Goal: Task Accomplishment & Management: Complete application form

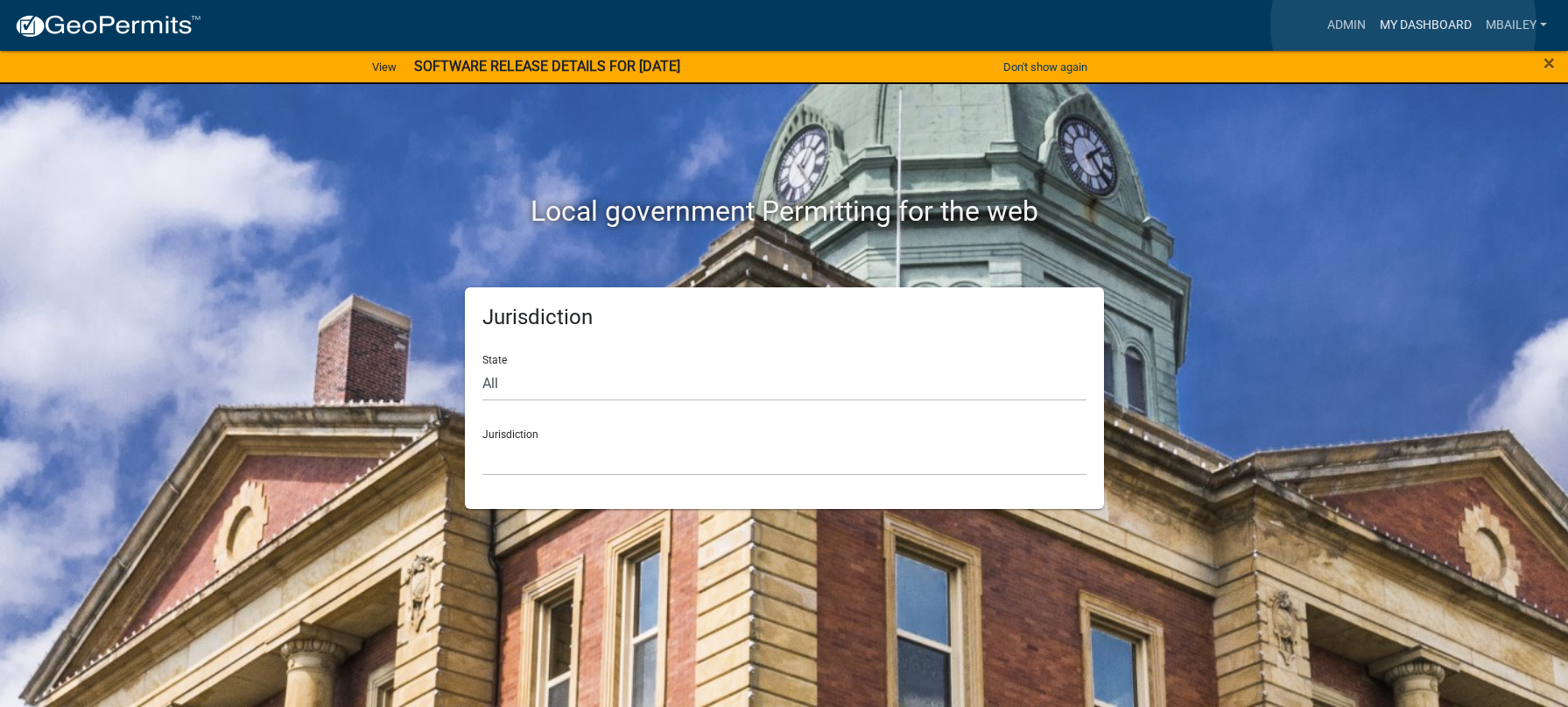
click at [1403, 25] on link "My Dashboard" at bounding box center [1425, 25] width 106 height 34
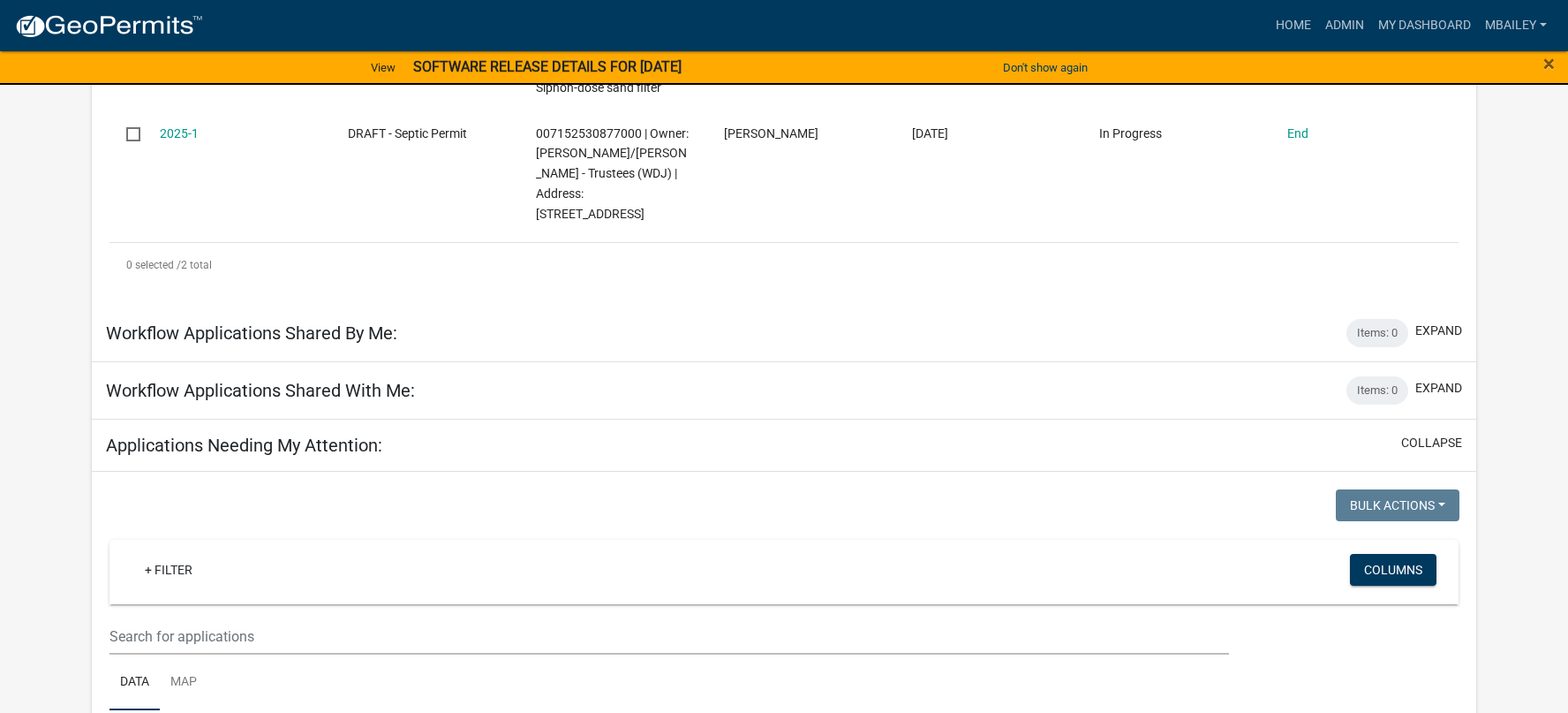
scroll to position [411, 0]
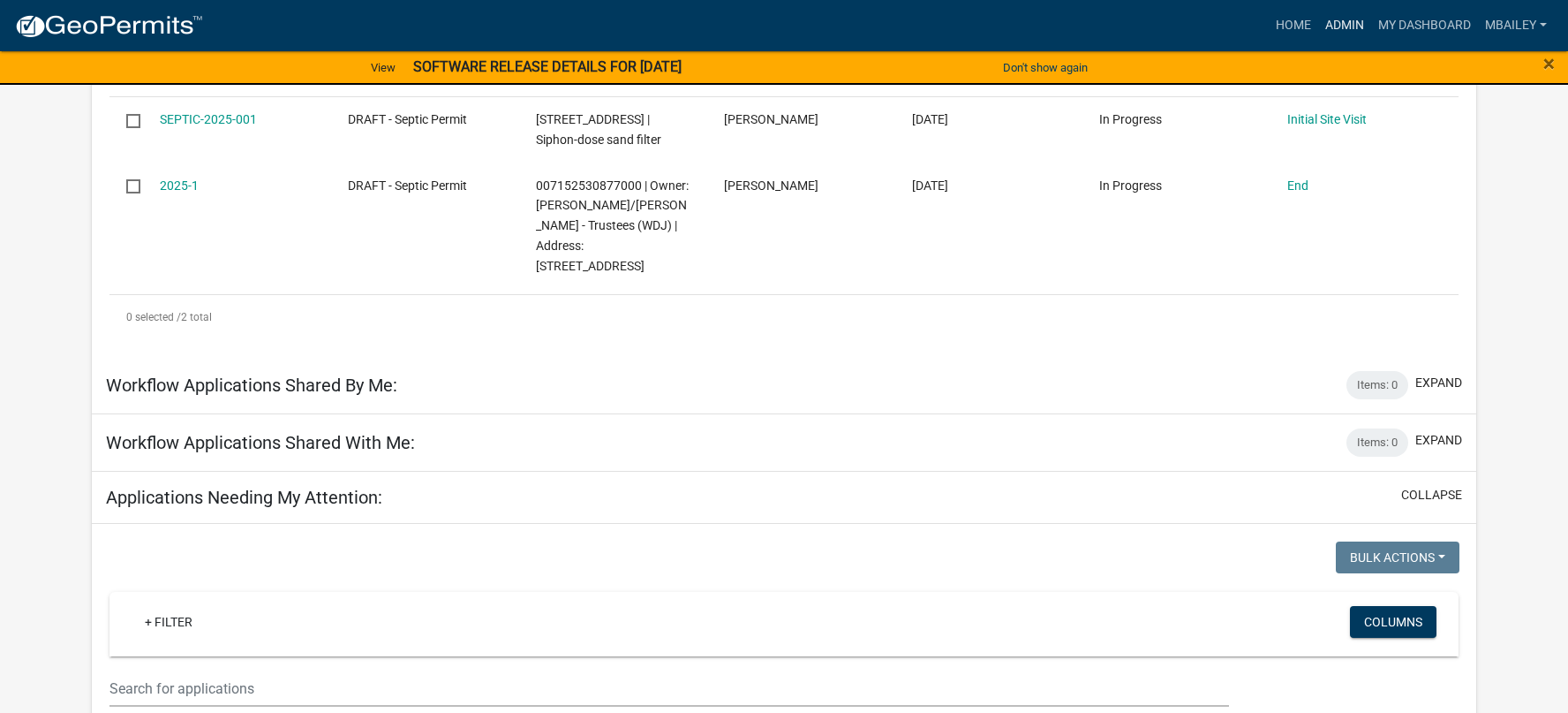
click at [1348, 22] on link "Admin" at bounding box center [1345, 25] width 53 height 34
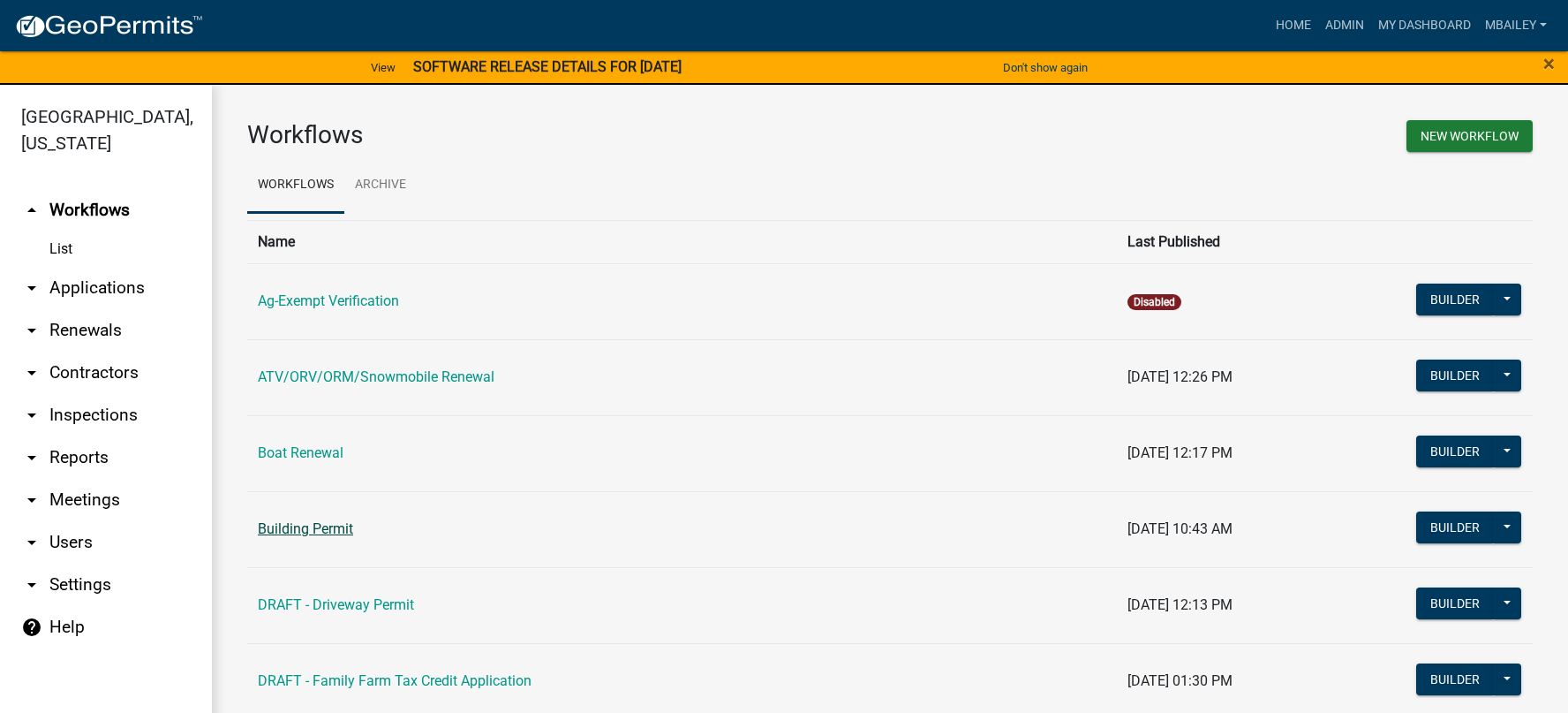
click at [318, 521] on link "Building Permit" at bounding box center [305, 528] width 96 height 16
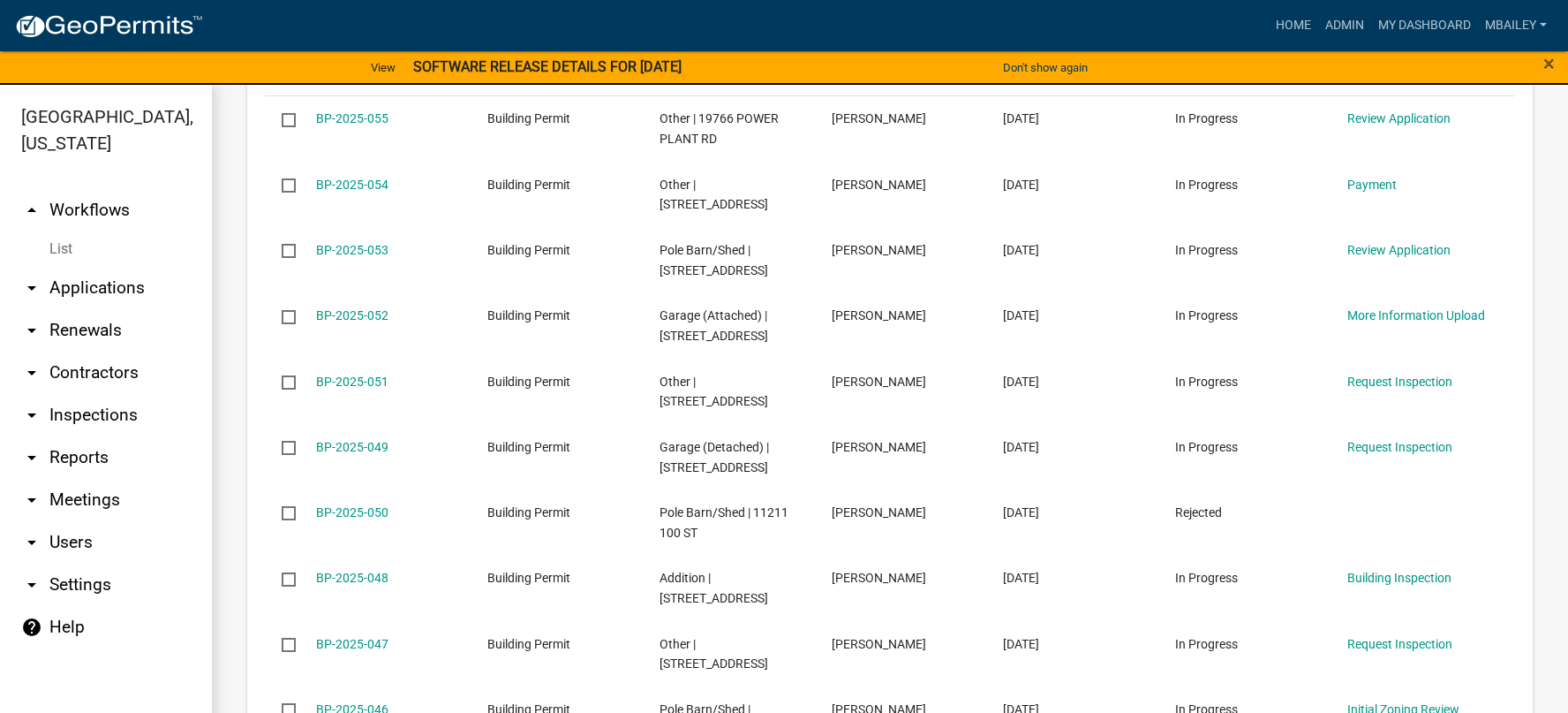
scroll to position [1237, 0]
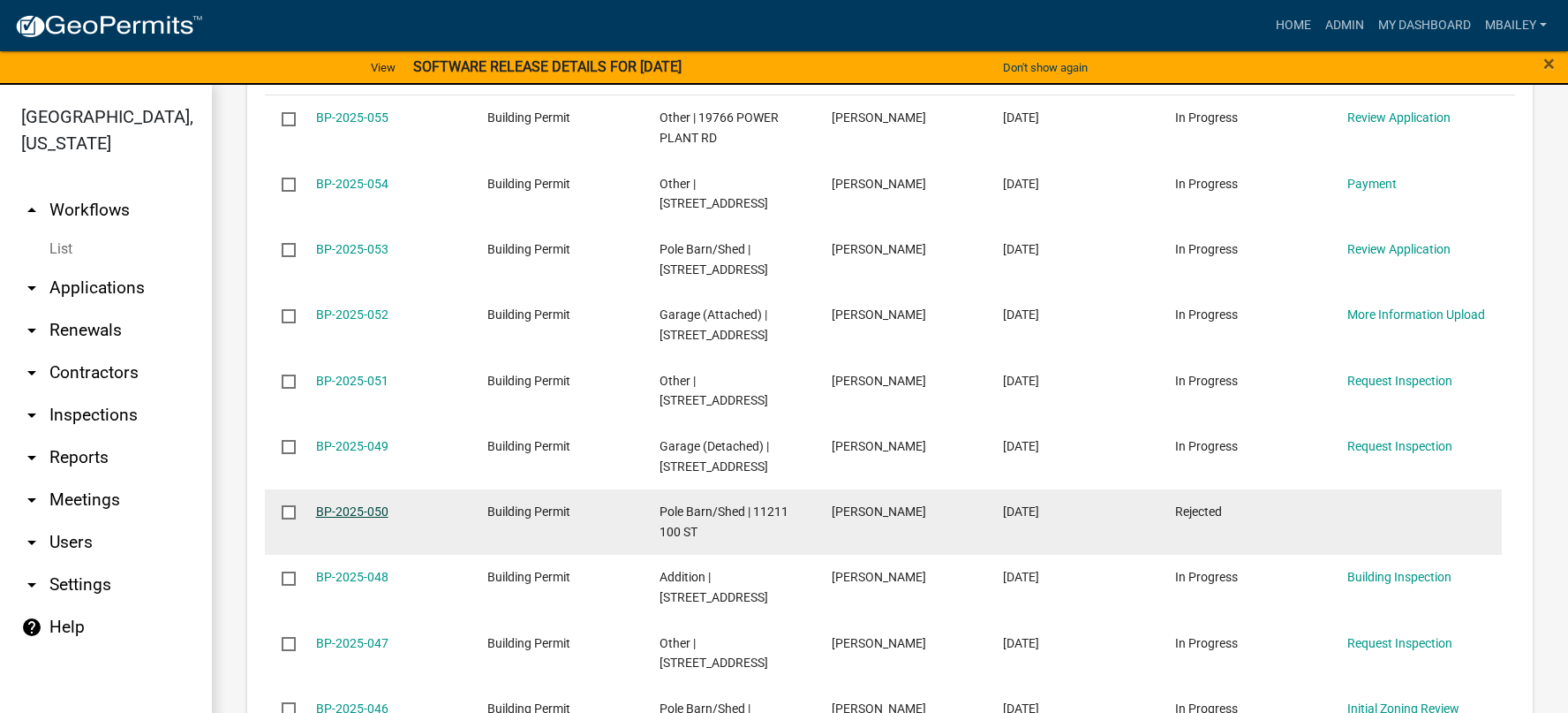
click at [358, 513] on link "BP-2025-050" at bounding box center [352, 511] width 72 height 14
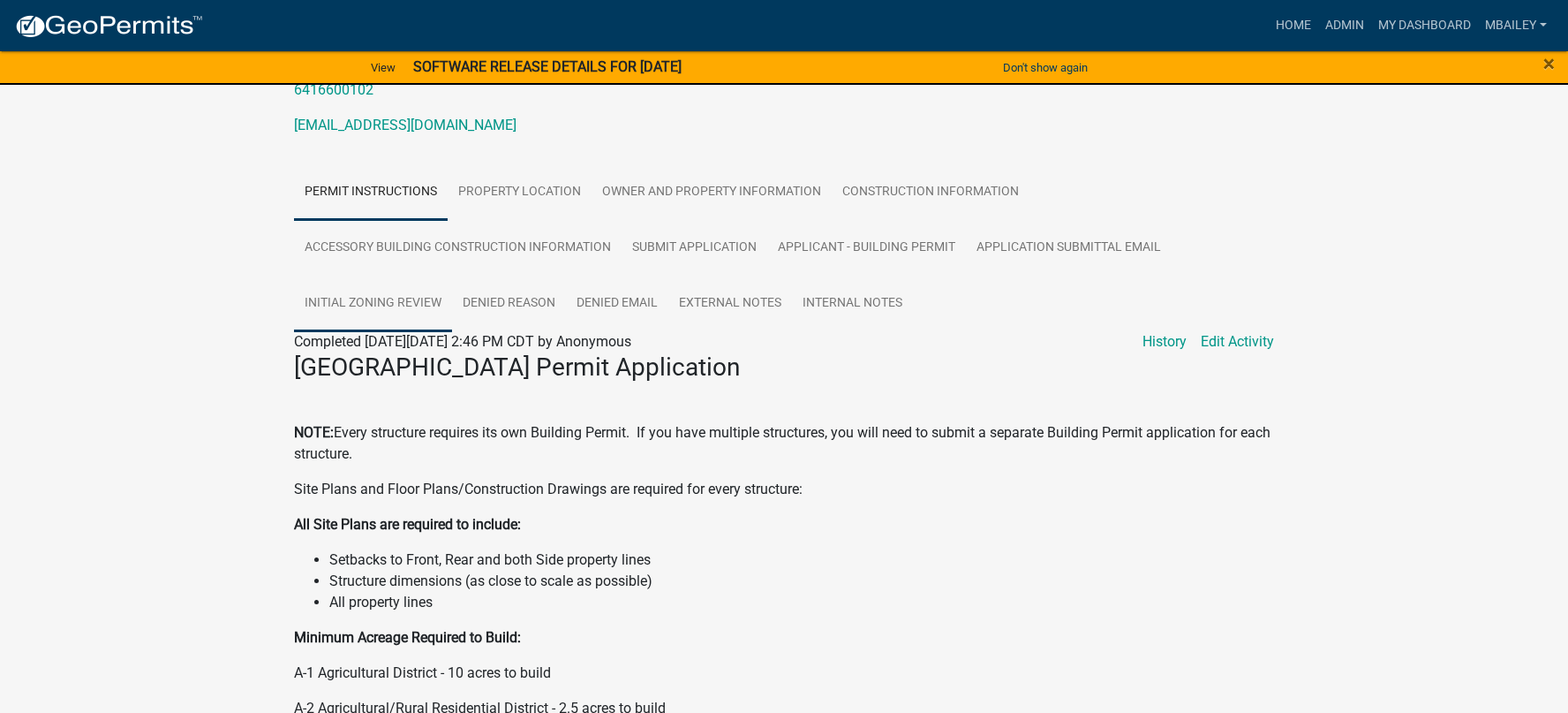
scroll to position [299, 0]
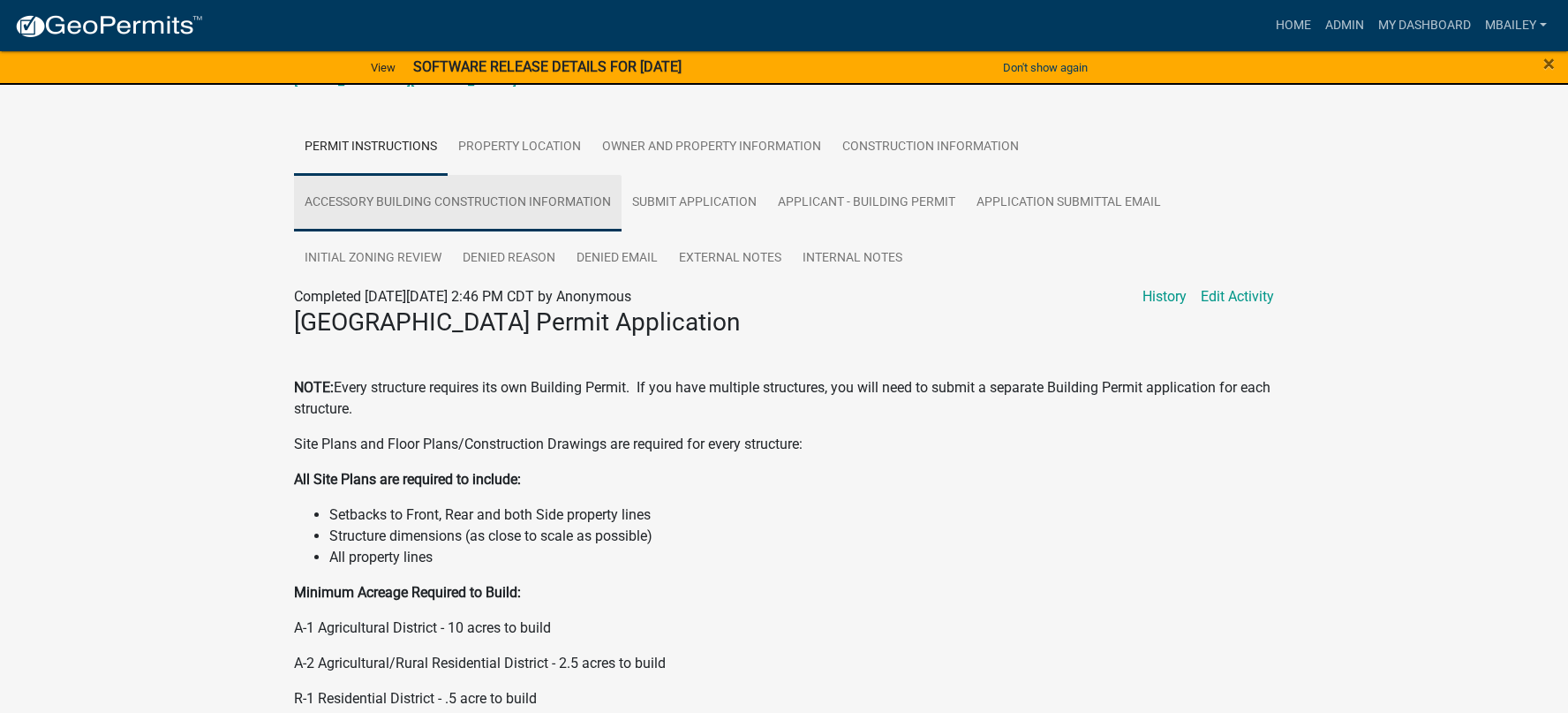
click at [530, 192] on link "Accessory Building Construction Information" at bounding box center [457, 203] width 328 height 56
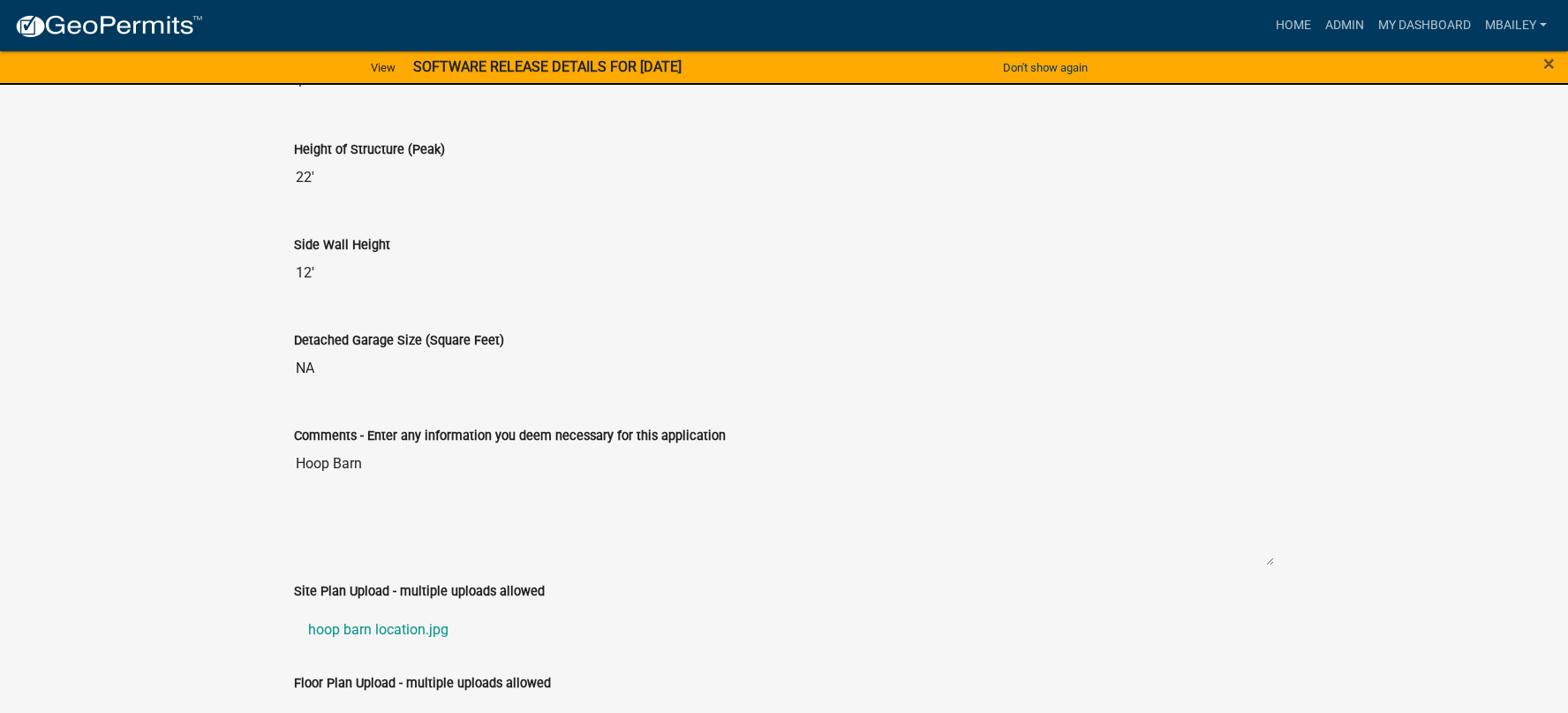
scroll to position [877, 0]
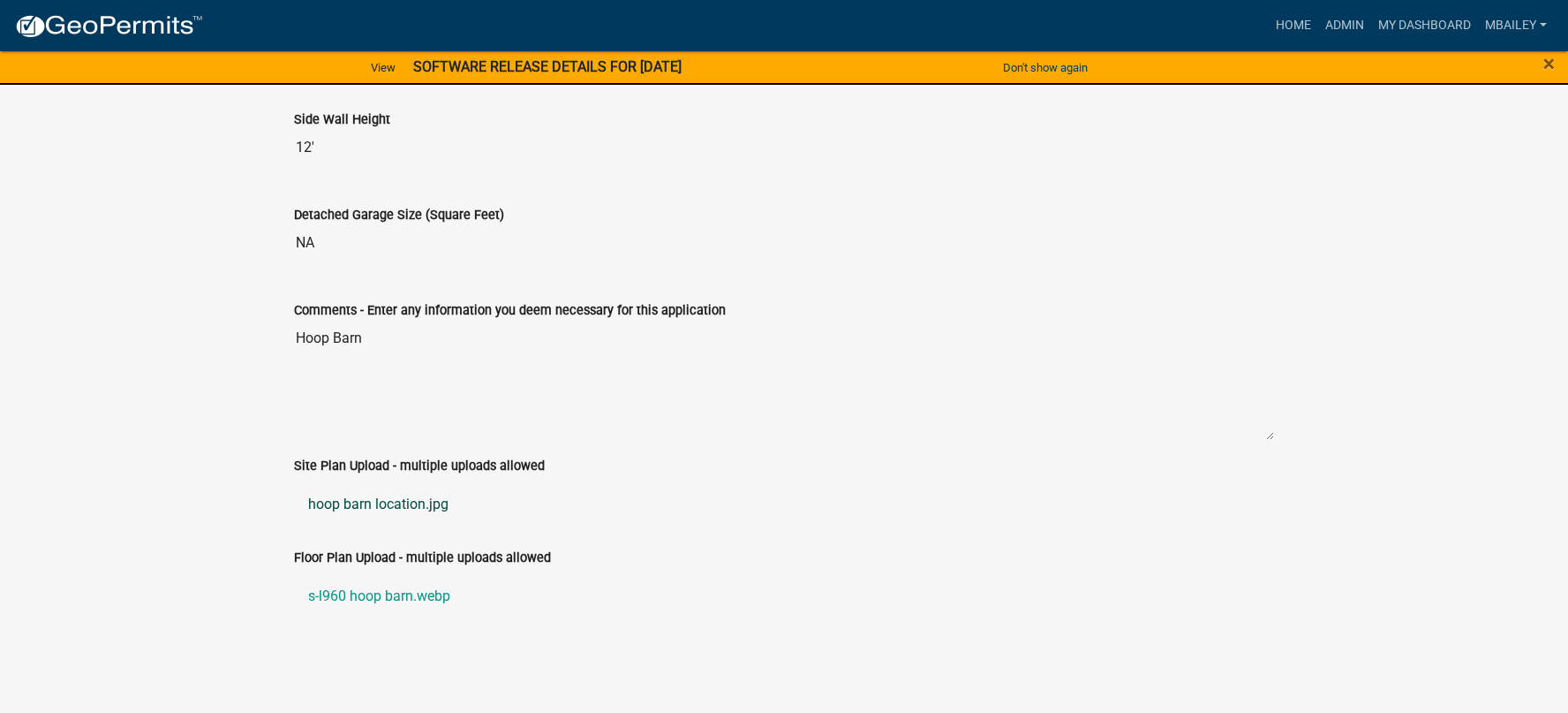
click at [410, 501] on link "hoop barn location.jpg" at bounding box center [784, 504] width 980 height 43
click at [391, 592] on link "s-l960 hoop barn.webp" at bounding box center [784, 596] width 980 height 43
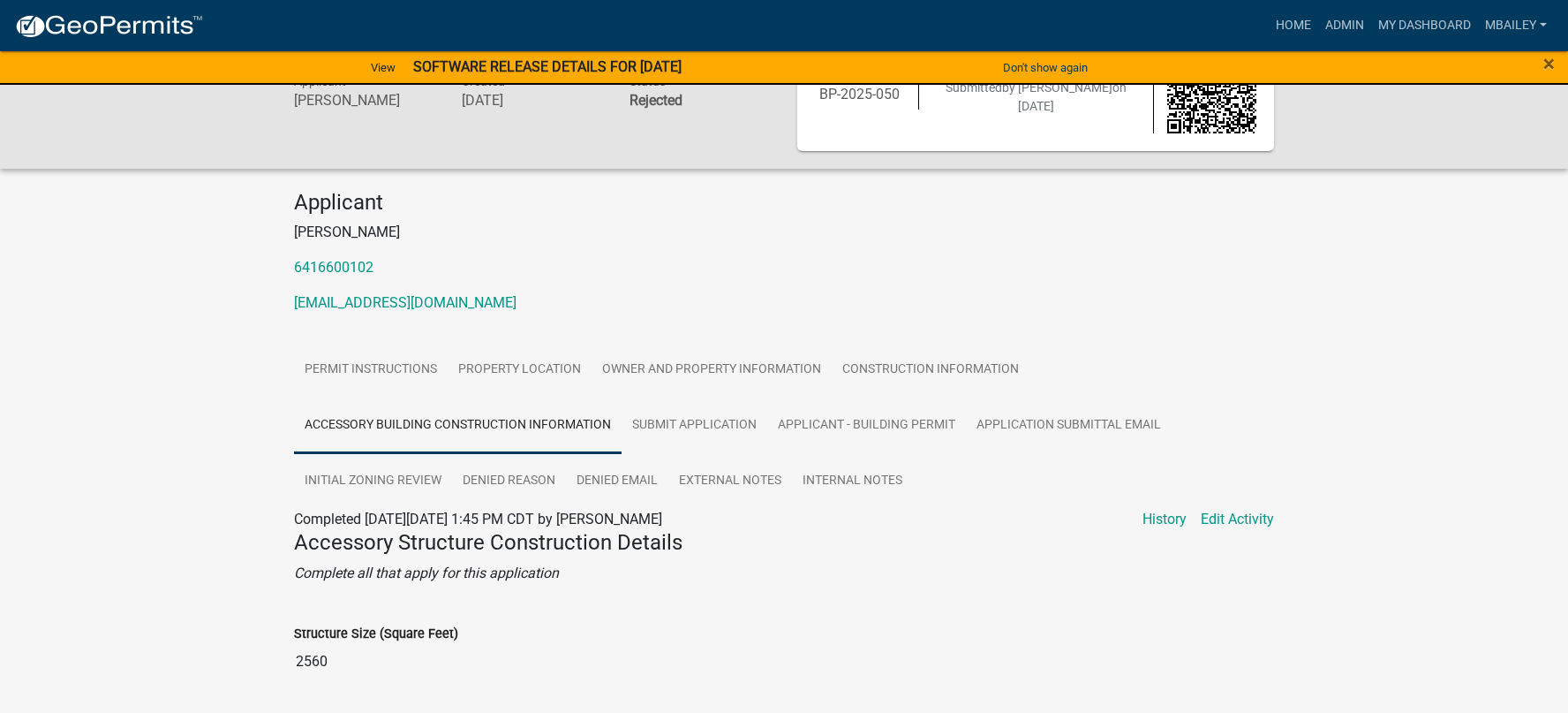
scroll to position [0, 0]
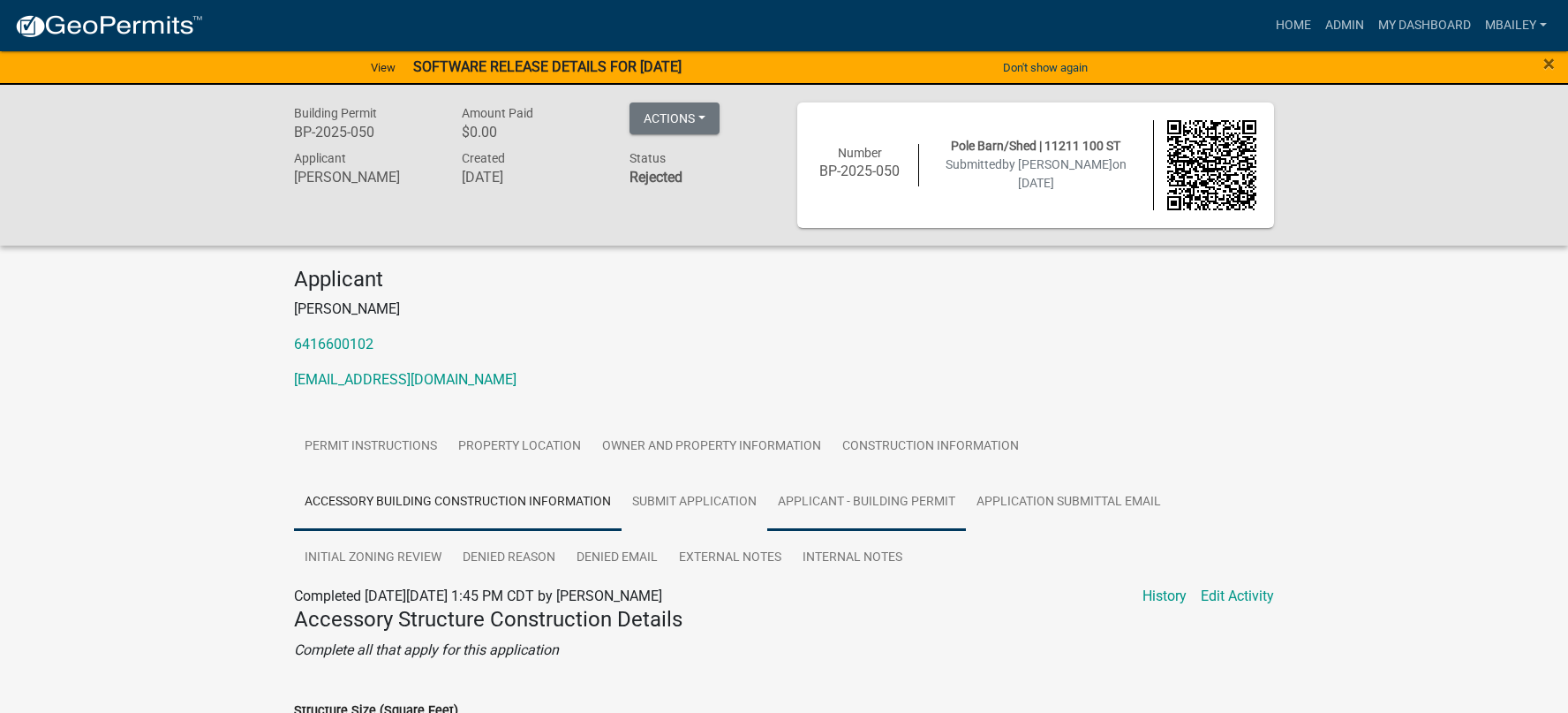
click at [908, 499] on link "Applicant - Building Permit" at bounding box center [867, 502] width 199 height 56
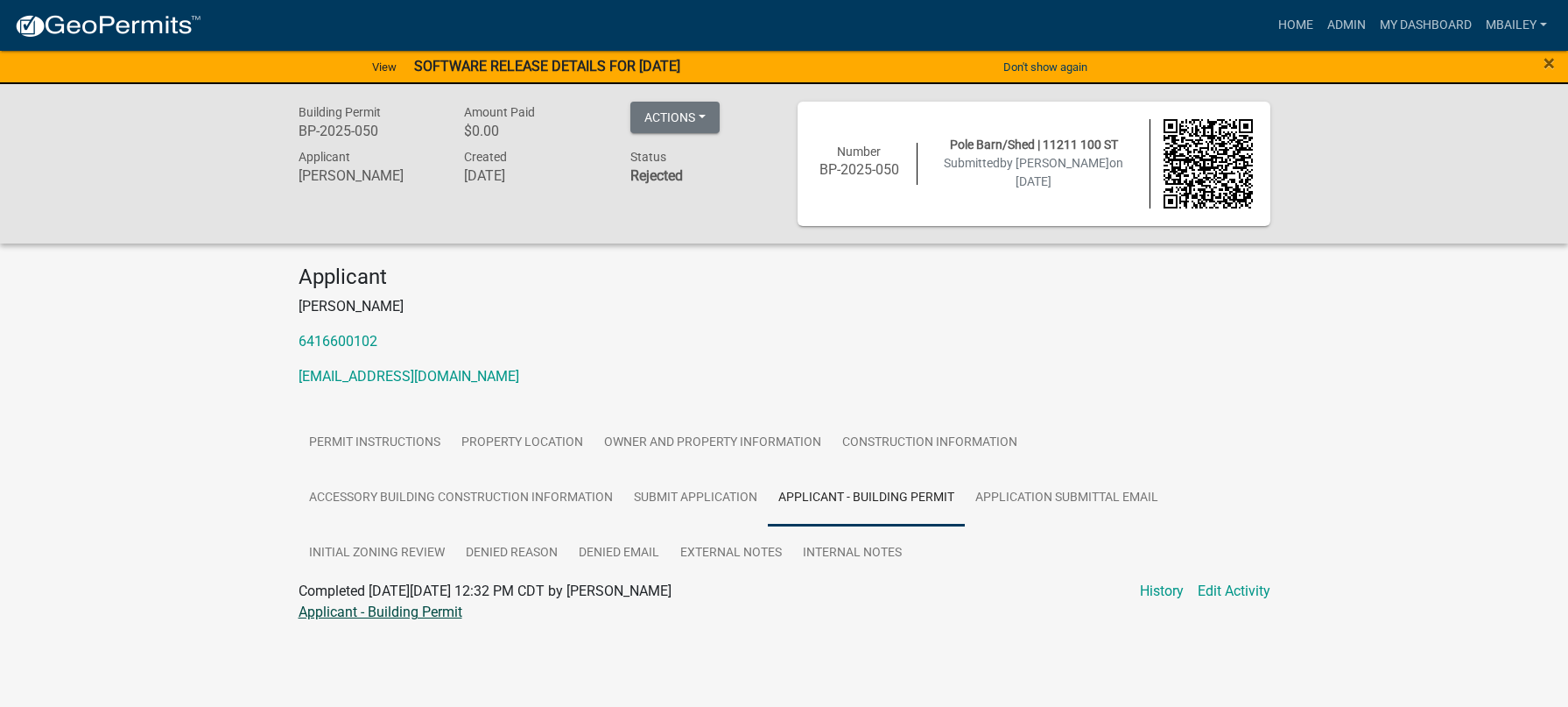
click at [417, 607] on link "Applicant - Building Permit" at bounding box center [380, 611] width 164 height 16
click at [1297, 20] on link "Home" at bounding box center [1295, 25] width 49 height 34
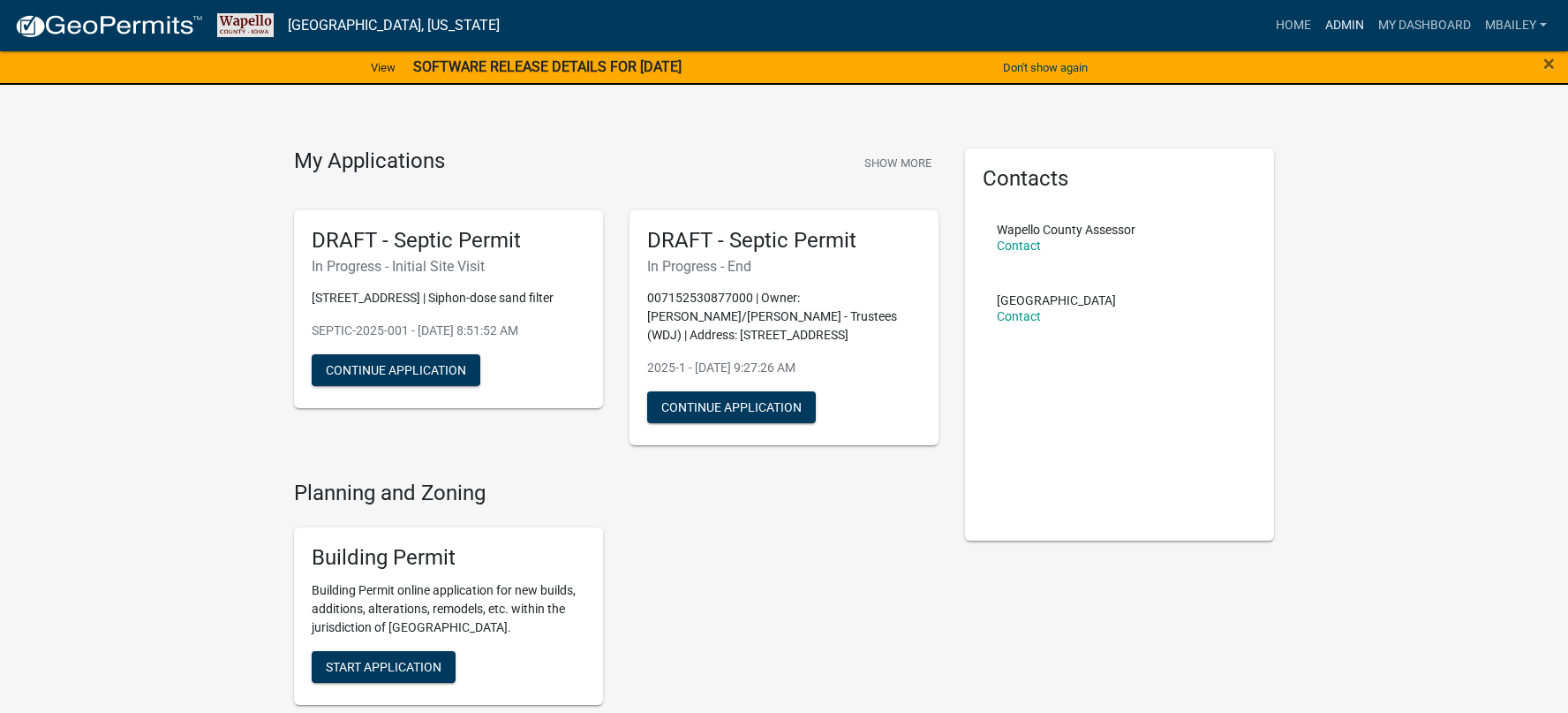
click at [1340, 25] on link "Admin" at bounding box center [1345, 25] width 53 height 34
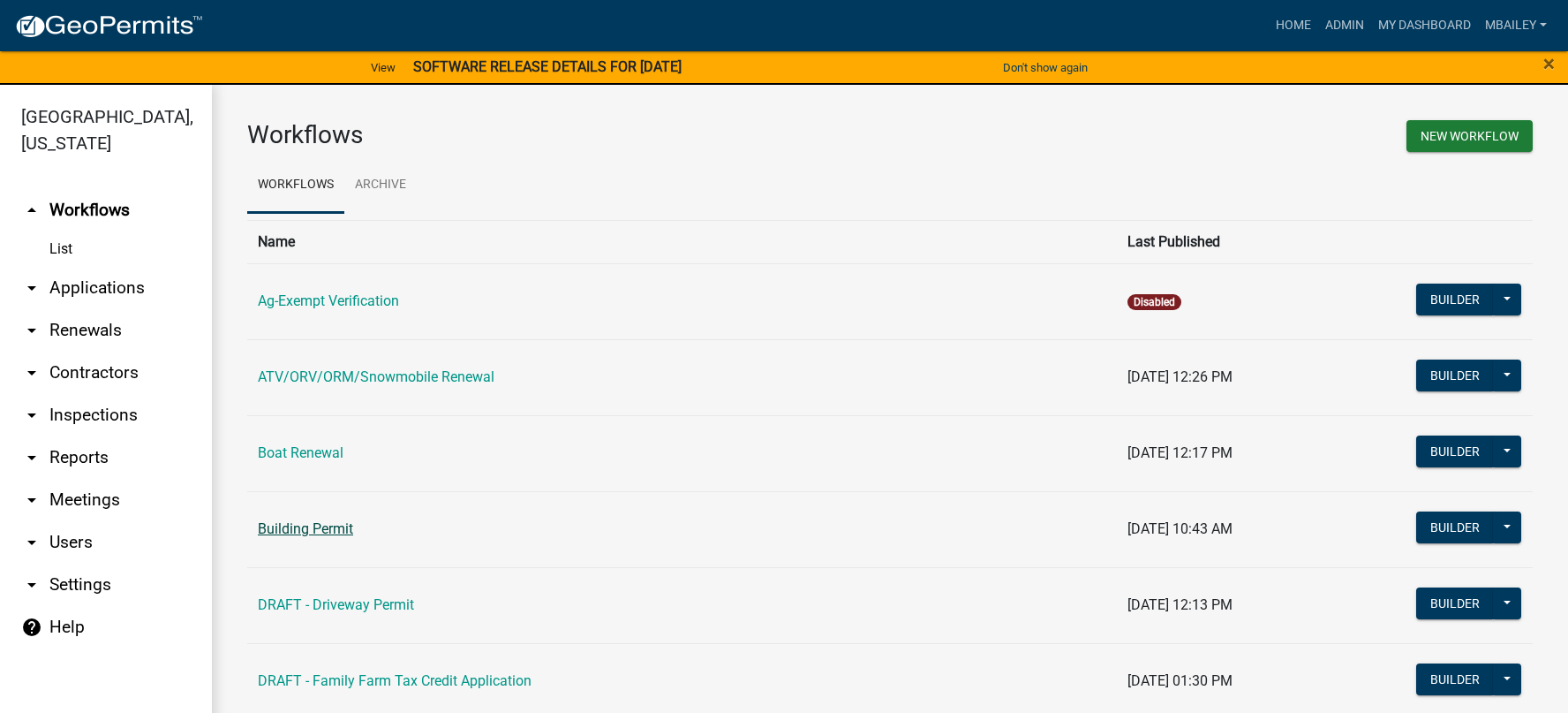
click at [328, 522] on link "Building Permit" at bounding box center [305, 528] width 96 height 16
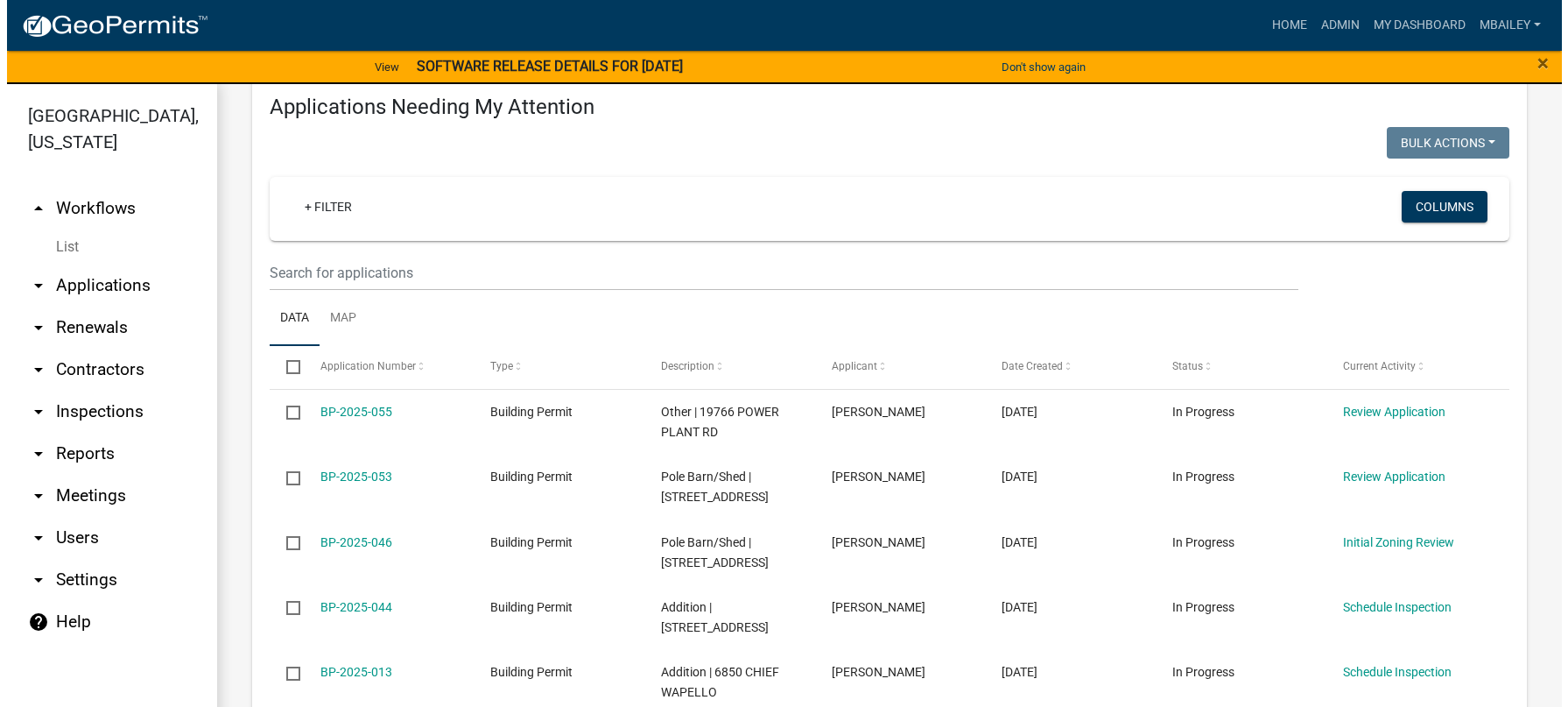
scroll to position [262, 0]
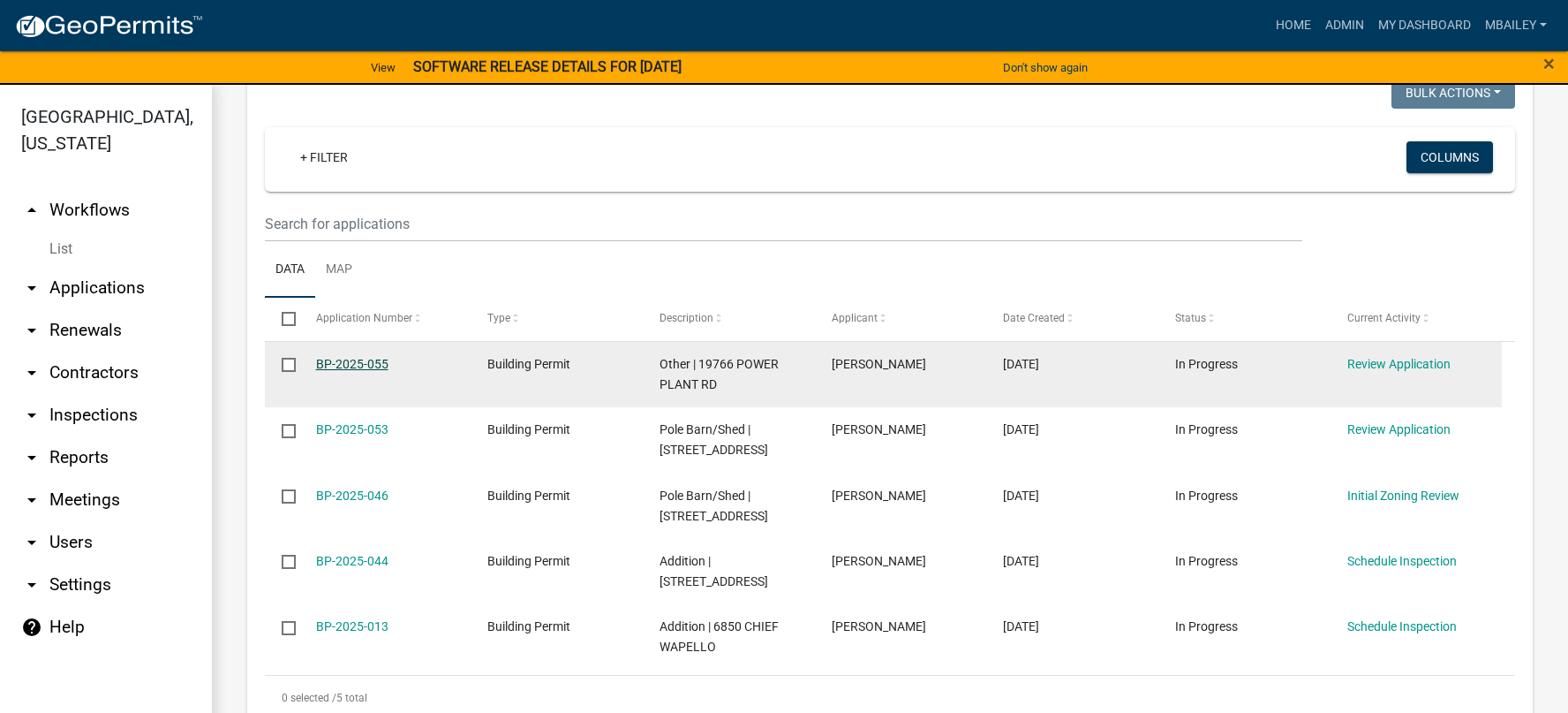
click at [355, 367] on link "BP-2025-055" at bounding box center [352, 363] width 72 height 14
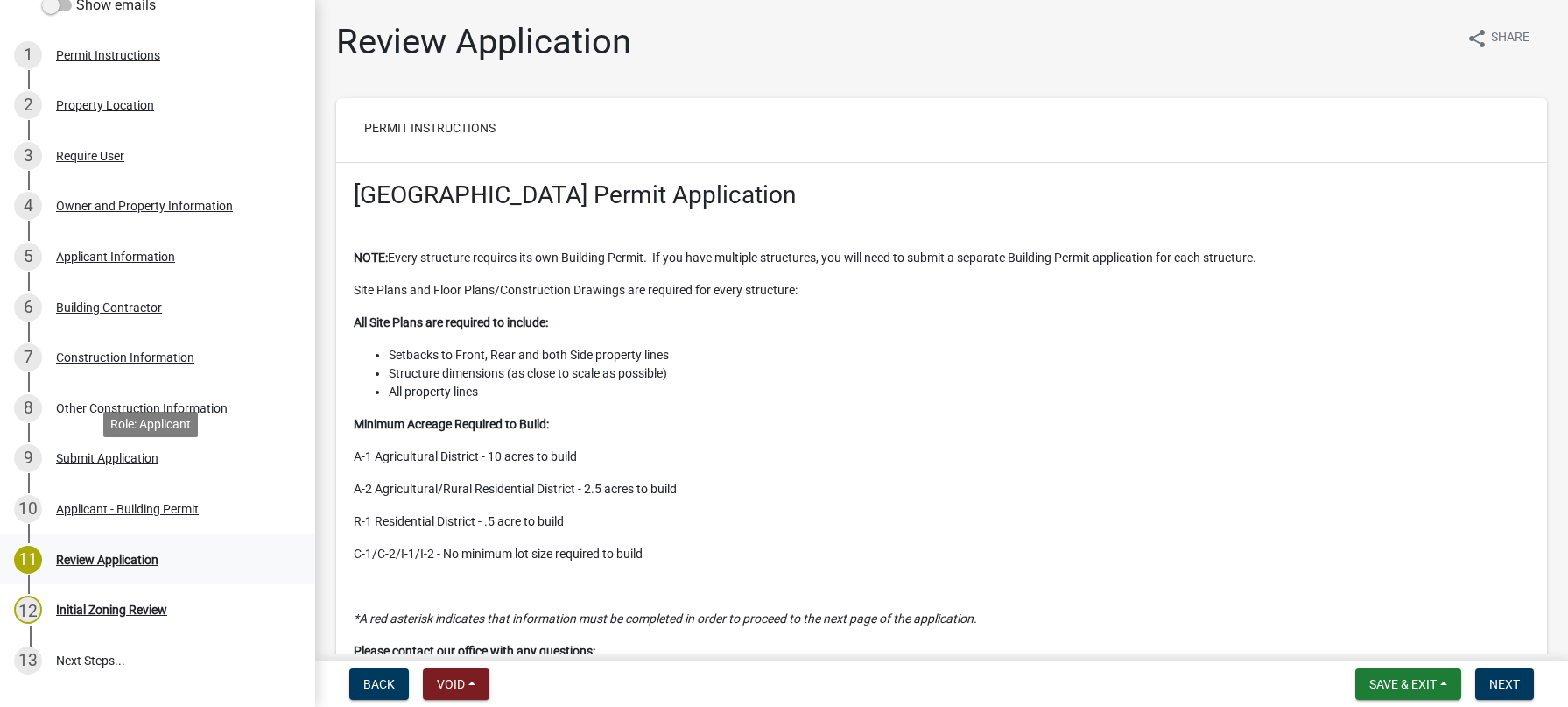
scroll to position [262, 0]
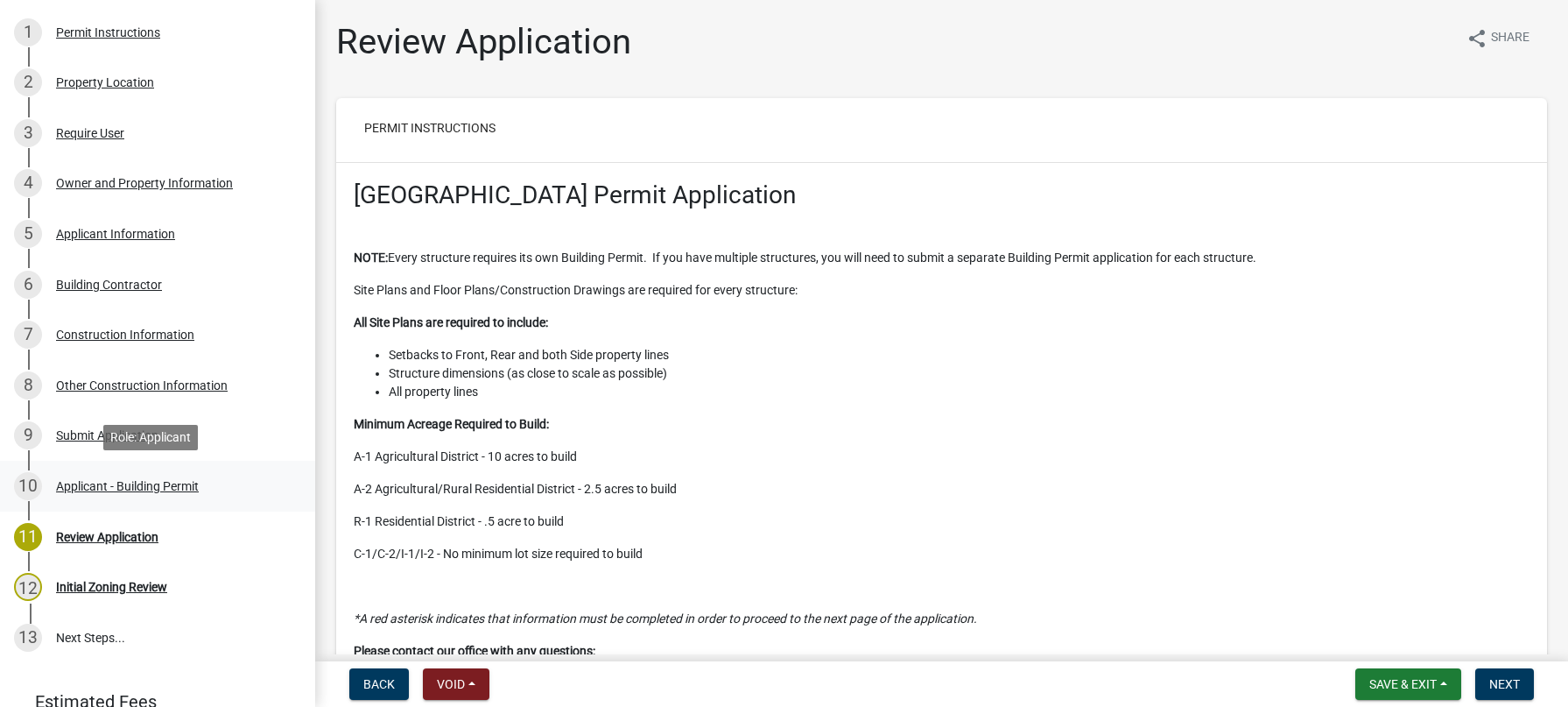
click at [127, 486] on div "Applicant - Building Permit" at bounding box center [126, 486] width 143 height 12
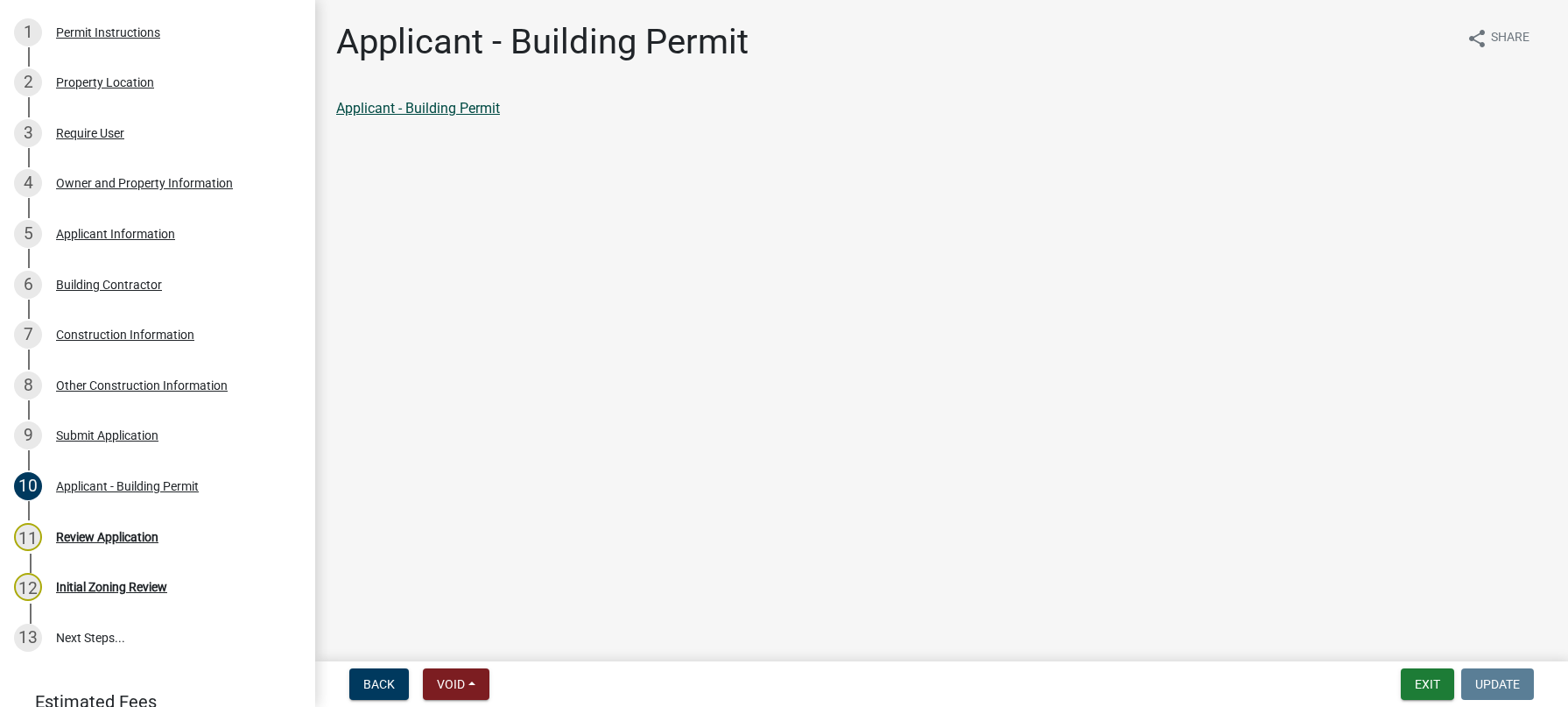
click at [449, 114] on link "Applicant - Building Permit" at bounding box center [418, 107] width 164 height 16
click at [138, 387] on div "Other Construction Information" at bounding box center [141, 385] width 171 height 12
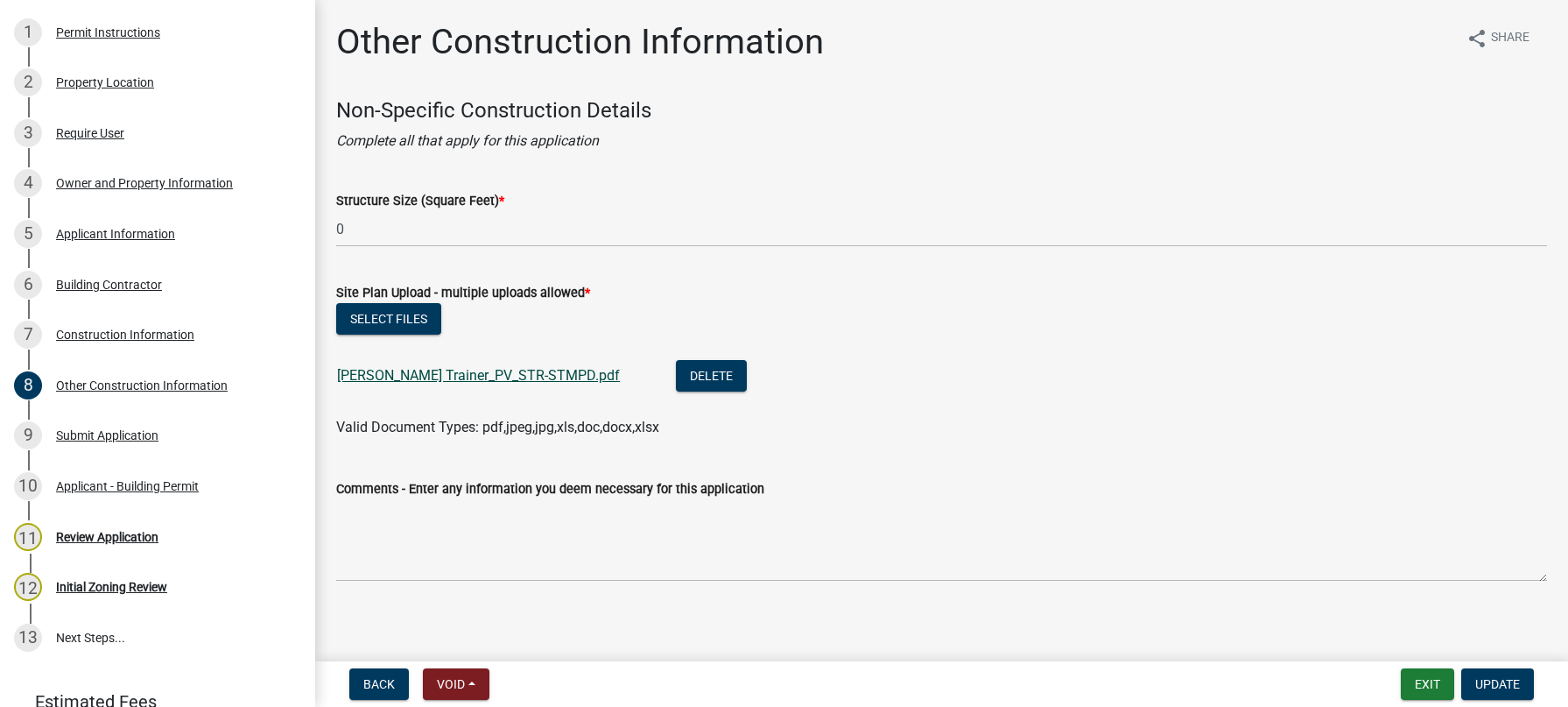
click at [459, 374] on link "[PERSON_NAME] Trainer_PV_STR-STMPD.pdf" at bounding box center [478, 375] width 283 height 16
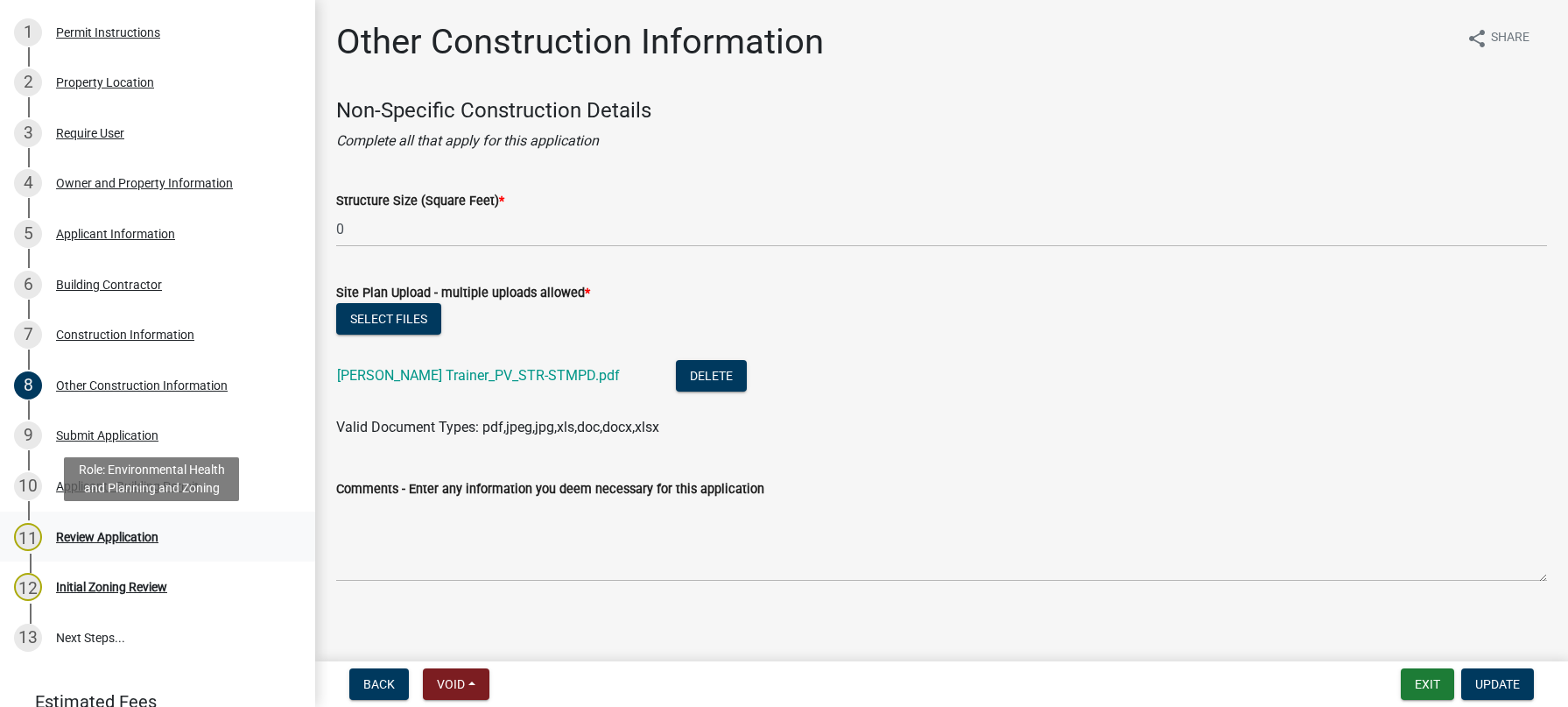
click at [117, 536] on div "Review Application" at bounding box center [106, 536] width 102 height 12
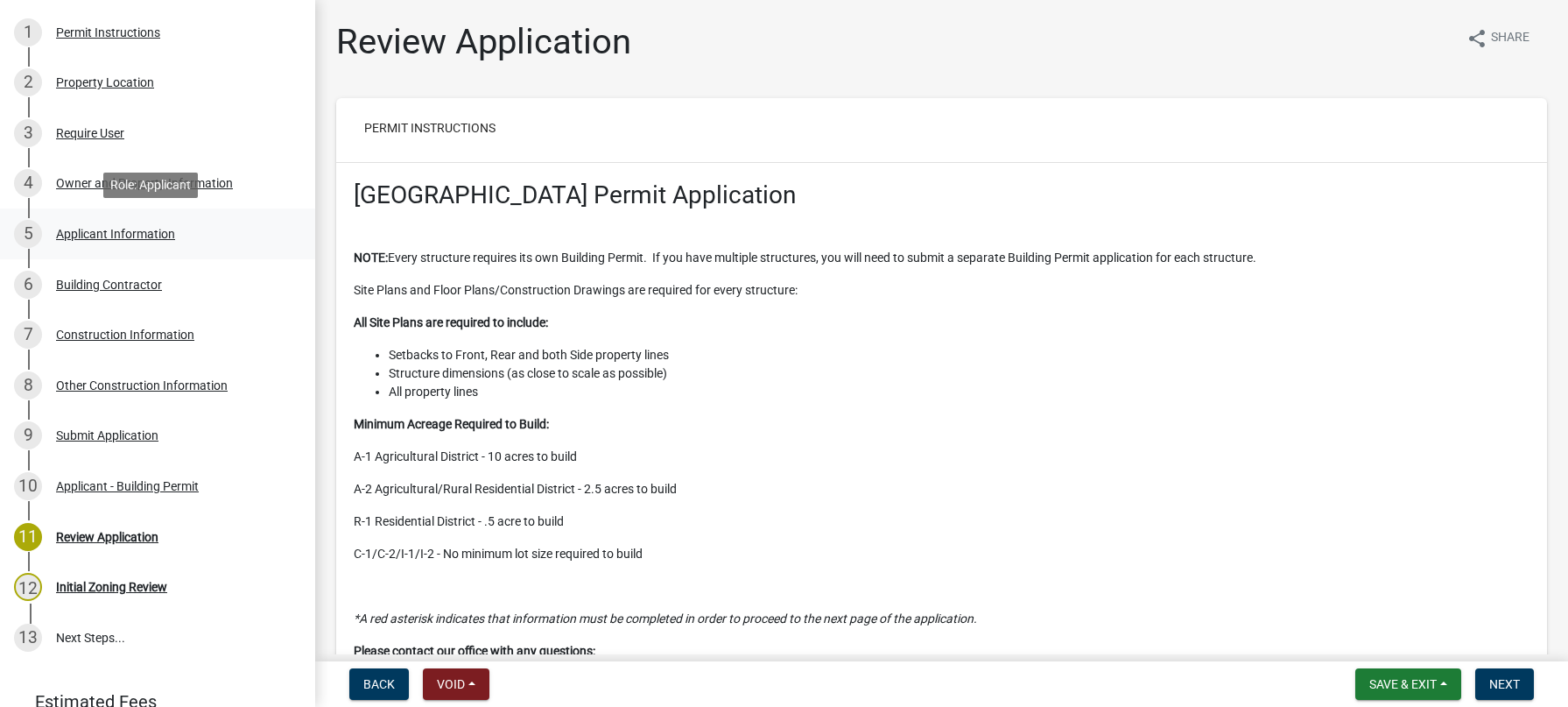
click at [78, 231] on div "Applicant Information" at bounding box center [115, 234] width 119 height 12
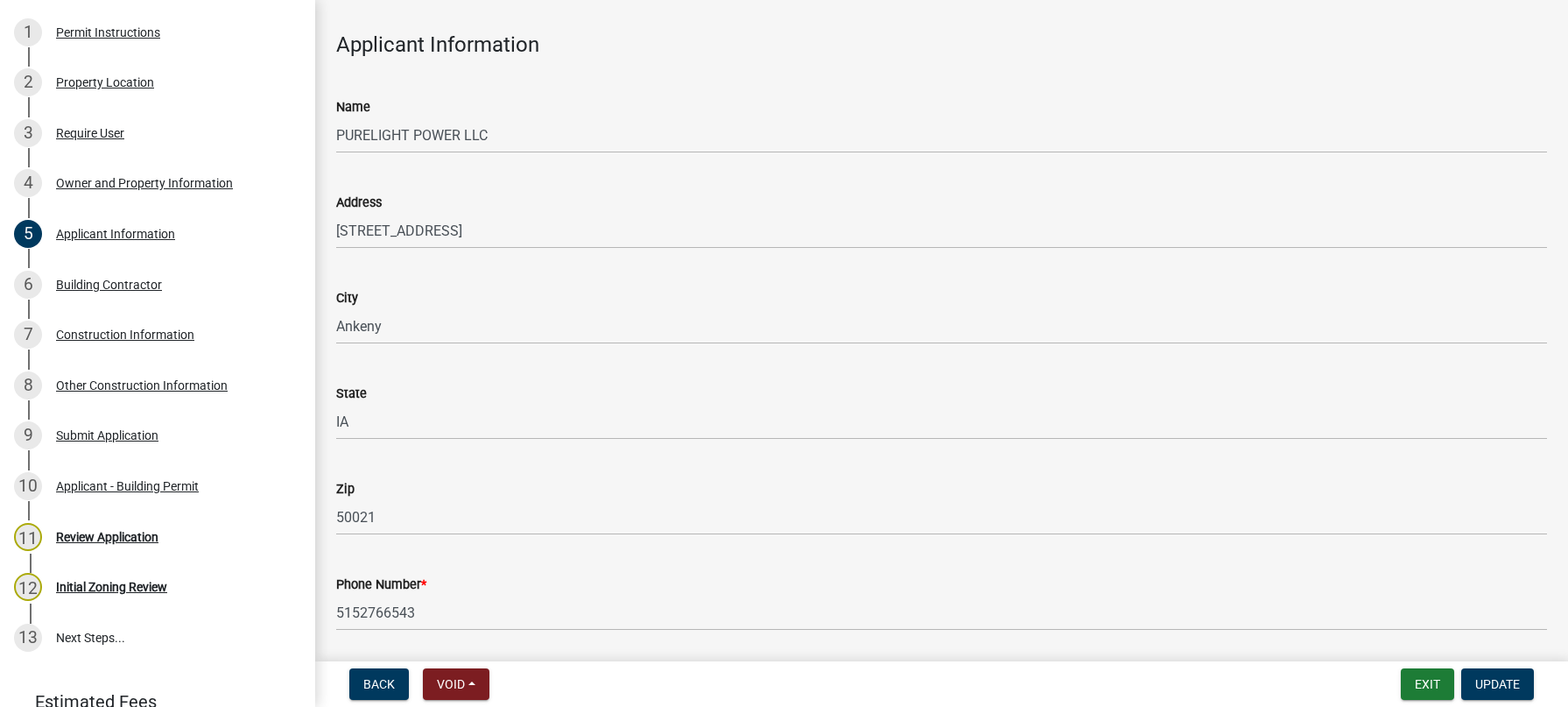
scroll to position [219, 0]
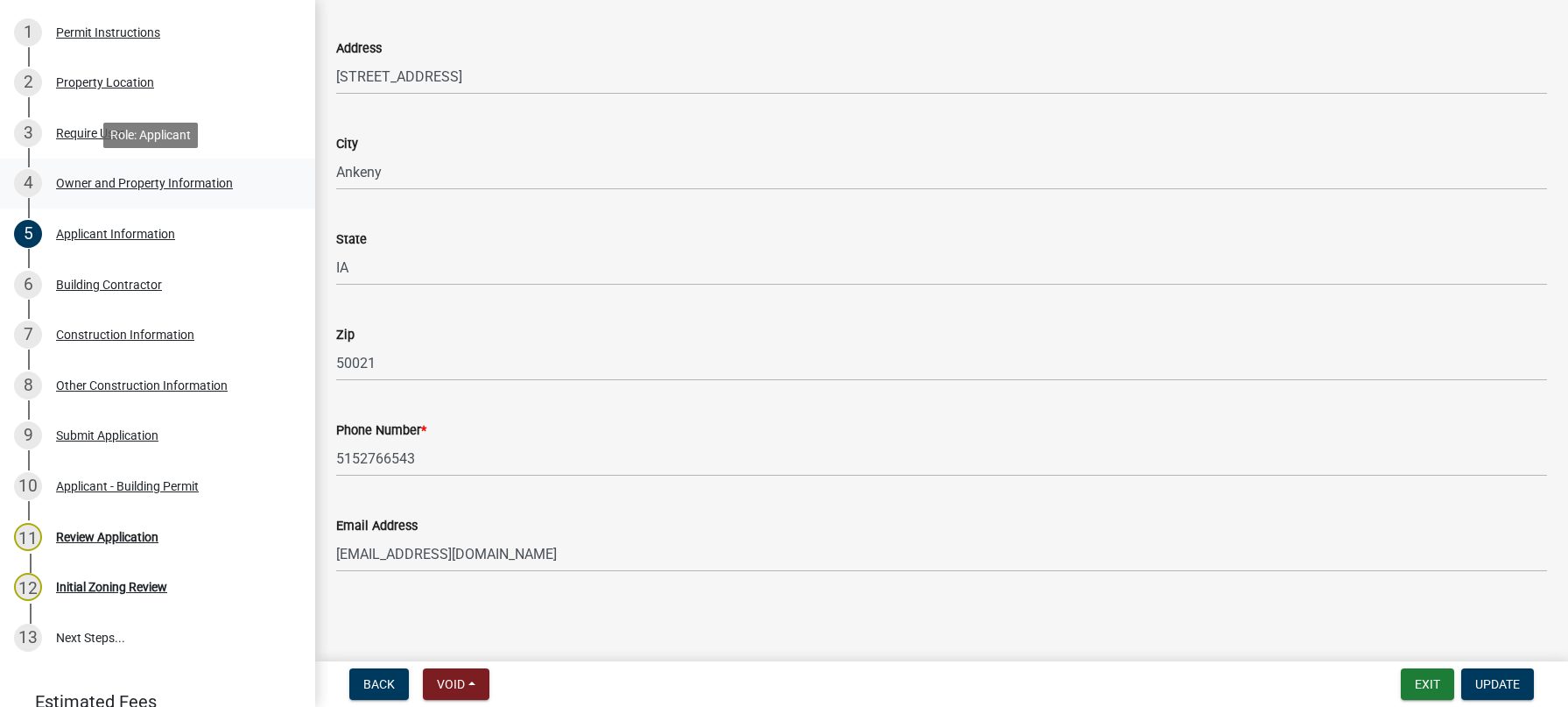
click at [74, 177] on div "Owner and Property Information" at bounding box center [144, 183] width 177 height 12
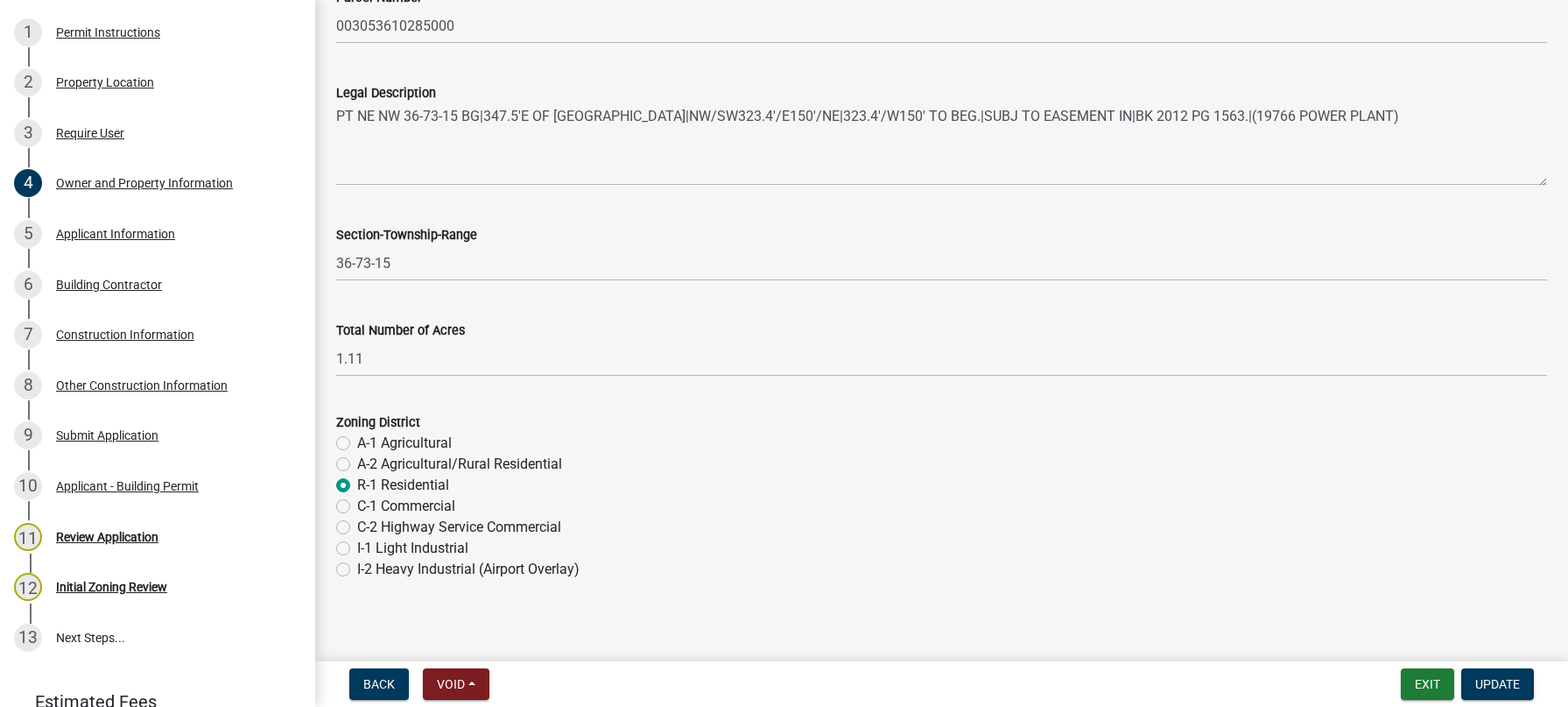
scroll to position [1325, 0]
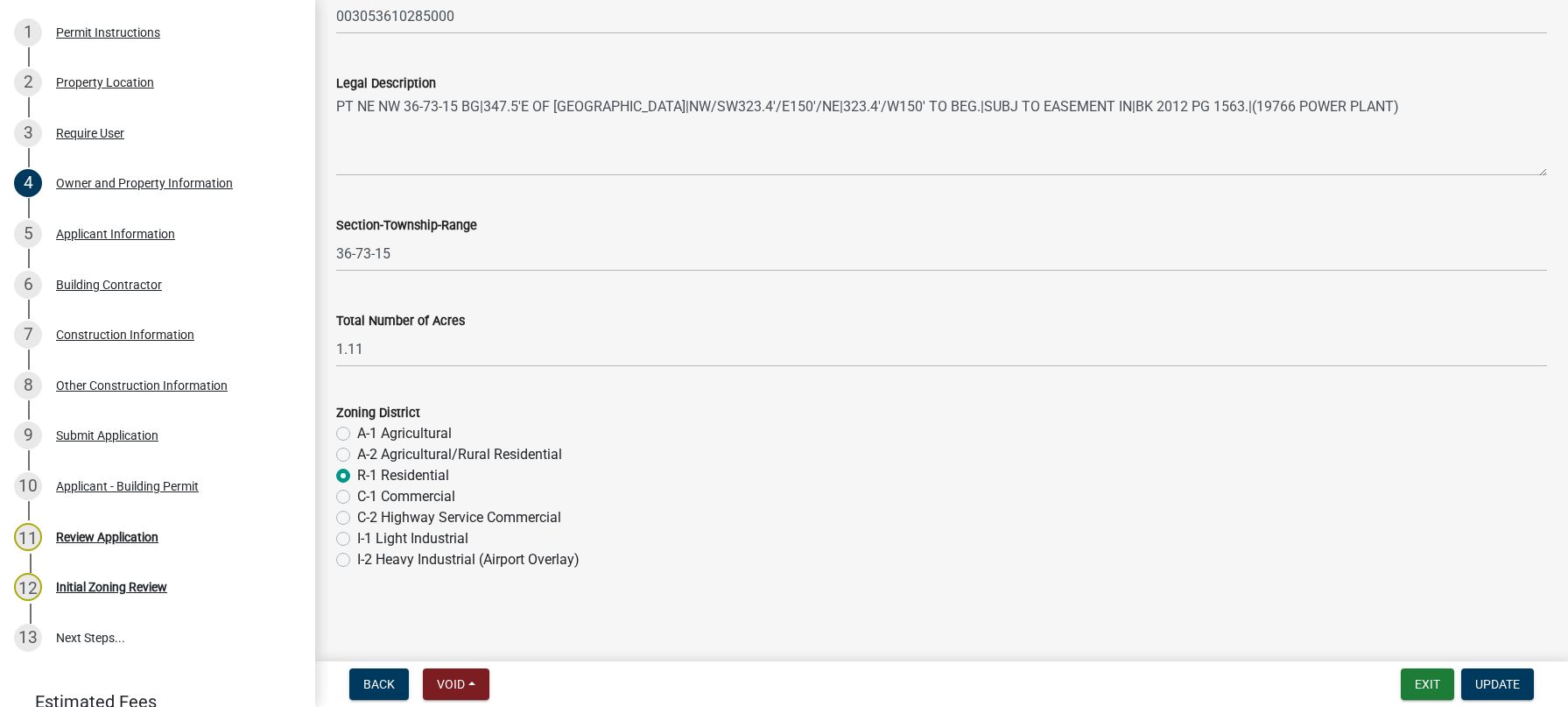
click at [357, 431] on label "A-1 Agricultural" at bounding box center [404, 433] width 95 height 21
click at [357, 431] on input "A-1 Agricultural" at bounding box center [363, 428] width 11 height 11
radio input "true"
click at [1494, 678] on span "Update" at bounding box center [1497, 683] width 45 height 14
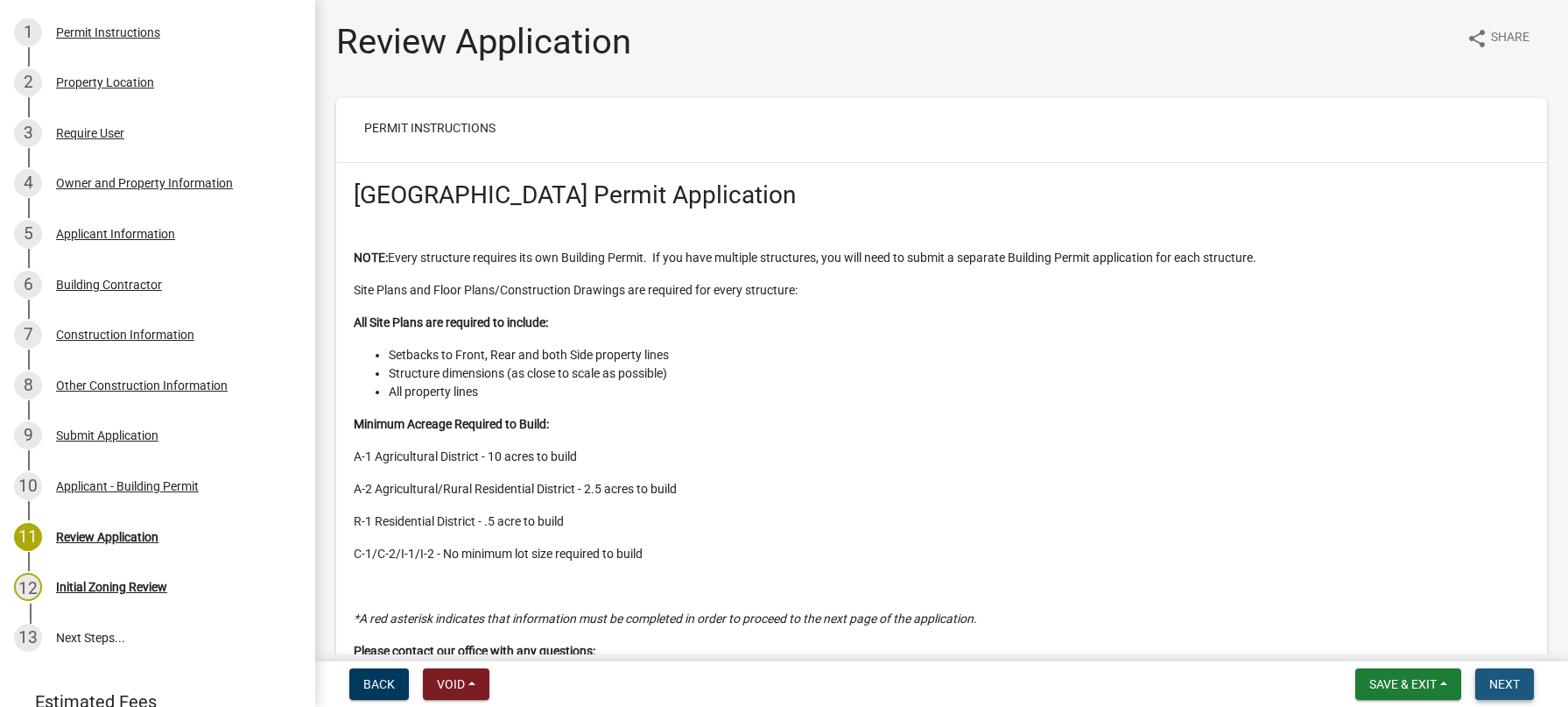
click at [1509, 682] on span "Next" at bounding box center [1505, 683] width 31 height 14
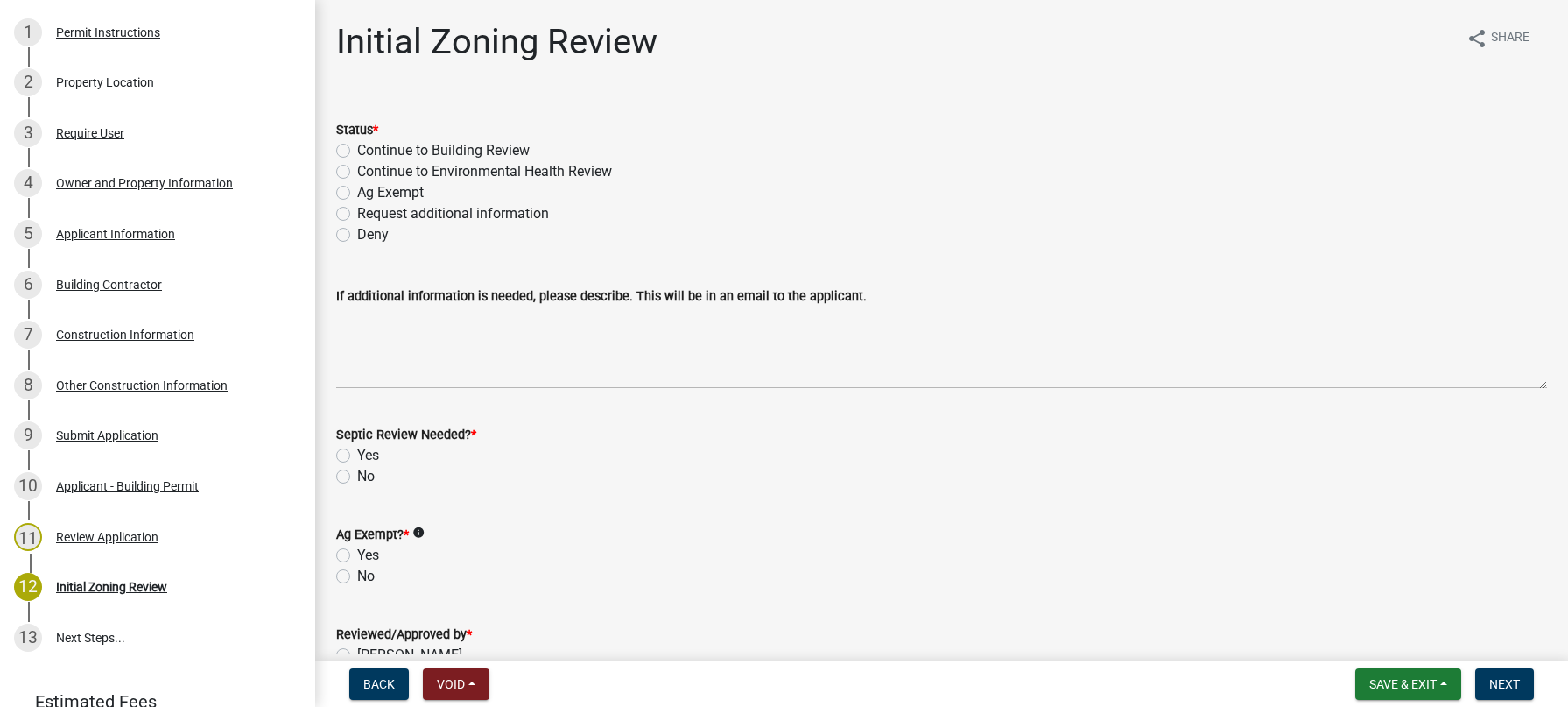
click at [357, 149] on label "Continue to Building Review" at bounding box center [443, 150] width 172 height 21
click at [357, 149] on input "Continue to Building Review" at bounding box center [363, 146] width 11 height 11
radio input "true"
click at [357, 480] on label "No" at bounding box center [366, 476] width 17 height 21
click at [357, 477] on input "No" at bounding box center [363, 471] width 11 height 11
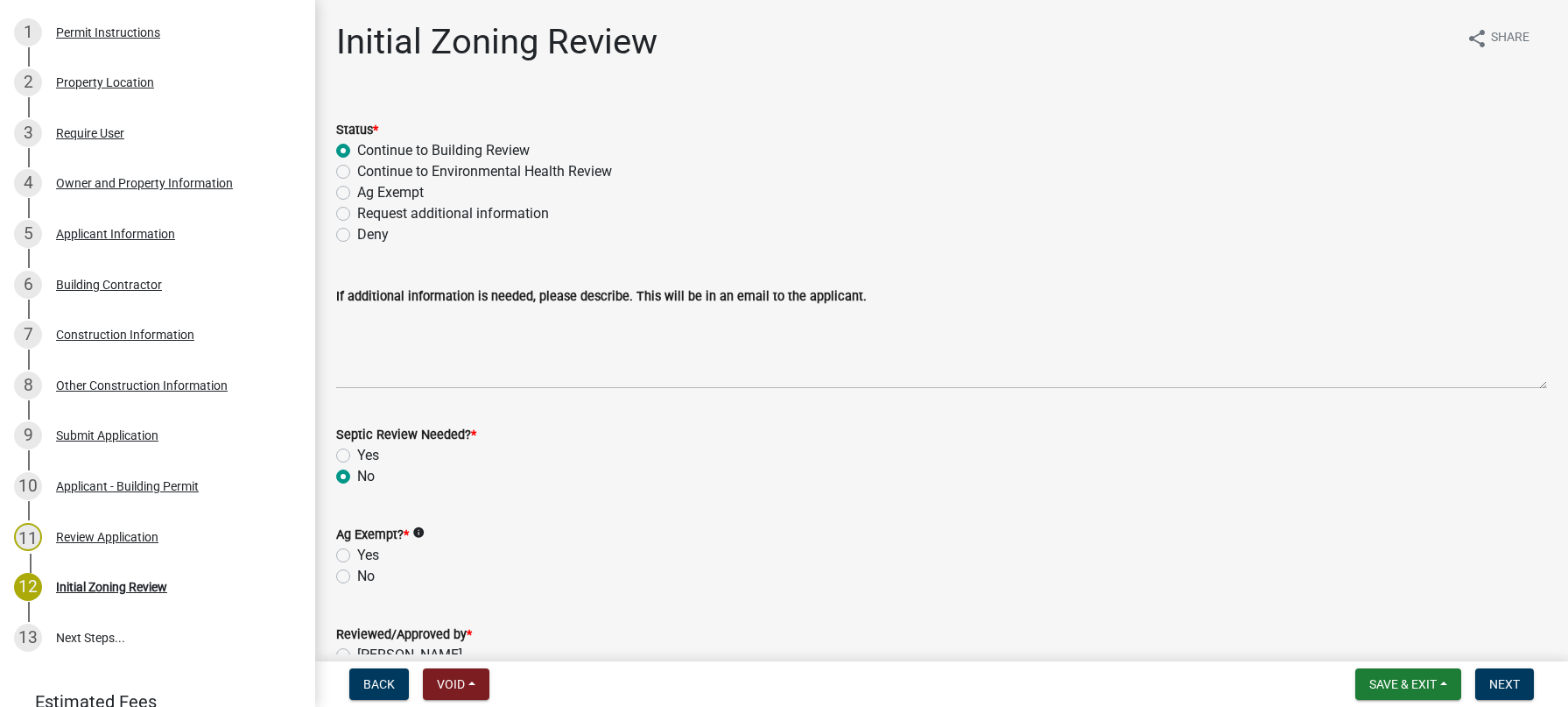
radio input "true"
click at [357, 579] on label "No" at bounding box center [366, 576] width 17 height 21
click at [357, 577] on input "No" at bounding box center [363, 571] width 11 height 11
radio input "true"
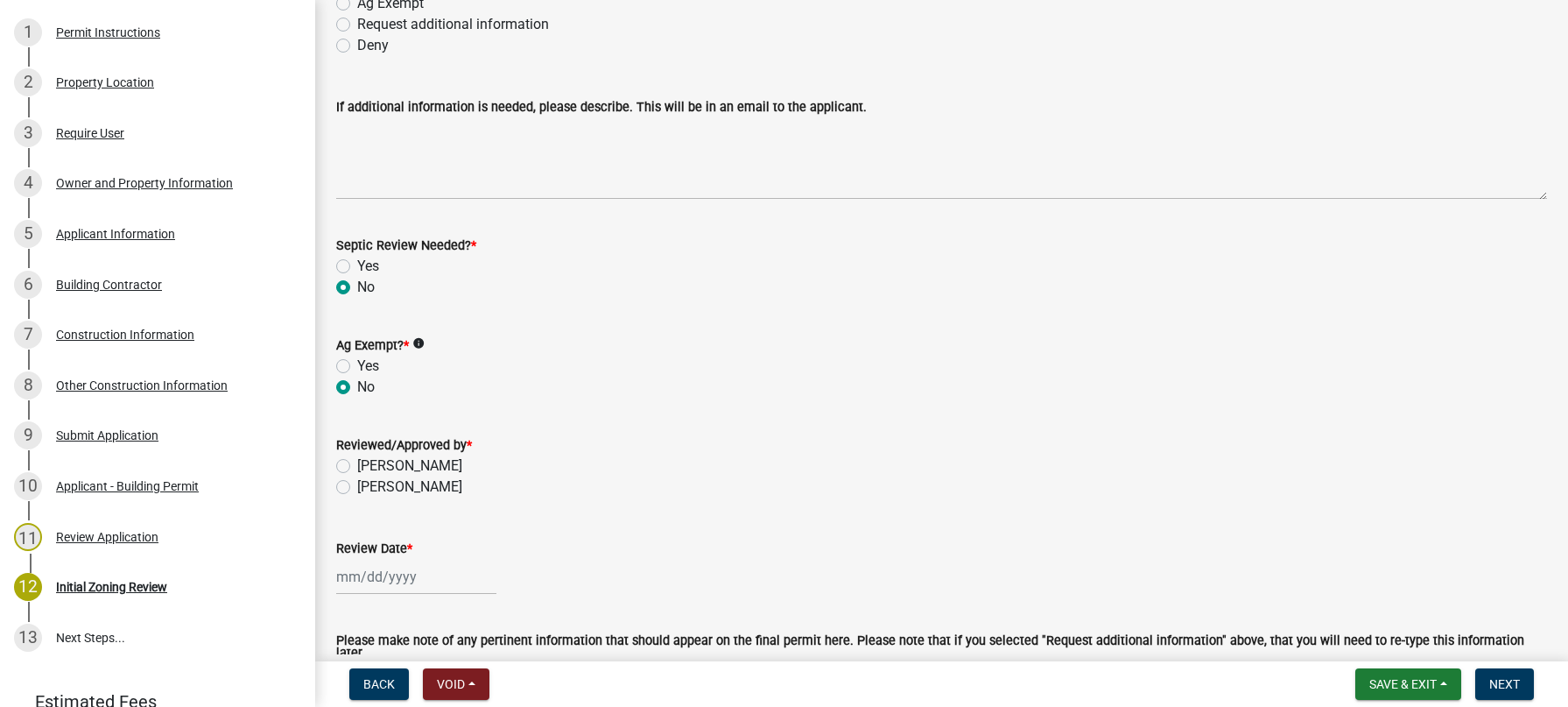
scroll to position [262, 0]
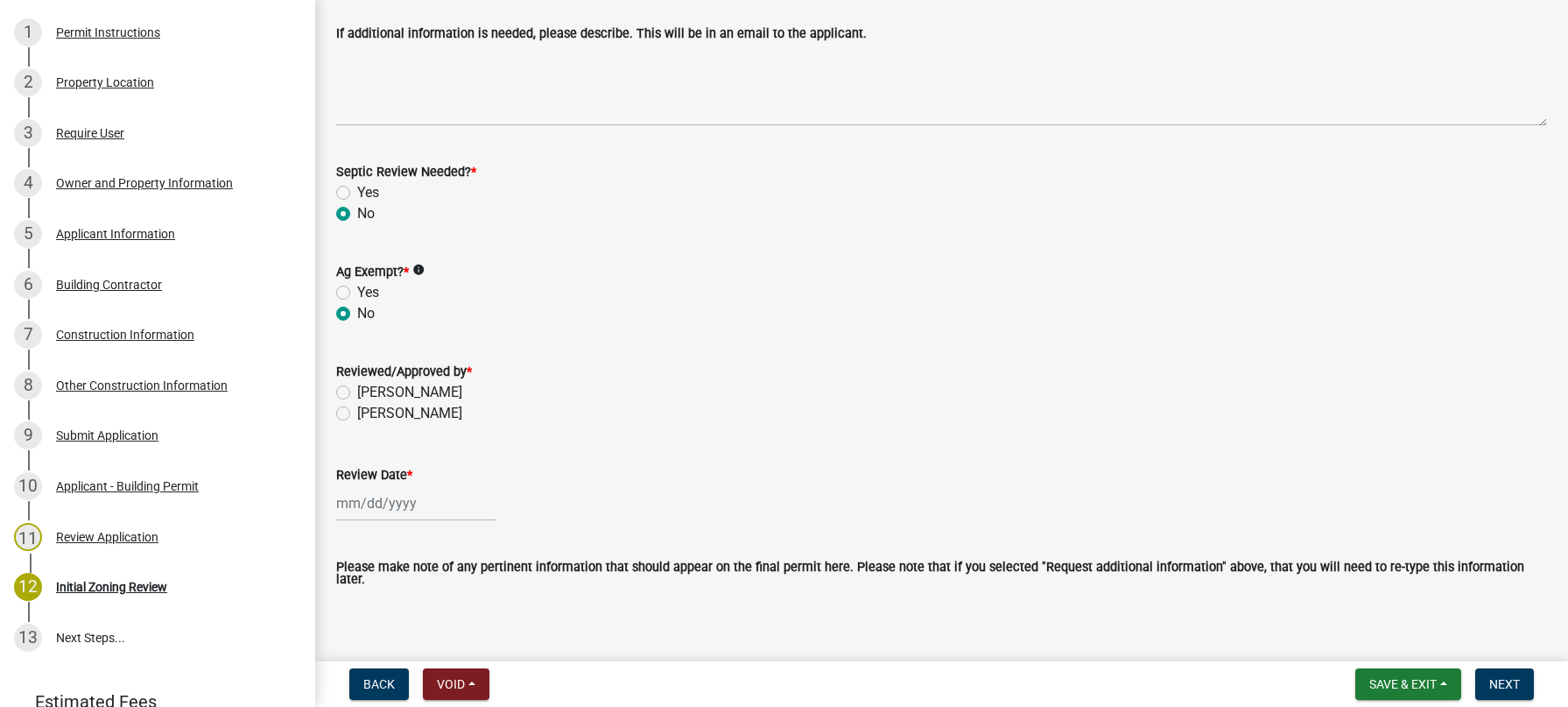
click at [357, 388] on label "[PERSON_NAME]" at bounding box center [410, 392] width 105 height 21
click at [357, 388] on input "[PERSON_NAME]" at bounding box center [363, 387] width 11 height 11
radio input "true"
click at [381, 513] on input "Review Date *" at bounding box center [416, 502] width 160 height 35
select select "9"
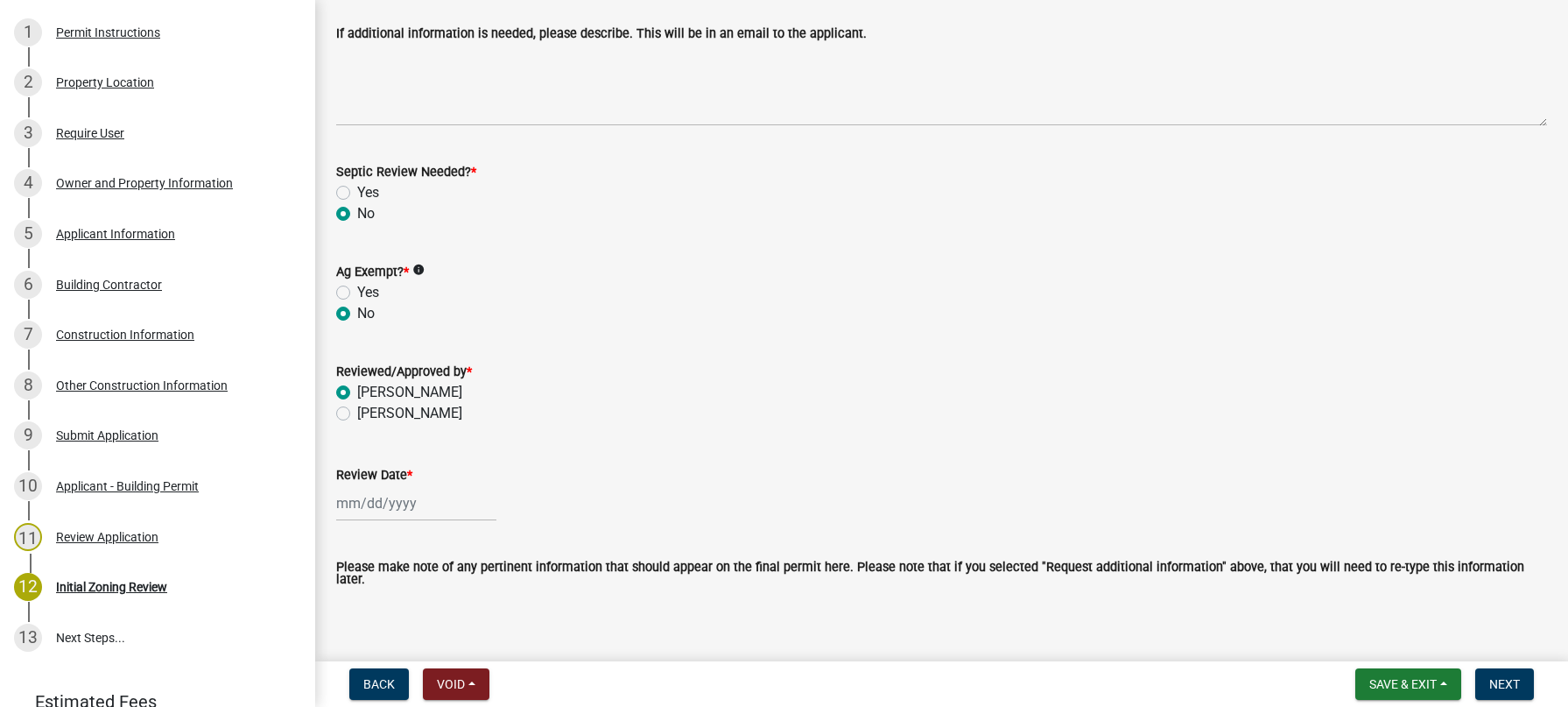
select select "2025"
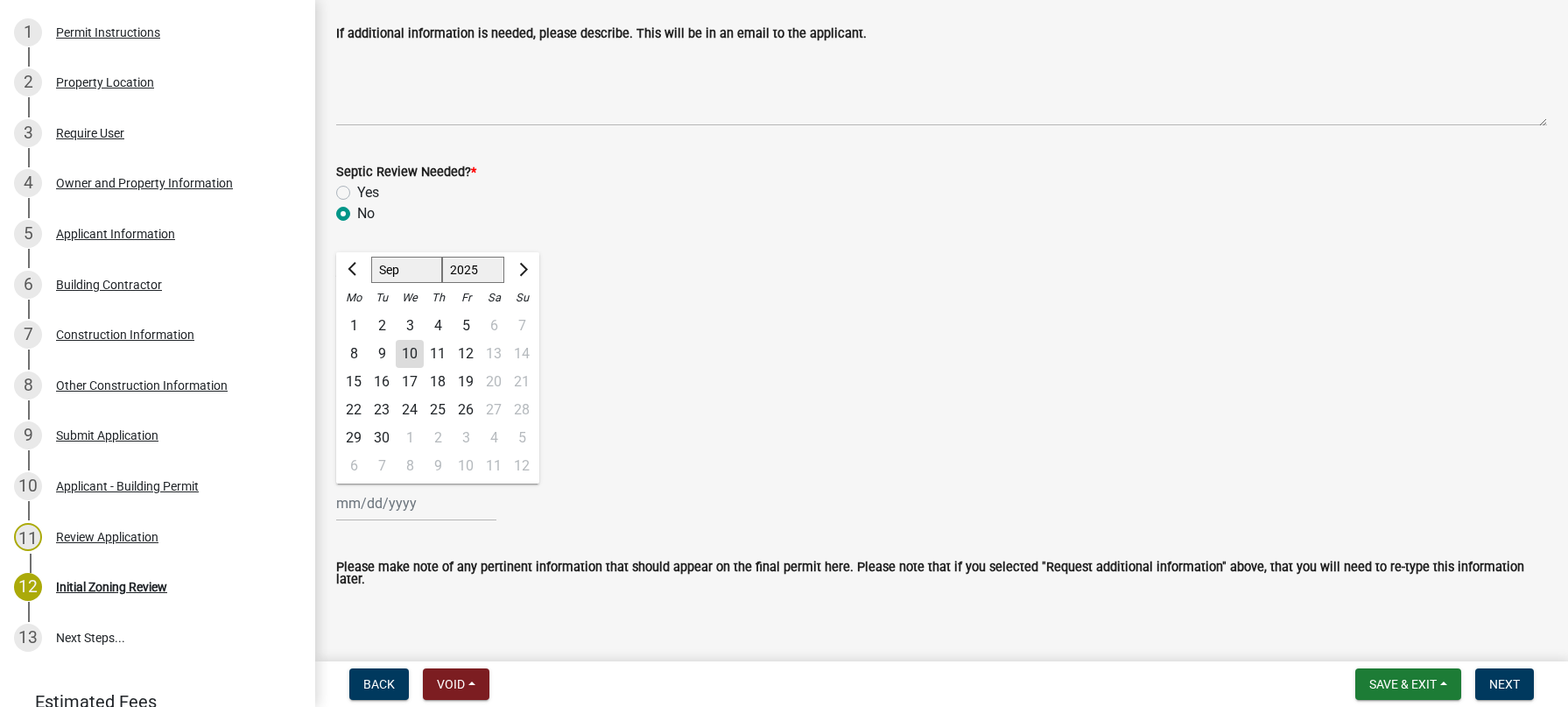
click at [415, 351] on div "10" at bounding box center [409, 354] width 28 height 28
type input "[DATE]"
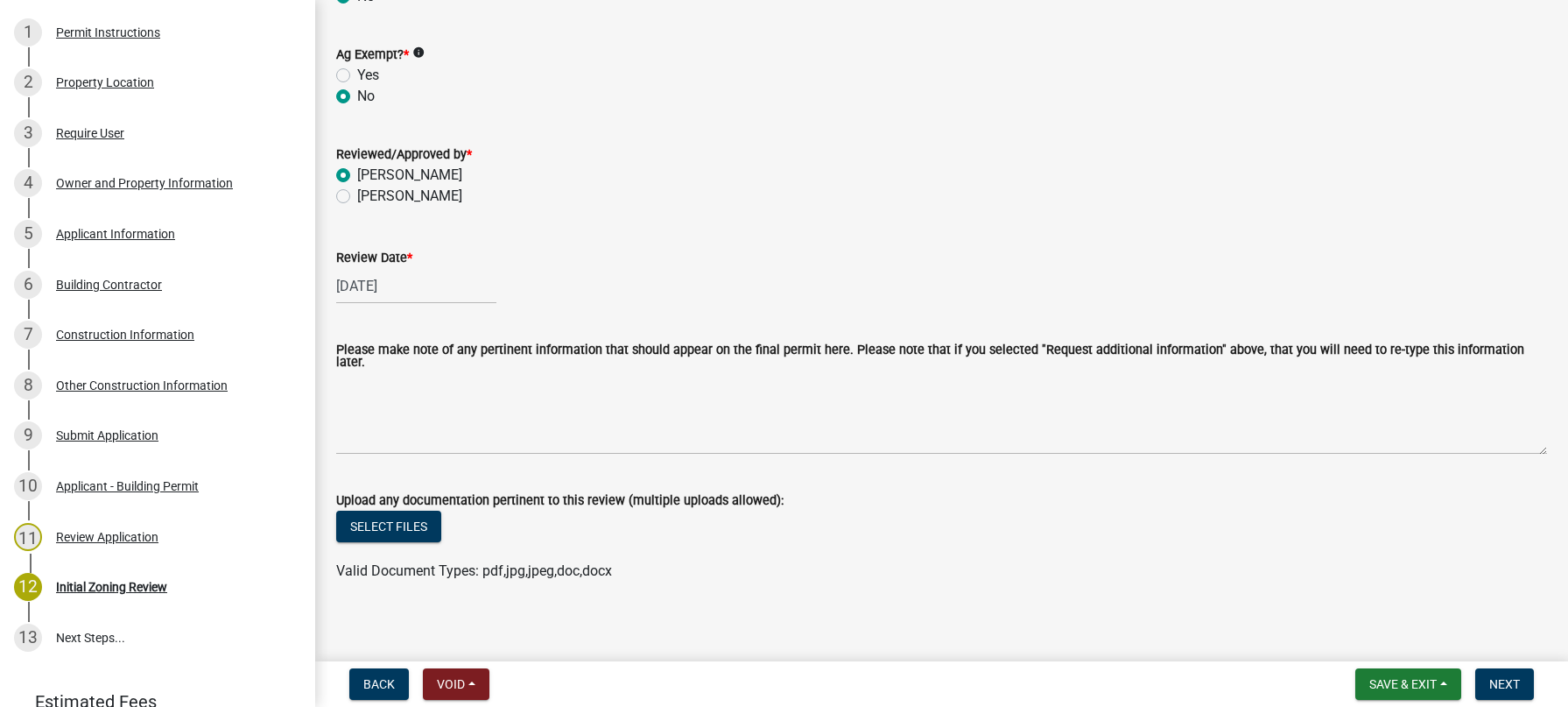
scroll to position [484, 0]
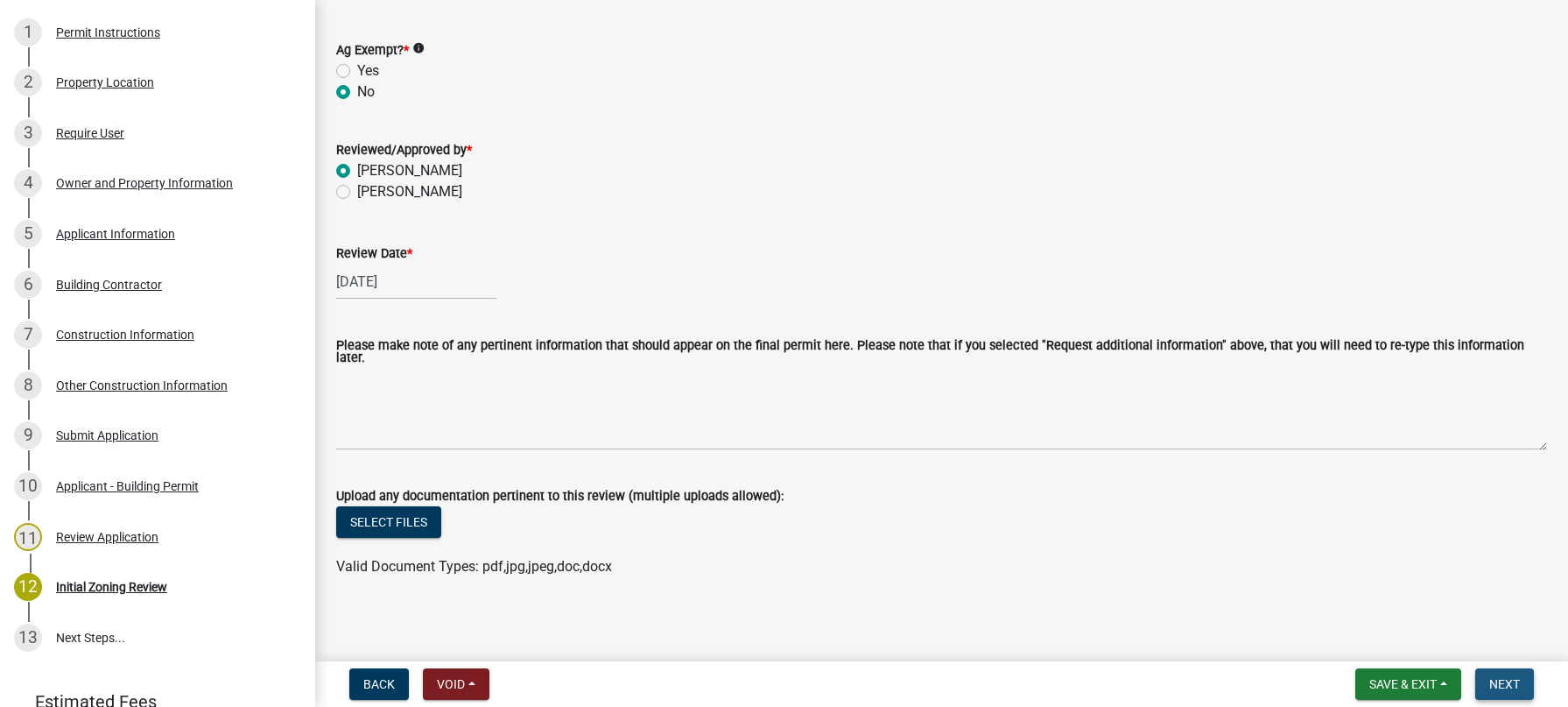
click at [1514, 678] on span "Next" at bounding box center [1505, 683] width 31 height 14
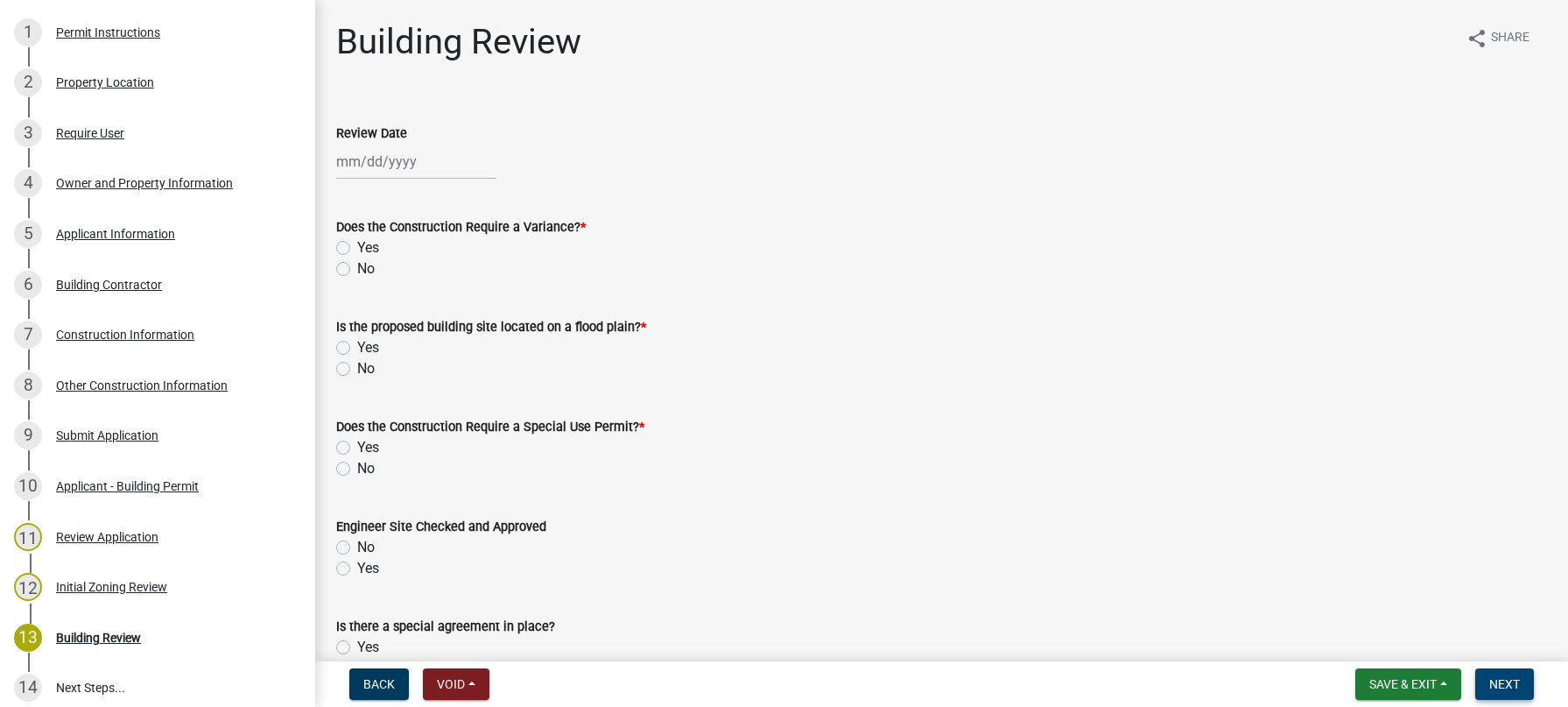
scroll to position [313, 0]
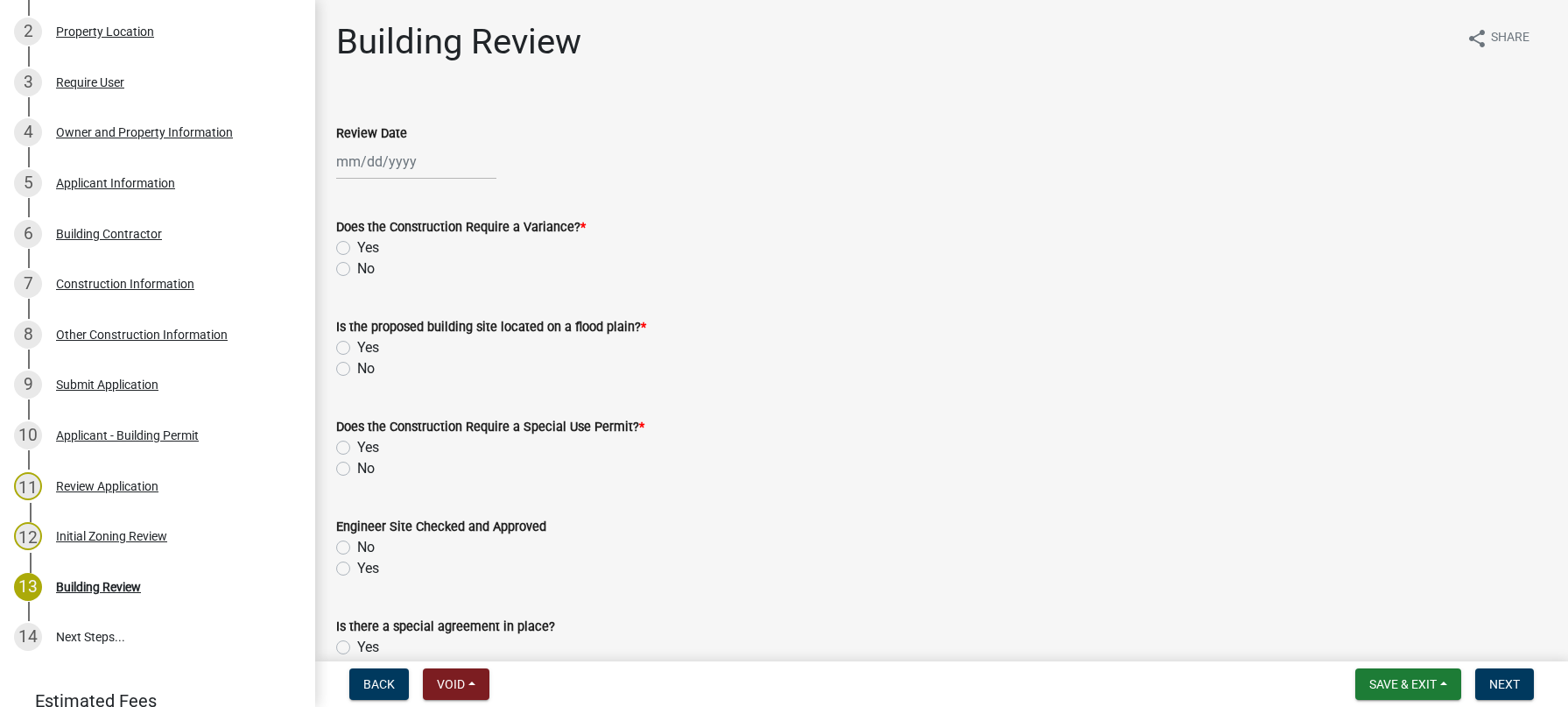
click at [395, 158] on div at bounding box center [416, 161] width 160 height 35
select select "9"
select select "2025"
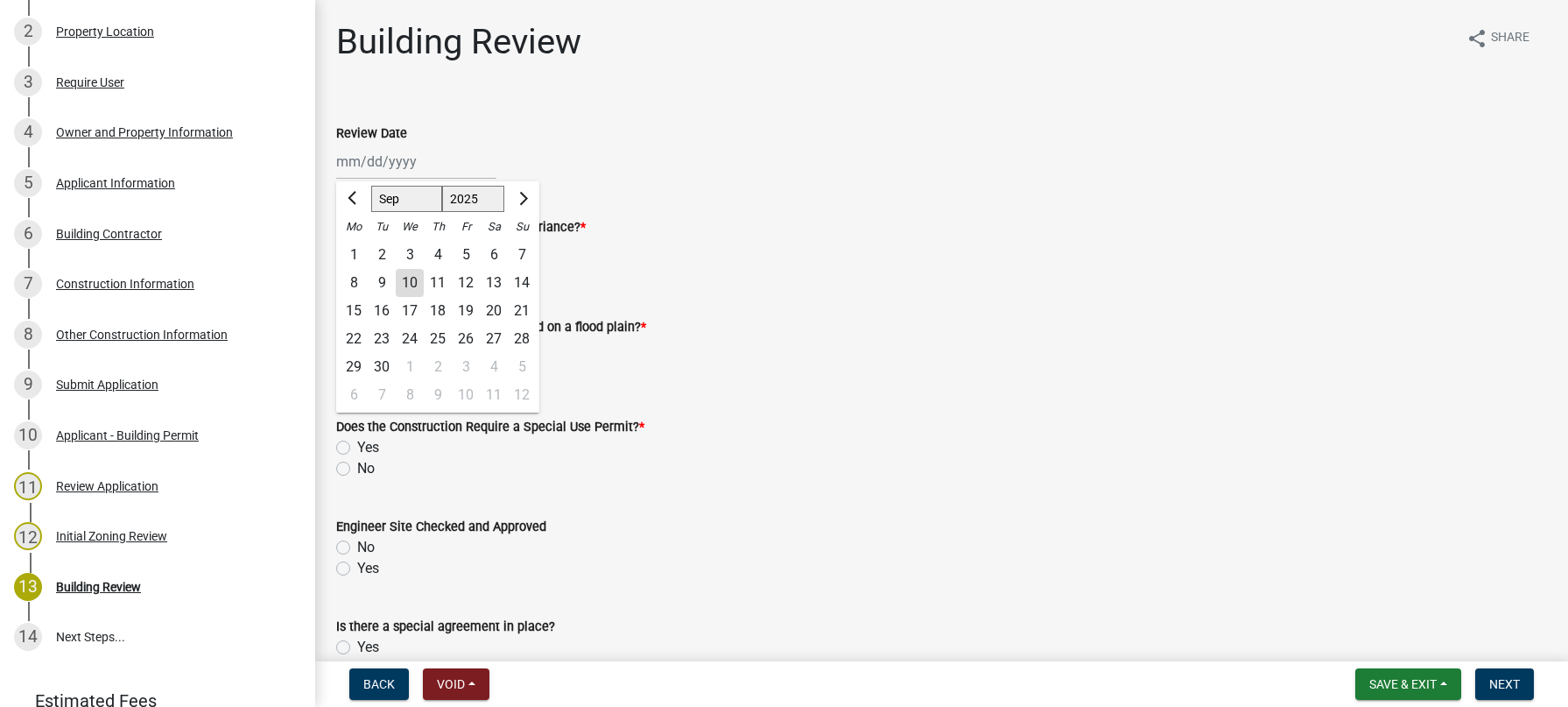
click at [412, 273] on div "10" at bounding box center [409, 283] width 28 height 28
type input "[DATE]"
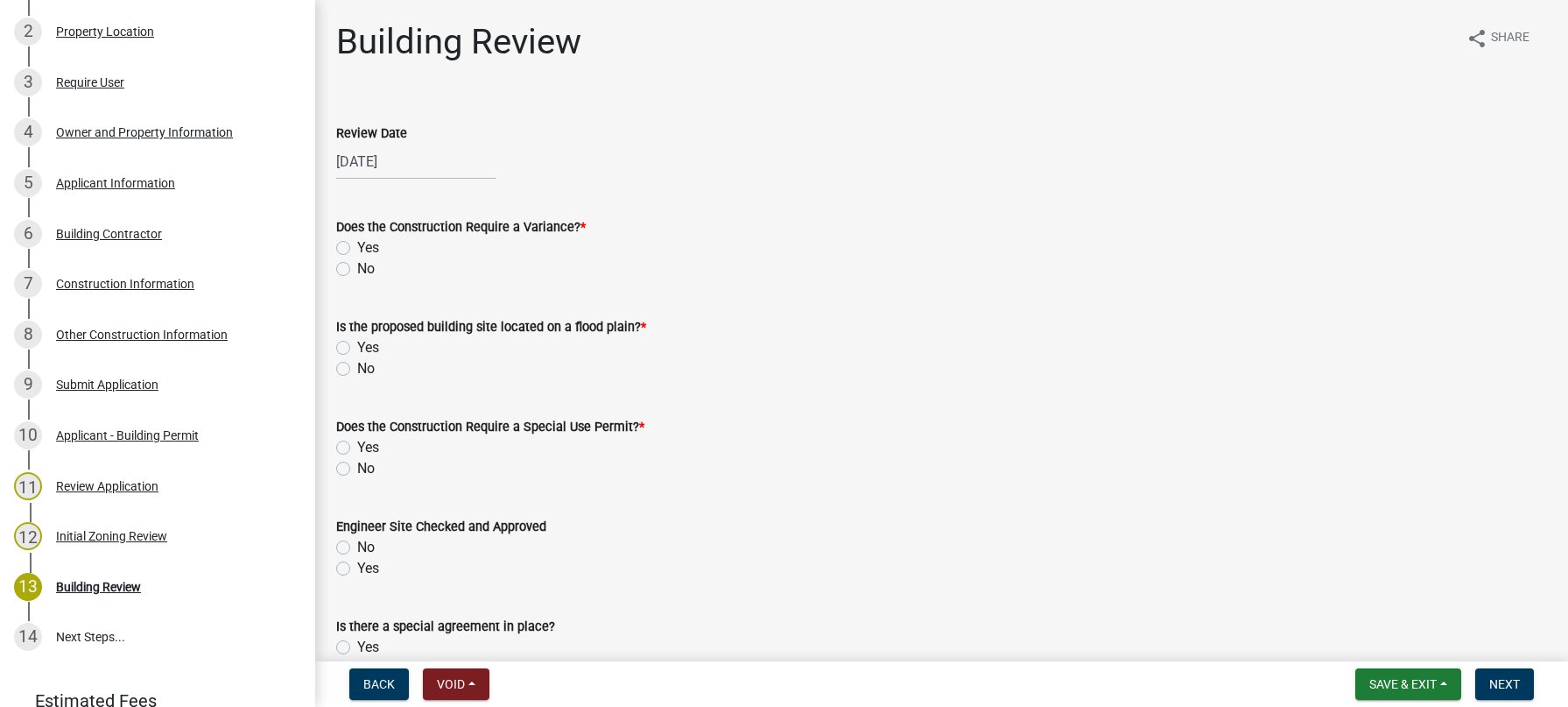
click at [357, 269] on label "No" at bounding box center [366, 269] width 17 height 21
click at [357, 269] on input "No" at bounding box center [363, 264] width 11 height 11
radio input "true"
click at [357, 369] on label "No" at bounding box center [366, 369] width 17 height 21
click at [357, 369] on input "No" at bounding box center [363, 364] width 11 height 11
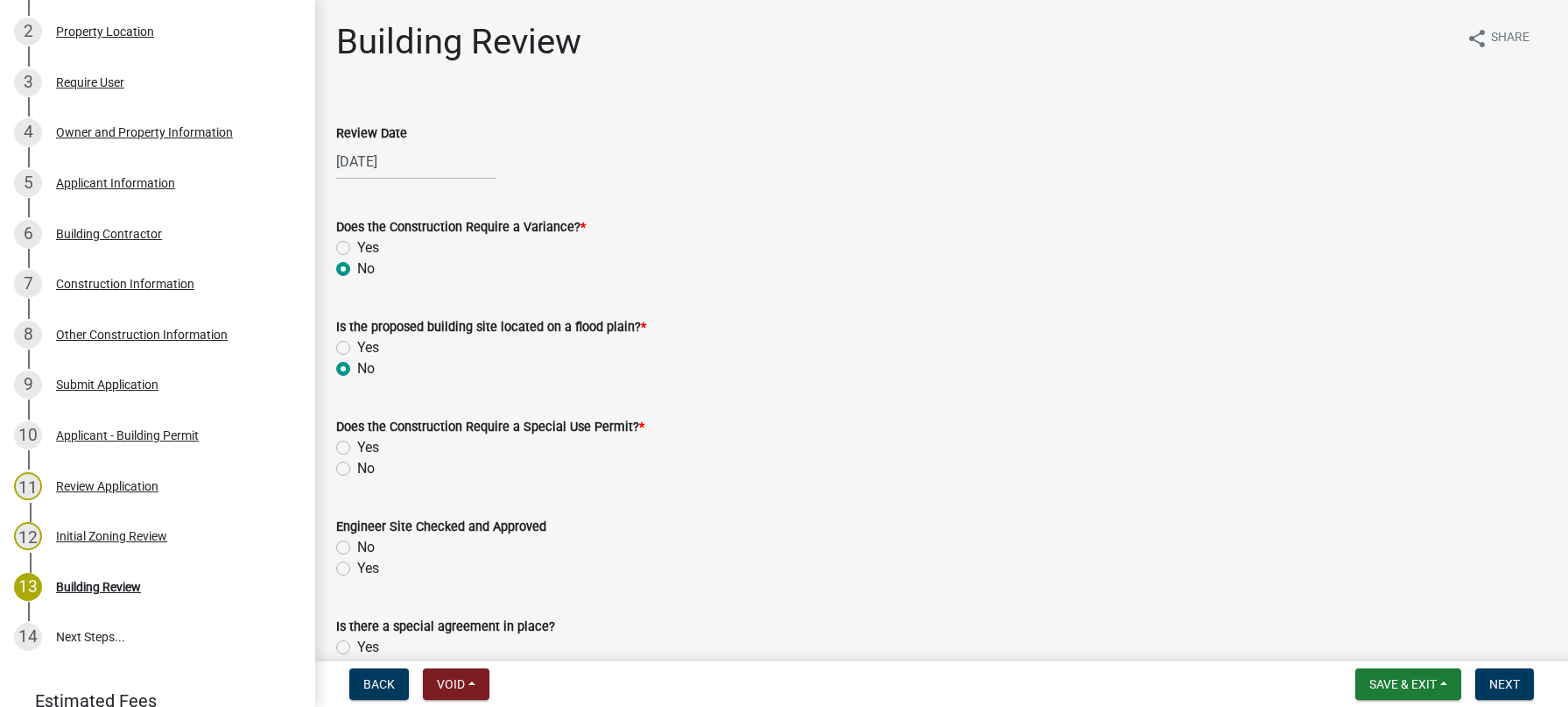
radio input "true"
click at [357, 470] on label "No" at bounding box center [366, 468] width 17 height 21
click at [357, 469] on input "No" at bounding box center [363, 464] width 11 height 11
radio input "true"
click at [357, 565] on label "Yes" at bounding box center [368, 568] width 22 height 21
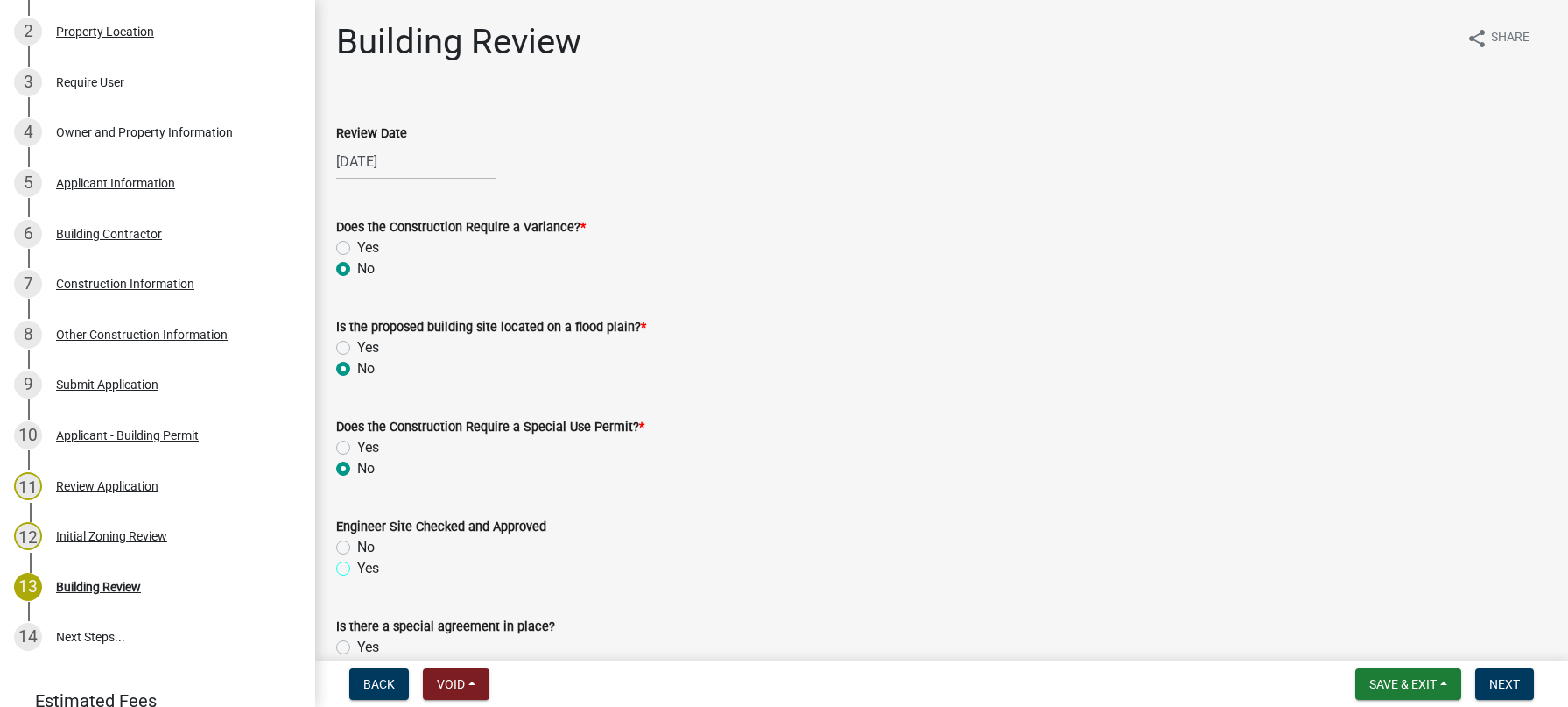
click at [357, 565] on input "Yes" at bounding box center [363, 563] width 11 height 11
radio input "true"
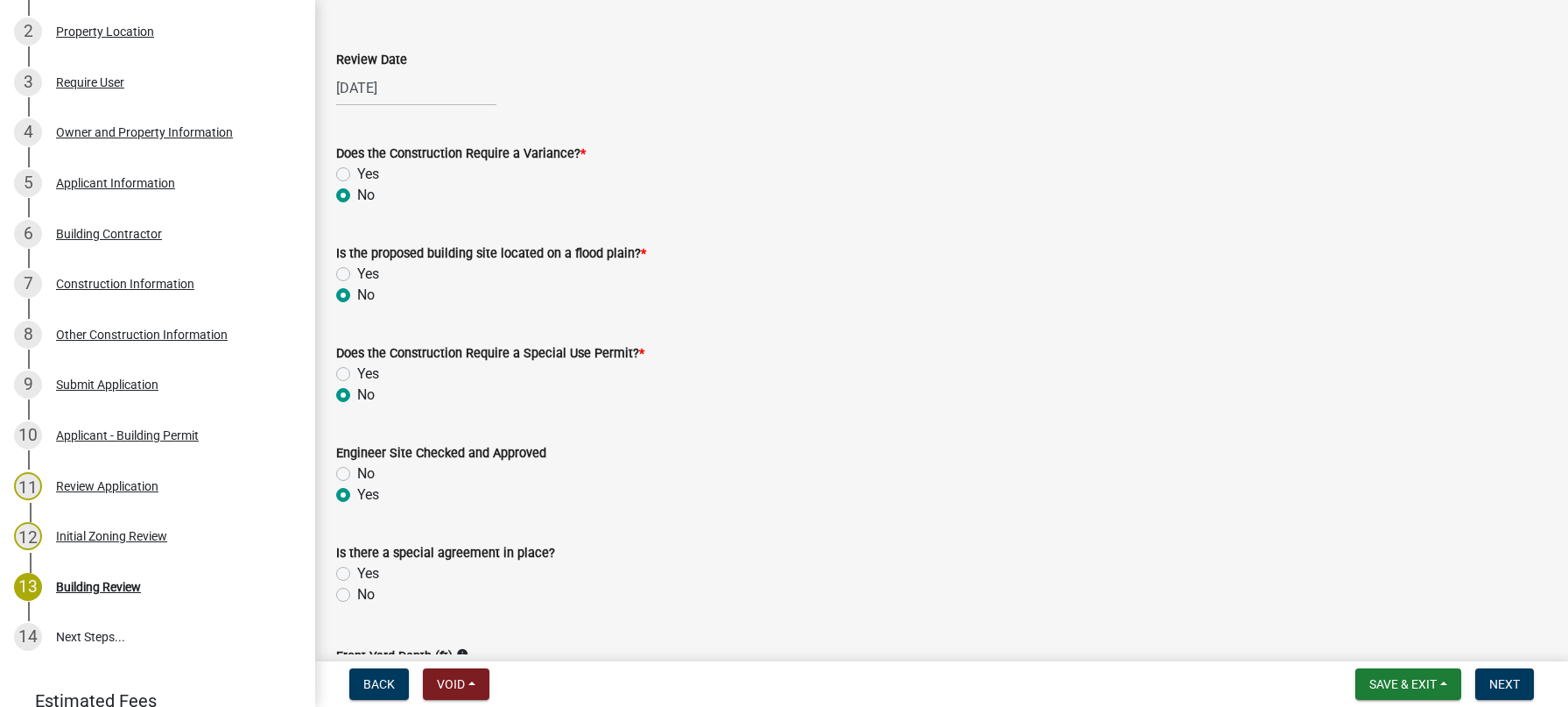
scroll to position [175, 0]
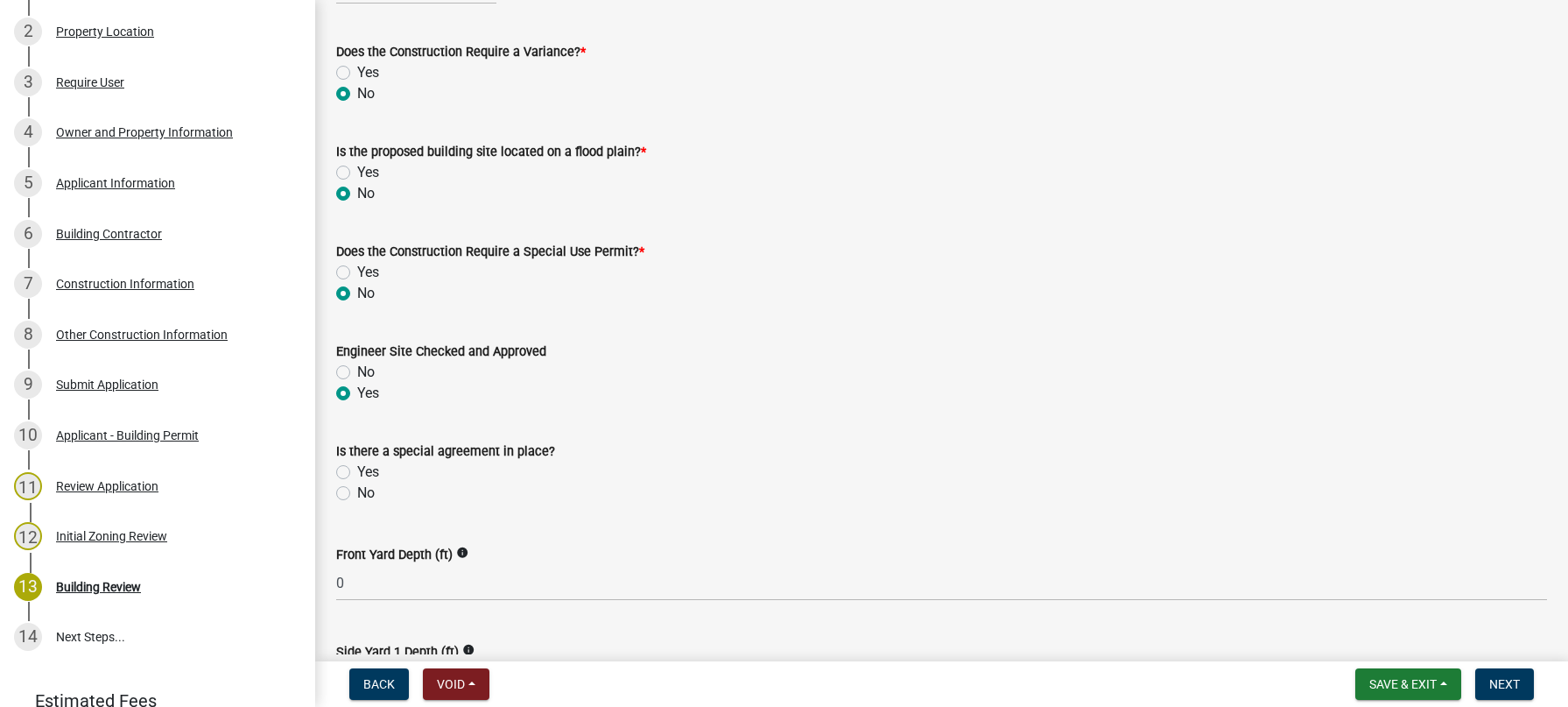
click at [357, 491] on label "No" at bounding box center [366, 493] width 17 height 21
click at [357, 491] on input "No" at bounding box center [363, 489] width 11 height 11
radio input "true"
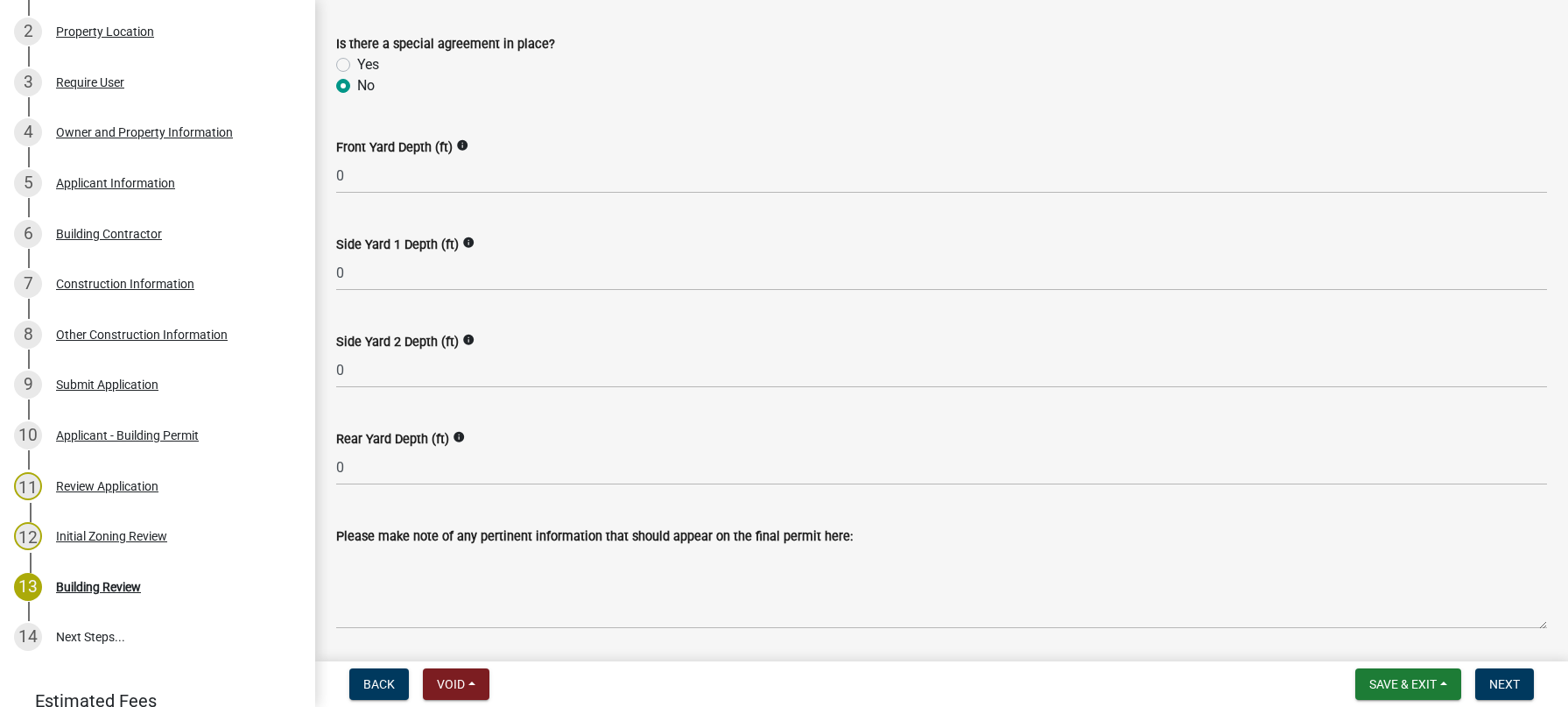
scroll to position [613, 0]
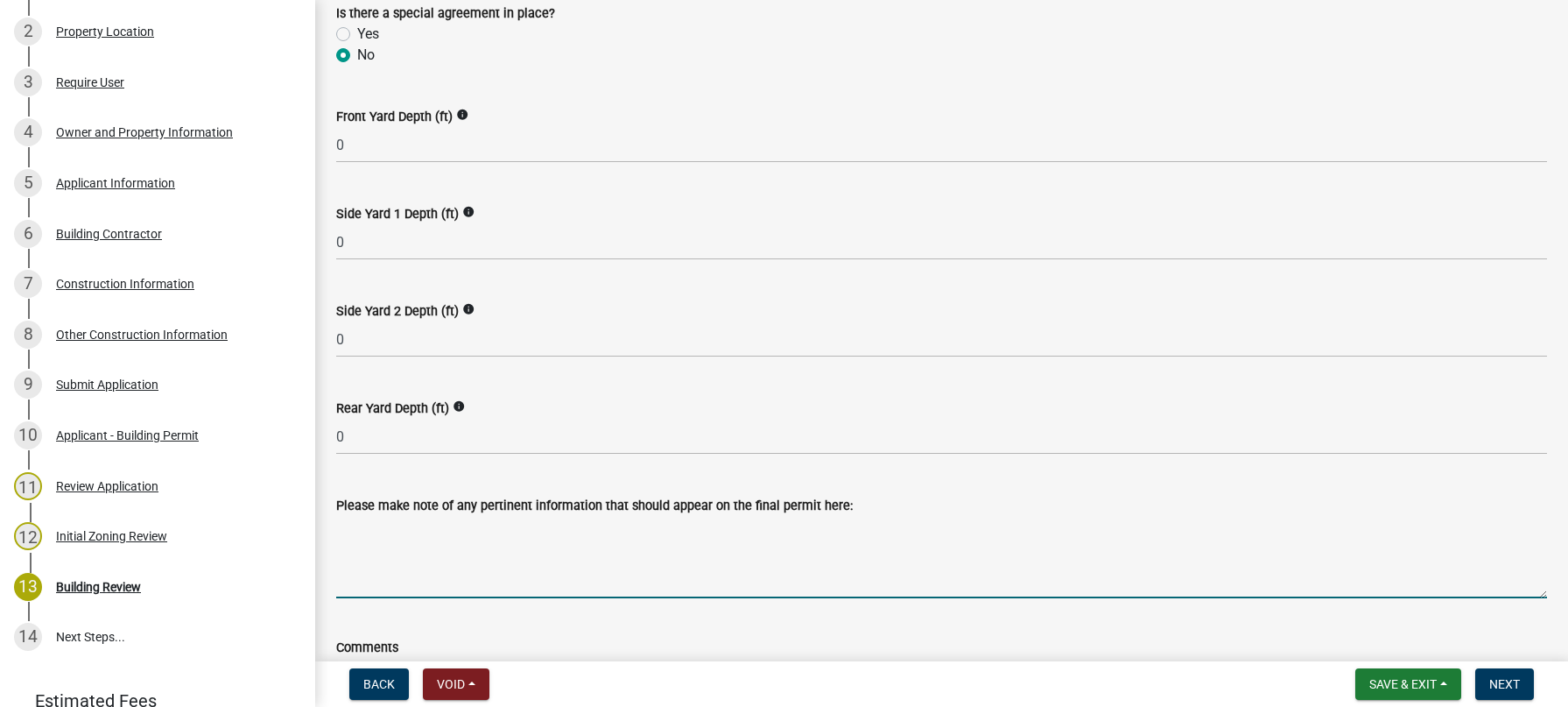
click at [412, 523] on textarea "Please make note of any pertinent information that should appear on the final p…" at bounding box center [942, 557] width 1211 height 82
type textarea "Roof mounted solar array"
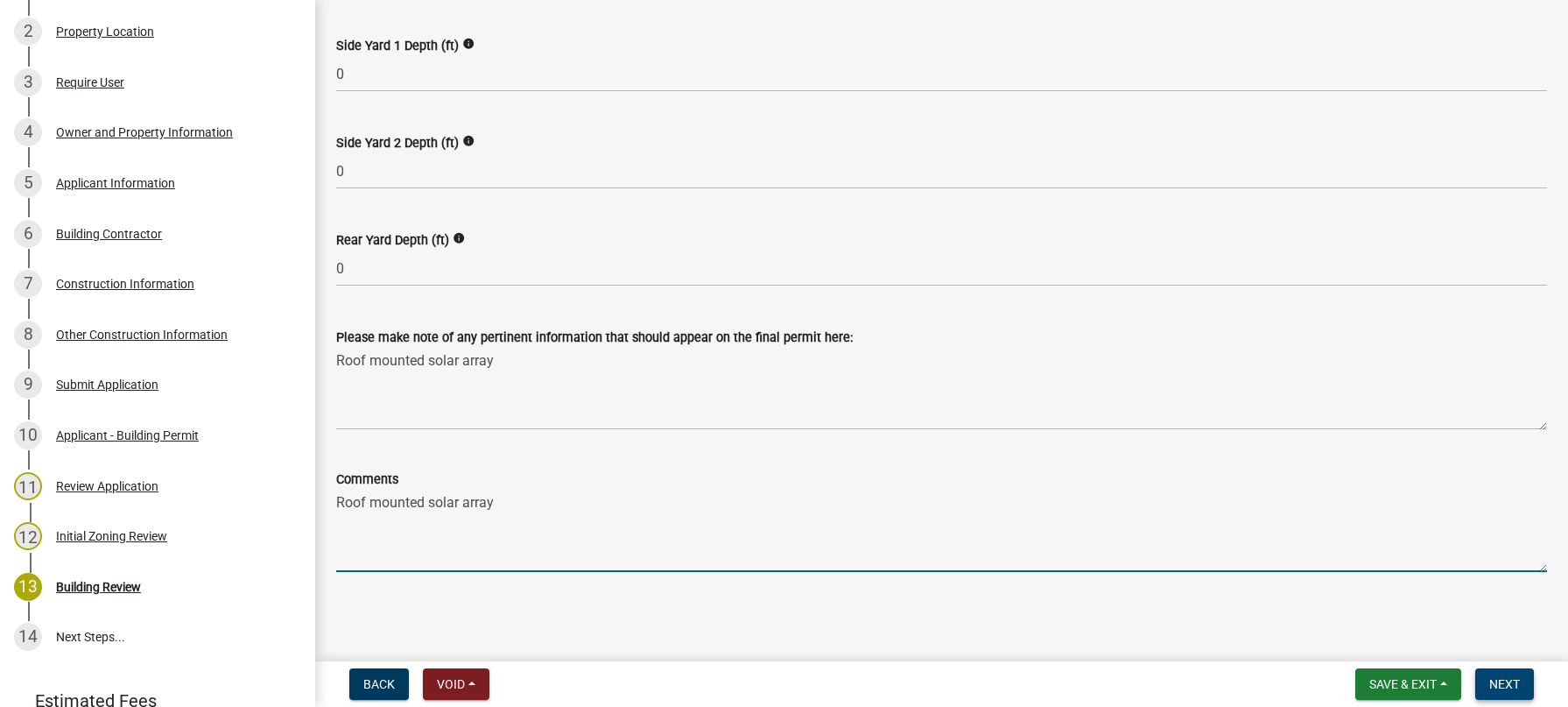
type textarea "Roof mounted solar array"
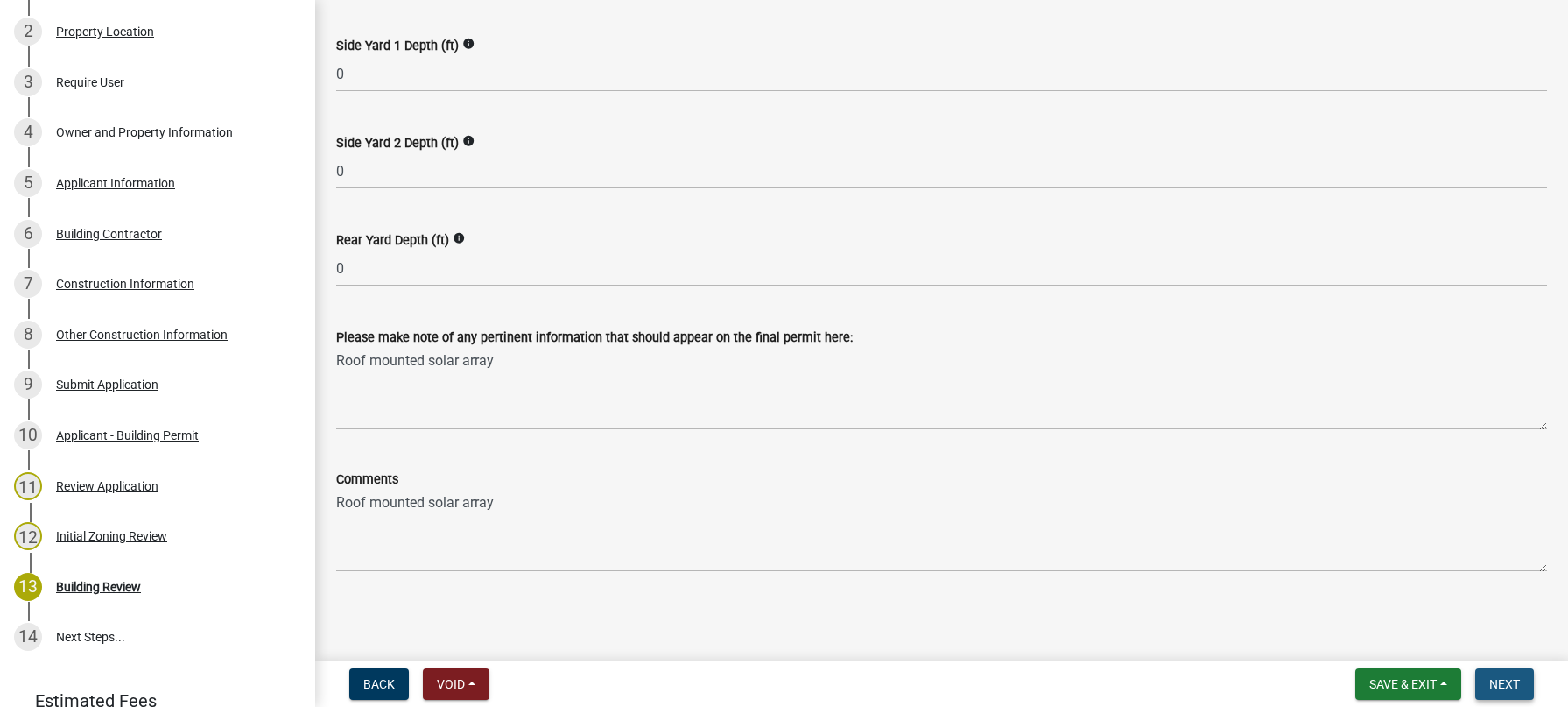
click at [1503, 677] on span "Next" at bounding box center [1505, 683] width 31 height 14
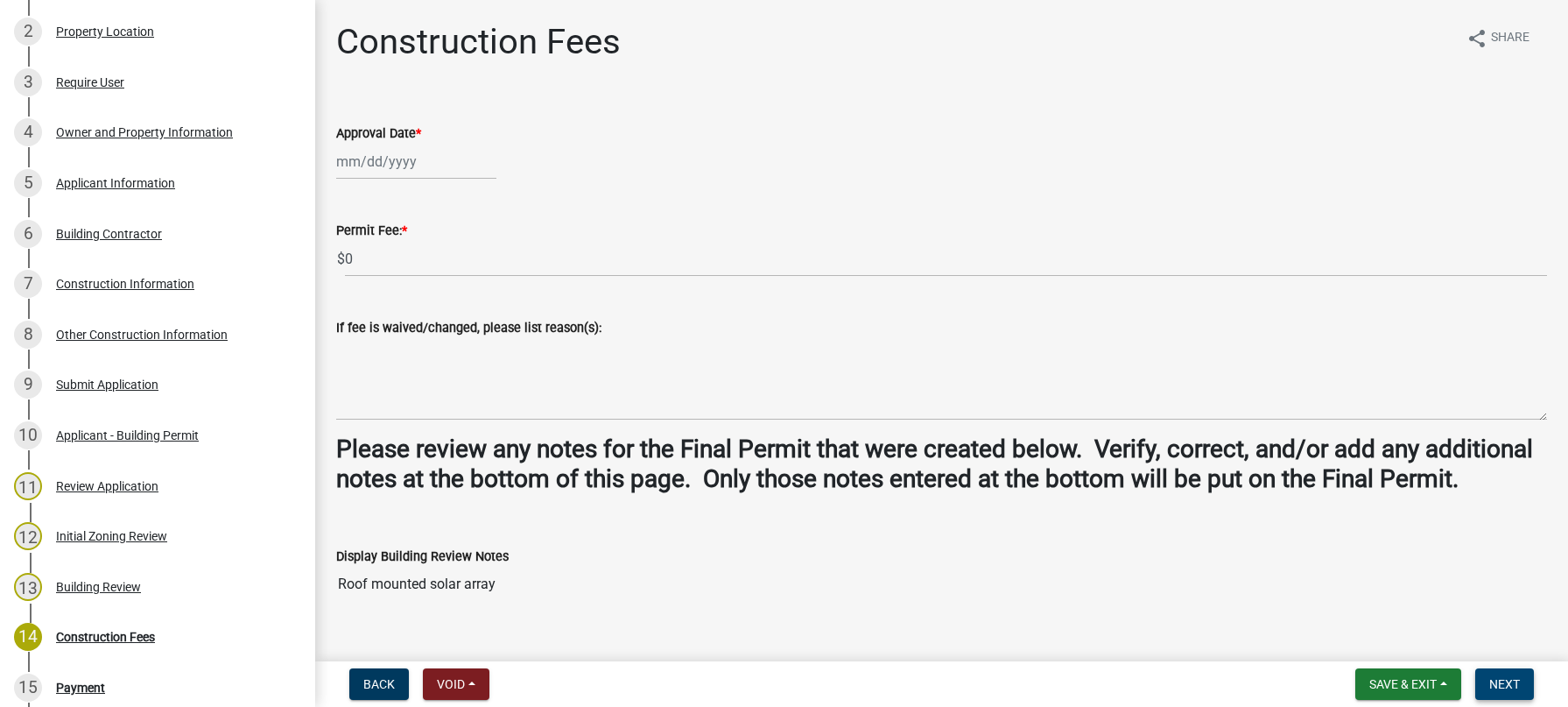
scroll to position [616, 0]
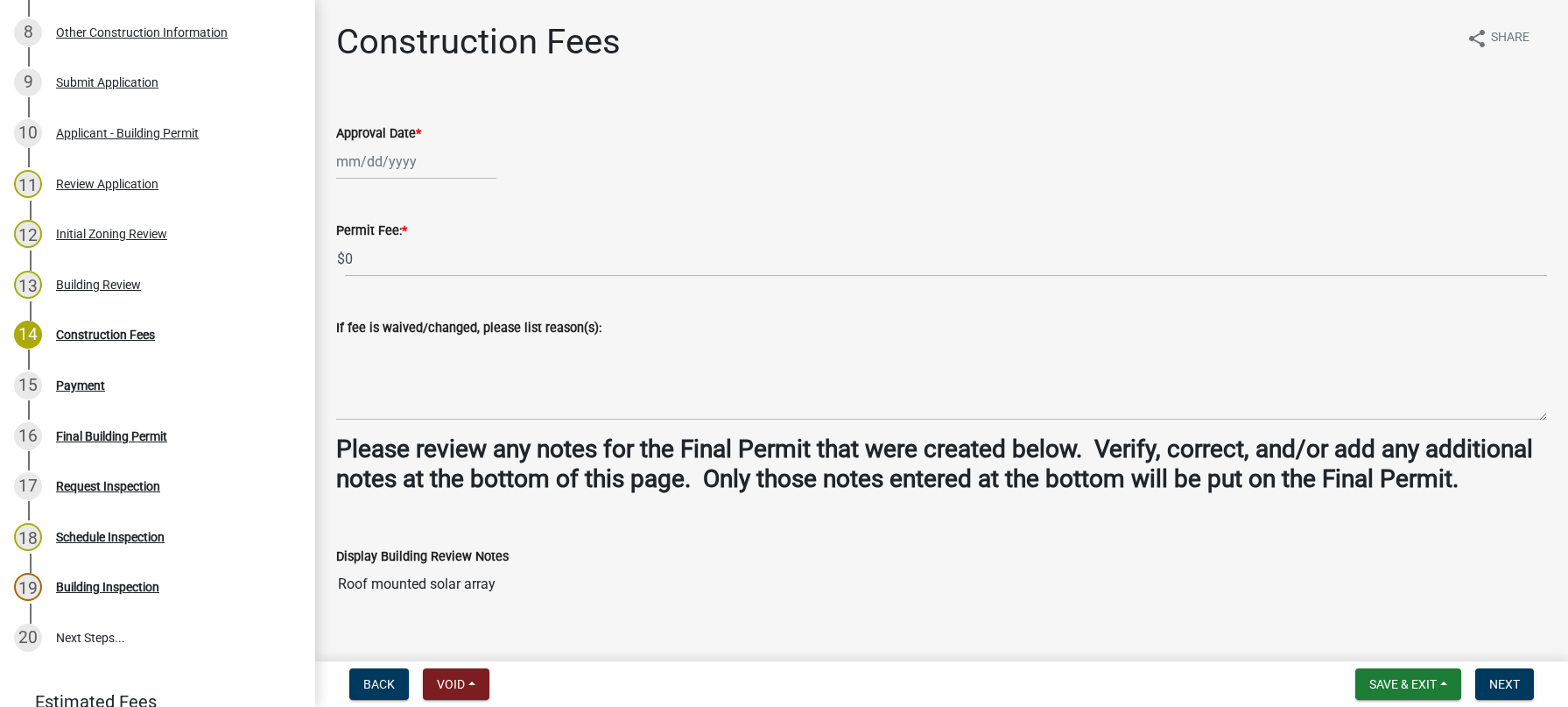
select select "9"
select select "2025"
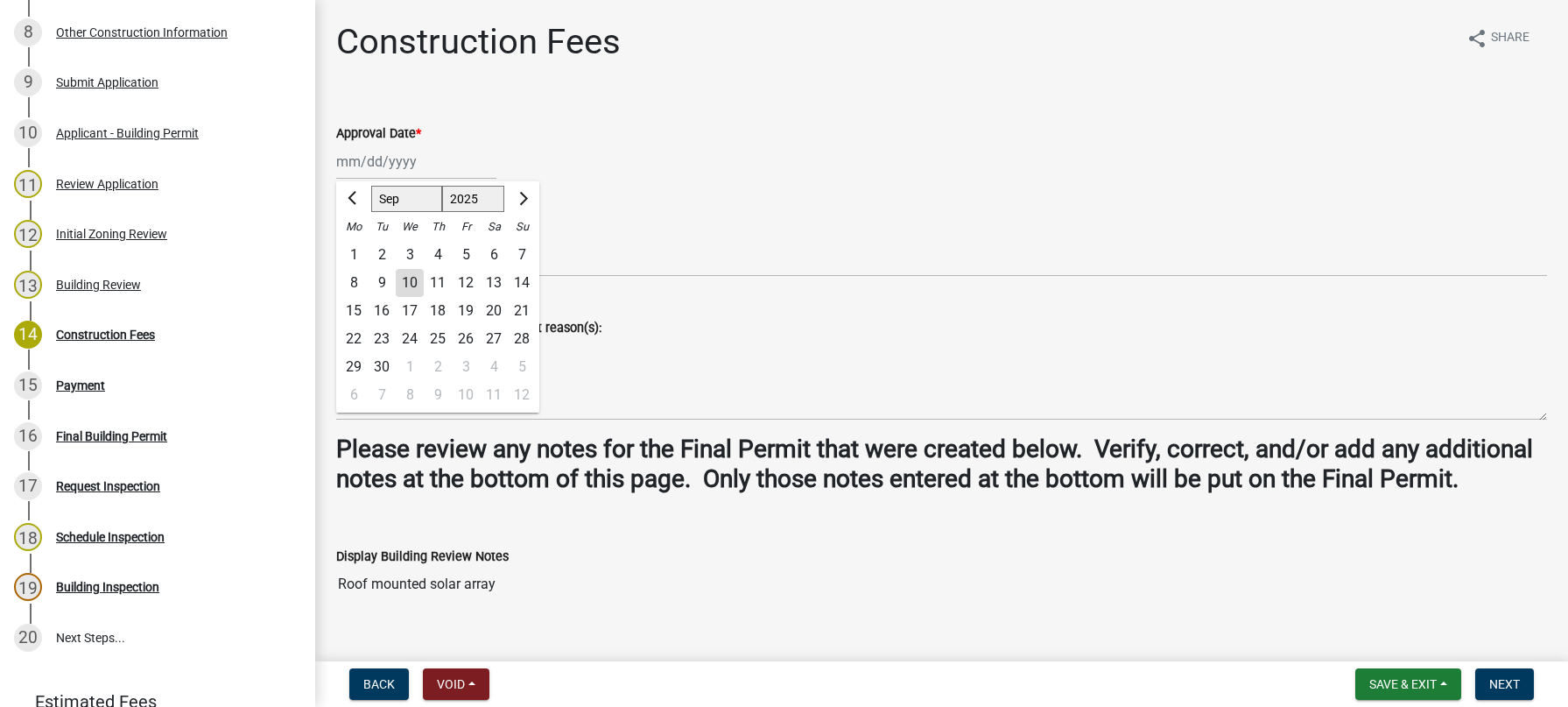
click at [425, 168] on div "[PERSON_NAME] Feb Mar Apr [PERSON_NAME][DATE] Oct Nov [DATE] 1526 1527 1528 152…" at bounding box center [416, 161] width 160 height 35
click at [412, 280] on div "10" at bounding box center [409, 283] width 28 height 28
type input "[DATE]"
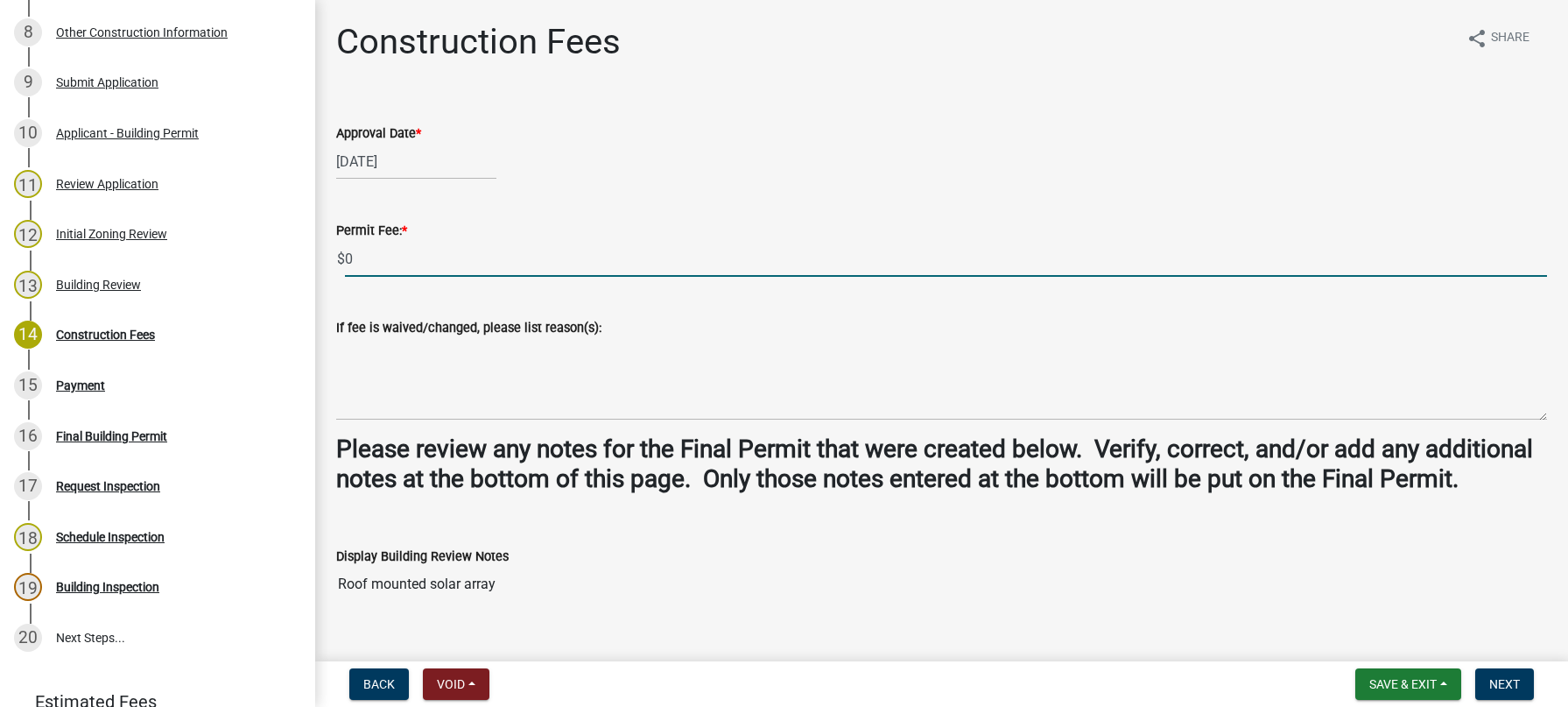
click at [371, 264] on input "0" at bounding box center [945, 258] width 1202 height 35
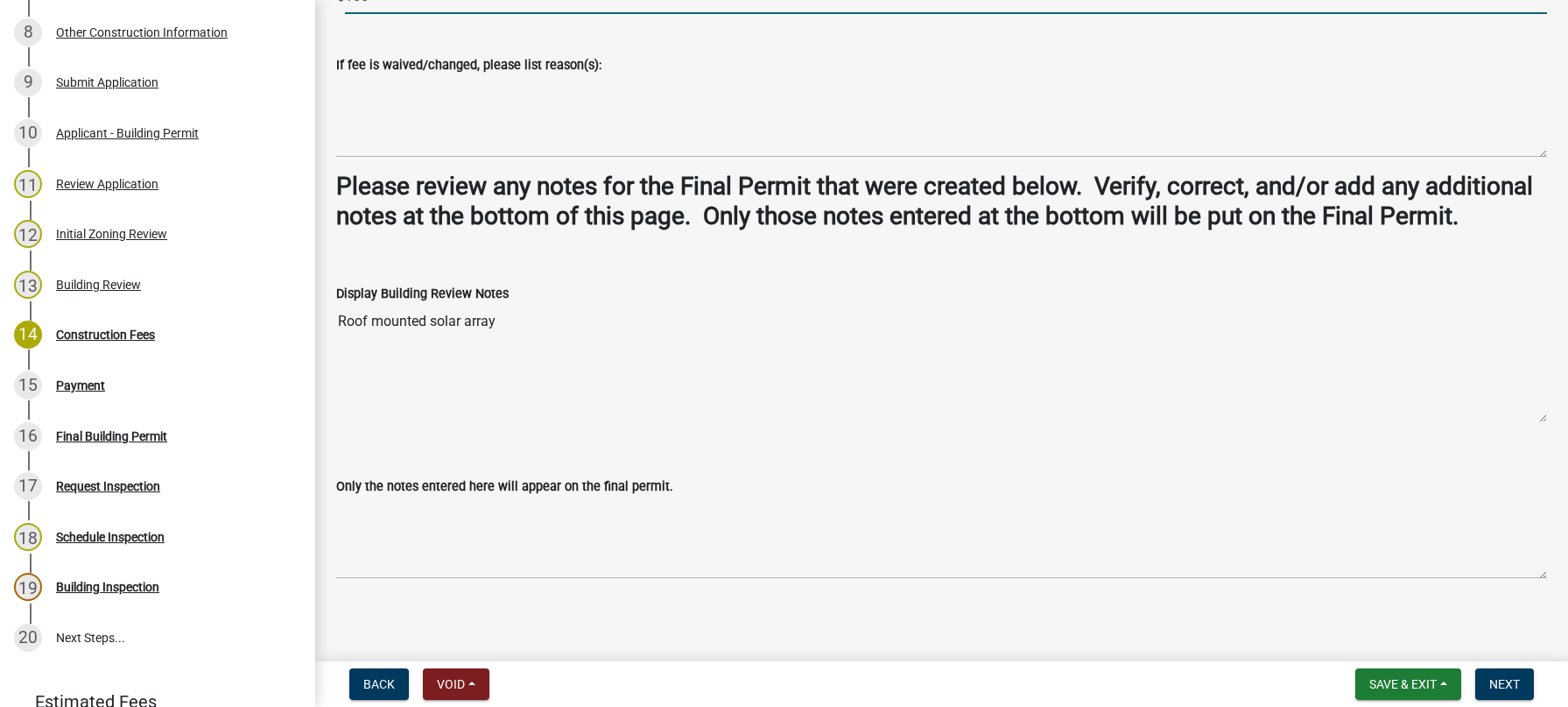
type input "100"
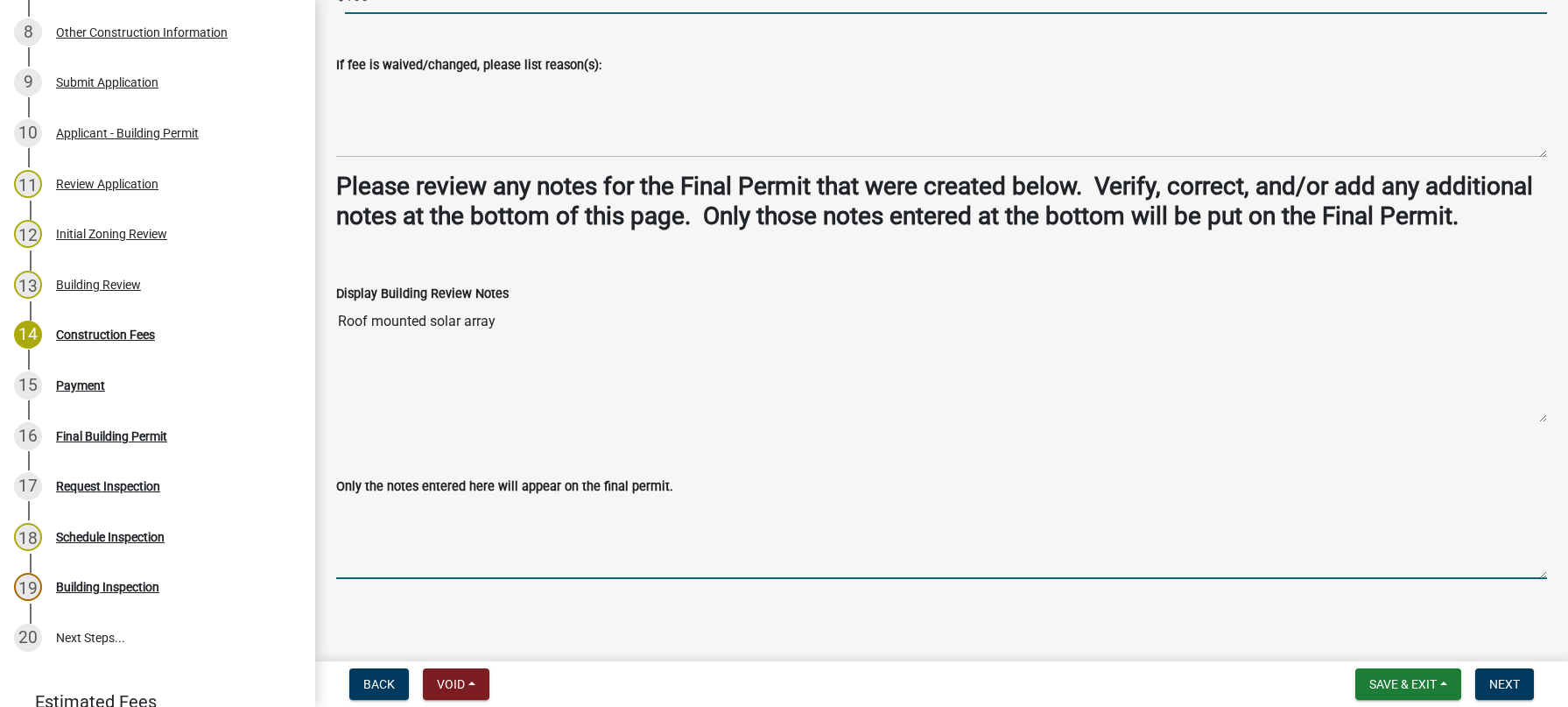
click at [354, 547] on textarea "Only the notes entered here will appear on the final permit." at bounding box center [942, 537] width 1211 height 82
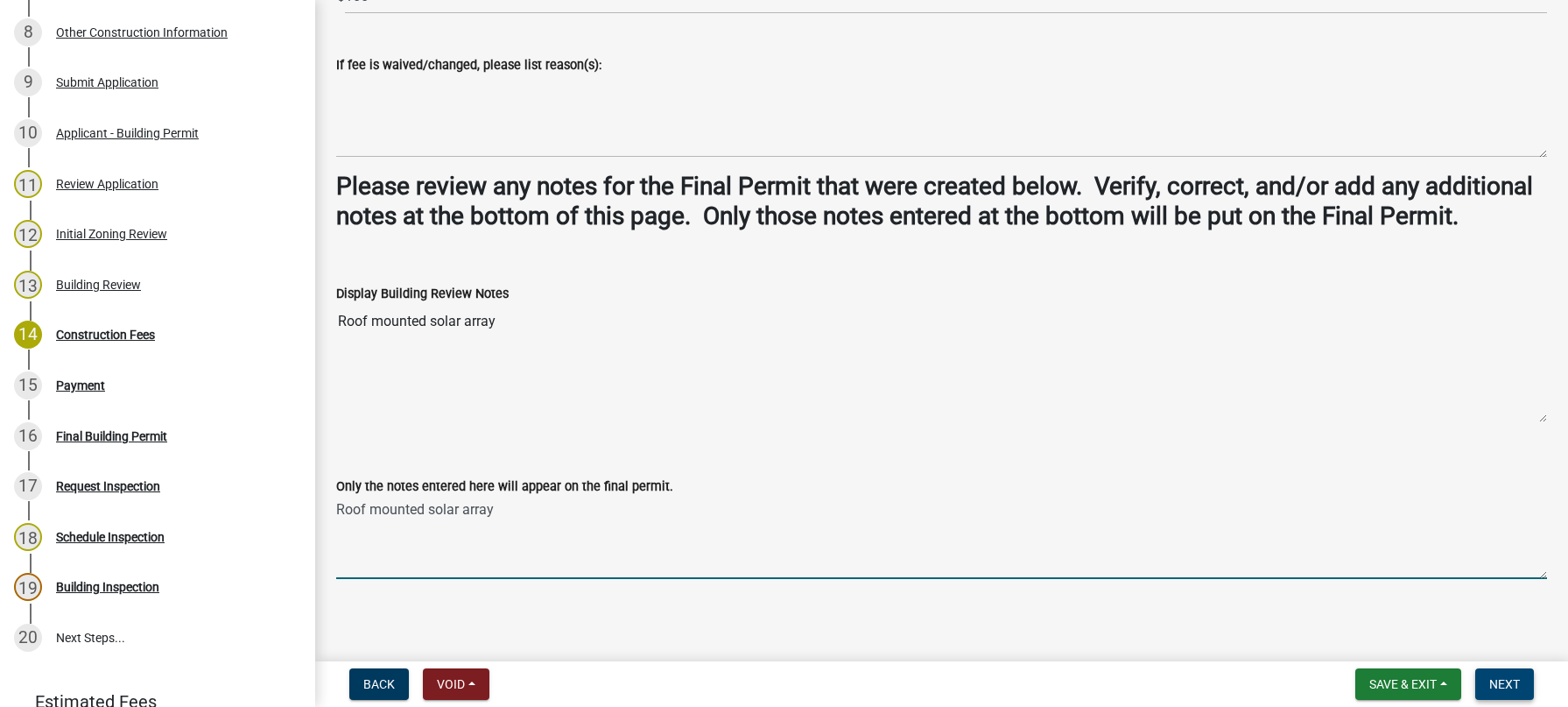
type textarea "Roof mounted solar array"
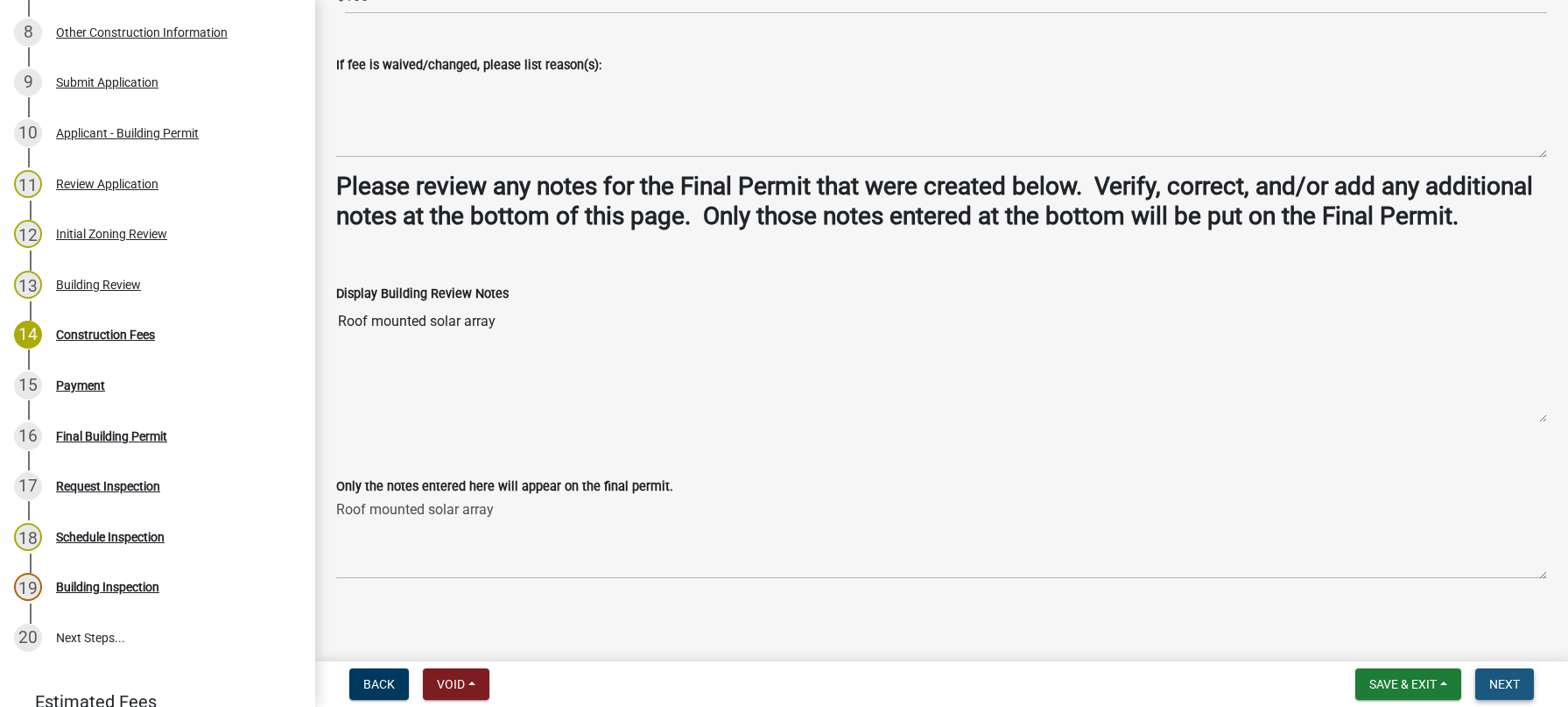
click at [1496, 674] on button "Next" at bounding box center [1504, 683] width 58 height 32
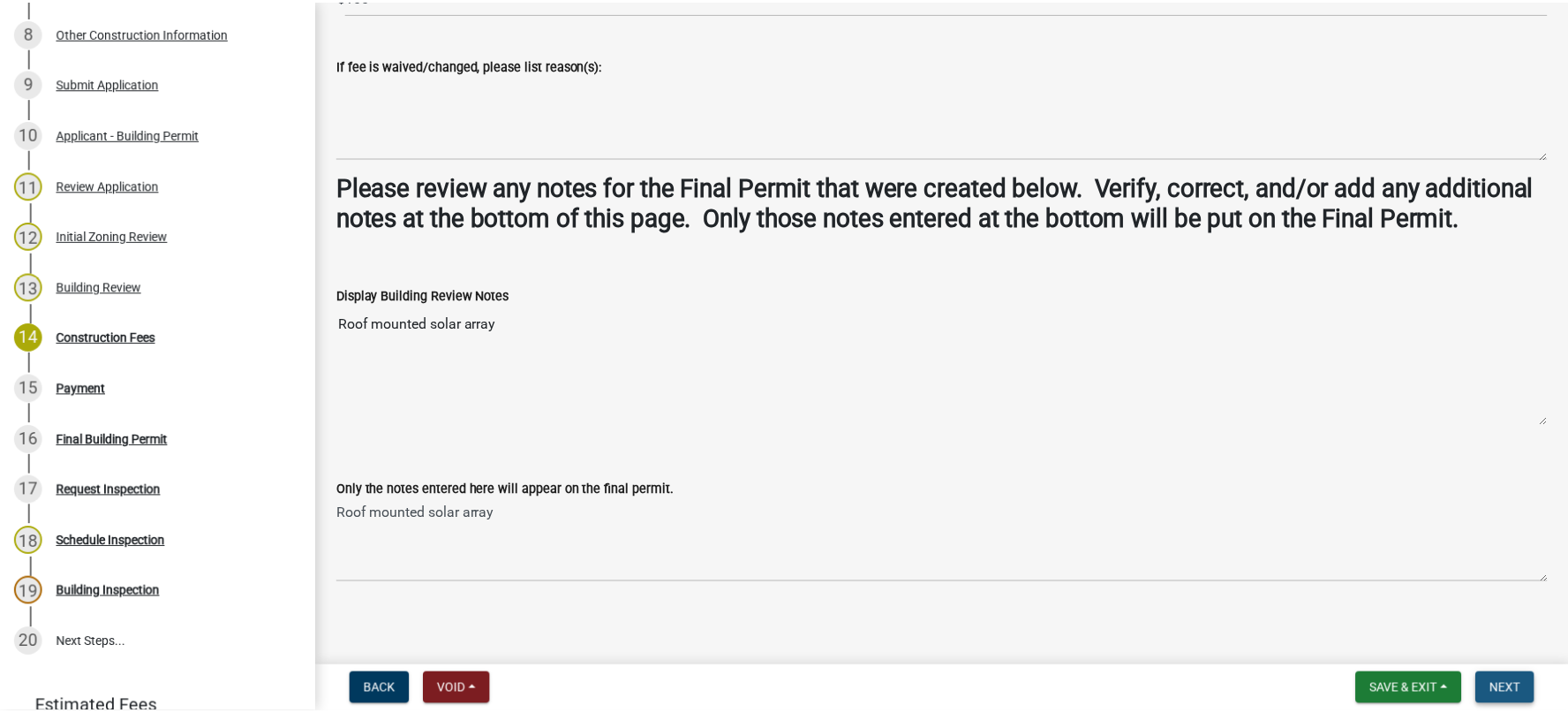
scroll to position [0, 0]
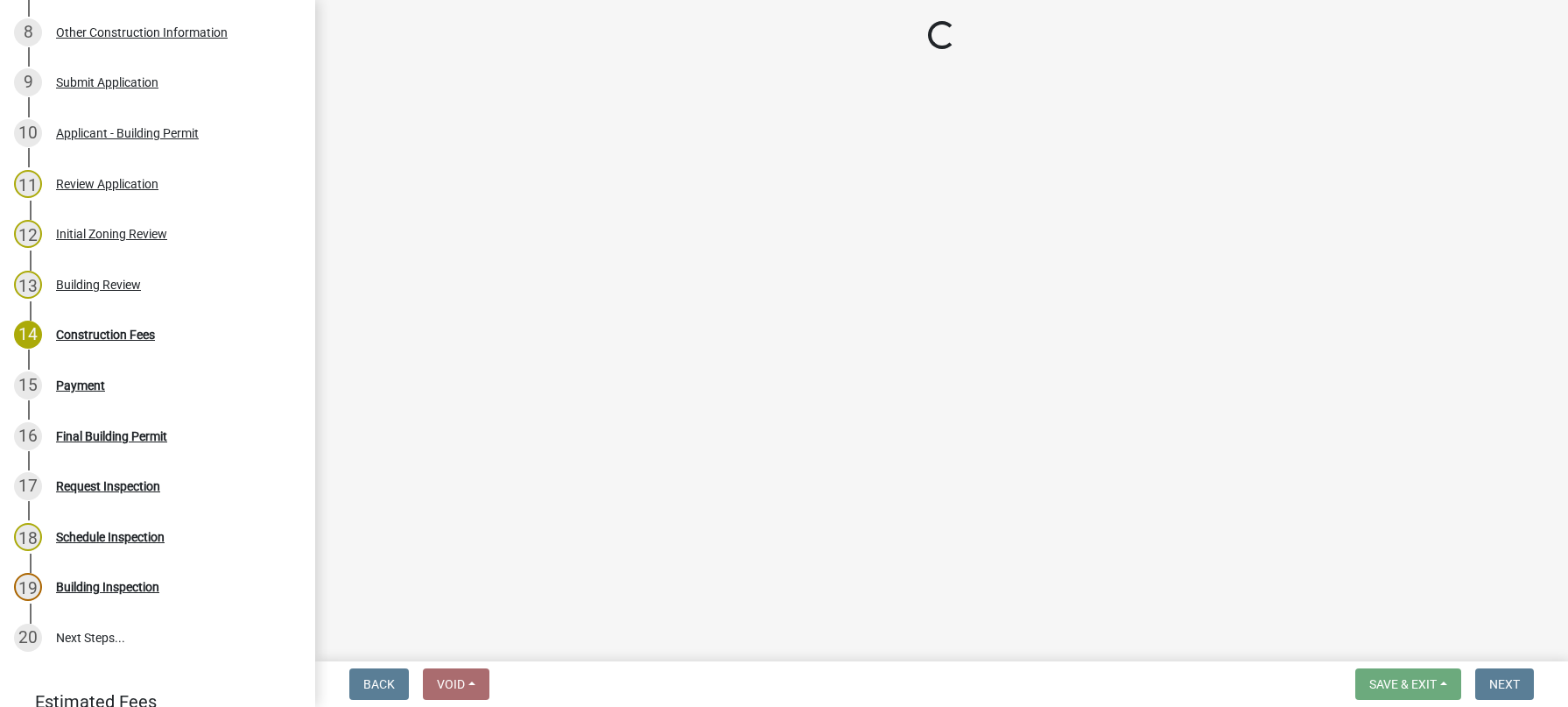
select select "3: 3"
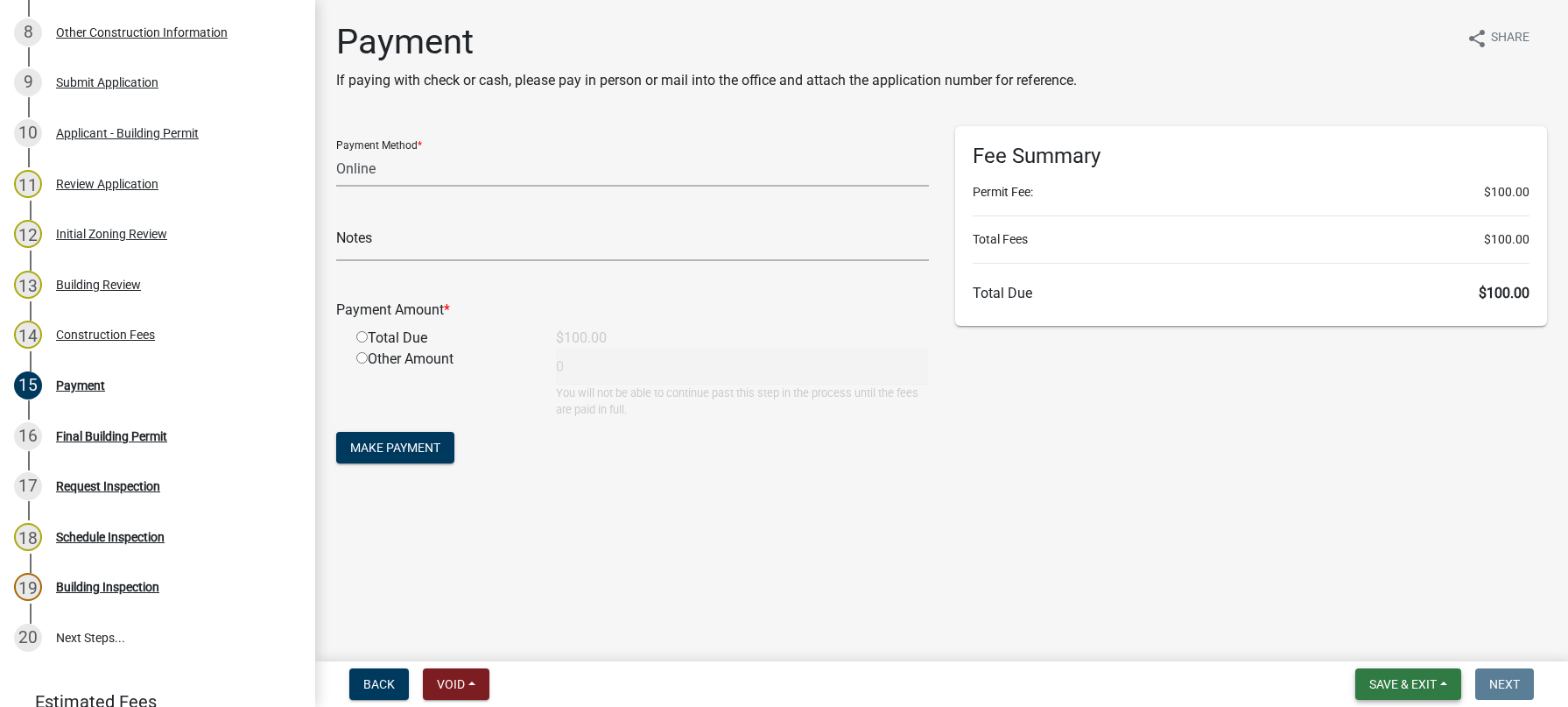
click at [1449, 683] on button "Save & Exit" at bounding box center [1408, 683] width 106 height 32
click at [1404, 635] on button "Save & Exit" at bounding box center [1391, 638] width 140 height 42
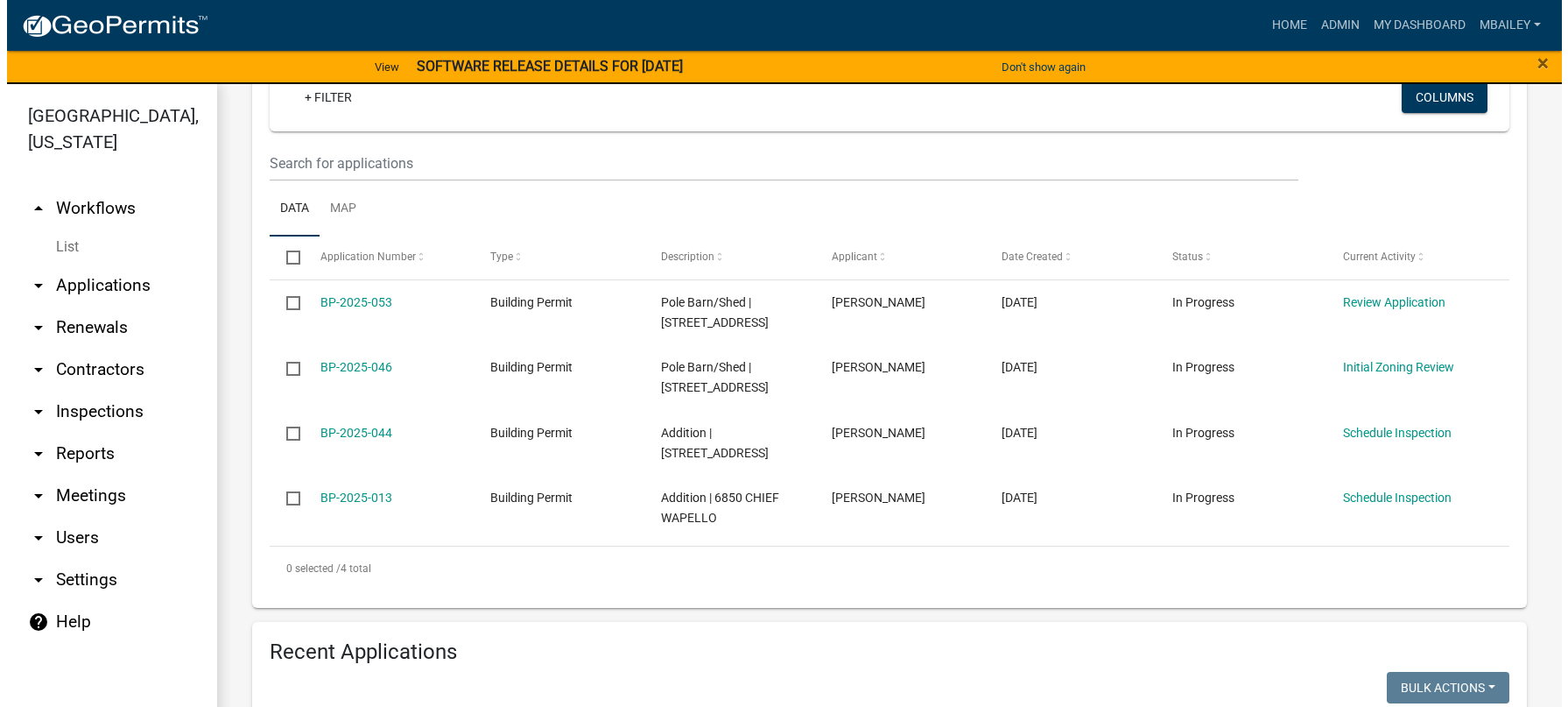
scroll to position [351, 0]
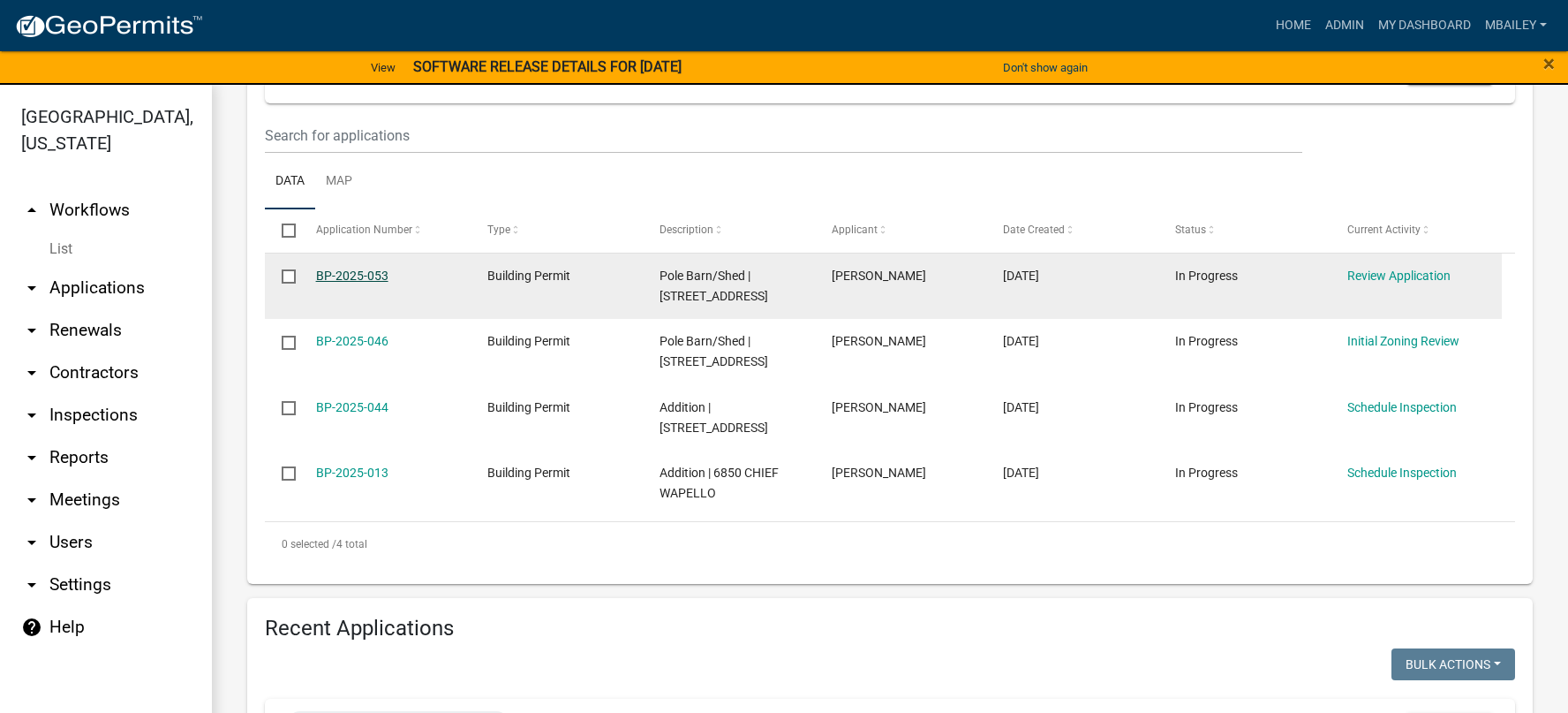
click at [354, 278] on link "BP-2025-053" at bounding box center [352, 275] width 72 height 14
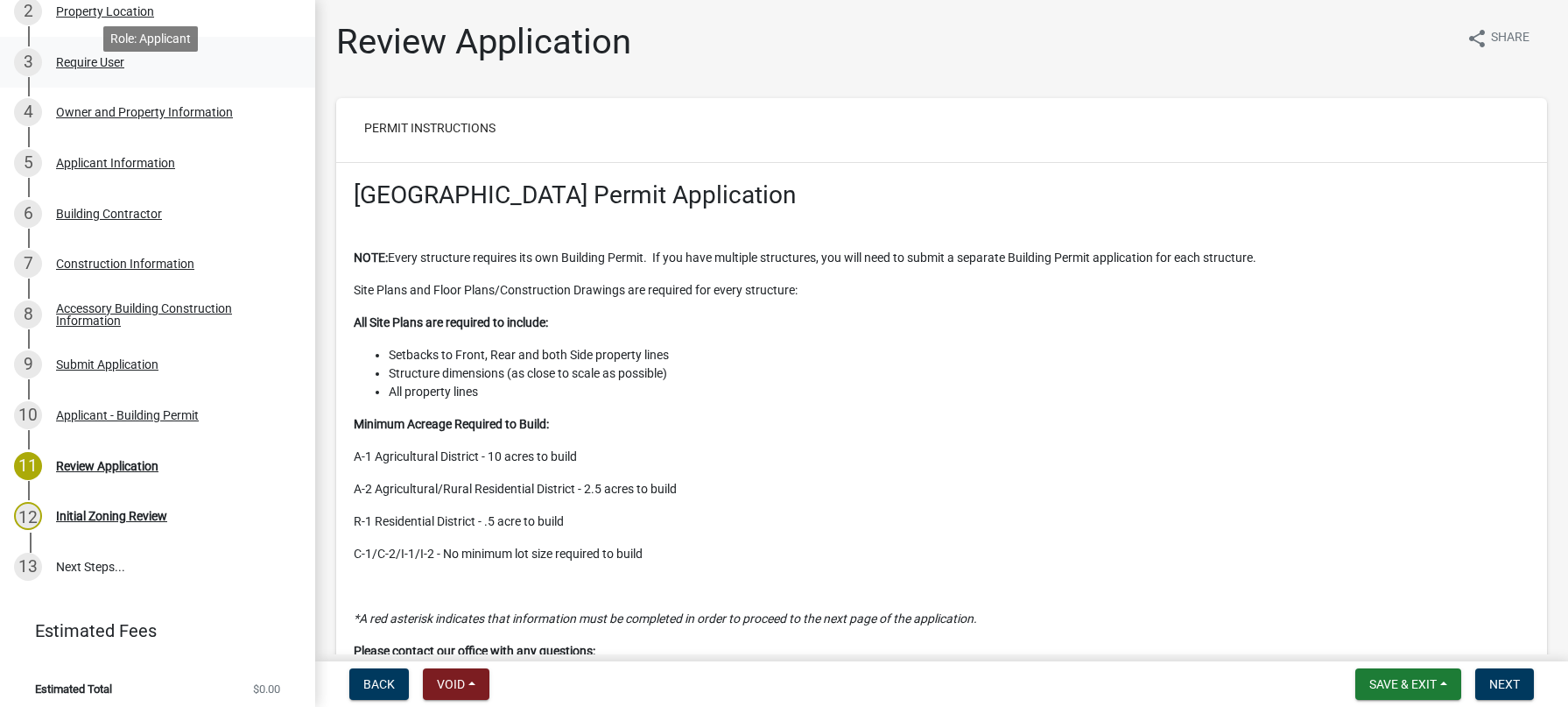
scroll to position [342, 0]
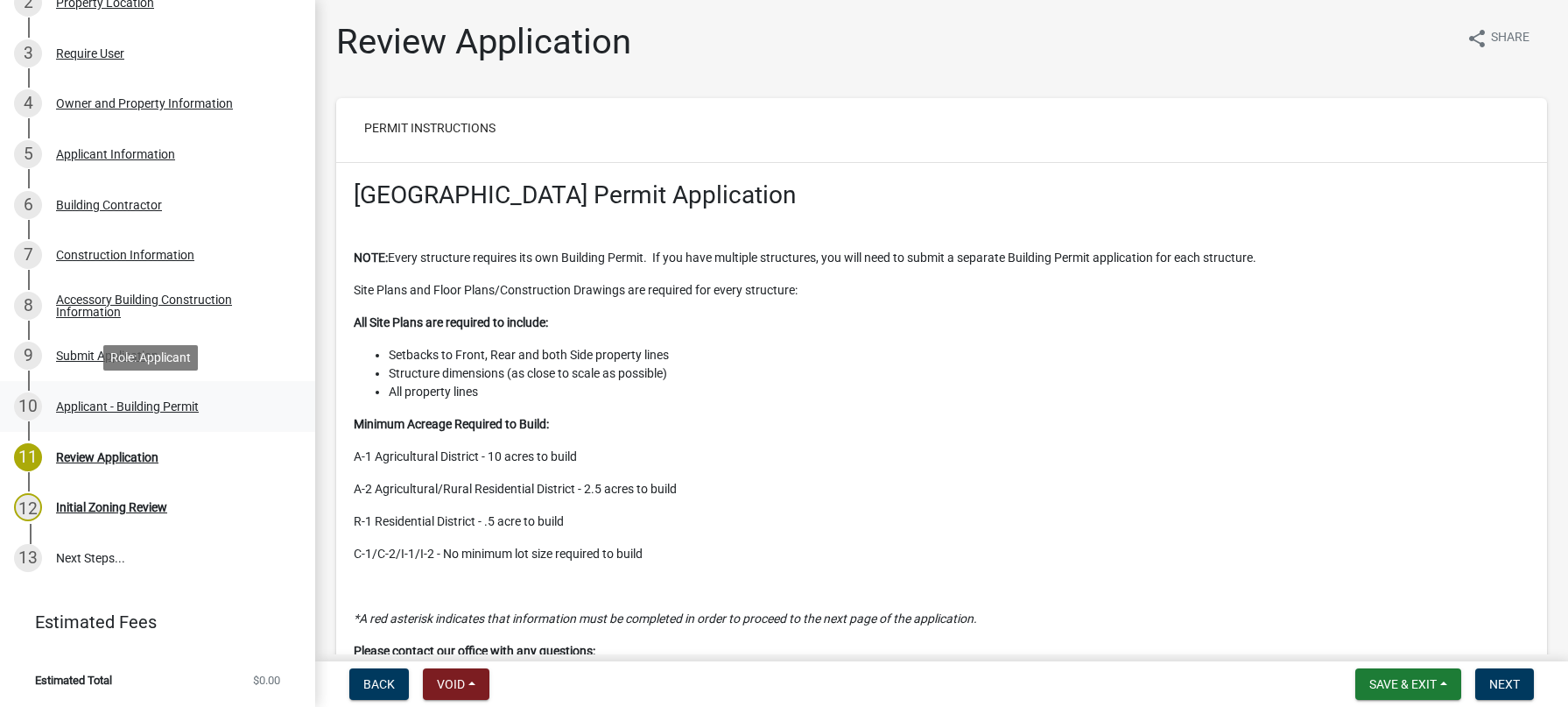
click at [121, 405] on div "Applicant - Building Permit" at bounding box center [126, 406] width 143 height 12
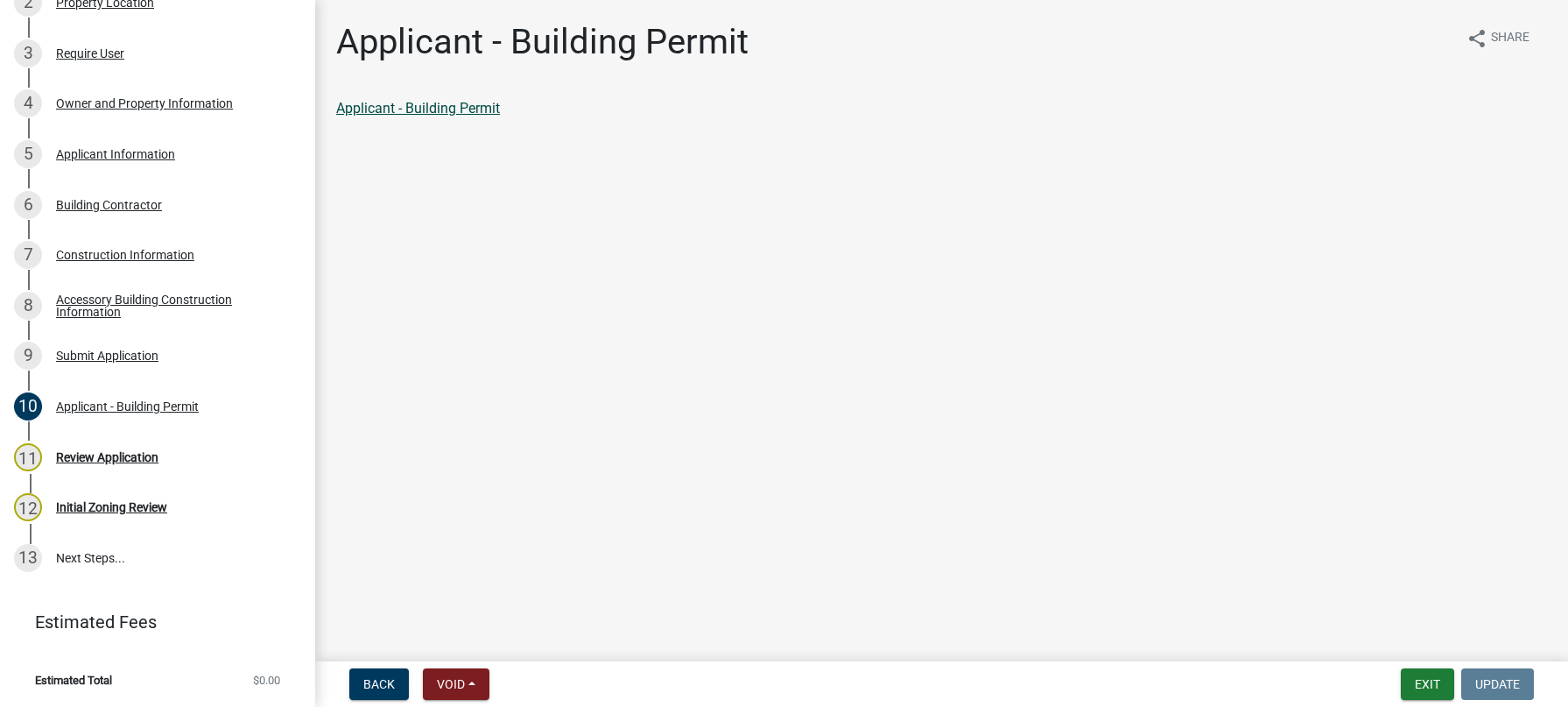
click at [473, 106] on link "Applicant - Building Permit" at bounding box center [418, 107] width 164 height 16
click at [94, 308] on div "Accessory Building Construction Information" at bounding box center [170, 306] width 231 height 25
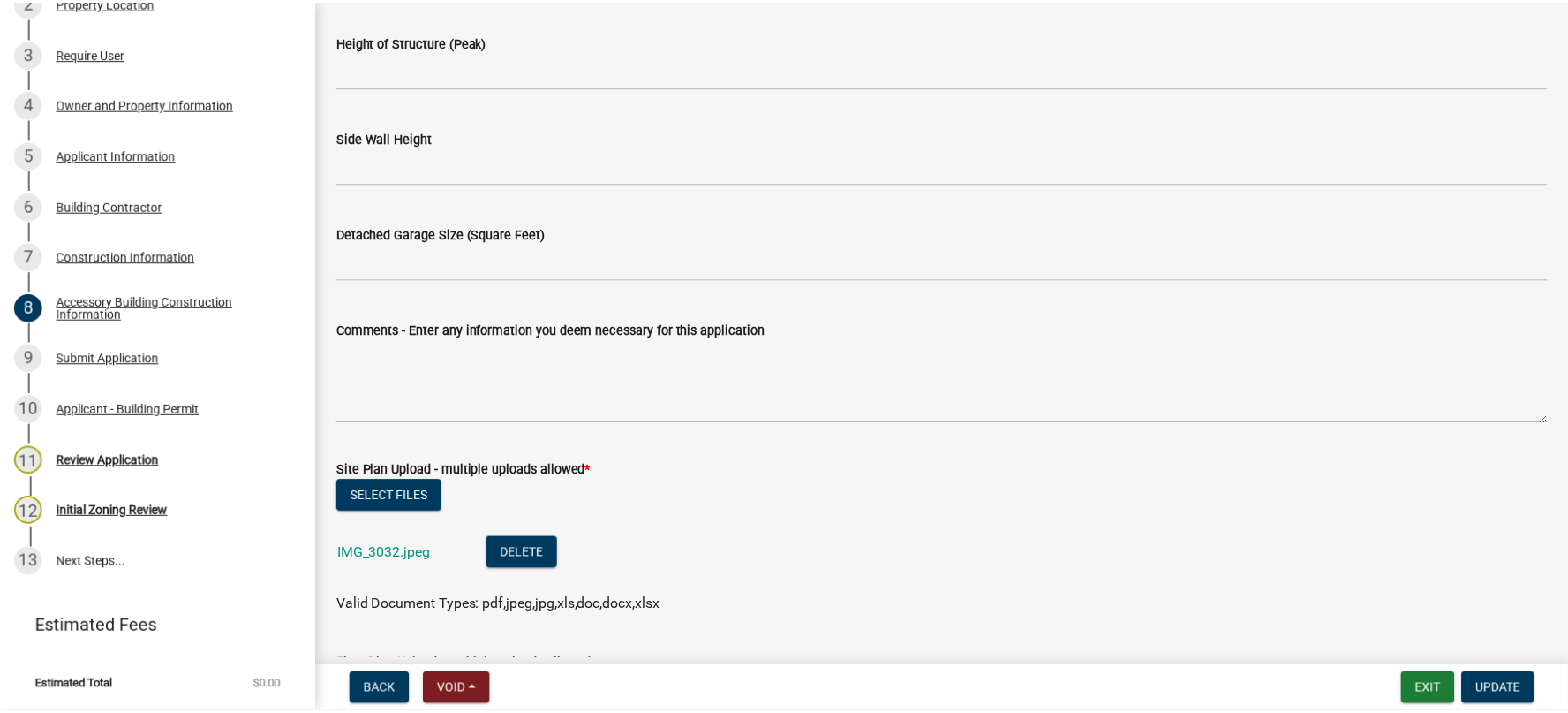
scroll to position [525, 0]
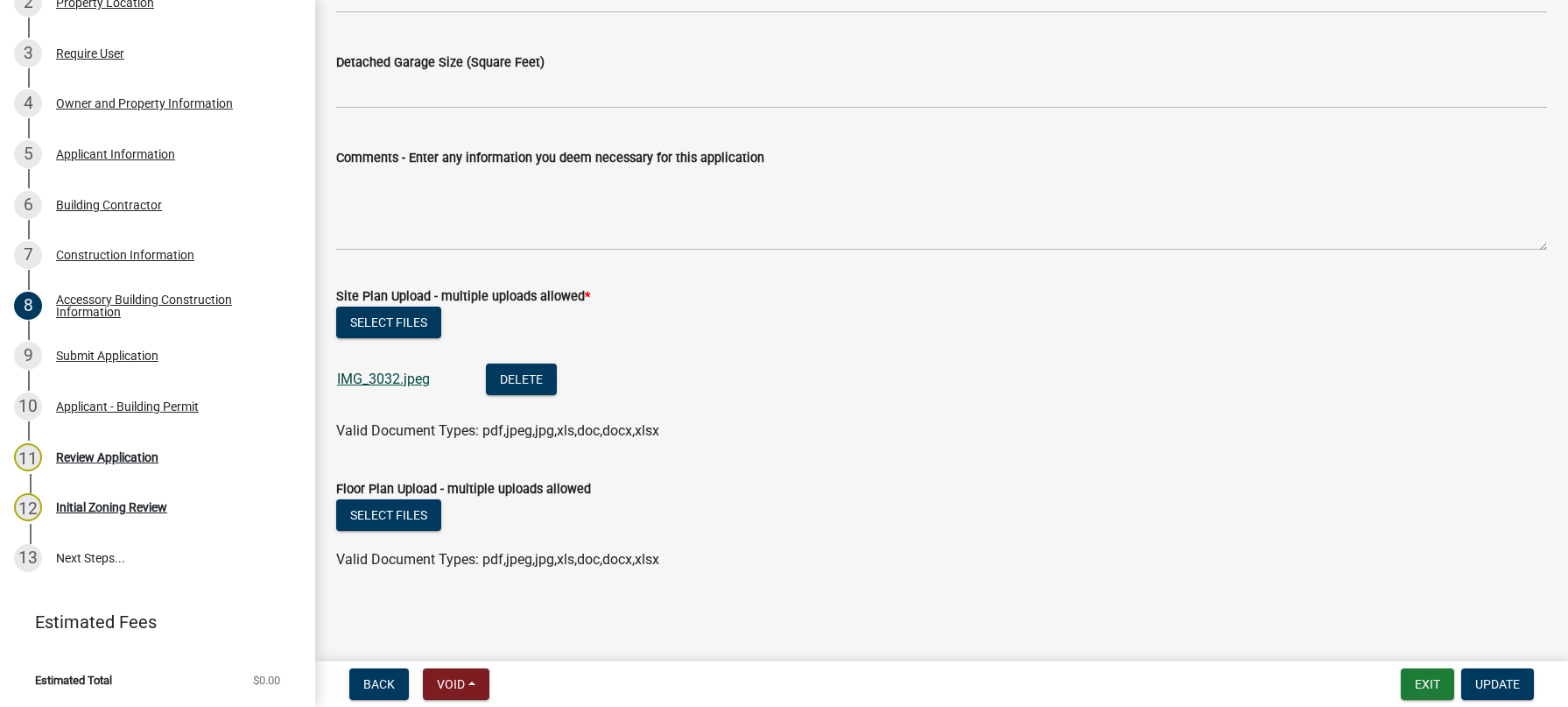
click at [399, 379] on link "IMG_3032.jpeg" at bounding box center [383, 378] width 93 height 16
click at [1427, 680] on button "Exit" at bounding box center [1427, 683] width 54 height 32
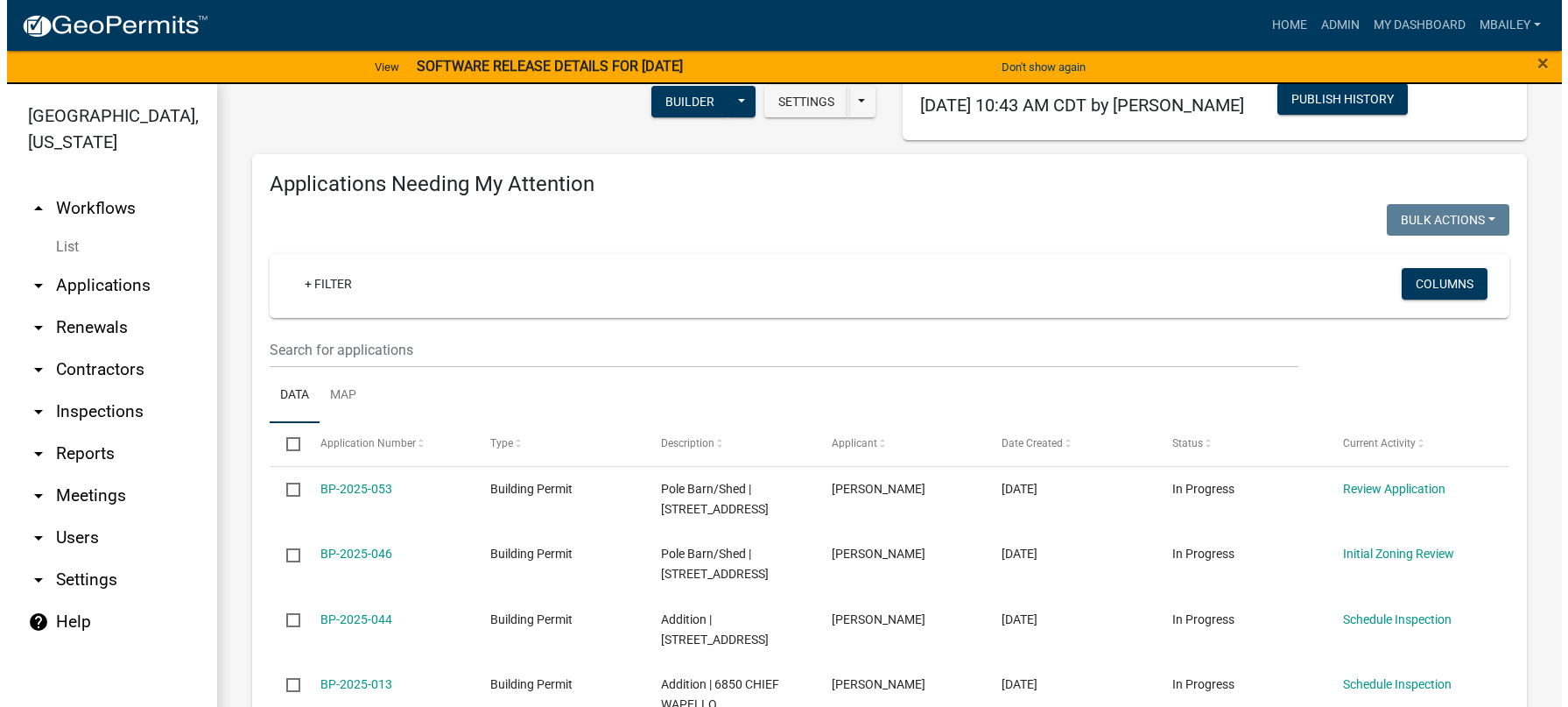
scroll to position [175, 0]
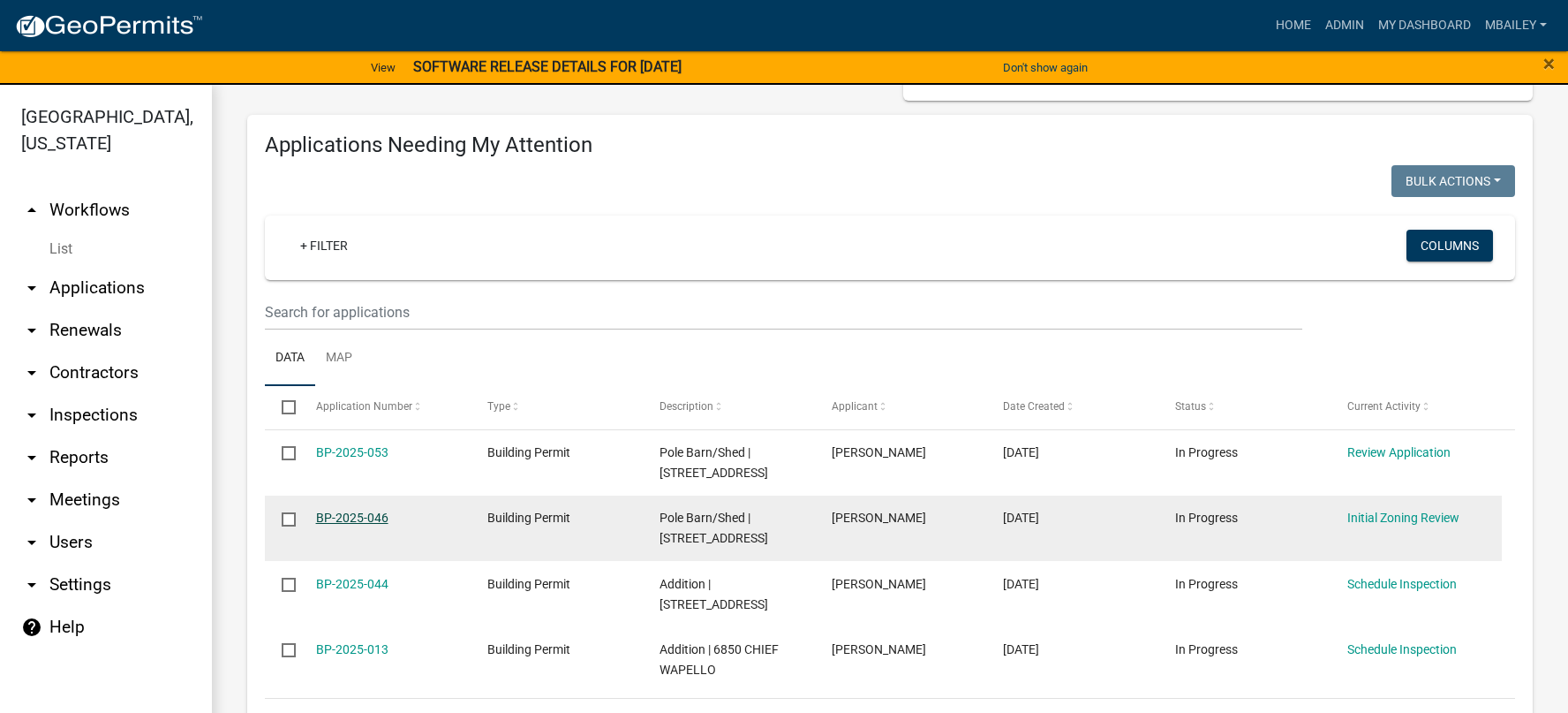
click at [362, 515] on link "BP-2025-046" at bounding box center [352, 517] width 72 height 14
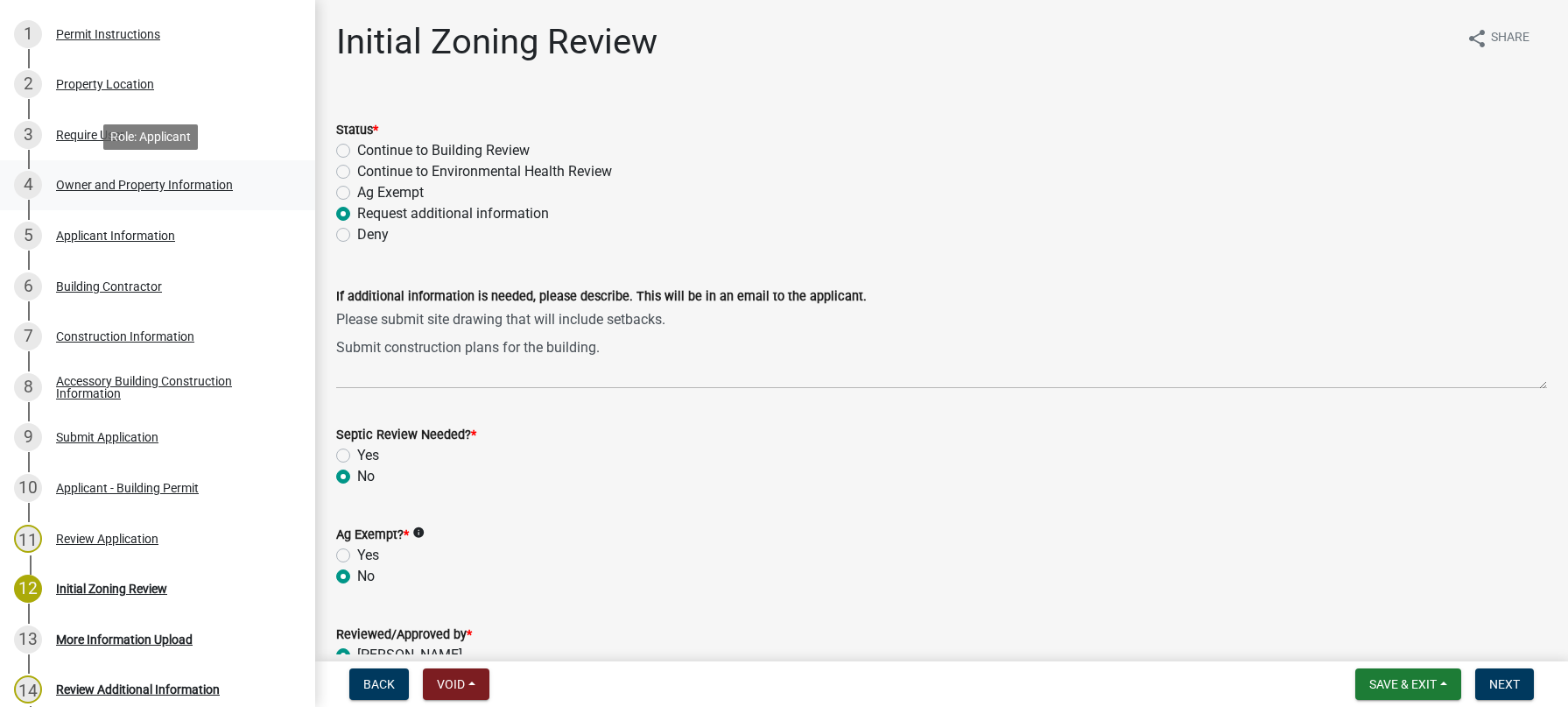
scroll to position [262, 0]
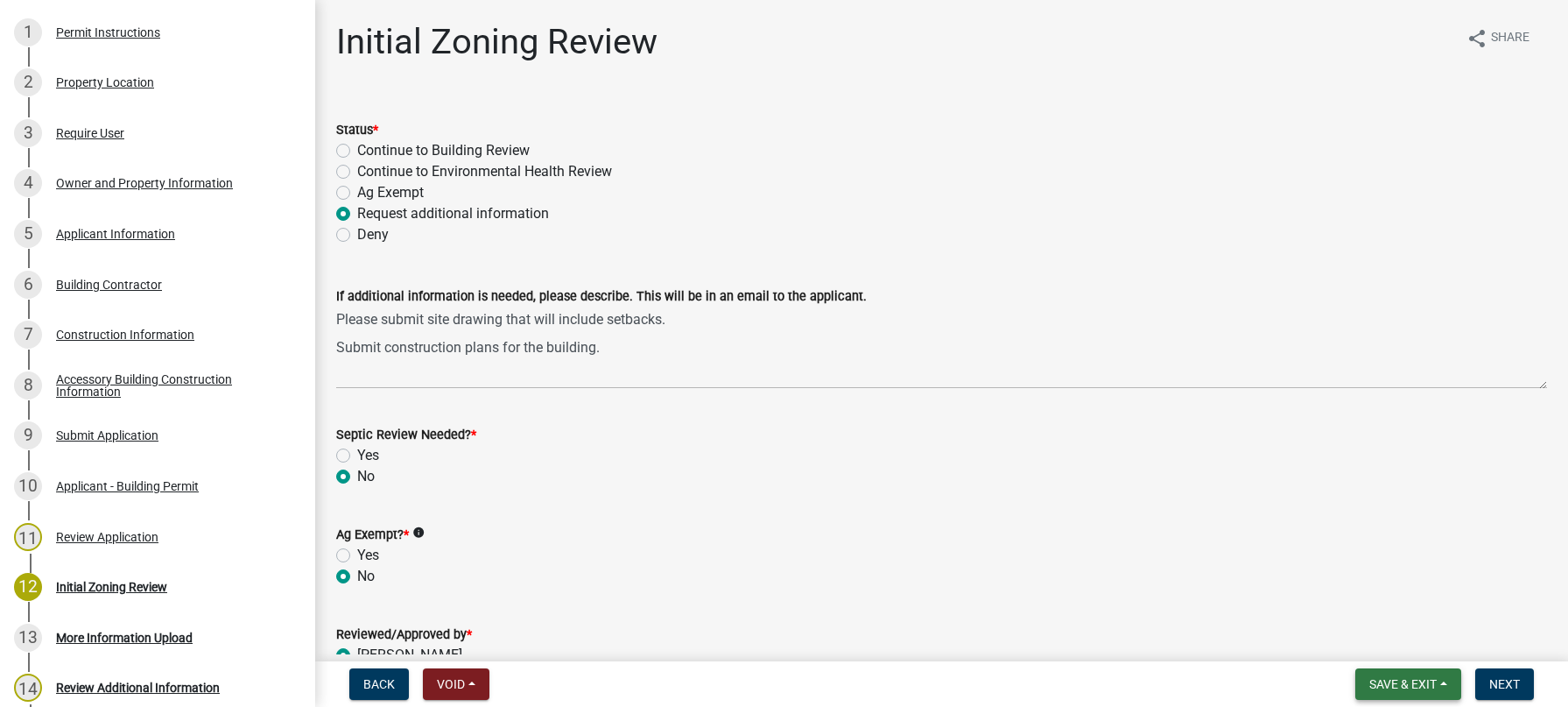
click at [1436, 678] on span "Save & Exit" at bounding box center [1402, 683] width 67 height 14
click at [1397, 645] on button "Save & Exit" at bounding box center [1391, 638] width 140 height 42
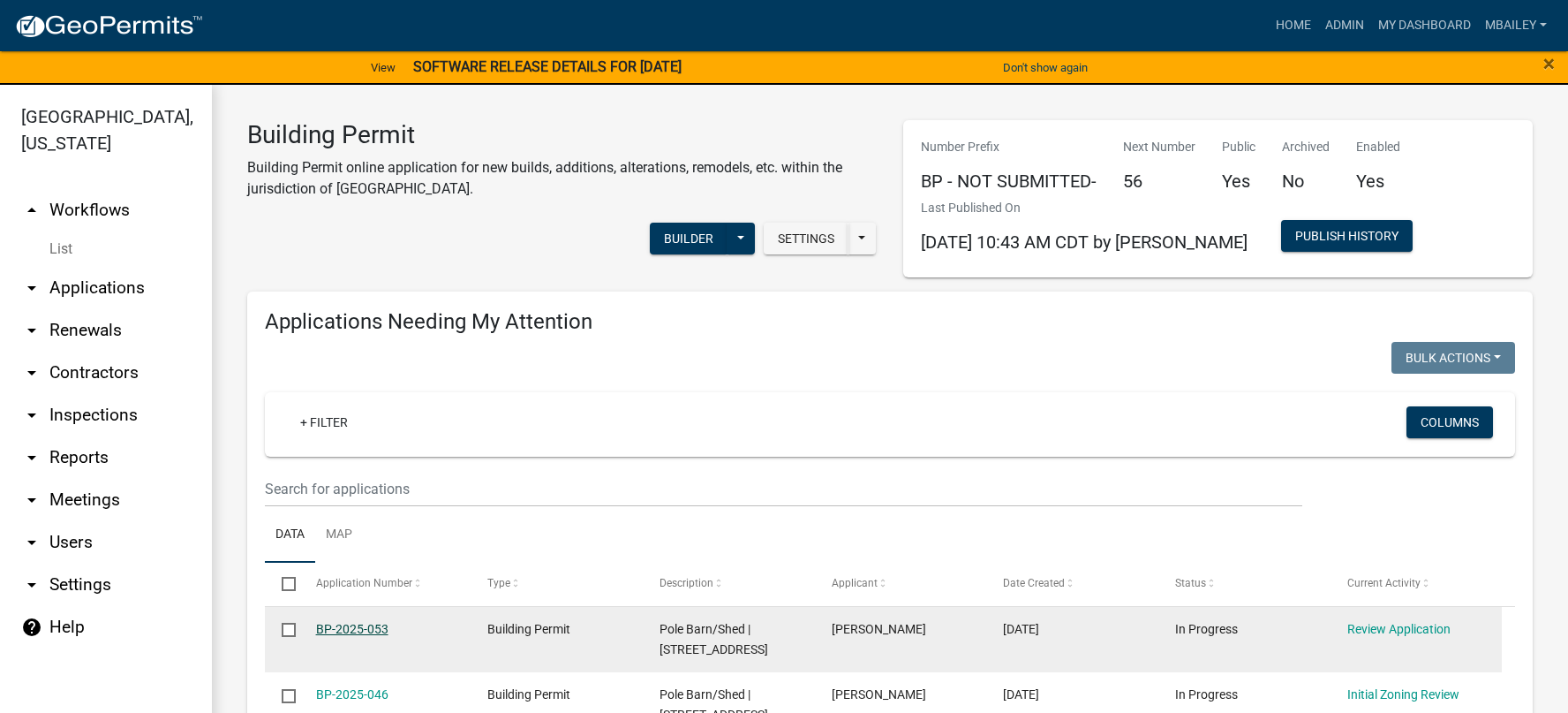
click at [374, 625] on link "BP-2025-053" at bounding box center [352, 628] width 72 height 14
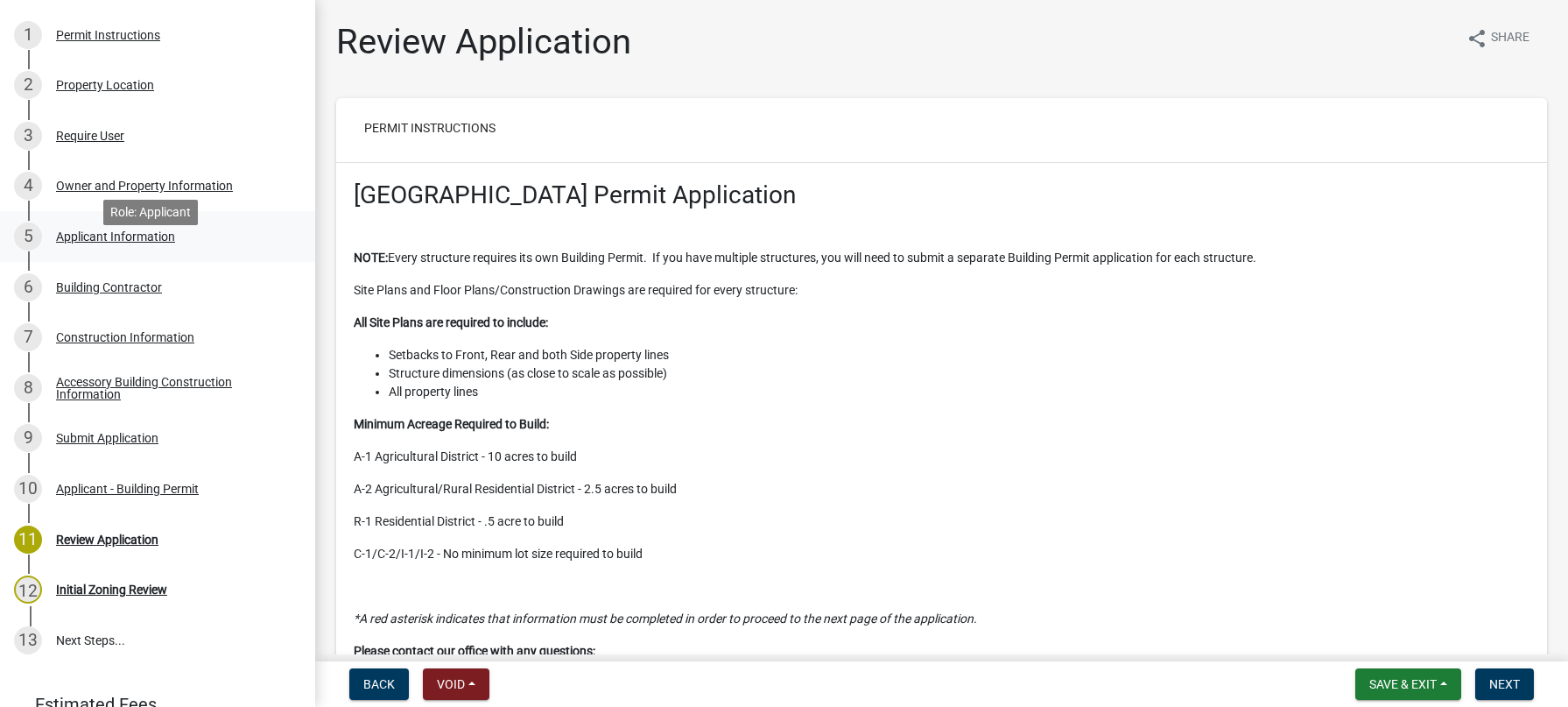
scroll to position [262, 0]
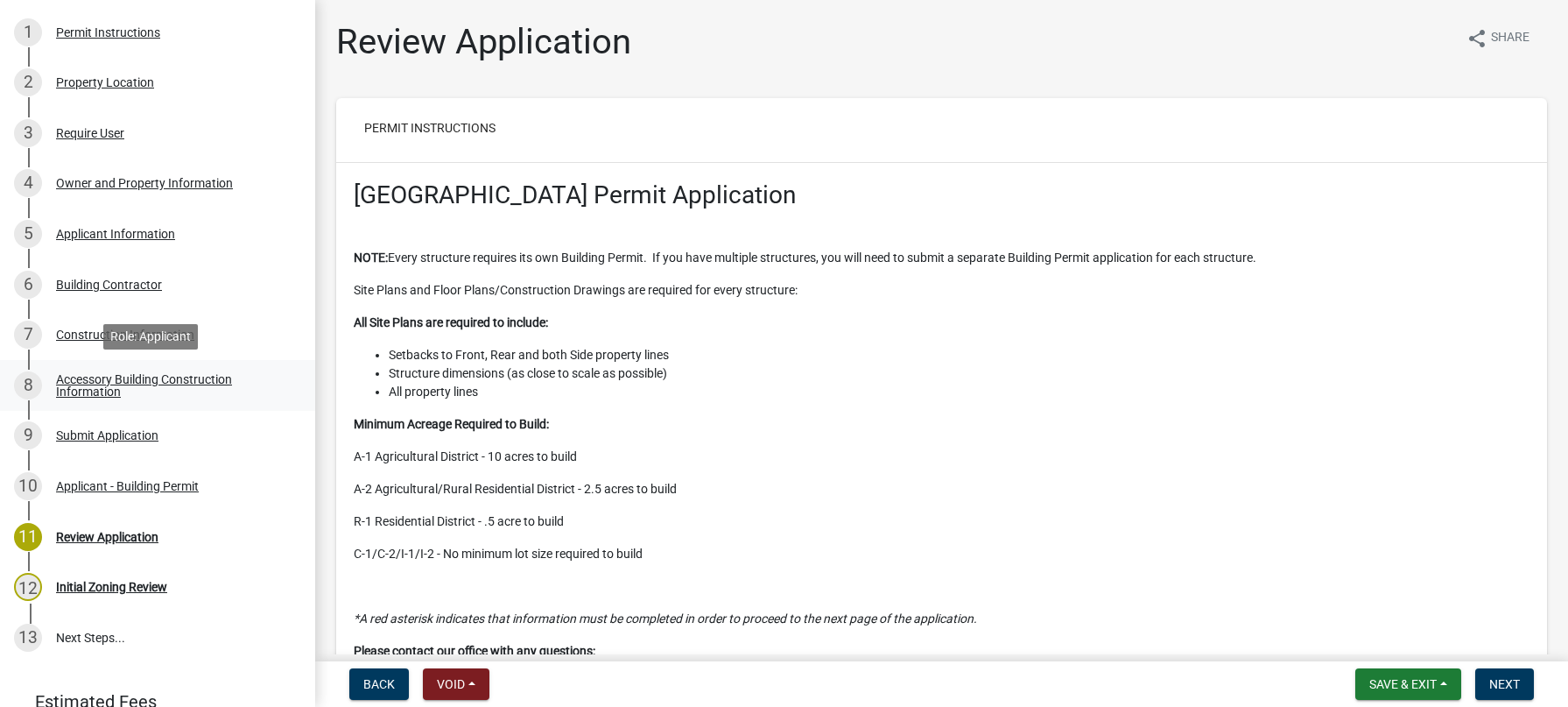
click at [108, 381] on div "Accessory Building Construction Information" at bounding box center [170, 385] width 231 height 25
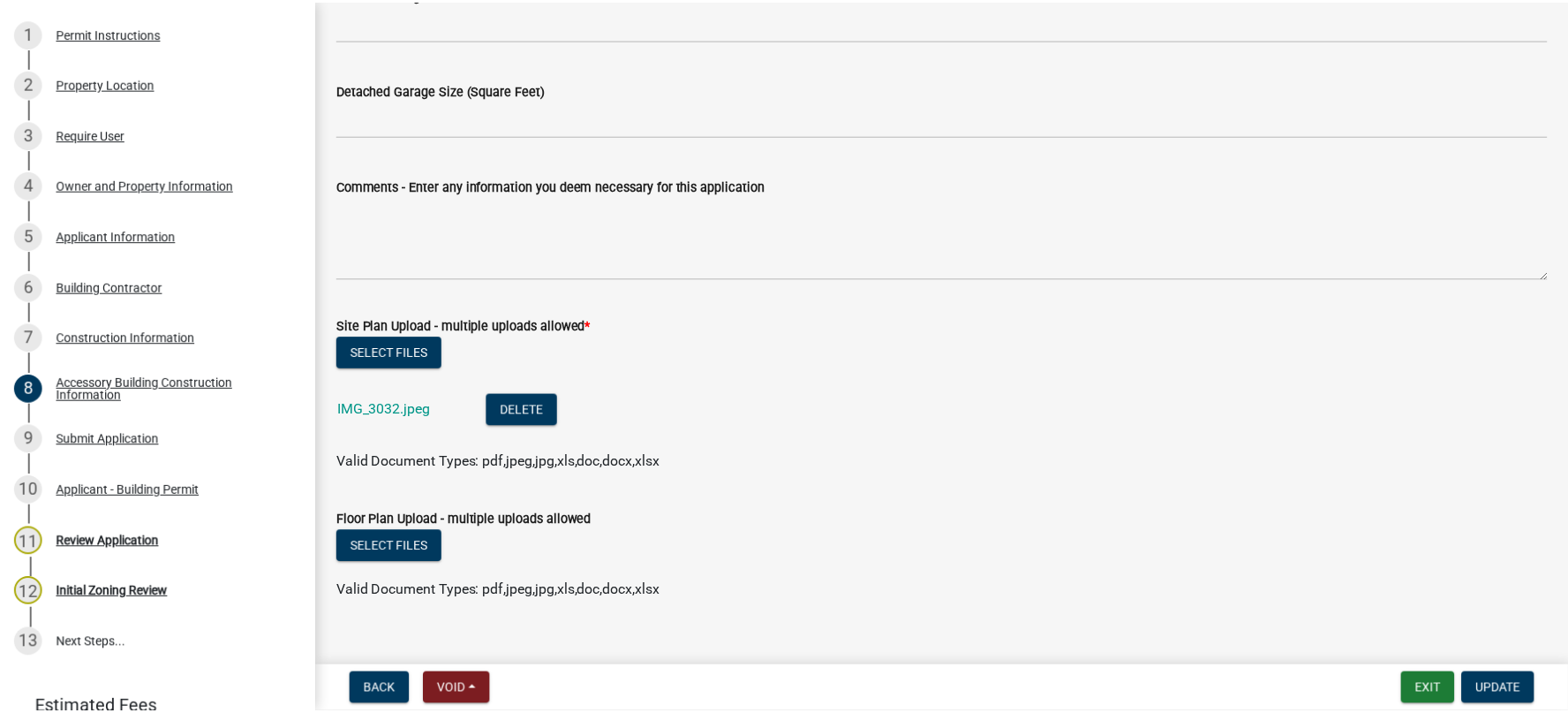
scroll to position [525, 0]
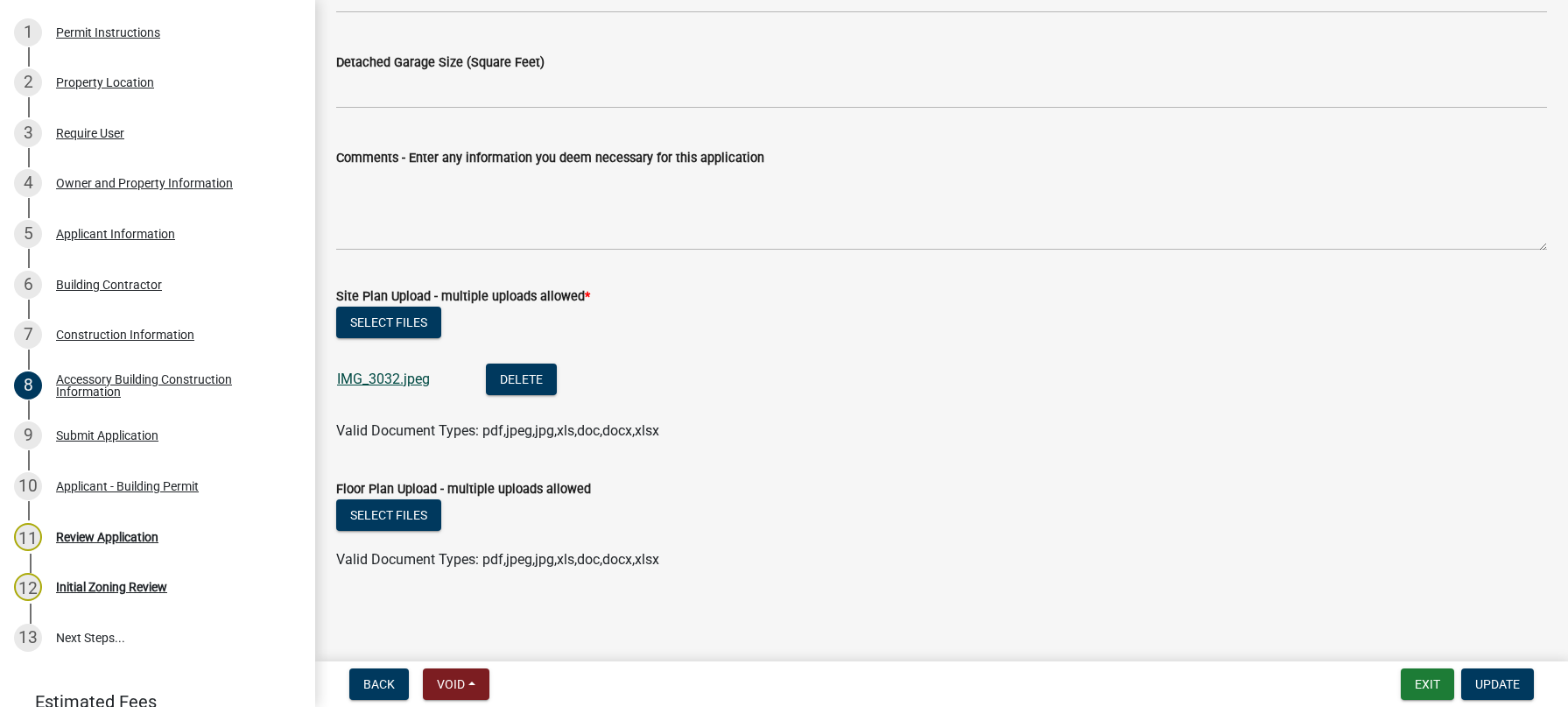
click at [408, 376] on link "IMG_3032.jpeg" at bounding box center [383, 378] width 93 height 16
click at [1432, 690] on button "Exit" at bounding box center [1427, 683] width 54 height 32
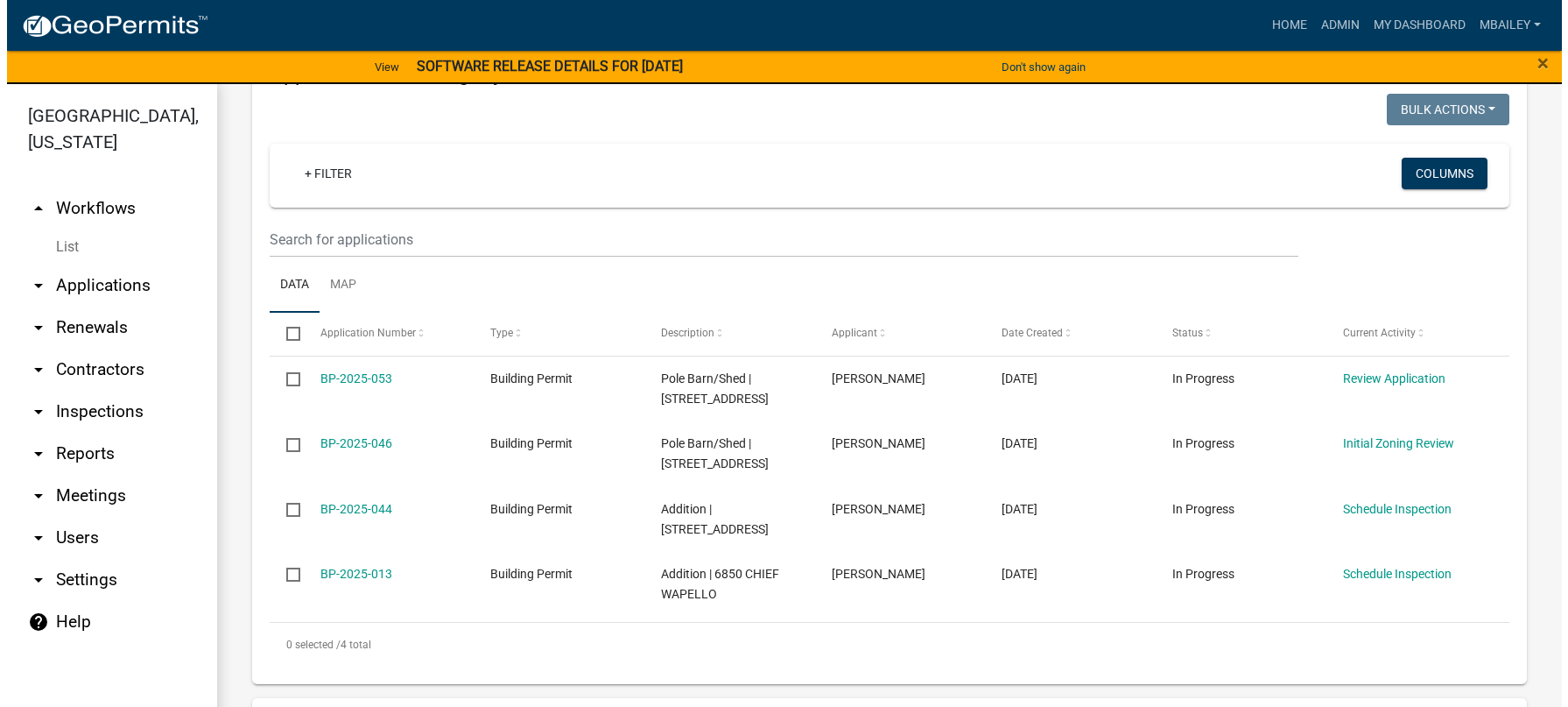
scroll to position [262, 0]
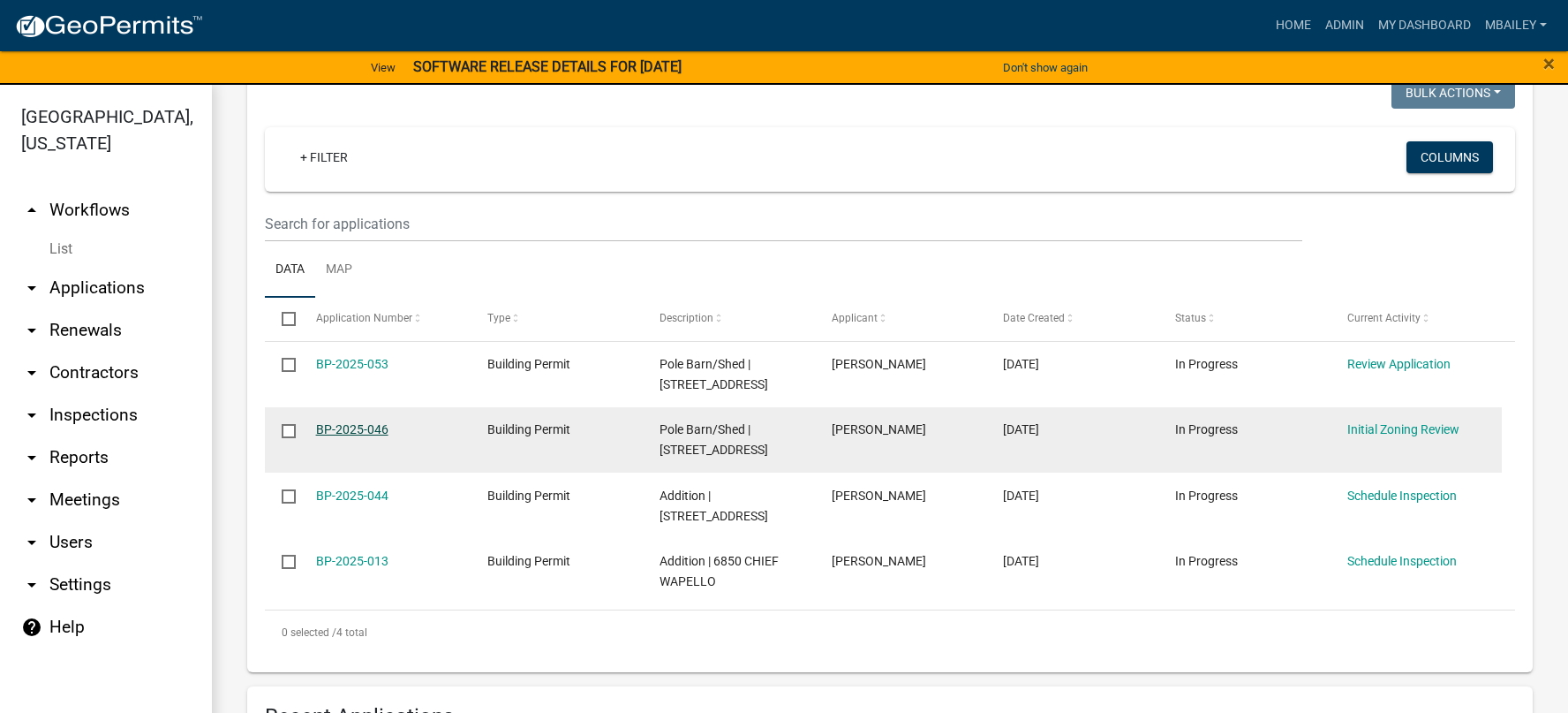
click at [375, 426] on link "BP-2025-046" at bounding box center [352, 429] width 72 height 14
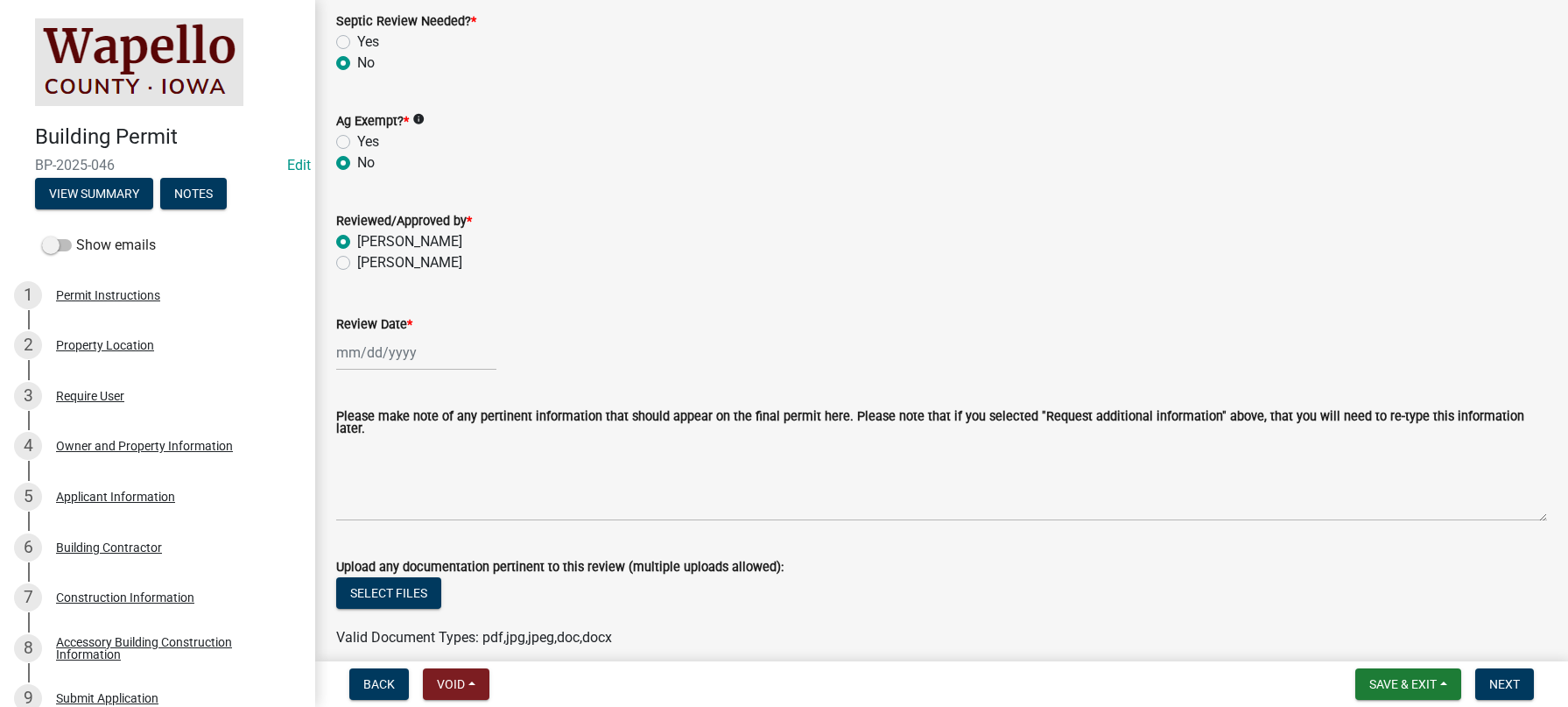
scroll to position [484, 0]
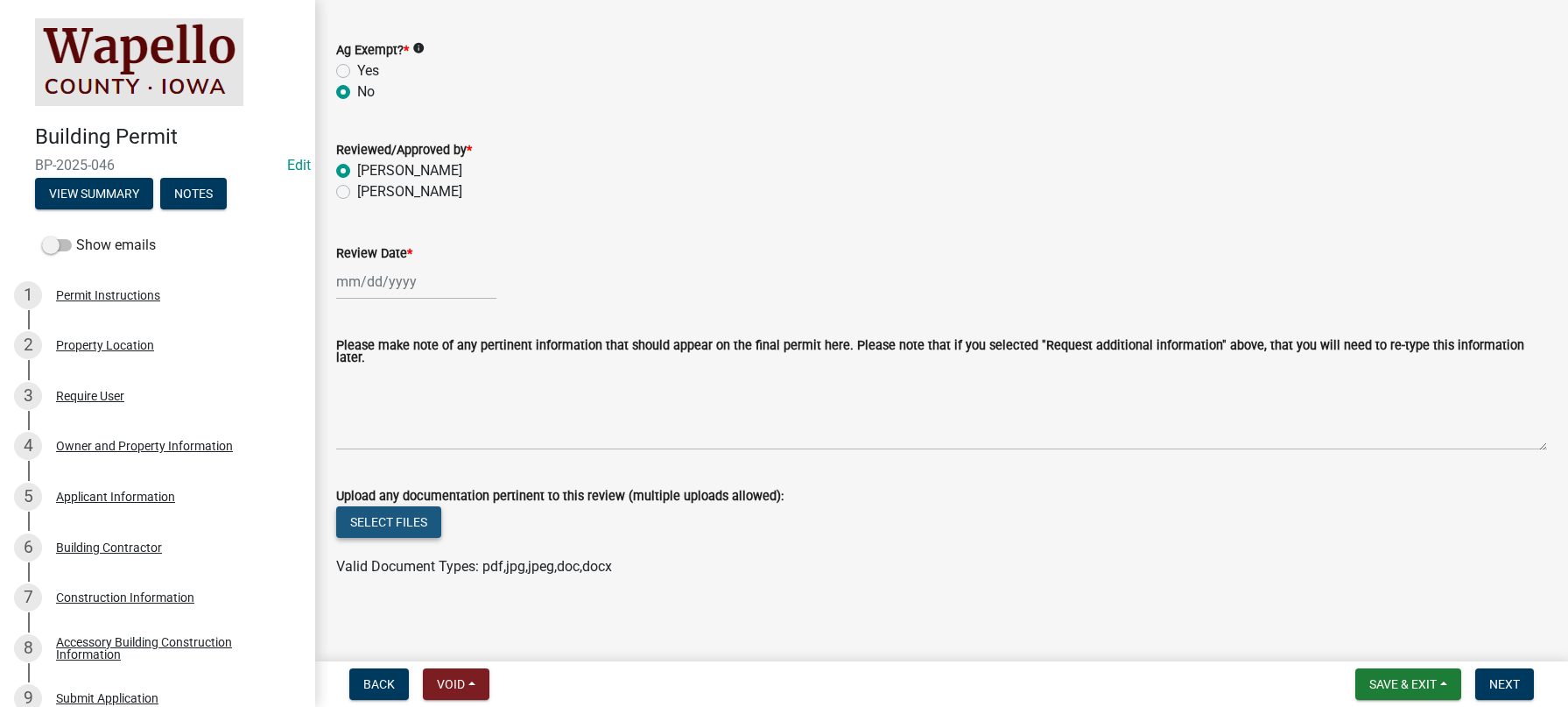
click at [395, 516] on button "Select files" at bounding box center [389, 521] width 105 height 32
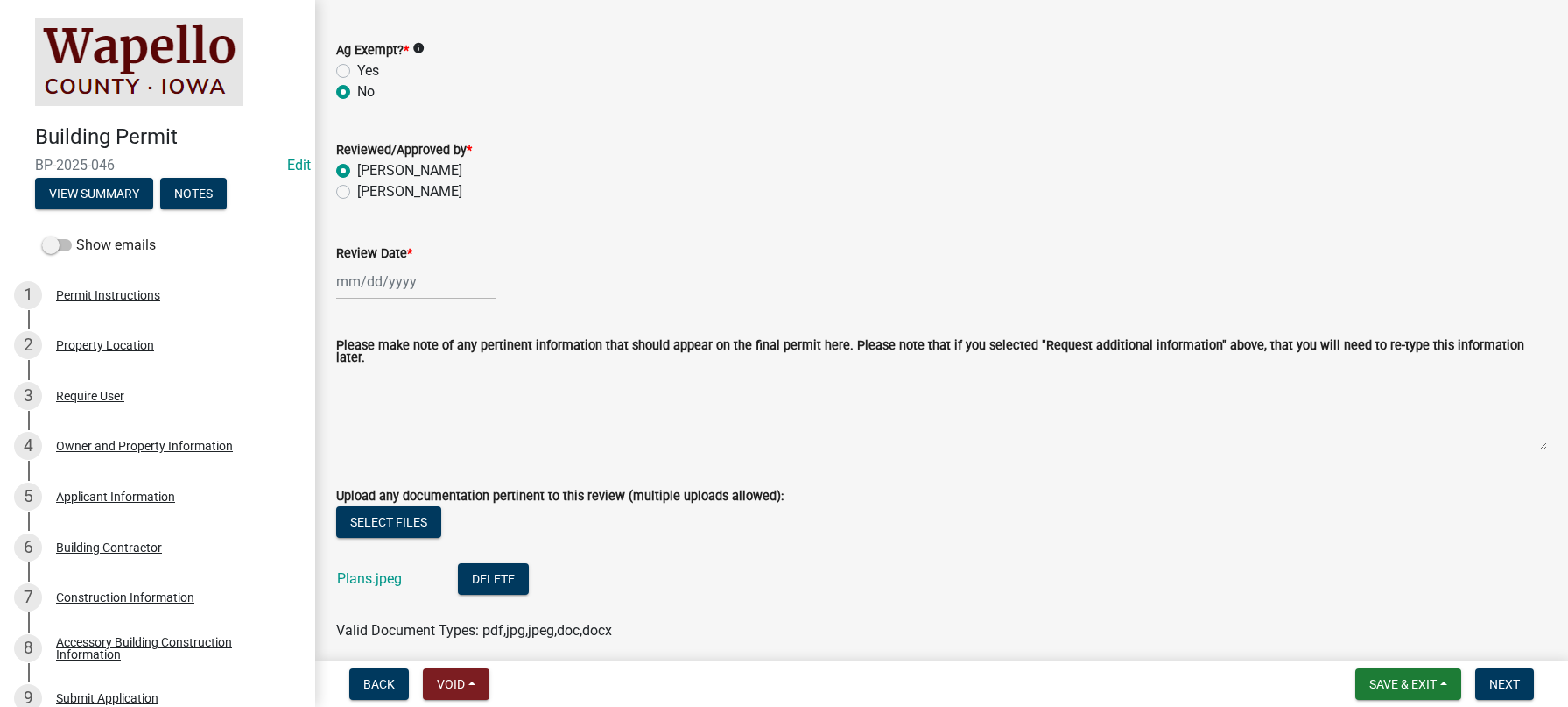
click at [375, 563] on div "Plans.jpeg" at bounding box center [383, 581] width 93 height 35
click at [380, 570] on link "Plans.jpeg" at bounding box center [370, 578] width 65 height 16
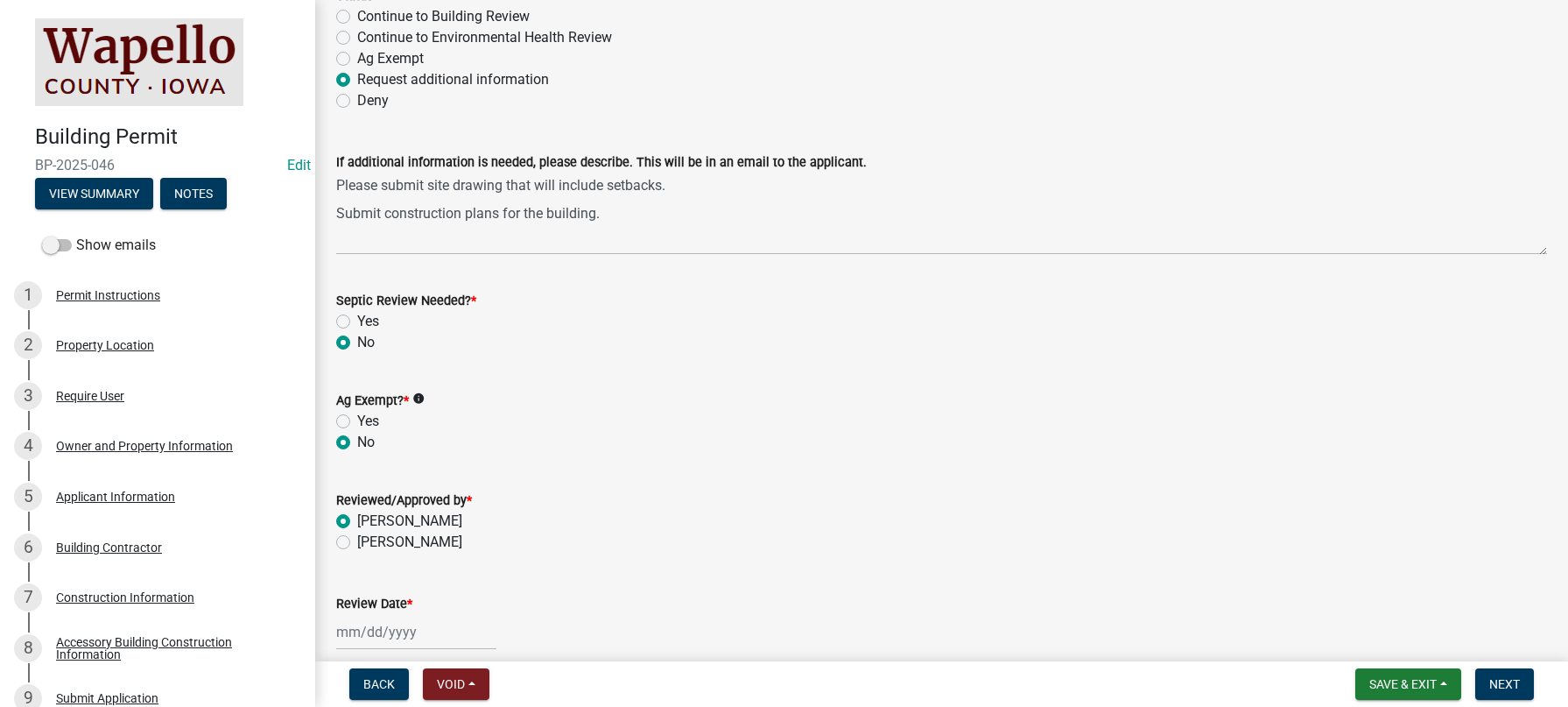
scroll to position [0, 0]
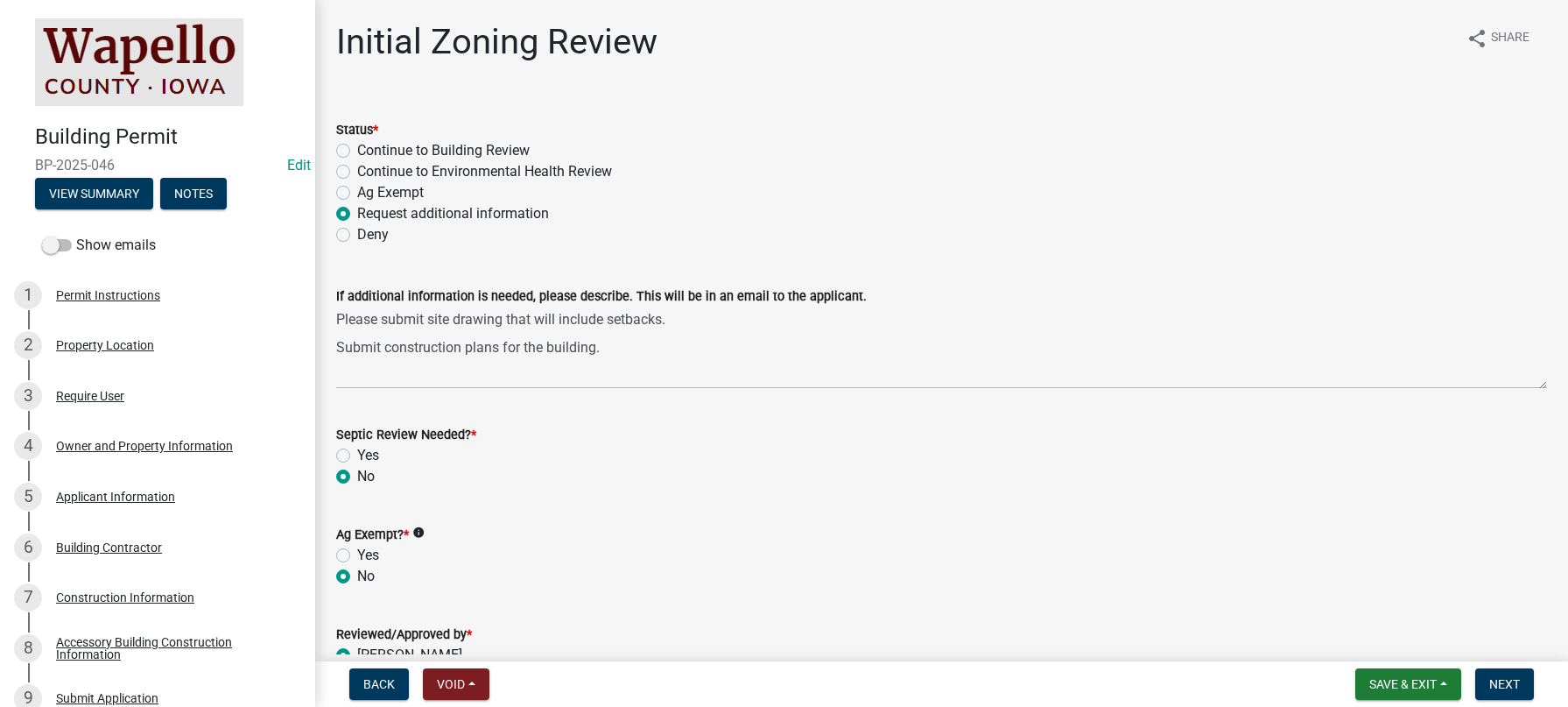
click at [357, 148] on label "Continue to Building Review" at bounding box center [443, 150] width 172 height 21
click at [357, 148] on input "Continue to Building Review" at bounding box center [363, 146] width 11 height 11
radio input "true"
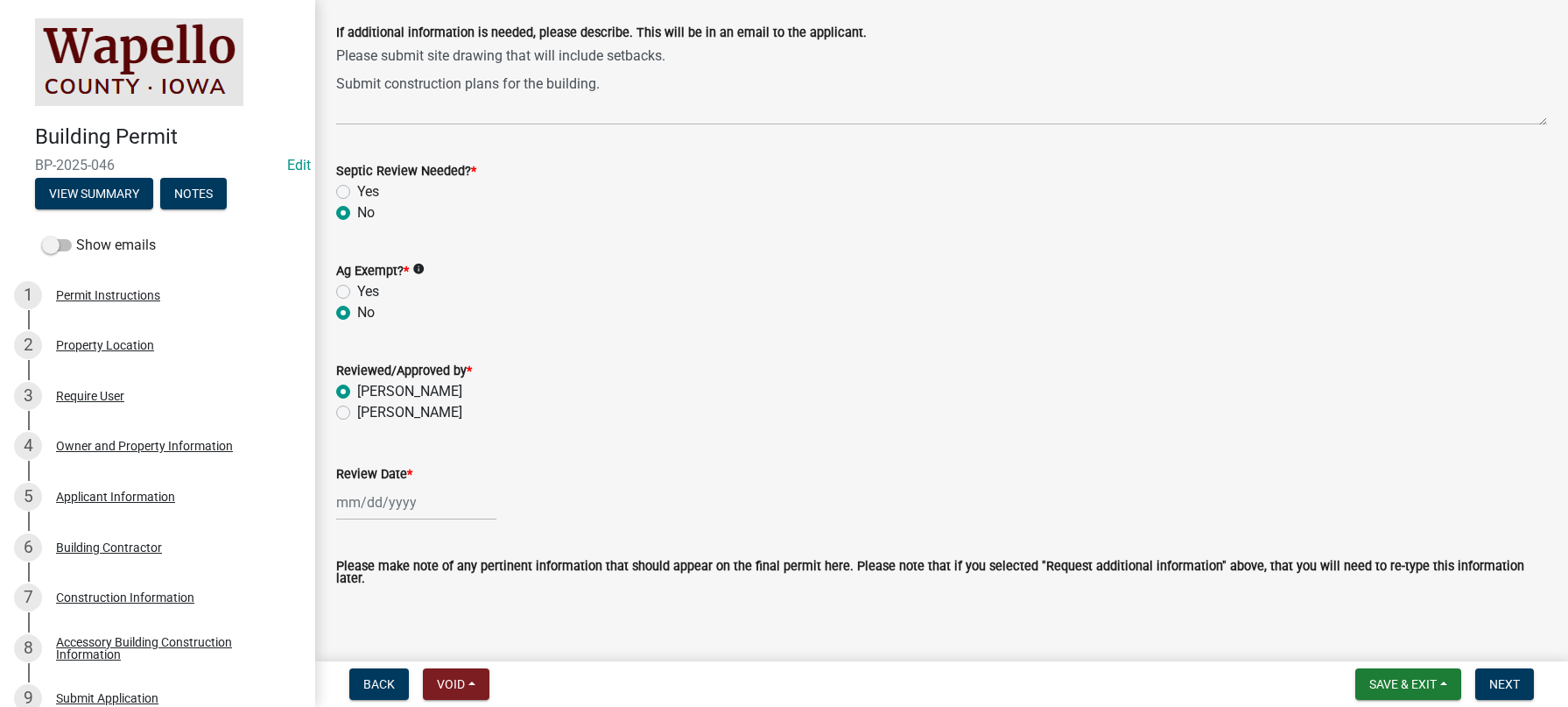
scroll to position [351, 0]
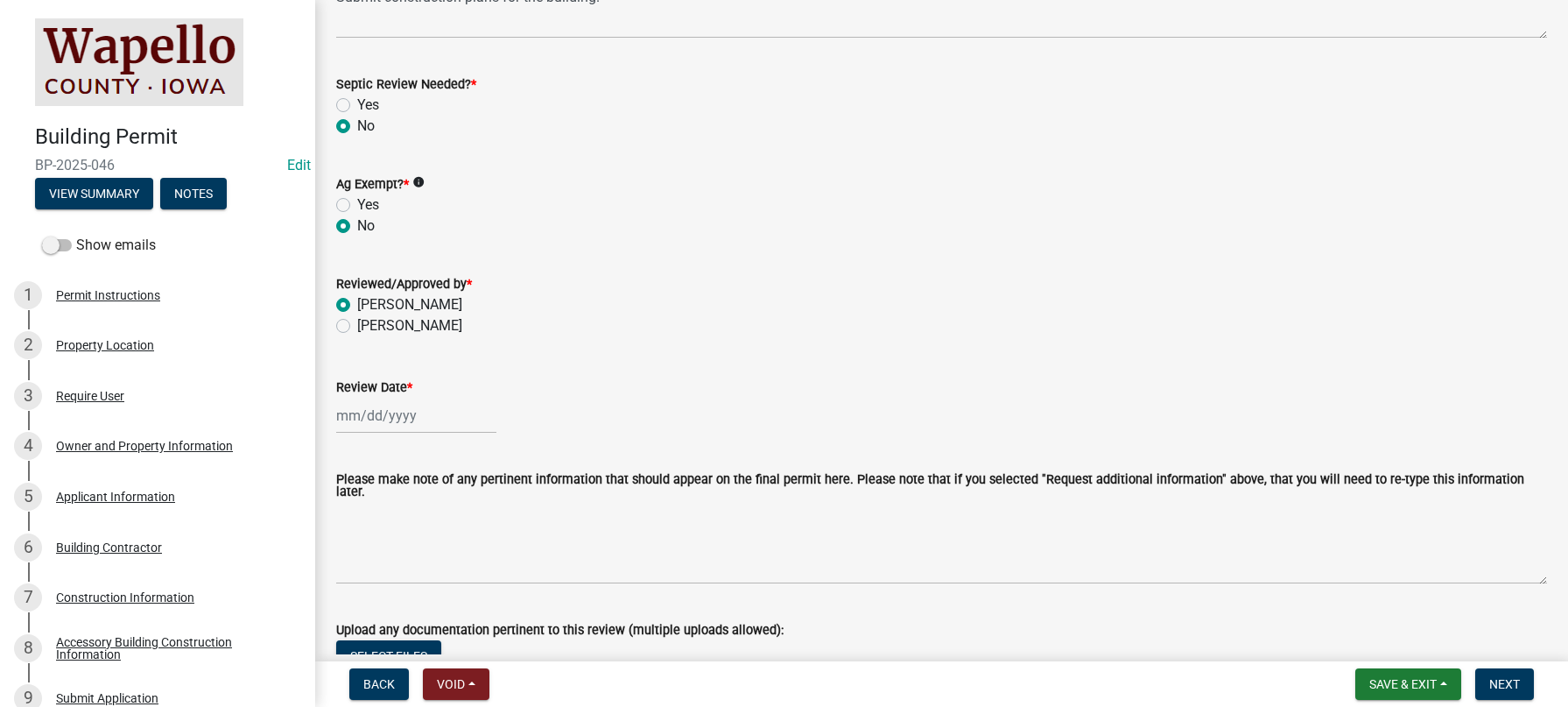
select select "9"
select select "2025"
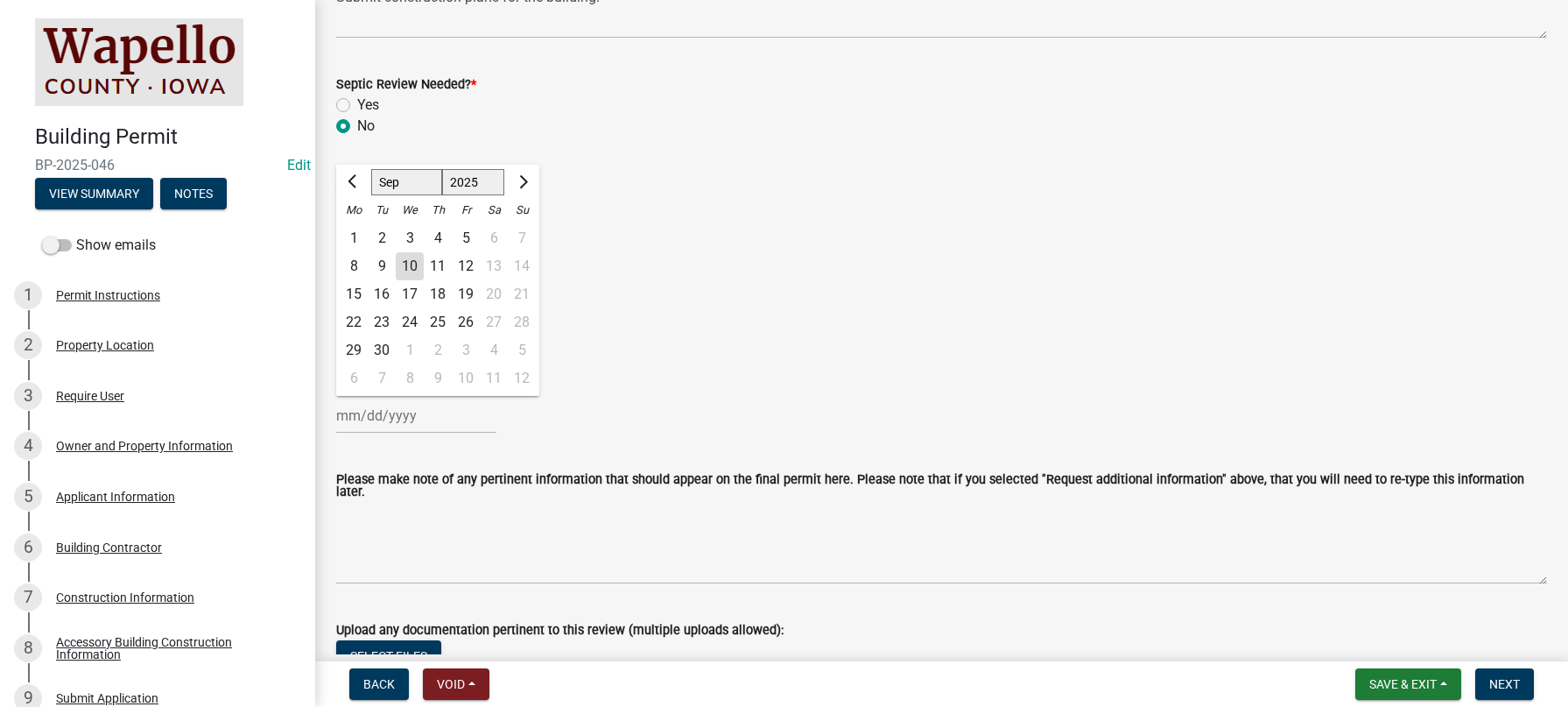
click at [380, 419] on div "[PERSON_NAME] Feb Mar Apr [PERSON_NAME][DATE] Oct Nov [DATE] 1526 1527 1528 152…" at bounding box center [416, 415] width 160 height 35
click at [407, 260] on div "10" at bounding box center [409, 265] width 28 height 28
type input "[DATE]"
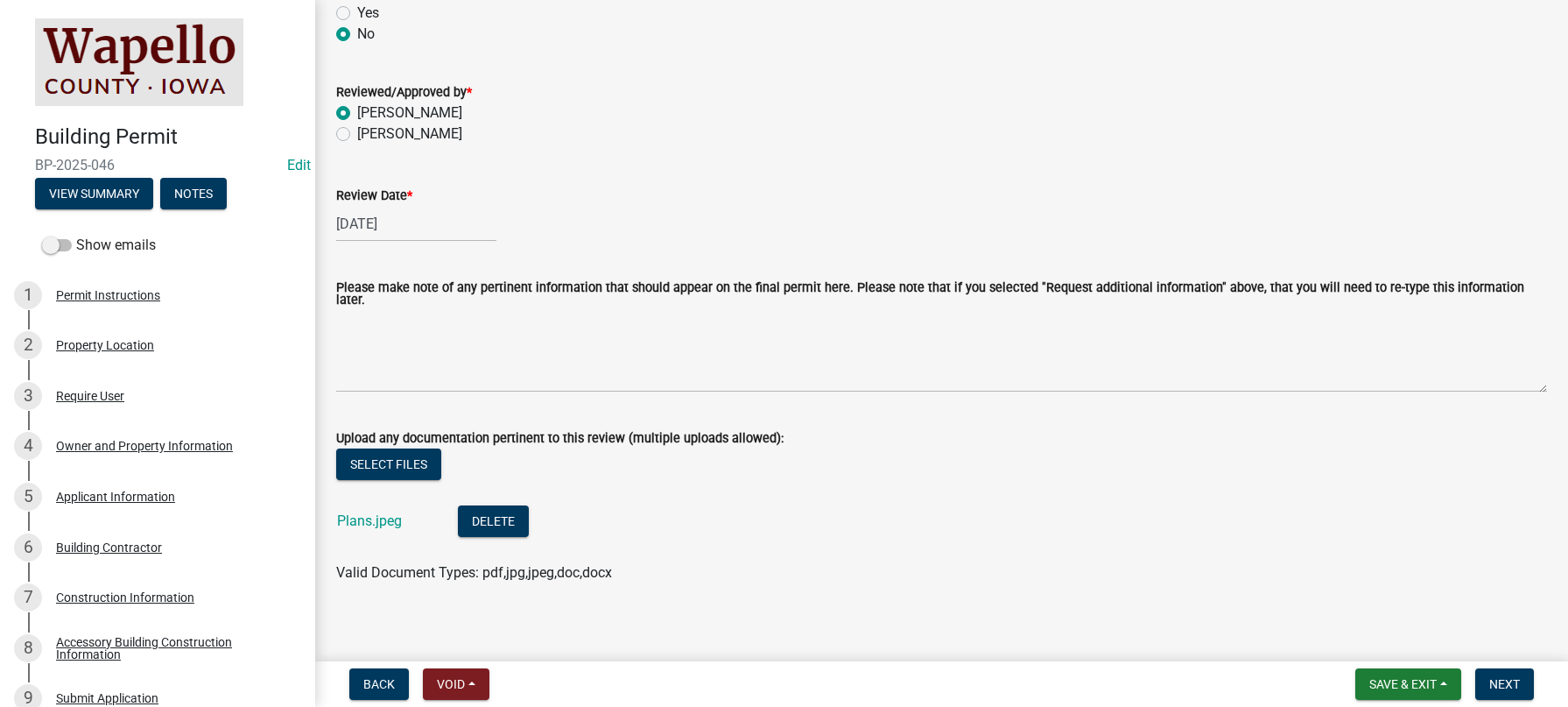
scroll to position [548, 0]
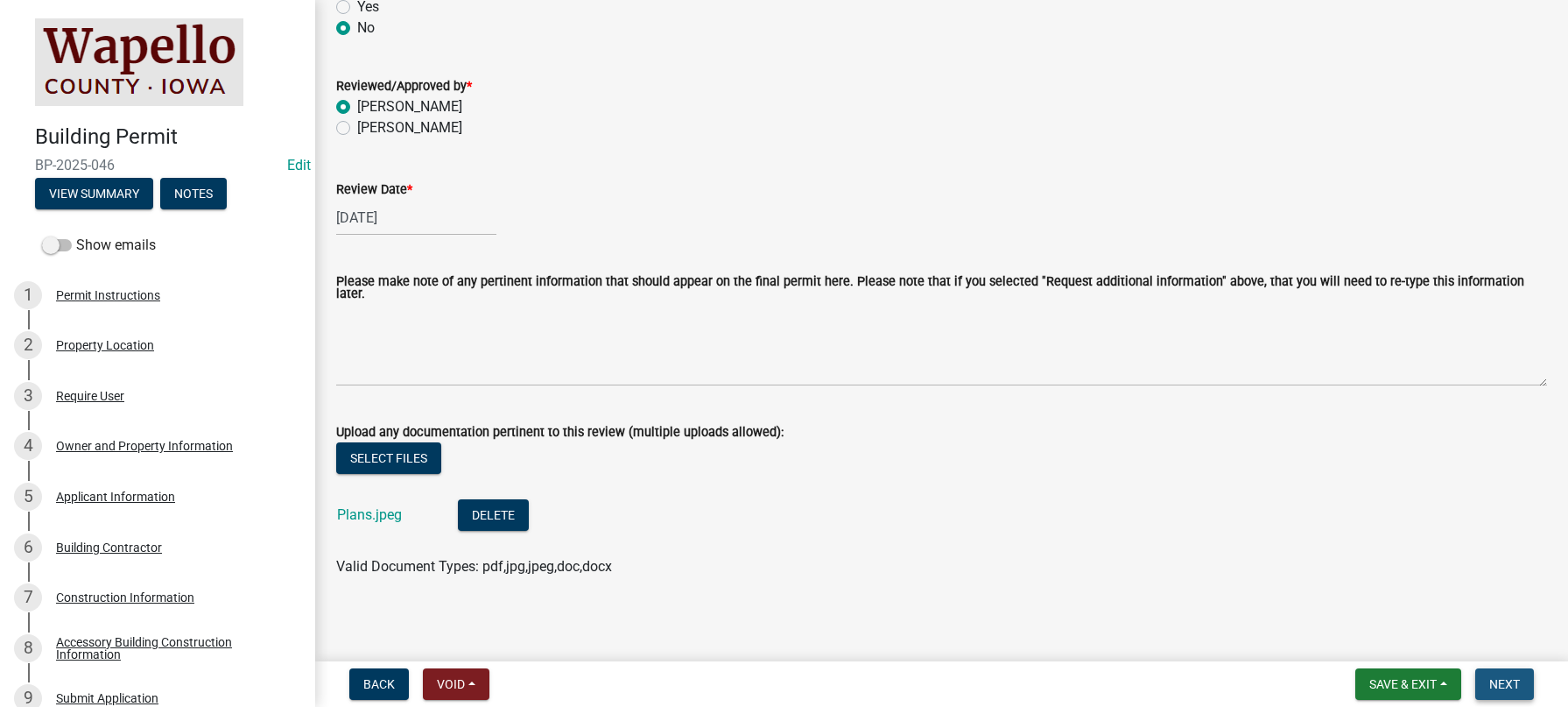
click at [1504, 679] on span "Next" at bounding box center [1505, 683] width 31 height 14
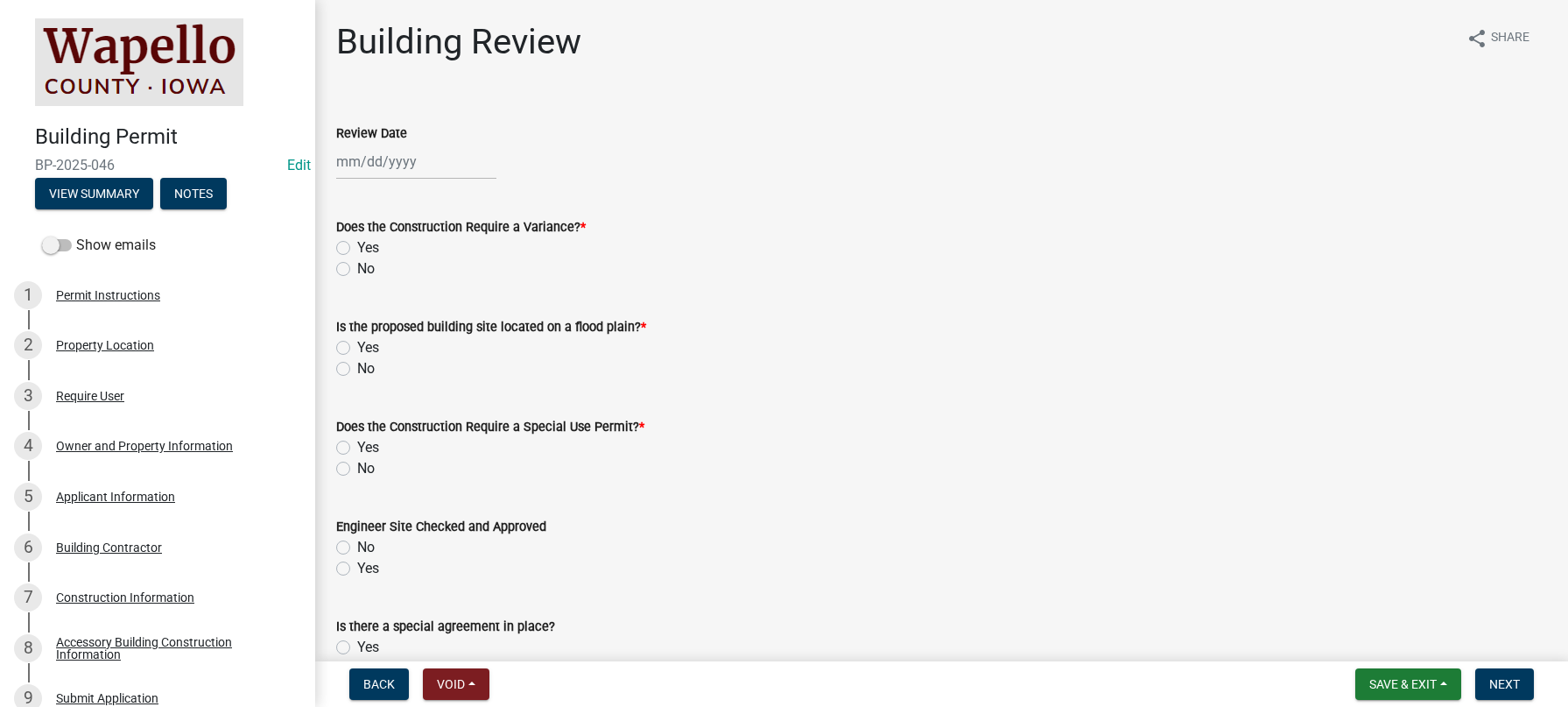
select select "9"
select select "2025"
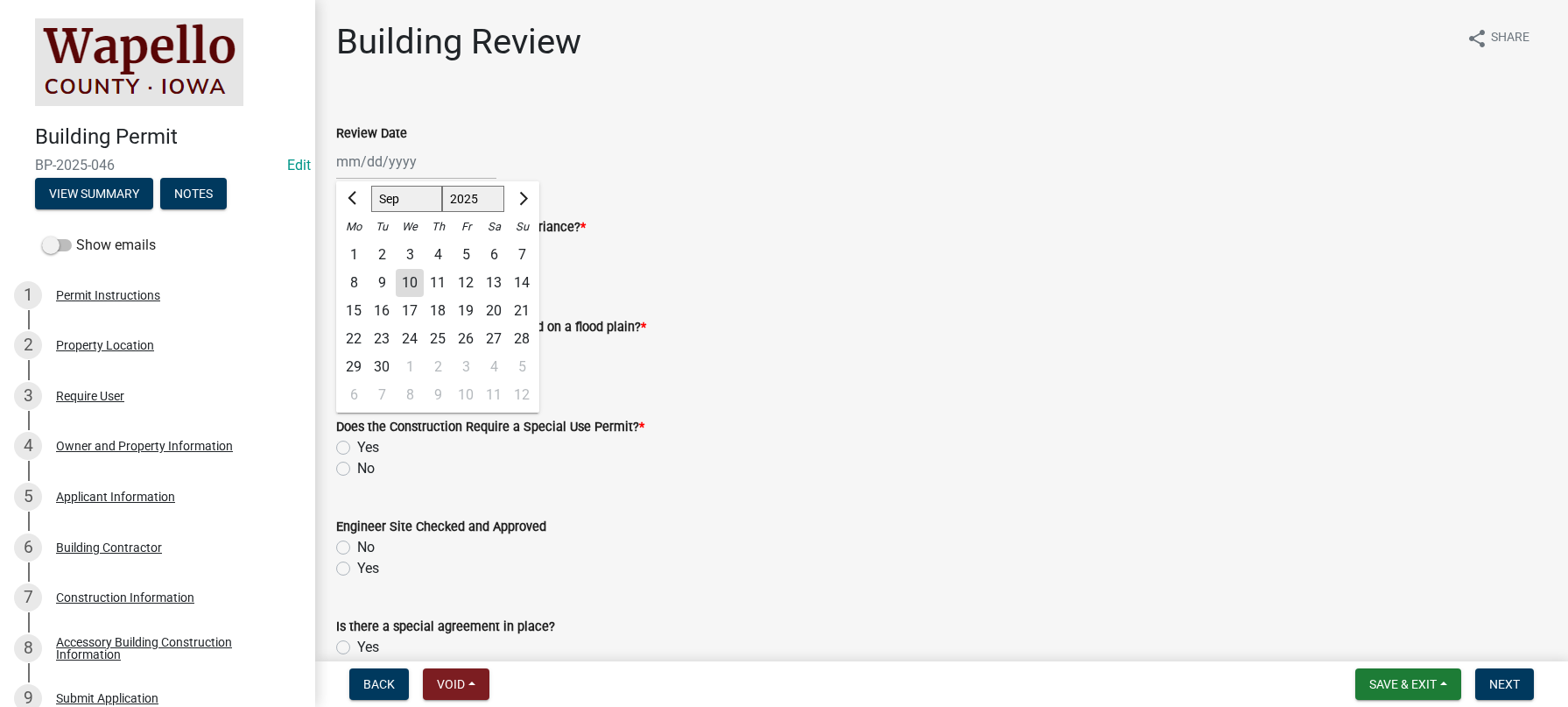
click at [426, 166] on div "[PERSON_NAME] Feb Mar Apr [PERSON_NAME][DATE] Oct Nov [DATE] 1526 1527 1528 152…" at bounding box center [416, 161] width 160 height 35
click at [411, 277] on div "10" at bounding box center [409, 283] width 28 height 28
type input "[DATE]"
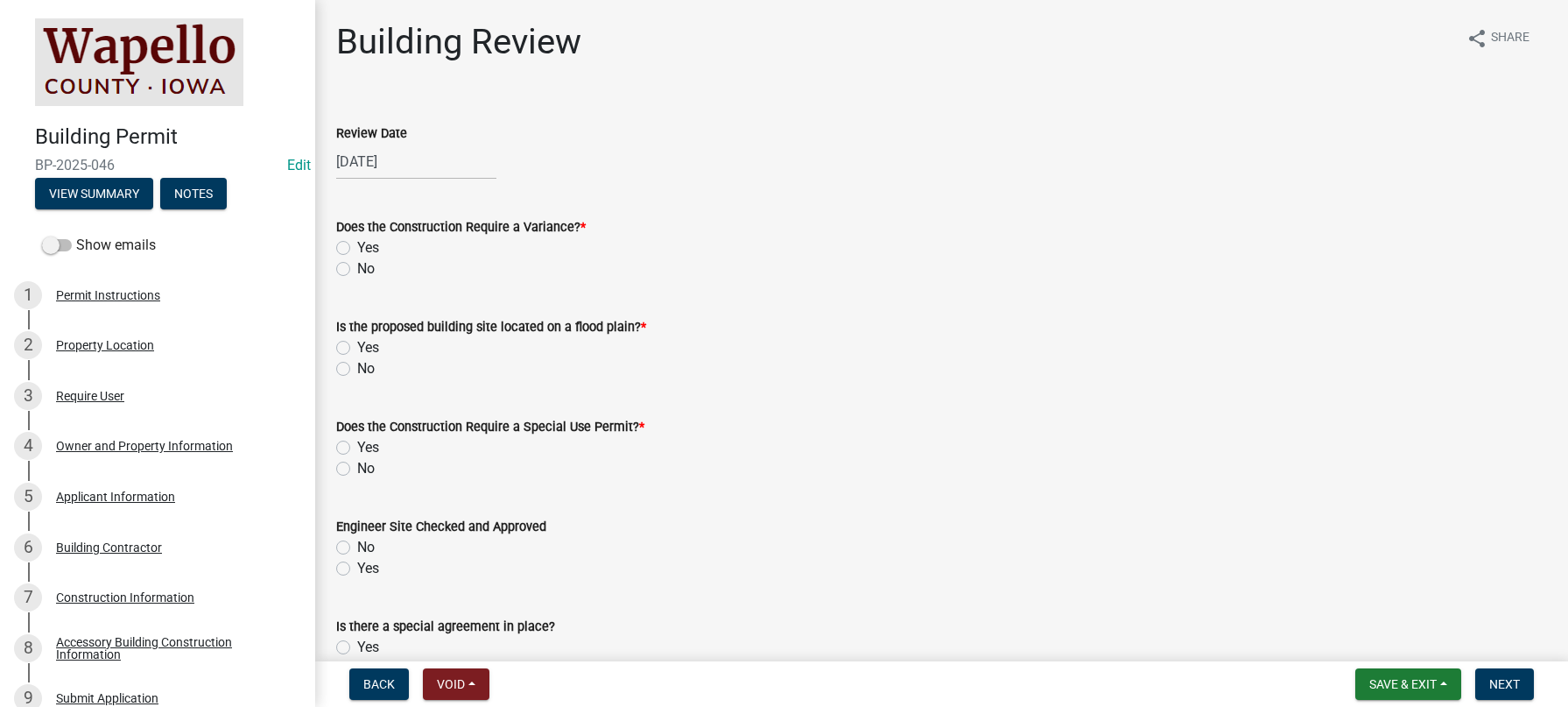
select select "9"
select select "2025"
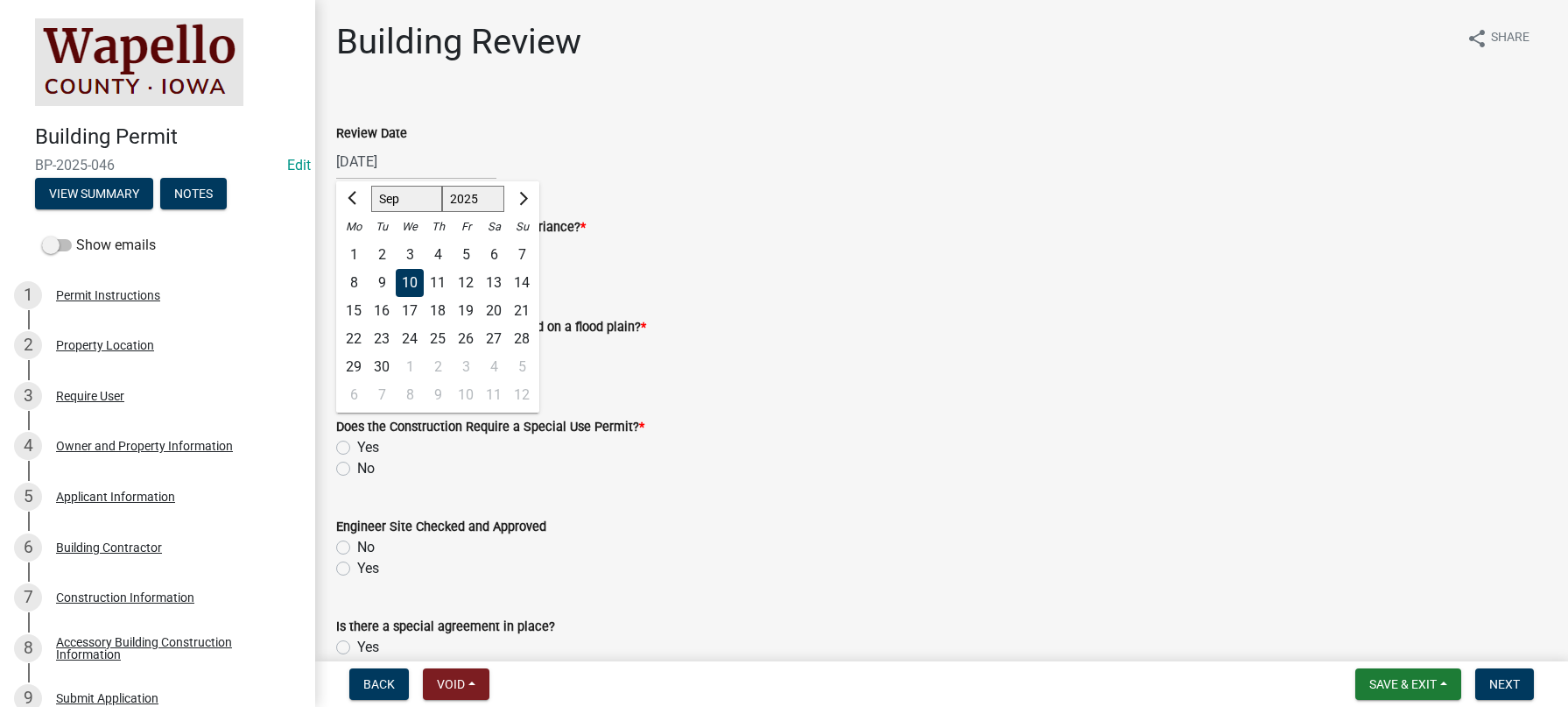
click at [356, 164] on div "[DATE] [PERSON_NAME] Apr May Jun [DATE] Aug Sep Oct Nov [DATE] 1526 1527 1528 1…" at bounding box center [416, 161] width 160 height 35
click at [413, 280] on div "10" at bounding box center [409, 283] width 28 height 28
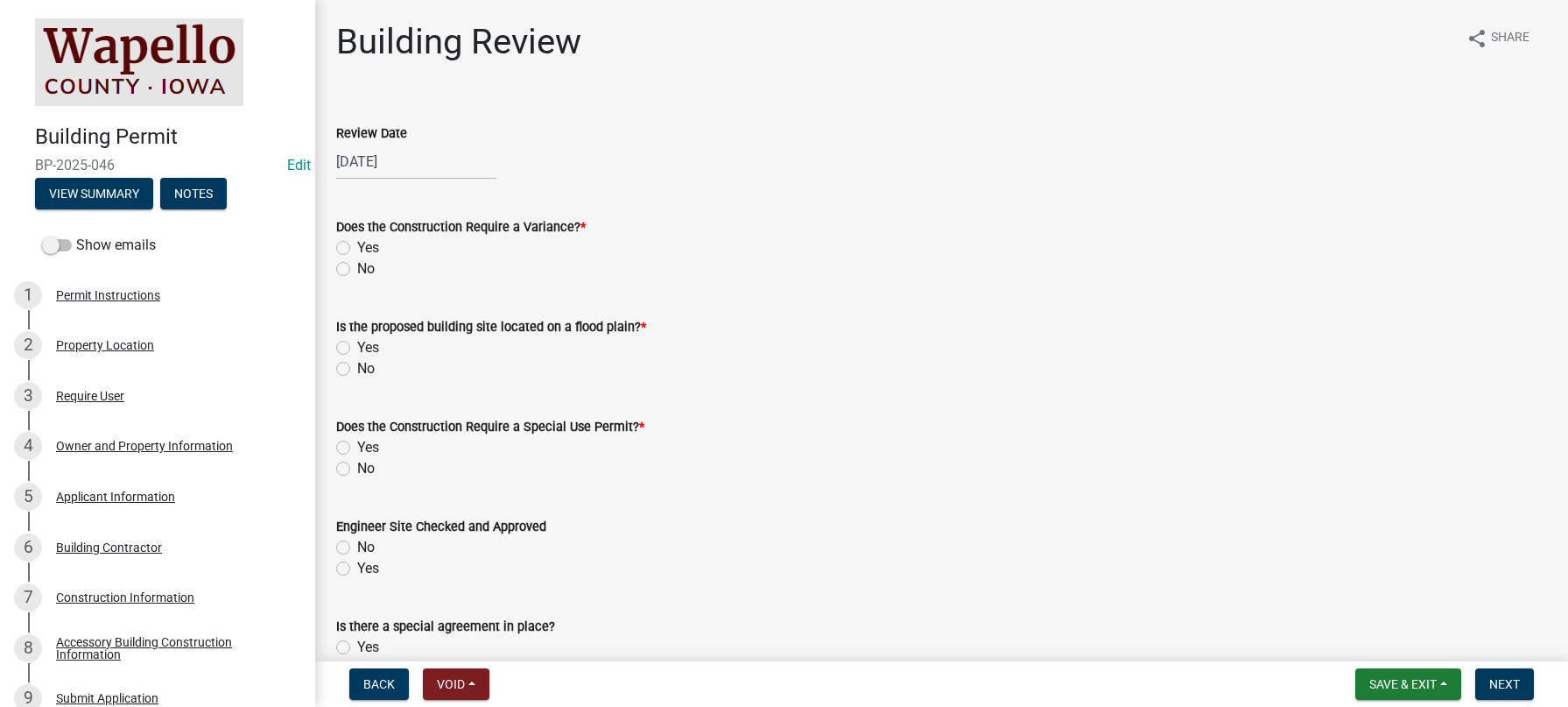
click at [357, 267] on label "No" at bounding box center [366, 269] width 17 height 21
click at [357, 267] on input "No" at bounding box center [363, 264] width 11 height 11
radio input "true"
click at [357, 366] on label "No" at bounding box center [366, 369] width 17 height 21
click at [357, 366] on input "No" at bounding box center [363, 364] width 11 height 11
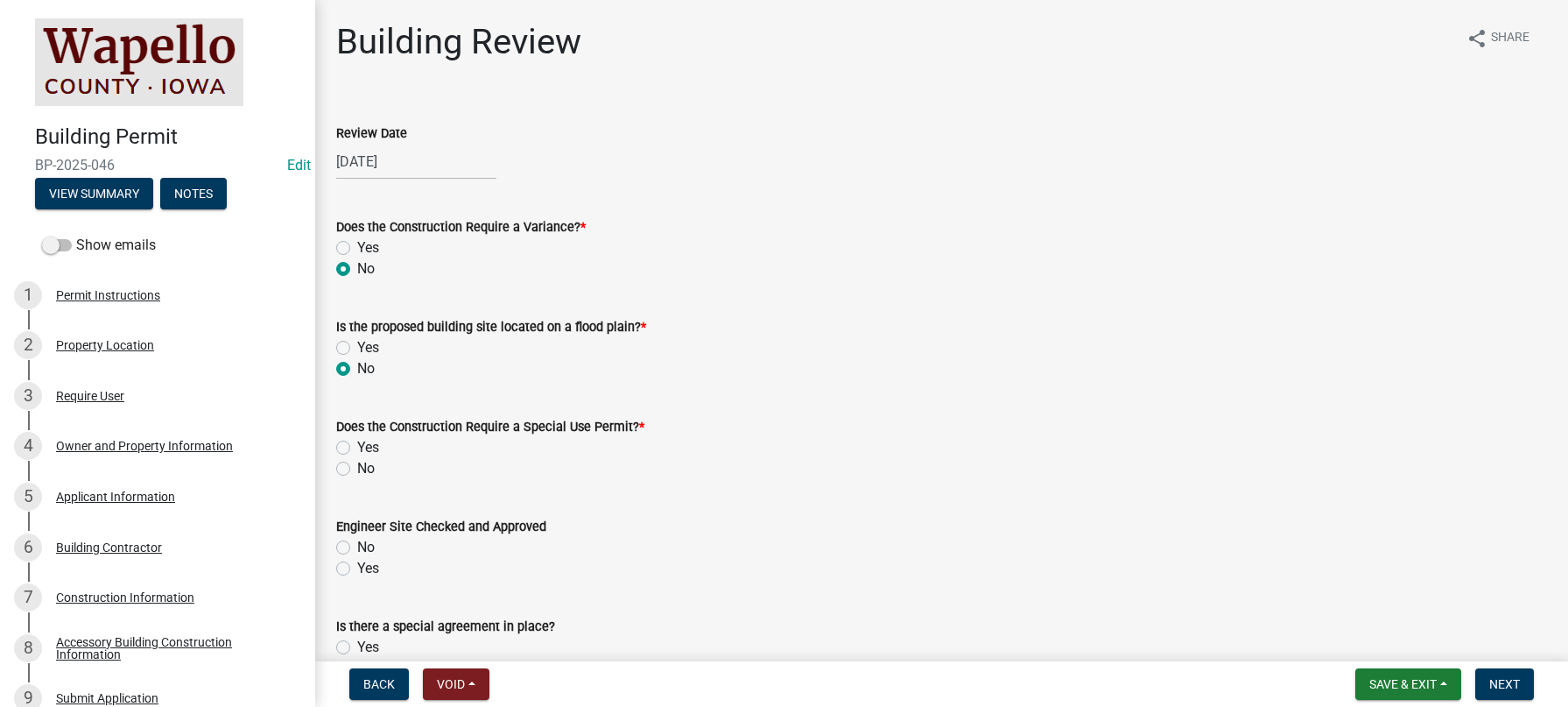
radio input "true"
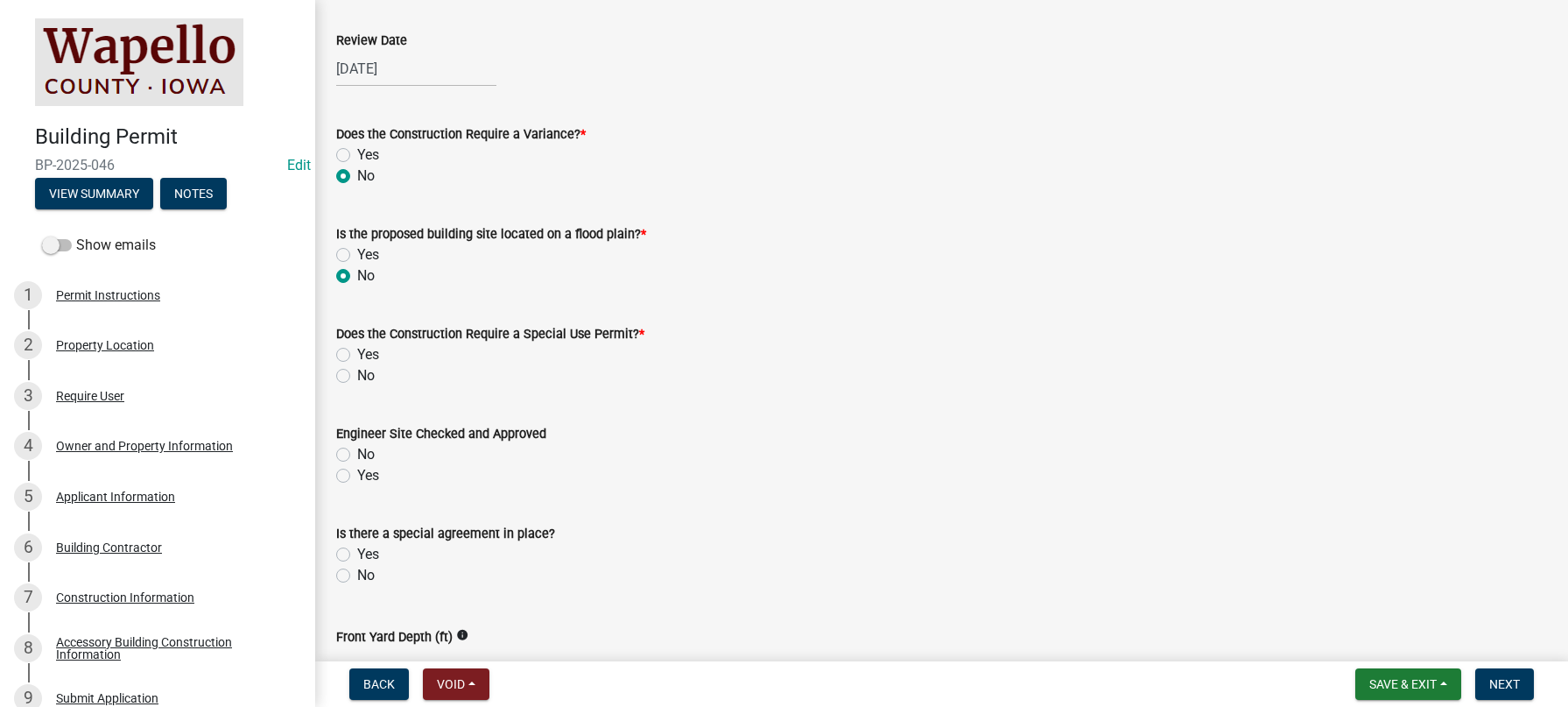
scroll to position [262, 0]
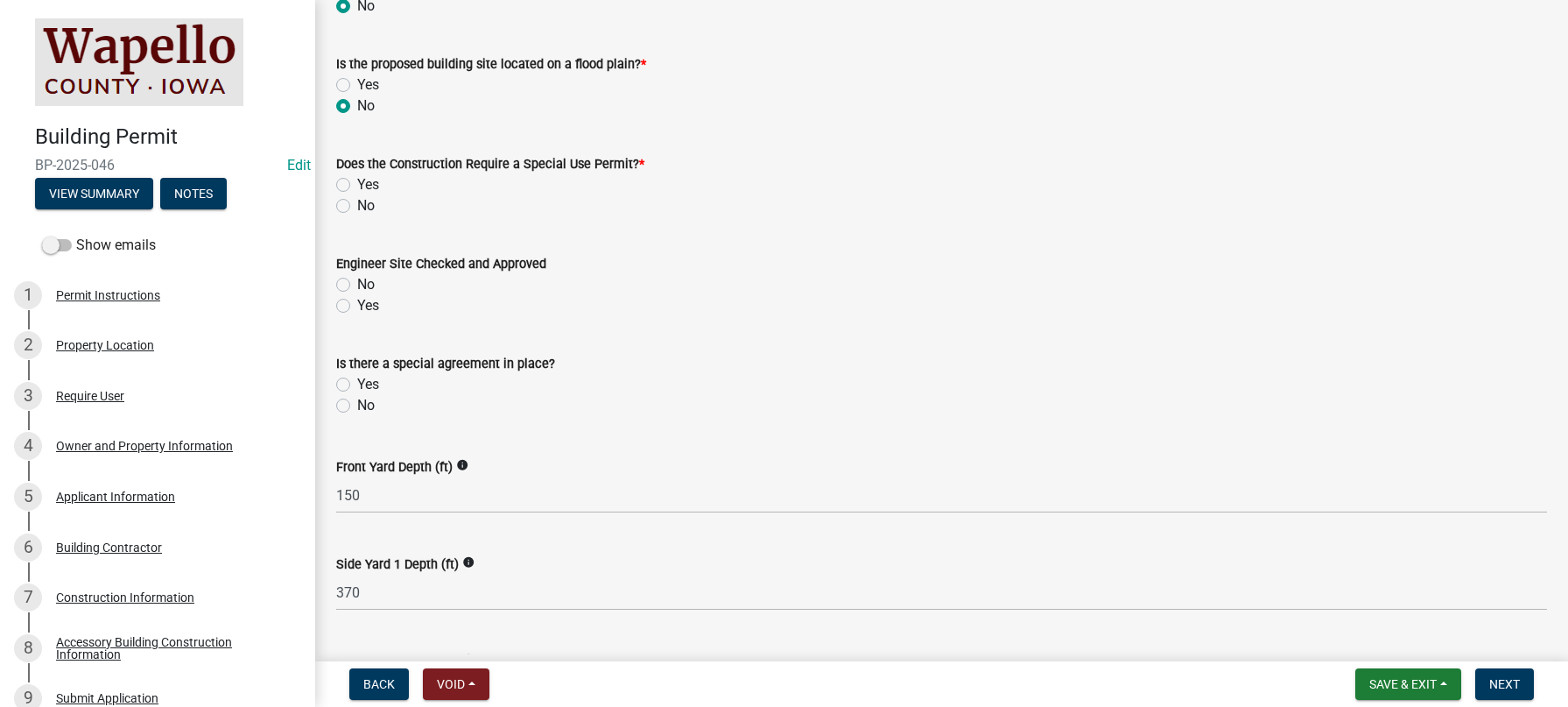
click at [357, 204] on label "No" at bounding box center [366, 206] width 17 height 21
click at [357, 204] on input "No" at bounding box center [363, 201] width 11 height 11
radio input "true"
click at [357, 302] on label "Yes" at bounding box center [368, 306] width 22 height 21
click at [357, 302] on input "Yes" at bounding box center [363, 301] width 11 height 11
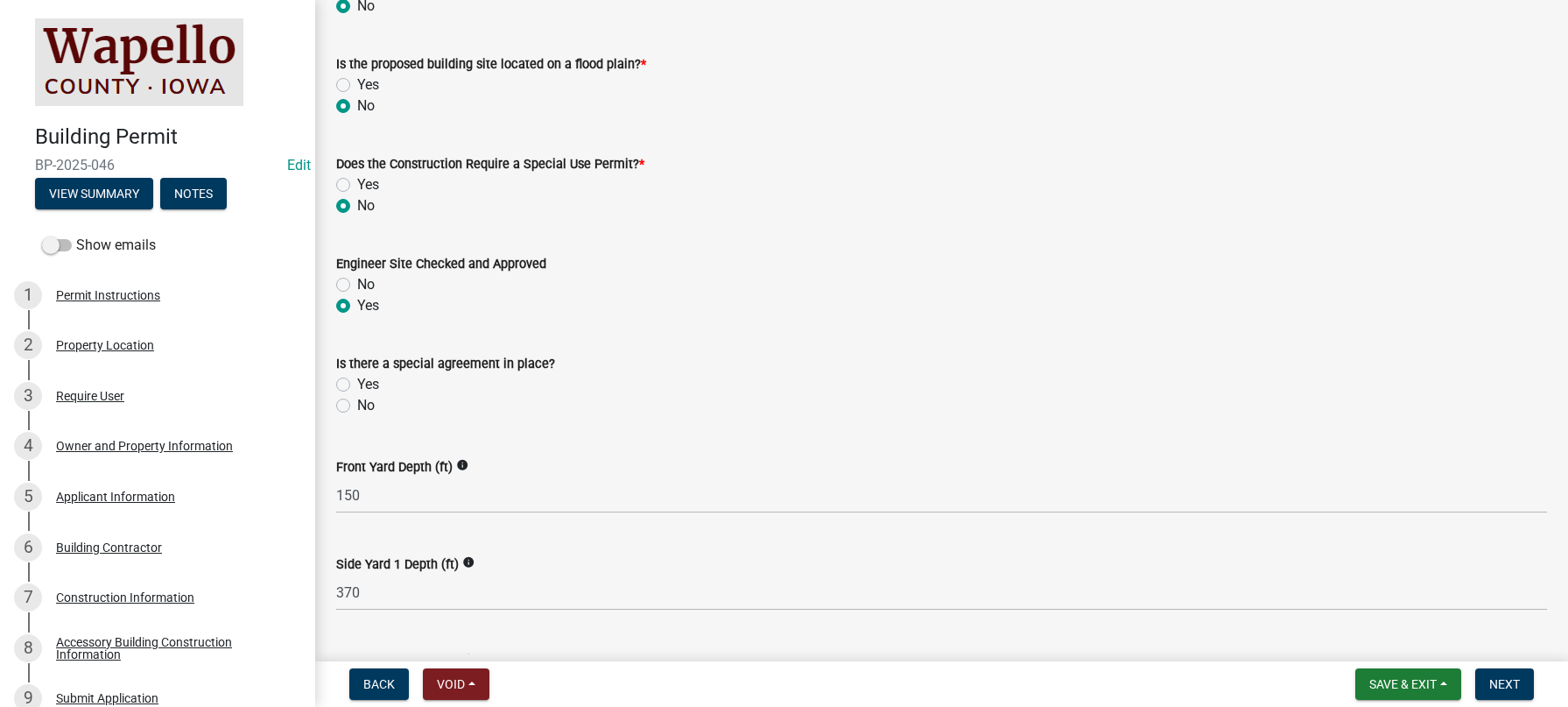
radio input "true"
click at [357, 401] on label "No" at bounding box center [366, 405] width 17 height 21
click at [357, 401] on input "No" at bounding box center [363, 400] width 11 height 11
radio input "true"
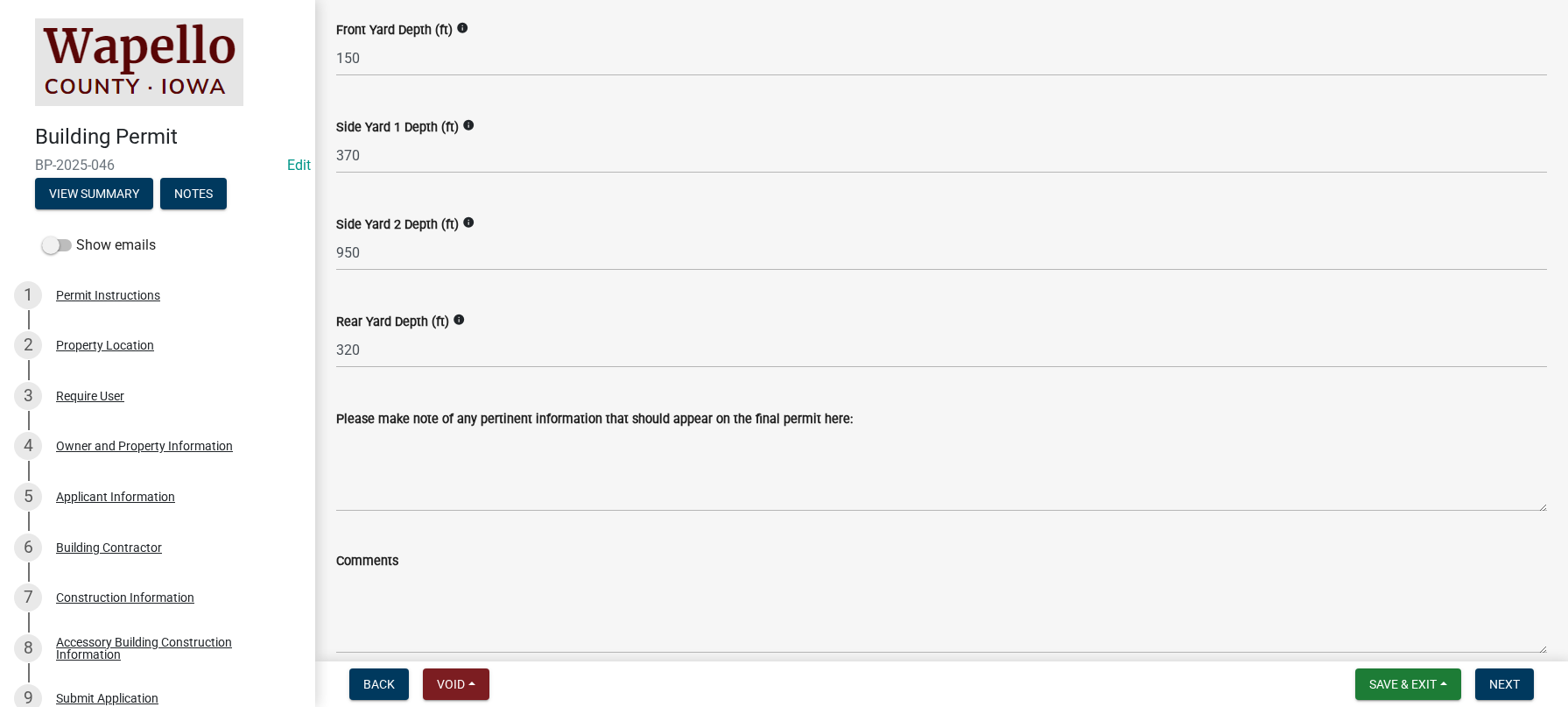
scroll to position [700, 0]
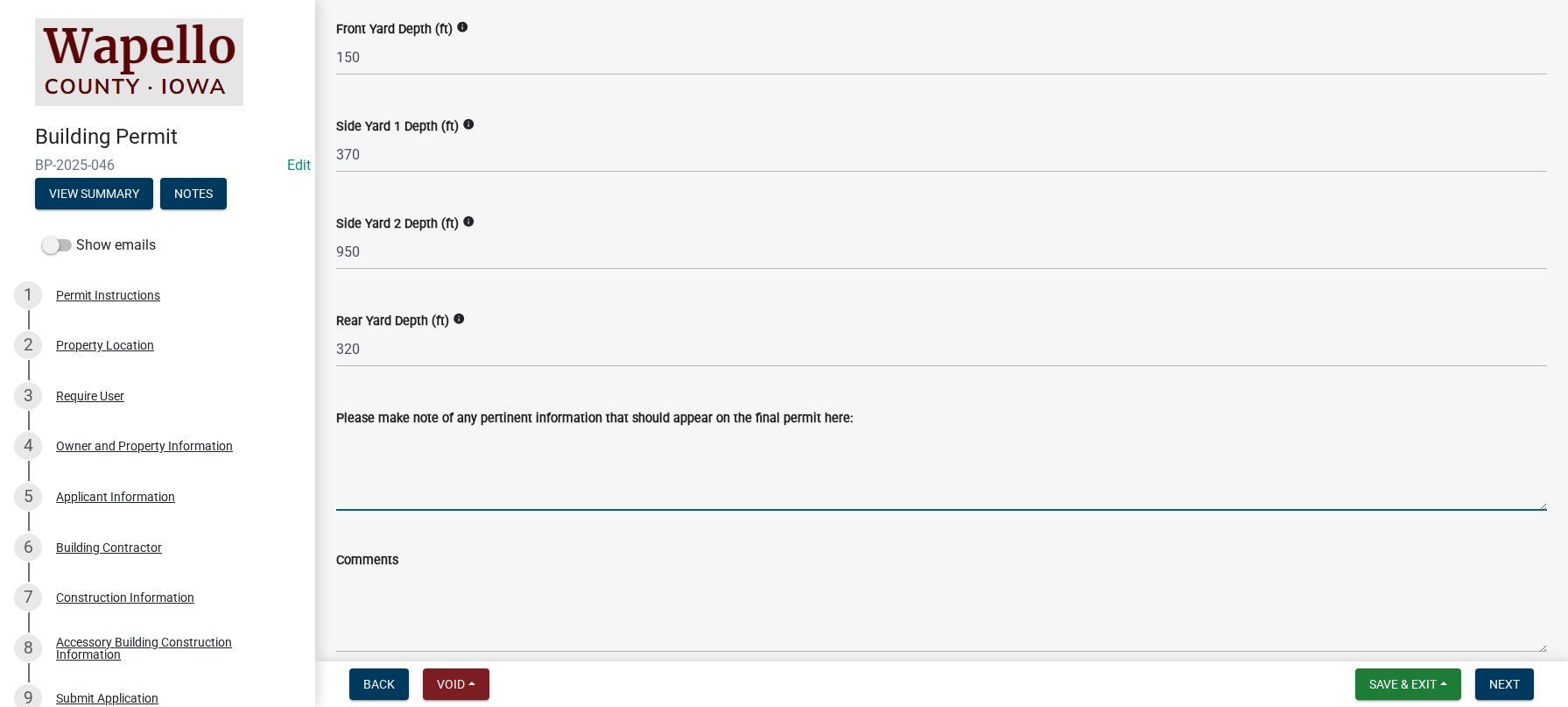
click at [453, 443] on textarea "Please make note of any pertinent information that should appear on the final p…" at bounding box center [942, 469] width 1211 height 82
type textarea "S"
drag, startPoint x: 336, startPoint y: 440, endPoint x: 642, endPoint y: 445, distance: 306.0
click at [642, 445] on textarea "Accessory building to be used for storage only" at bounding box center [942, 469] width 1211 height 82
type textarea "Accessory building to be used for storage only"
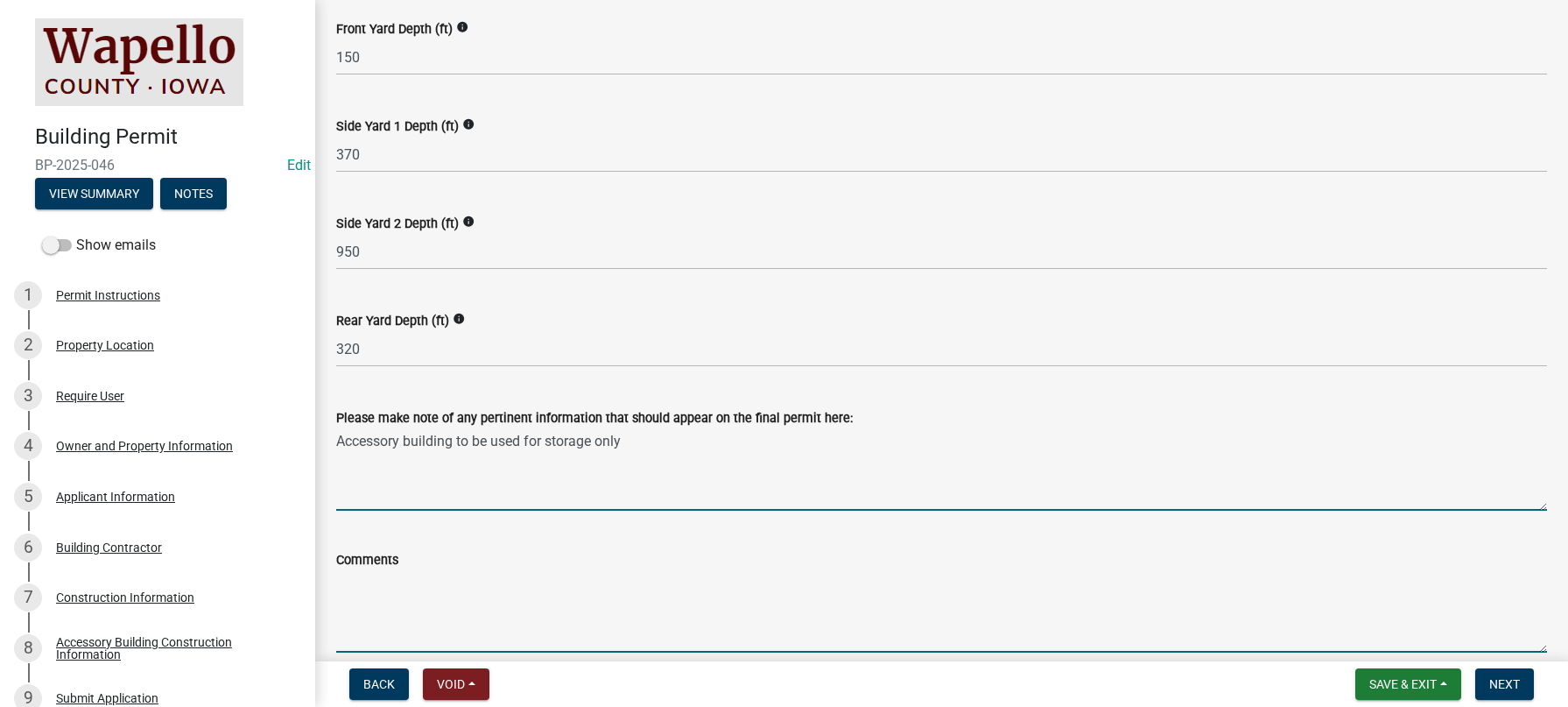
click at [363, 583] on textarea "Comments" at bounding box center [942, 611] width 1211 height 82
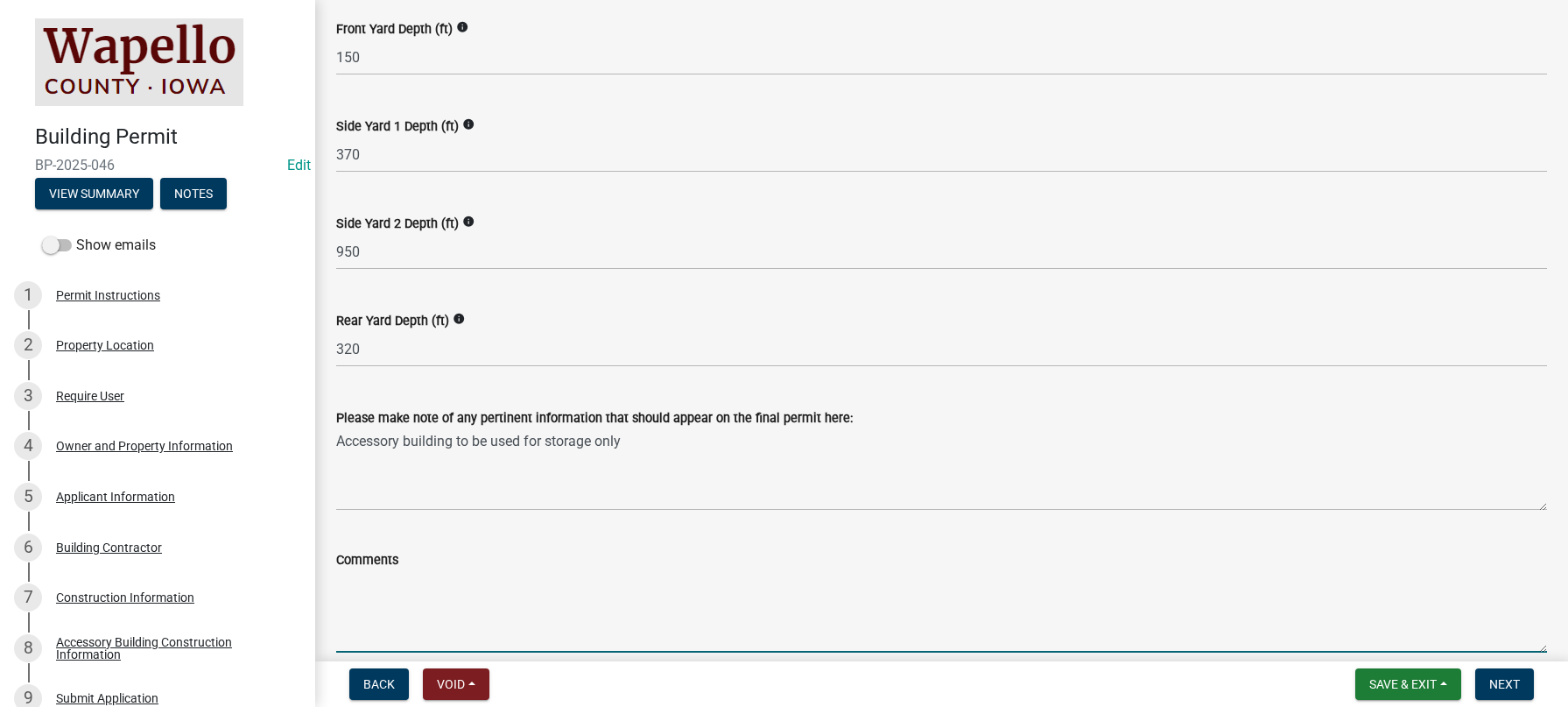
paste textarea "Accessory building to be used for storage only"
type textarea "Accessory building to be used for storage only"
click at [1511, 683] on span "Next" at bounding box center [1505, 683] width 31 height 14
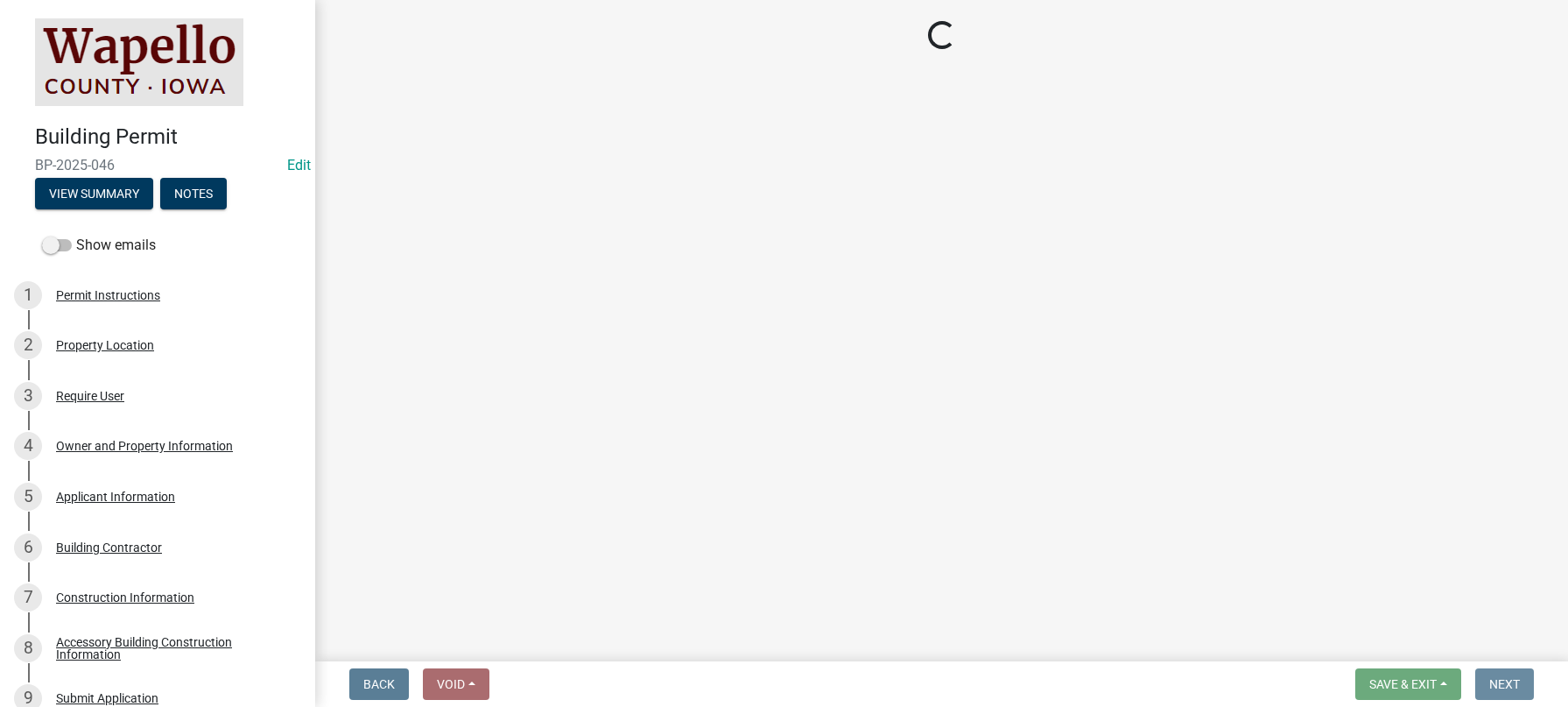
scroll to position [0, 0]
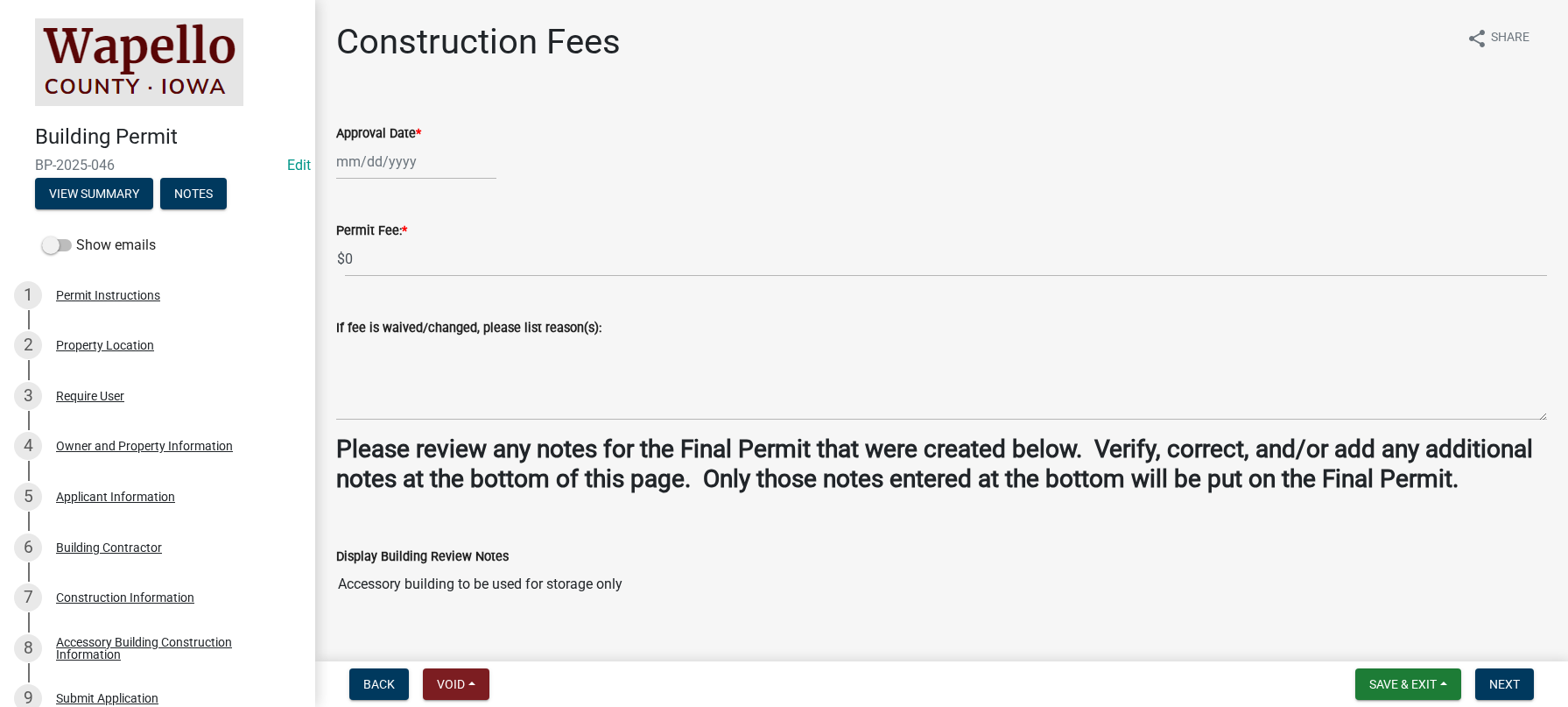
click at [414, 170] on div at bounding box center [416, 161] width 160 height 35
select select "9"
select select "2025"
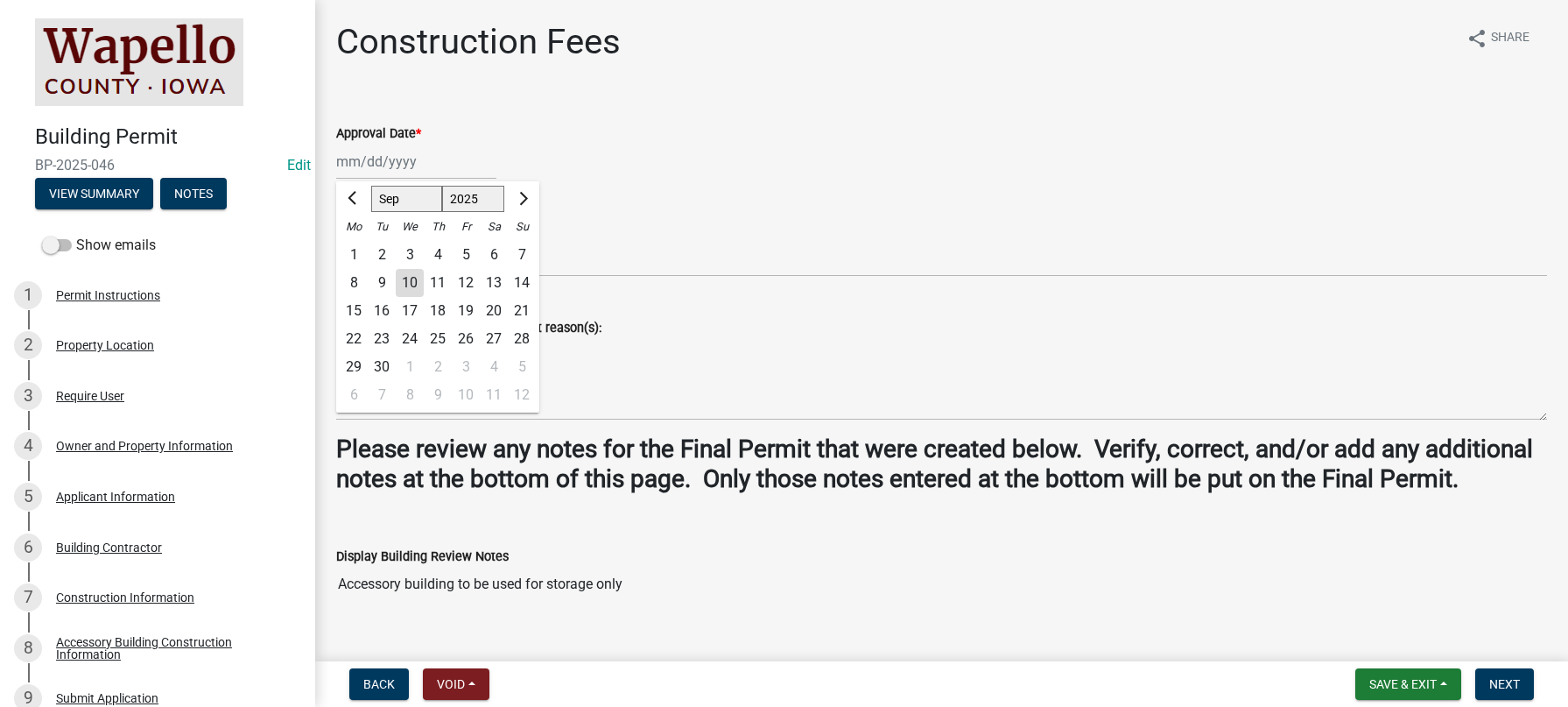
click at [415, 277] on div "10" at bounding box center [409, 283] width 28 height 28
type input "[DATE]"
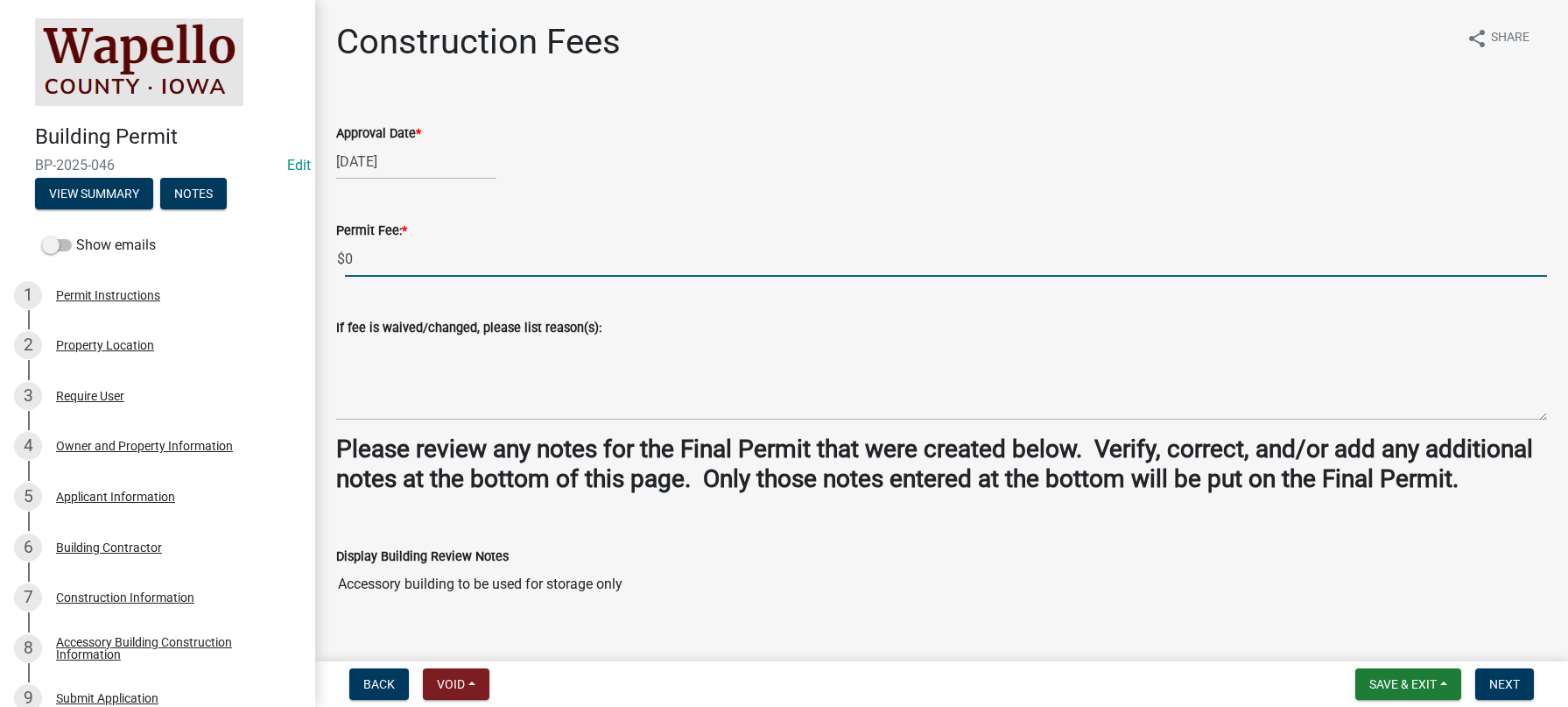
click at [370, 264] on input "0" at bounding box center [945, 258] width 1202 height 35
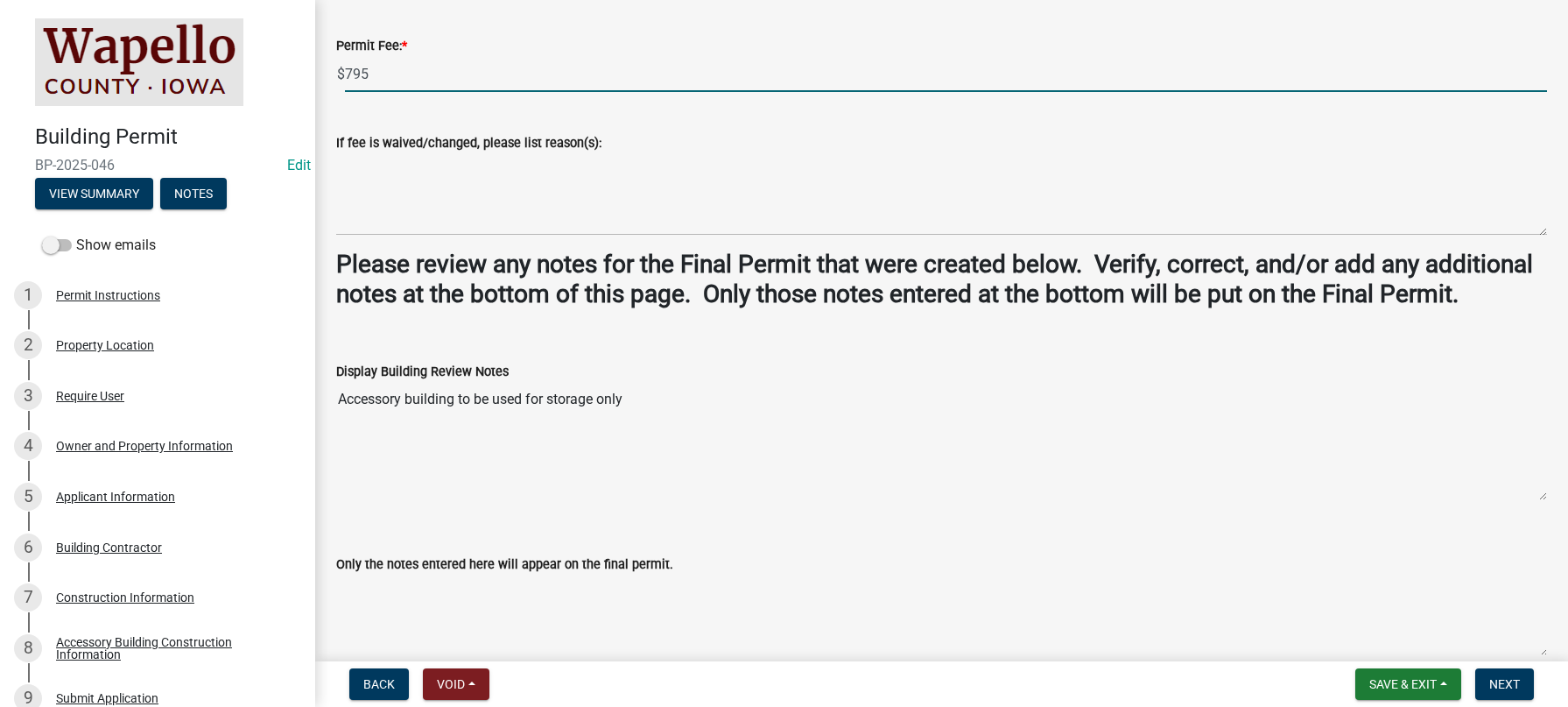
scroll to position [262, 0]
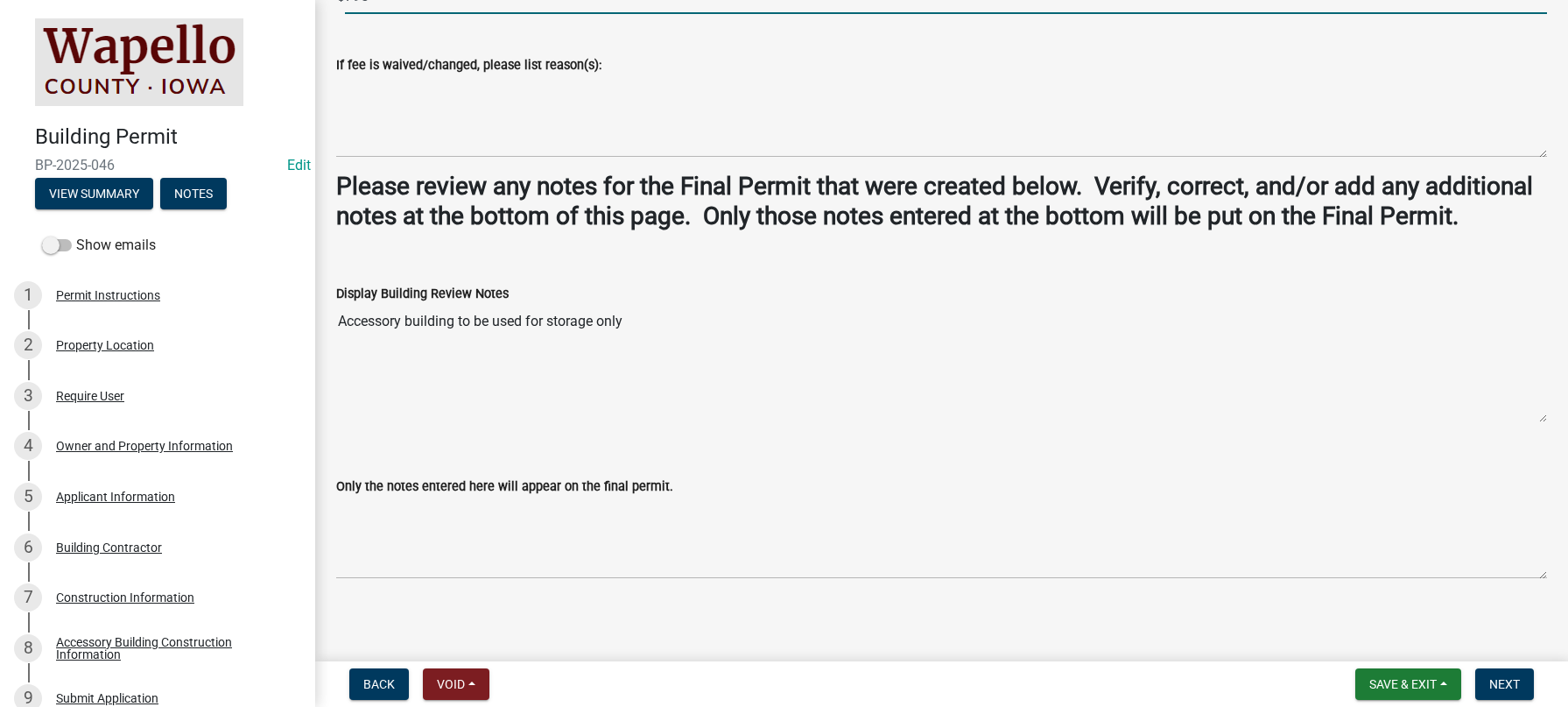
type input "795"
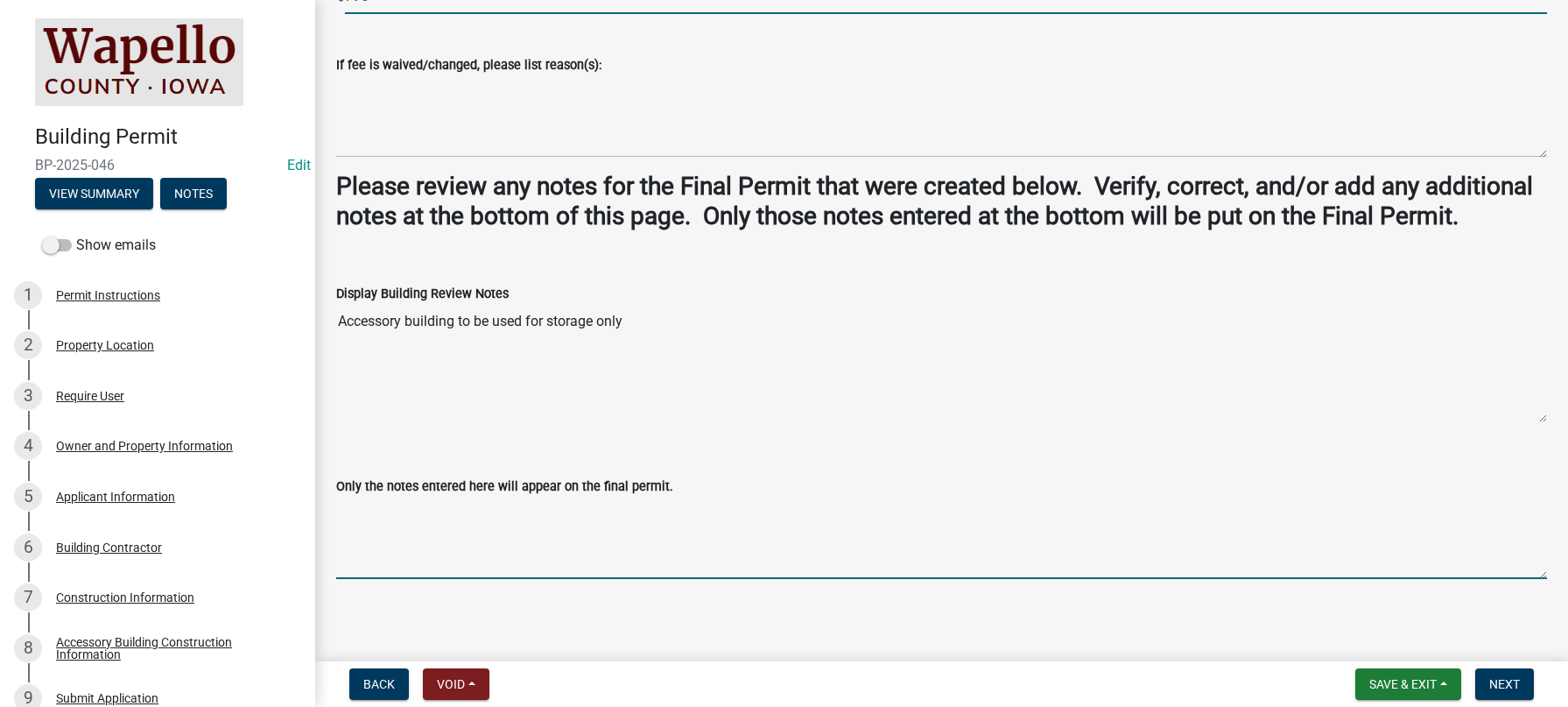
click at [358, 540] on textarea "Only the notes entered here will appear on the final permit." at bounding box center [942, 537] width 1211 height 82
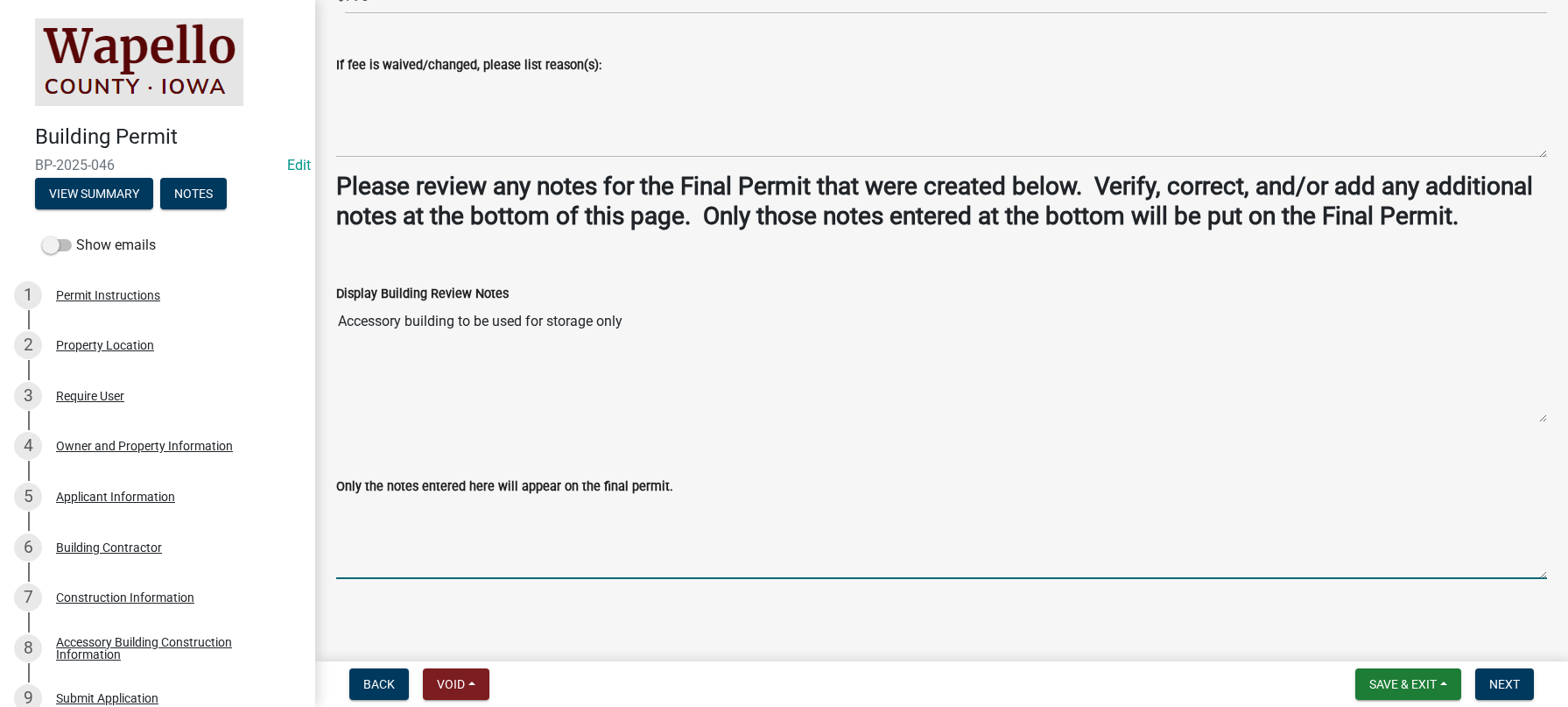
paste textarea "Accessory building to be used for storage only"
type textarea "Accessory building to be used for storage only"
click at [1510, 680] on span "Next" at bounding box center [1505, 683] width 31 height 14
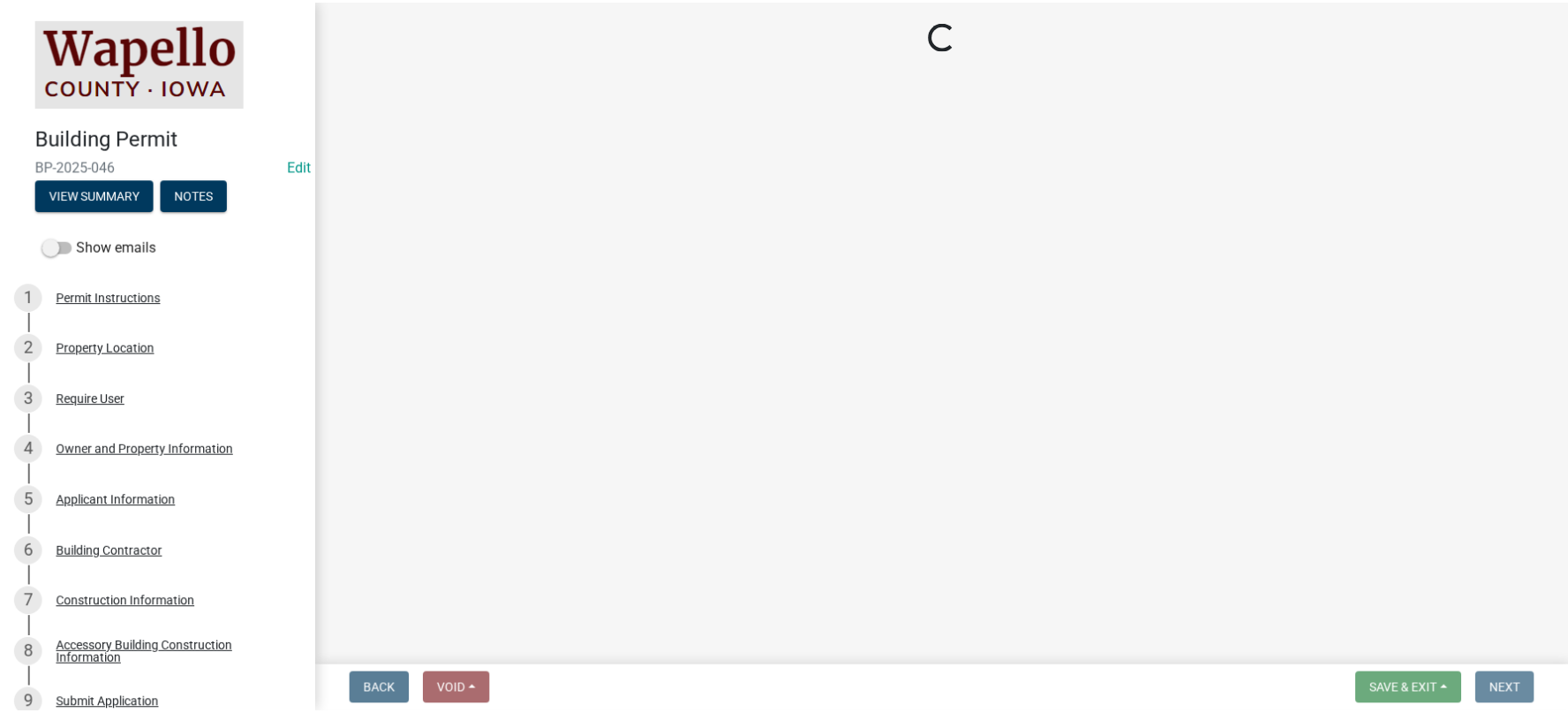
scroll to position [0, 0]
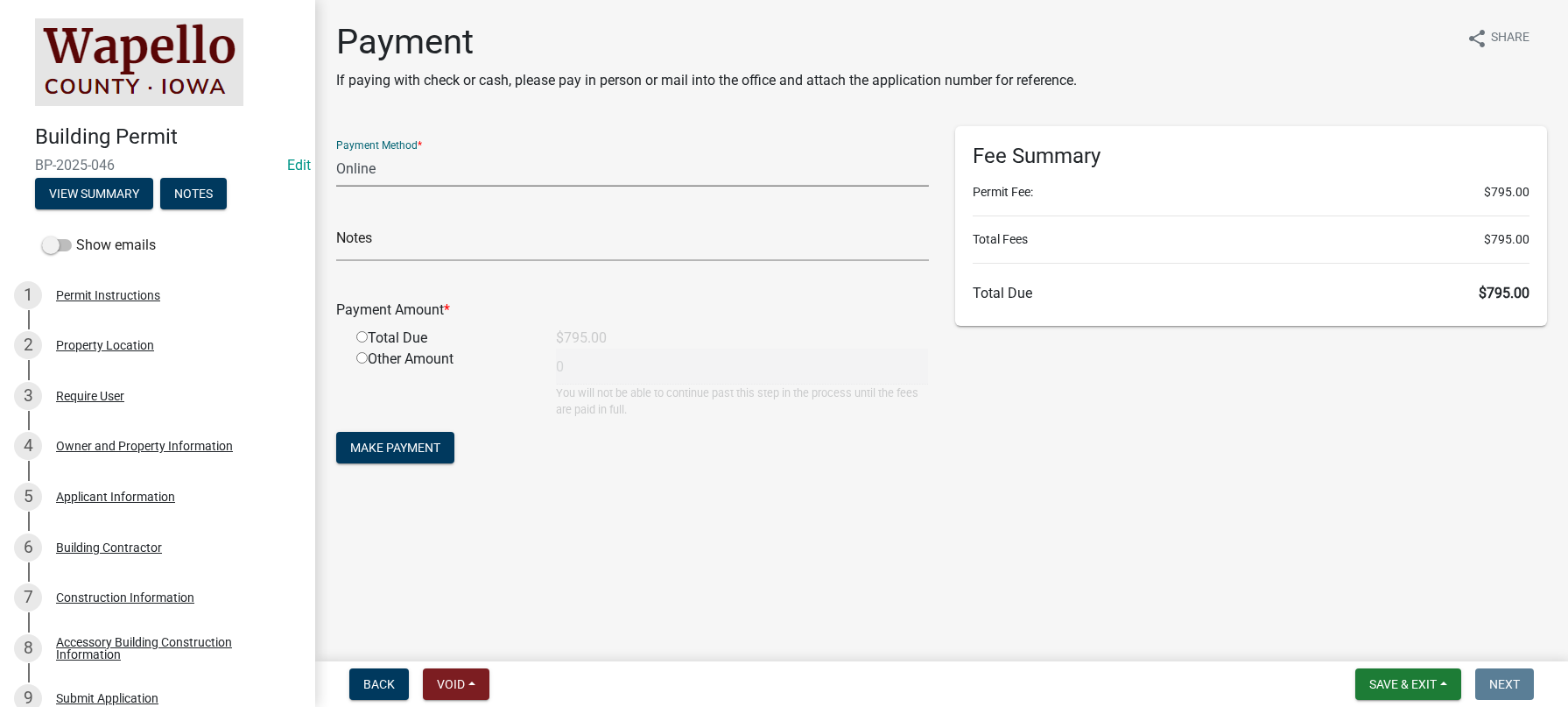
click at [415, 171] on select "Credit Card POS Check Cash Online" at bounding box center [632, 168] width 593 height 35
select select "1: 0"
click at [336, 150] on select "Credit Card POS Check Cash Online" at bounding box center [632, 168] width 593 height 35
click at [399, 239] on input "text" at bounding box center [632, 242] width 593 height 35
type input "1500"
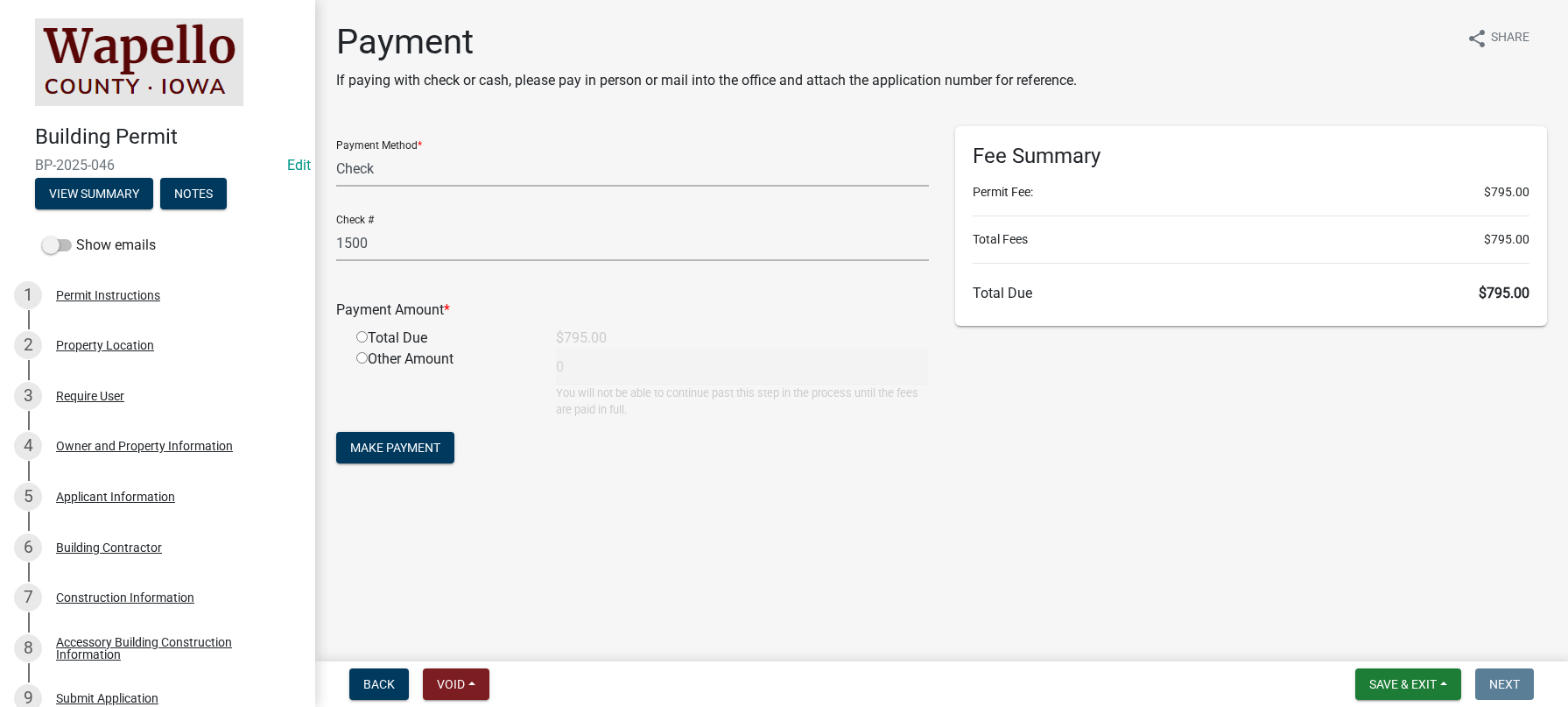
click at [364, 341] on input "radio" at bounding box center [362, 336] width 11 height 11
radio input "true"
type input "795"
click at [402, 445] on span "Make Payment" at bounding box center [396, 447] width 90 height 14
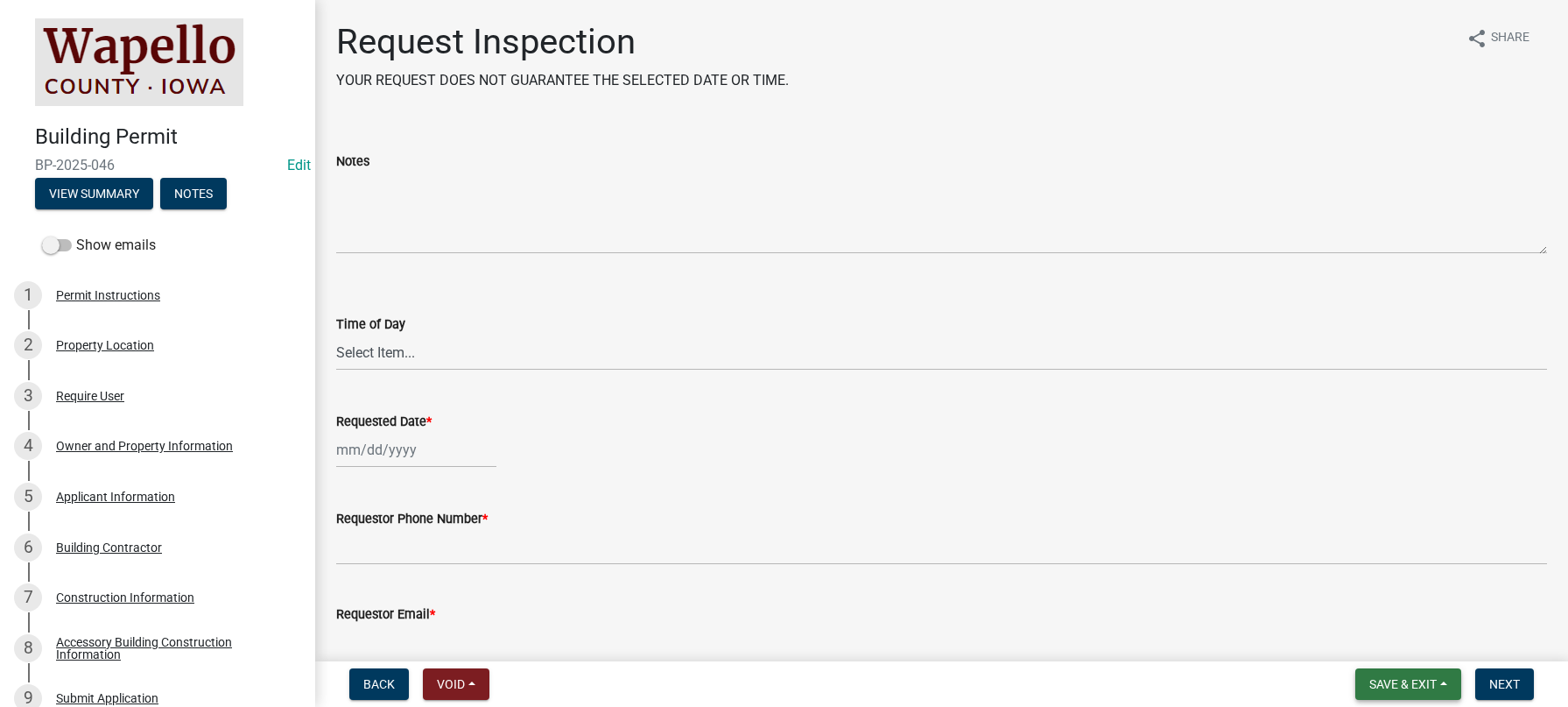
click at [1455, 683] on button "Save & Exit" at bounding box center [1408, 683] width 106 height 32
click at [1407, 637] on button "Save & Exit" at bounding box center [1391, 638] width 140 height 42
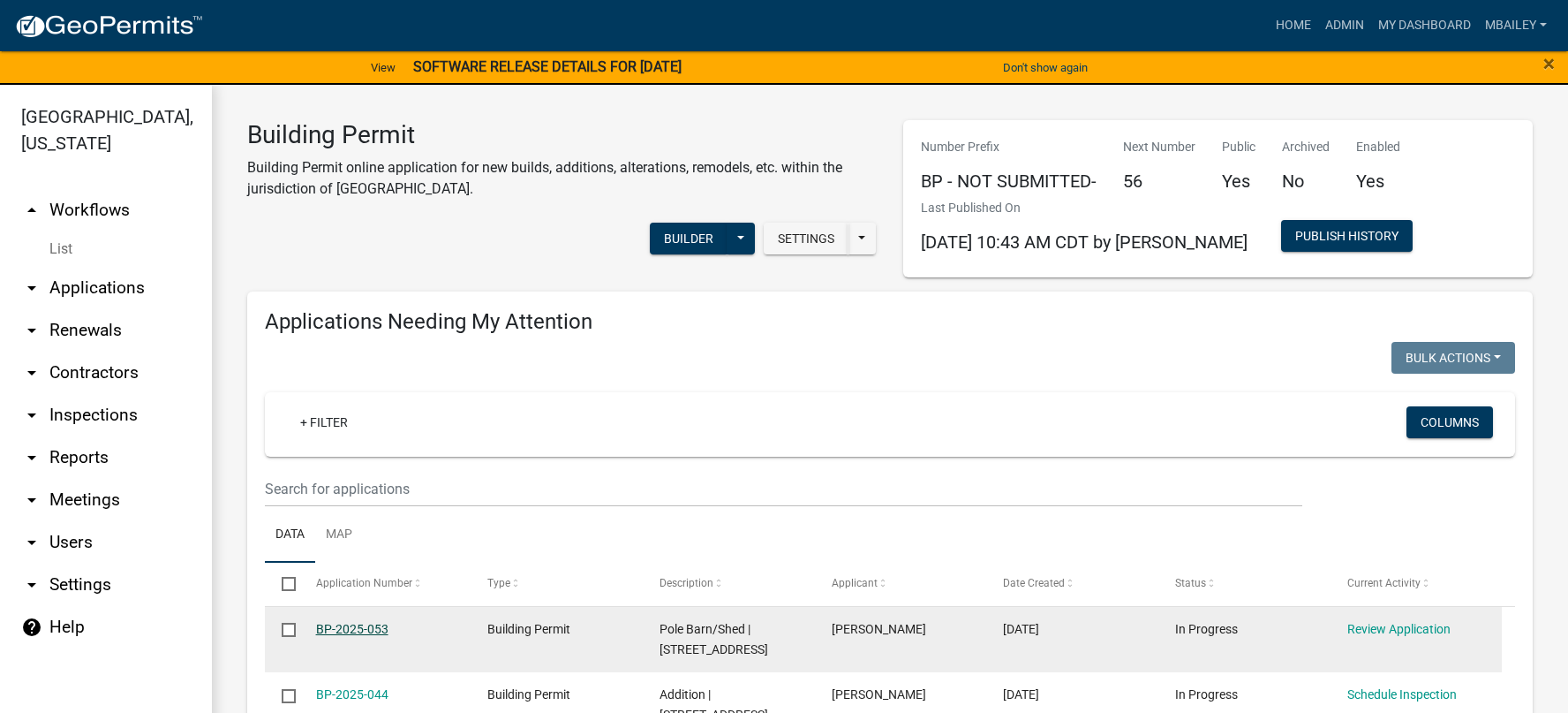
click at [333, 625] on link "BP-2025-053" at bounding box center [352, 628] width 72 height 14
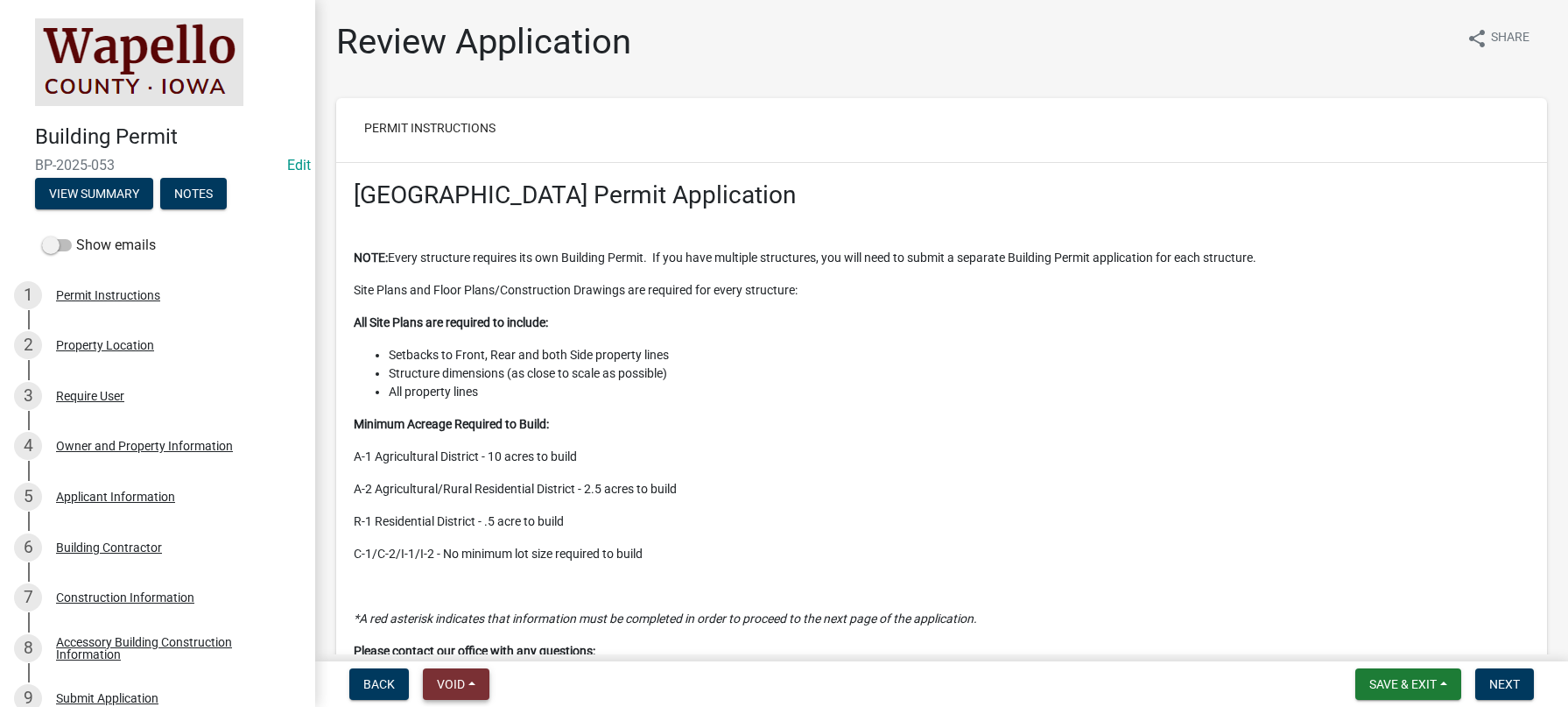
click at [473, 683] on button "Void" at bounding box center [455, 683] width 66 height 32
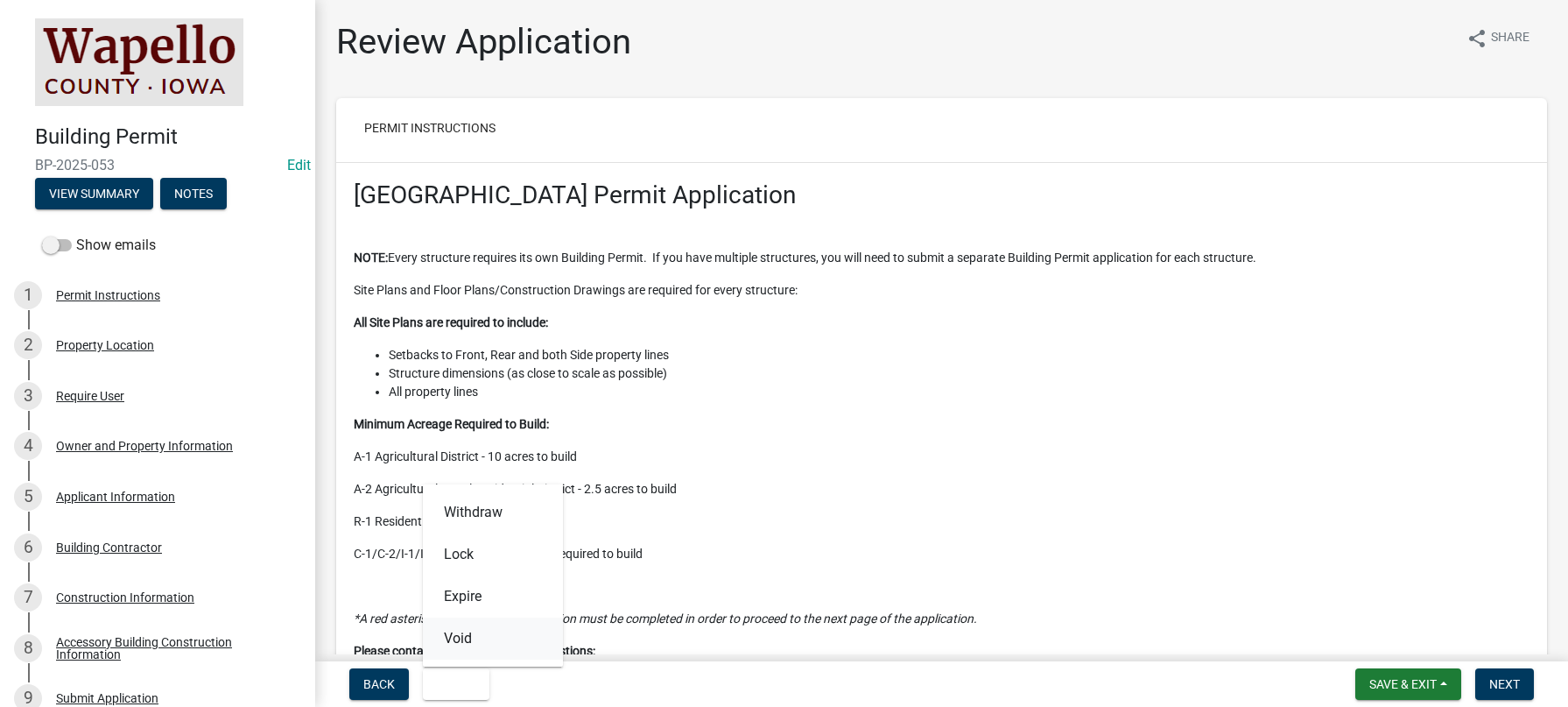
click at [454, 637] on button "Void" at bounding box center [492, 638] width 140 height 42
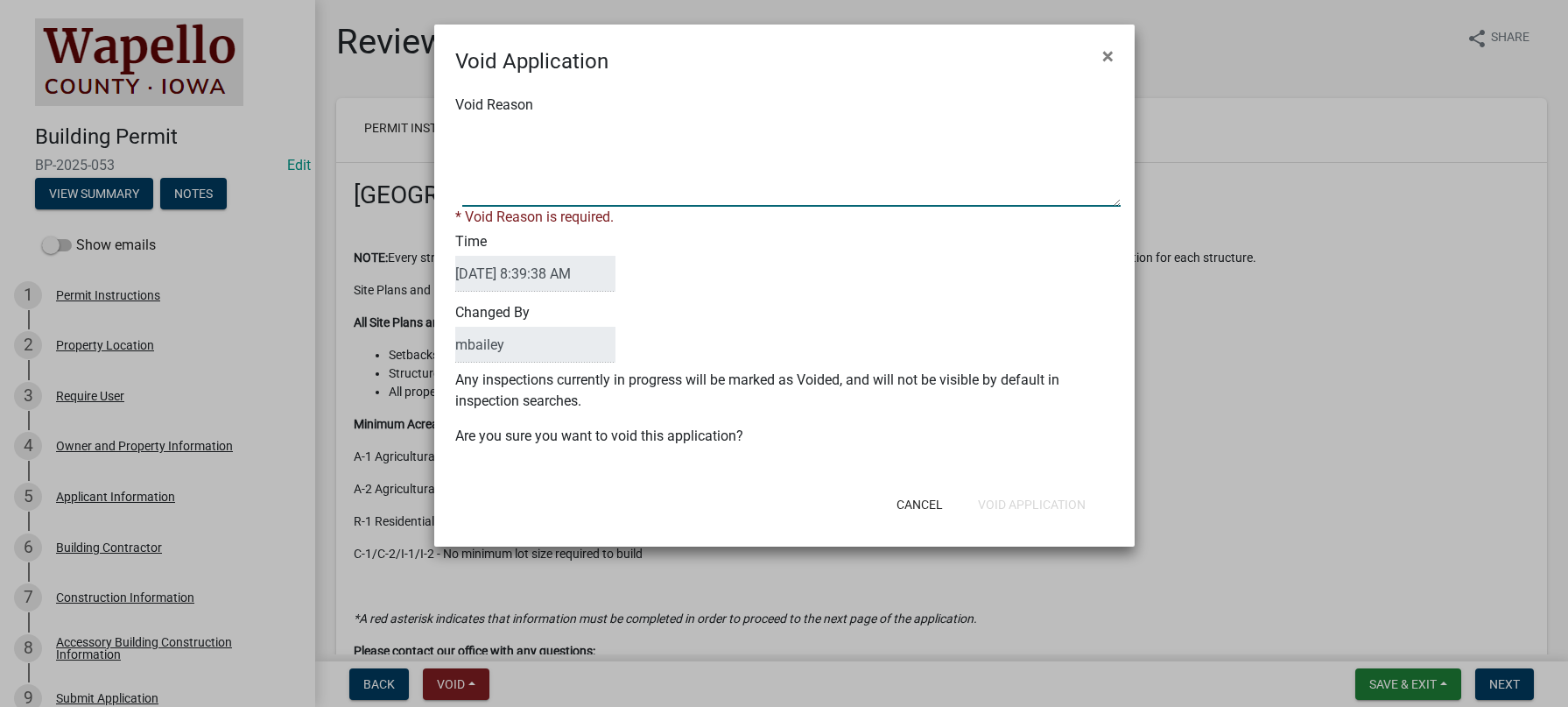
click at [521, 134] on textarea "Void Reason" at bounding box center [791, 162] width 658 height 87
type textarea "A"
type textarea "This is a duplicate application"
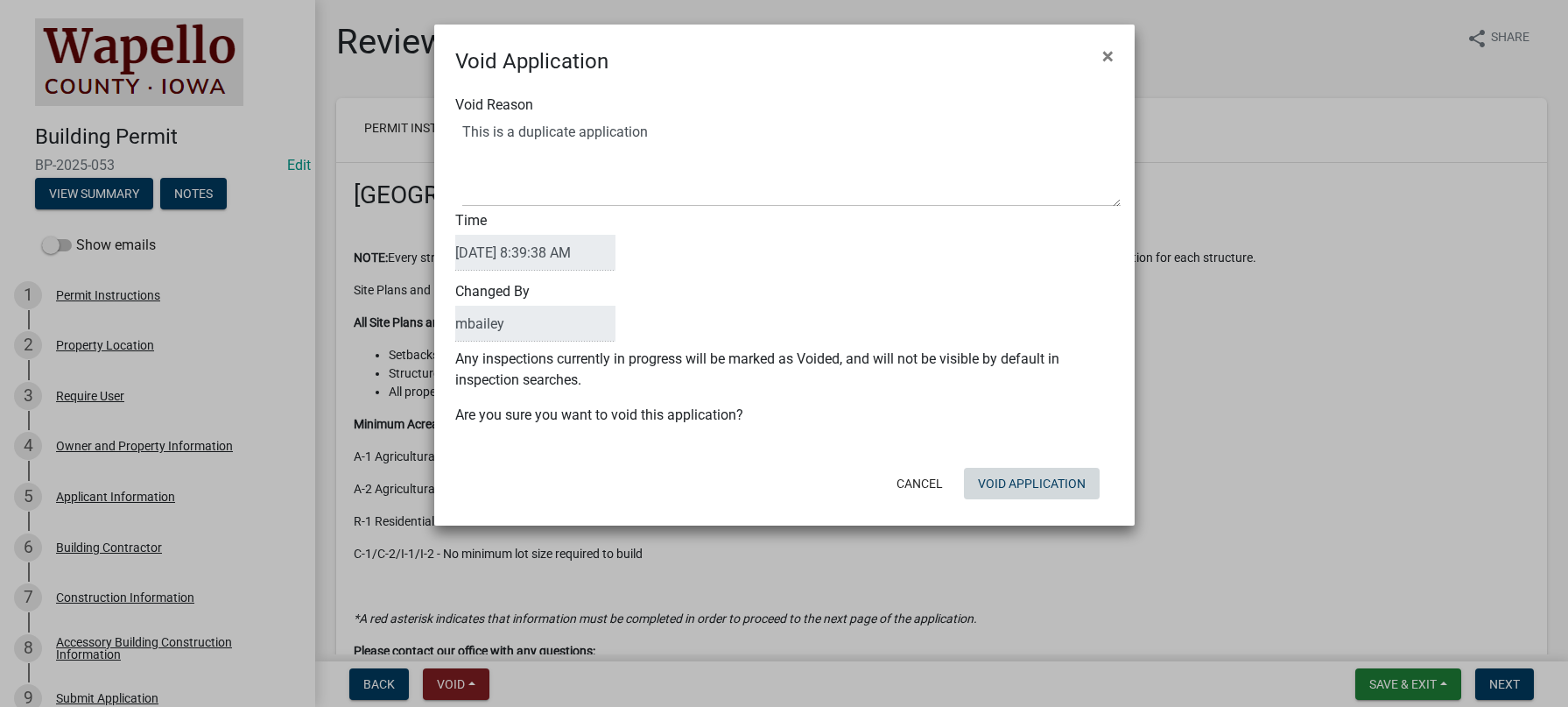
click at [1026, 502] on div "Cancel Void Application" at bounding box center [898, 484] width 432 height 46
click at [1021, 485] on button "Void Application" at bounding box center [1032, 483] width 136 height 32
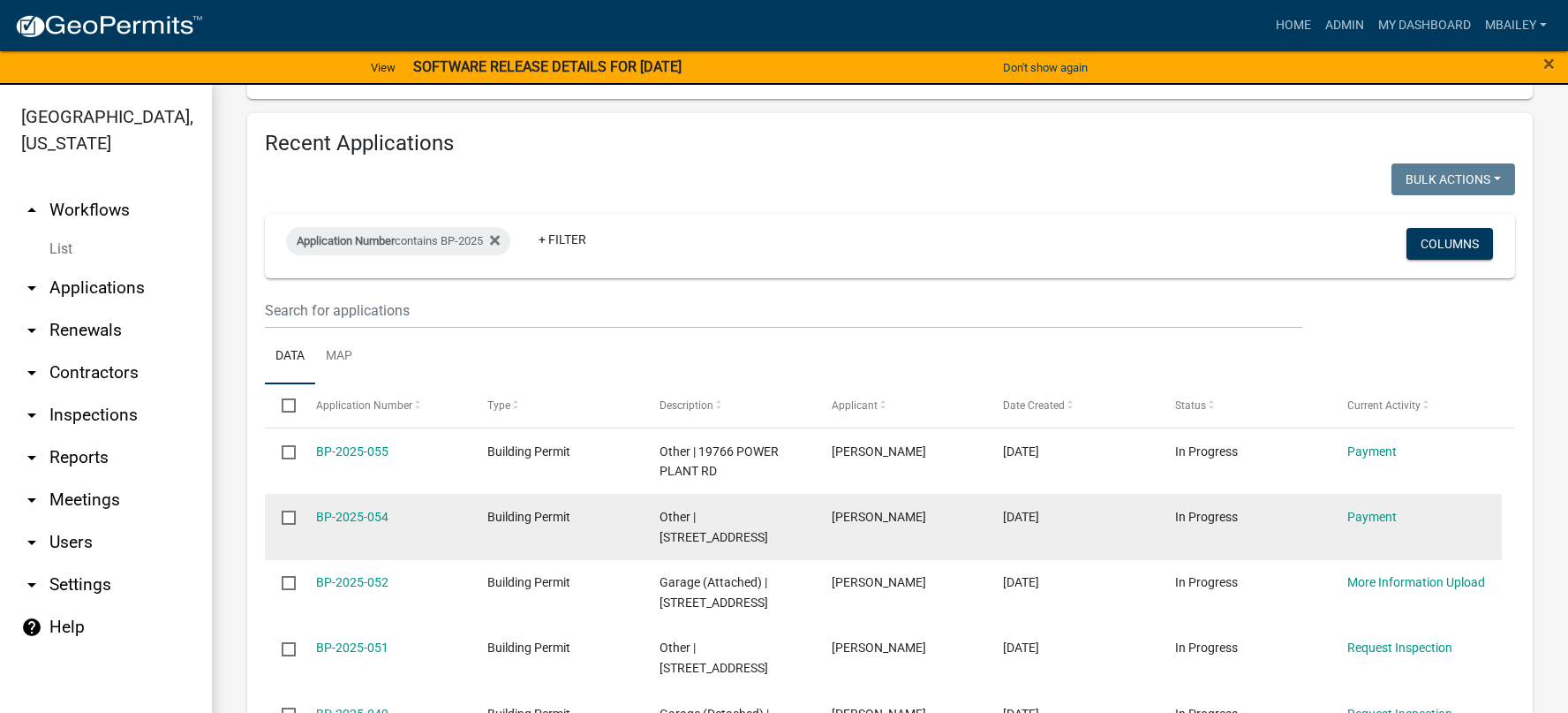
scroll to position [795, 0]
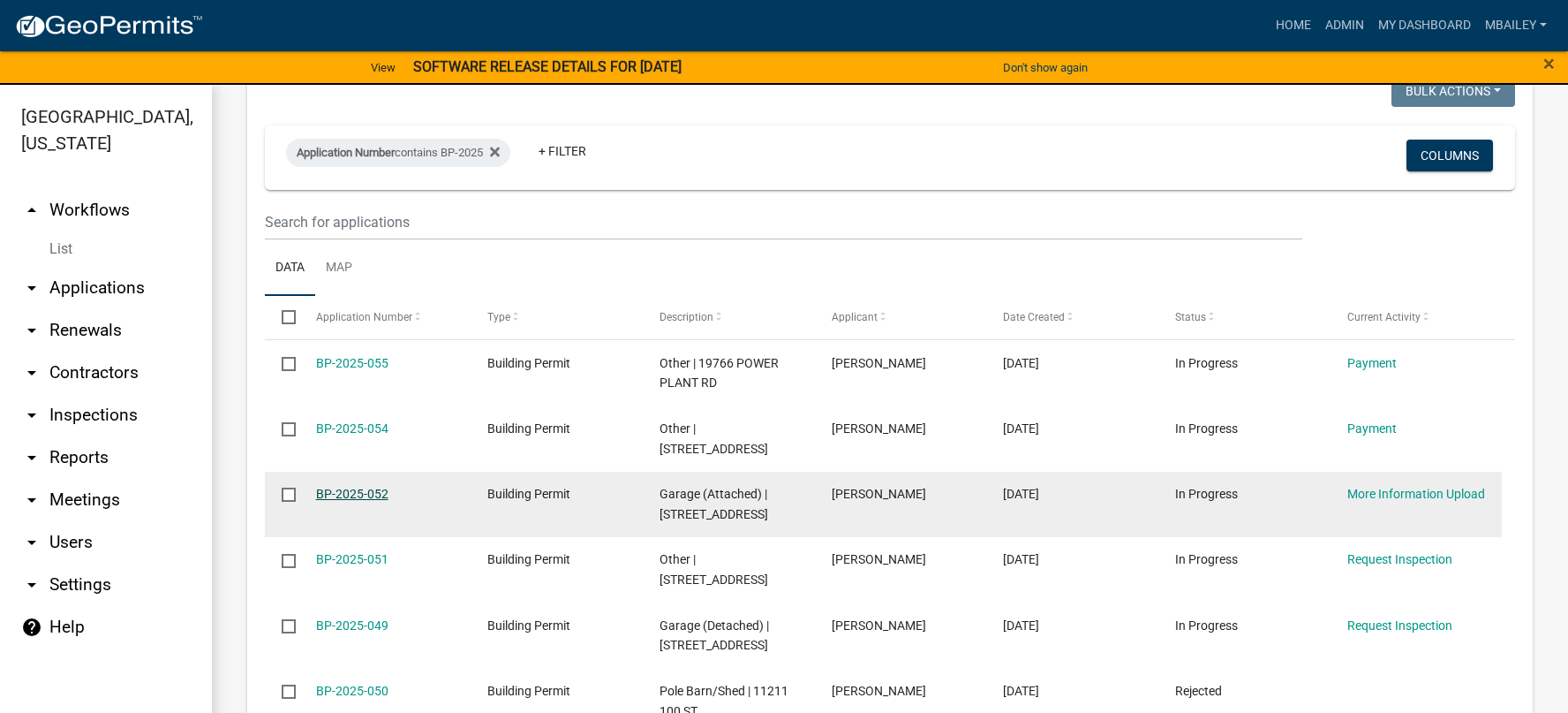
click at [349, 487] on link "BP-2025-052" at bounding box center [352, 494] width 72 height 14
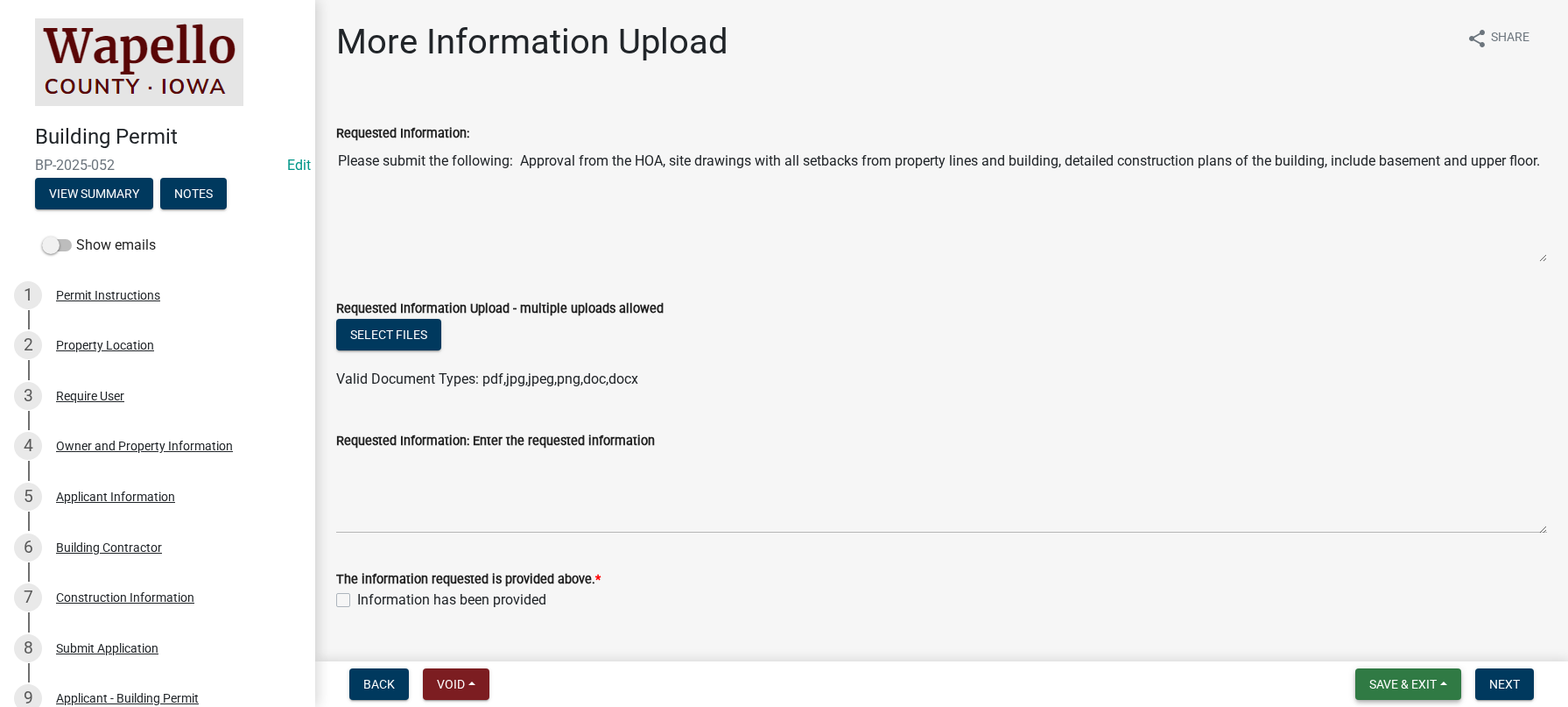
click at [1402, 679] on span "Save & Exit" at bounding box center [1402, 683] width 67 height 14
click at [1378, 639] on button "Save & Exit" at bounding box center [1391, 638] width 140 height 42
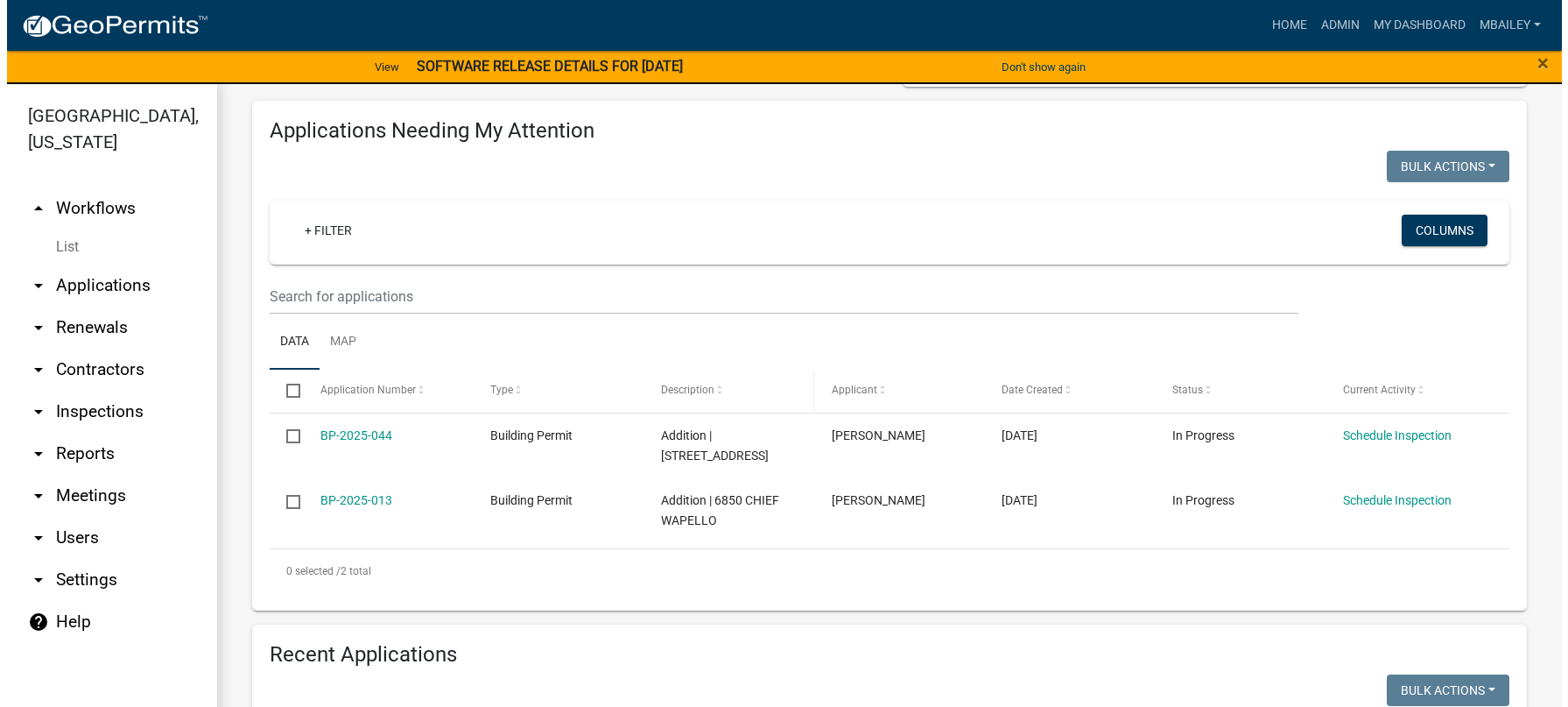
scroll to position [262, 0]
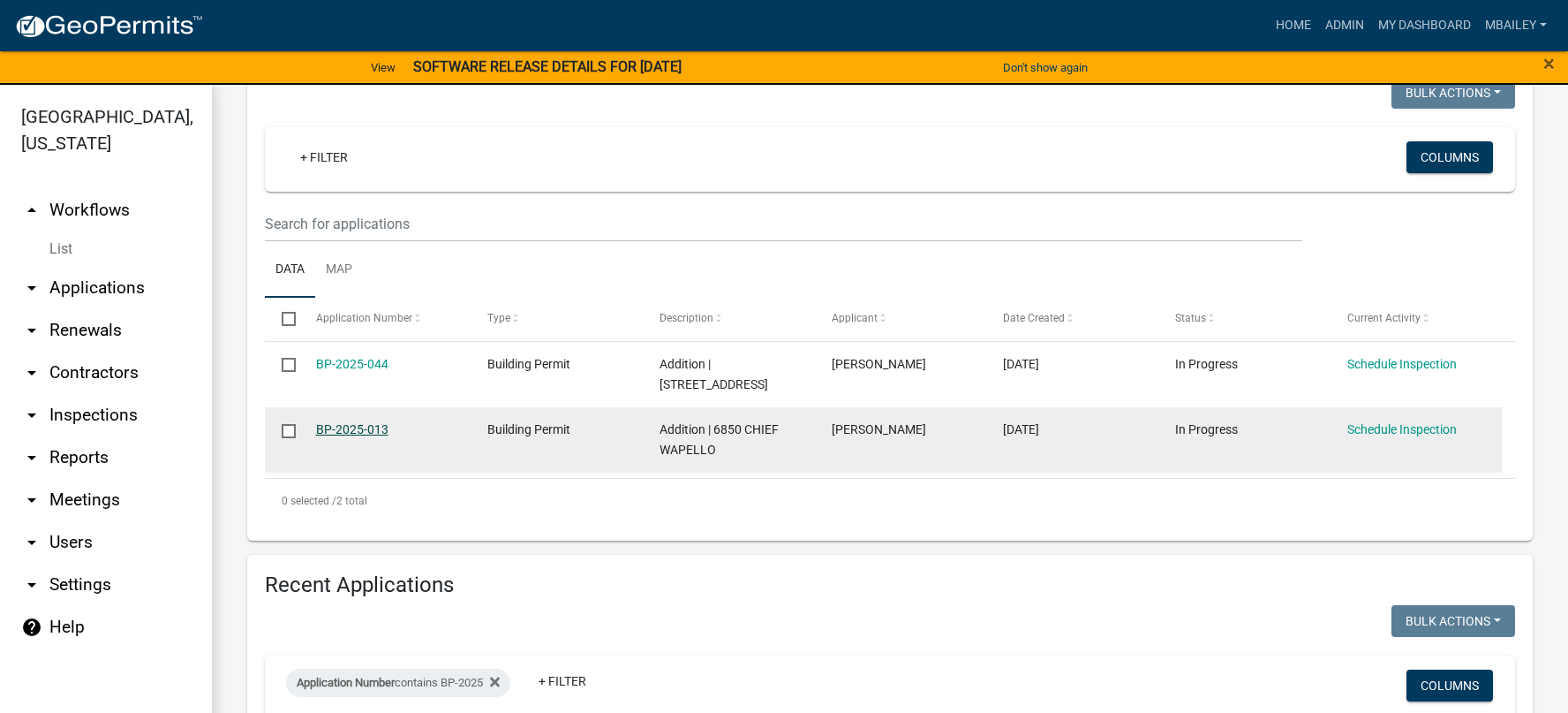
click at [368, 422] on link "BP-2025-013" at bounding box center [352, 429] width 72 height 14
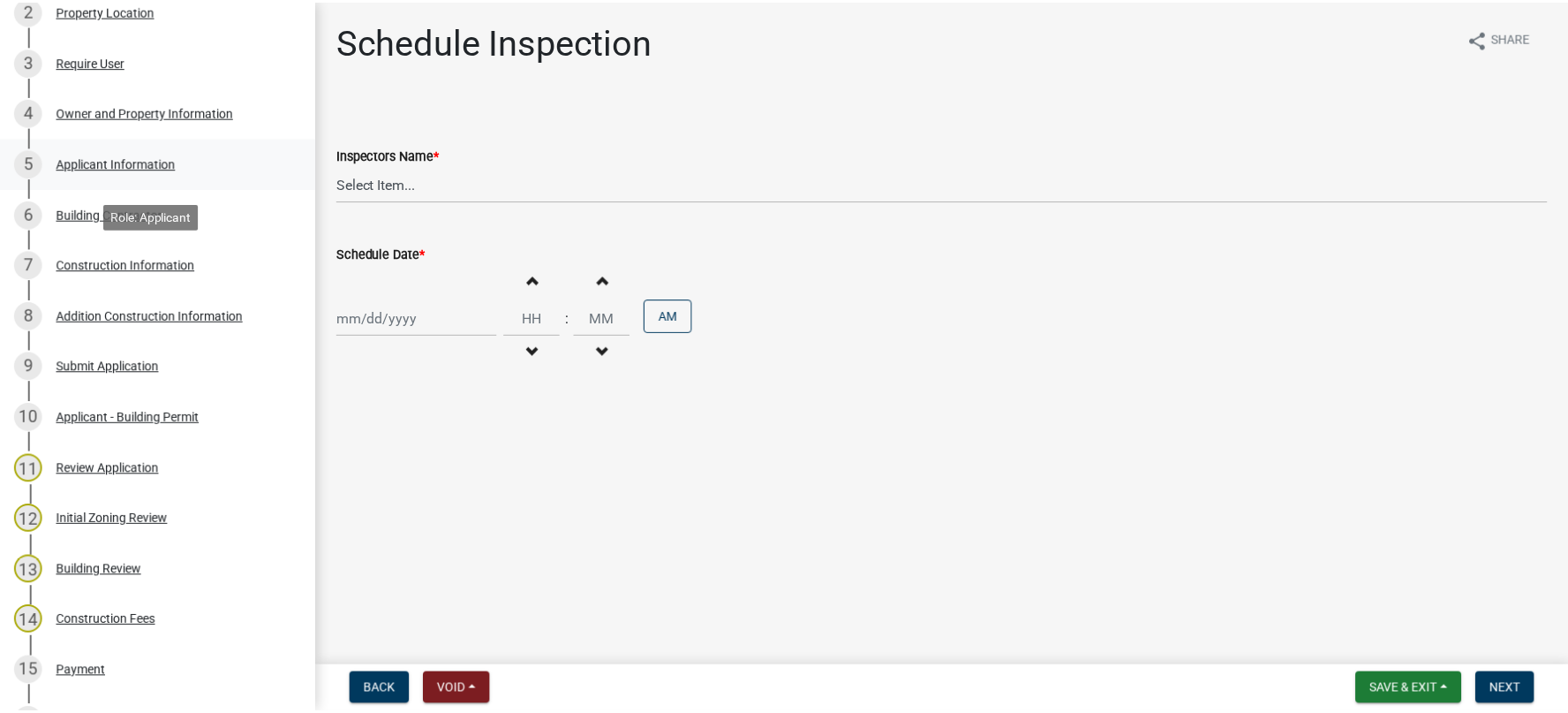
scroll to position [442, 0]
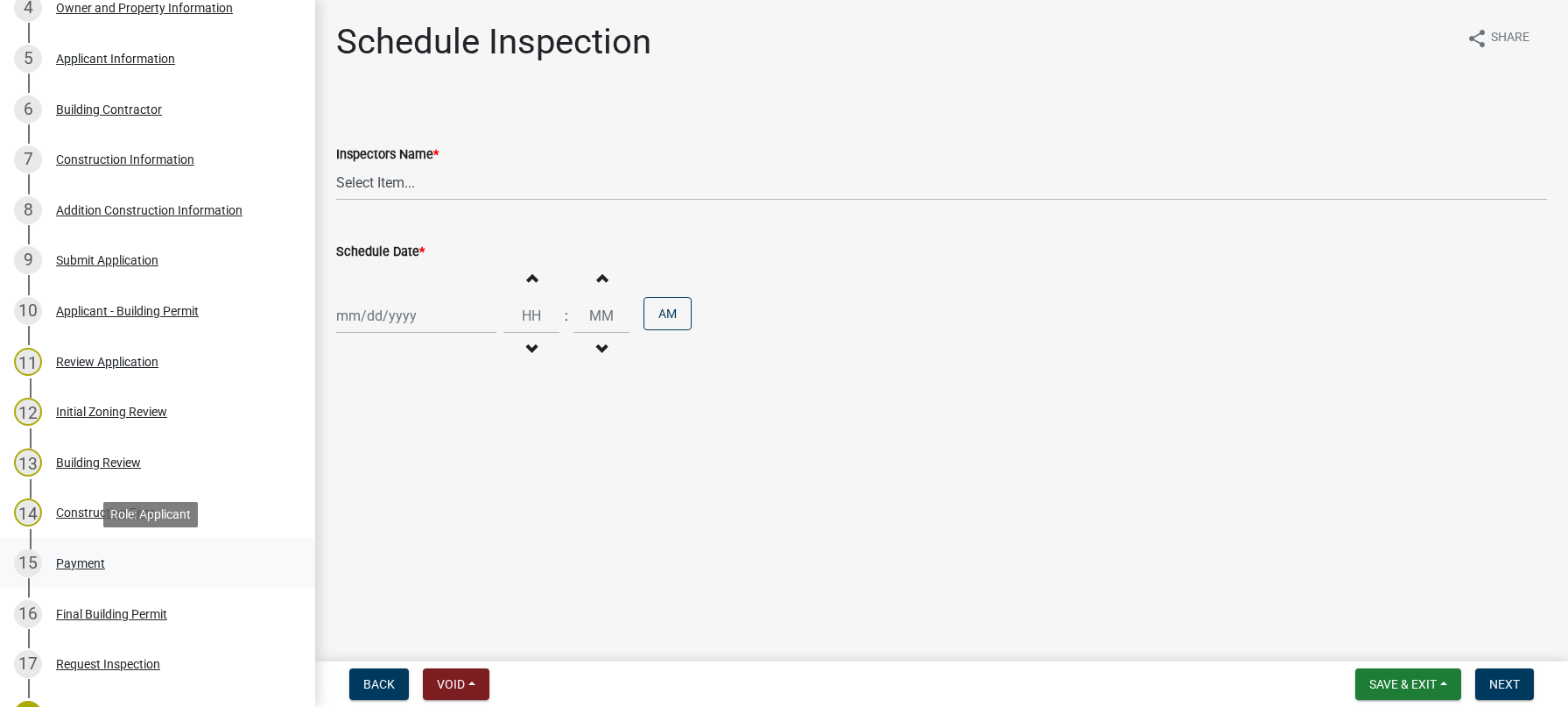
click at [81, 558] on div "Payment" at bounding box center [80, 562] width 49 height 12
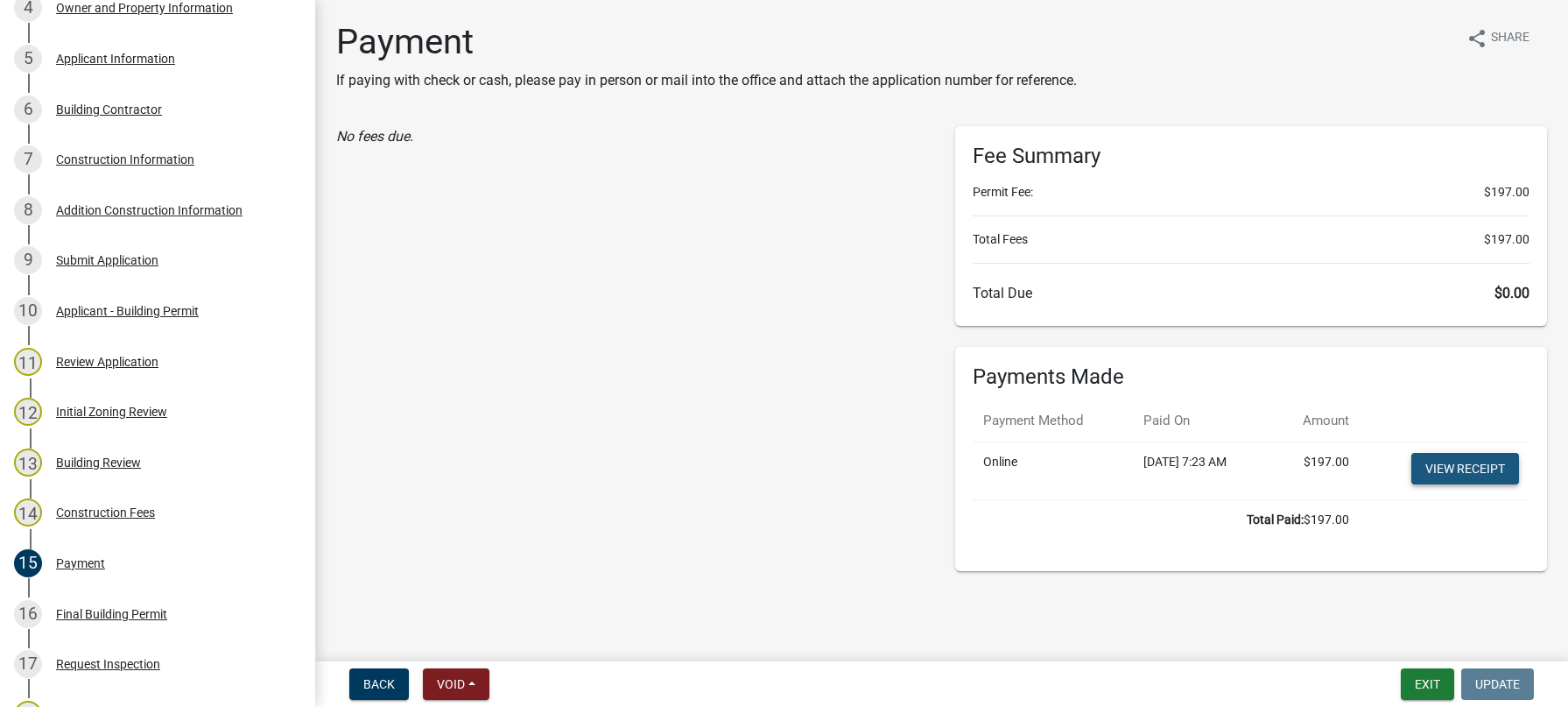
click at [1443, 464] on link "View receipt" at bounding box center [1465, 468] width 107 height 32
click at [1427, 683] on button "Exit" at bounding box center [1427, 683] width 54 height 32
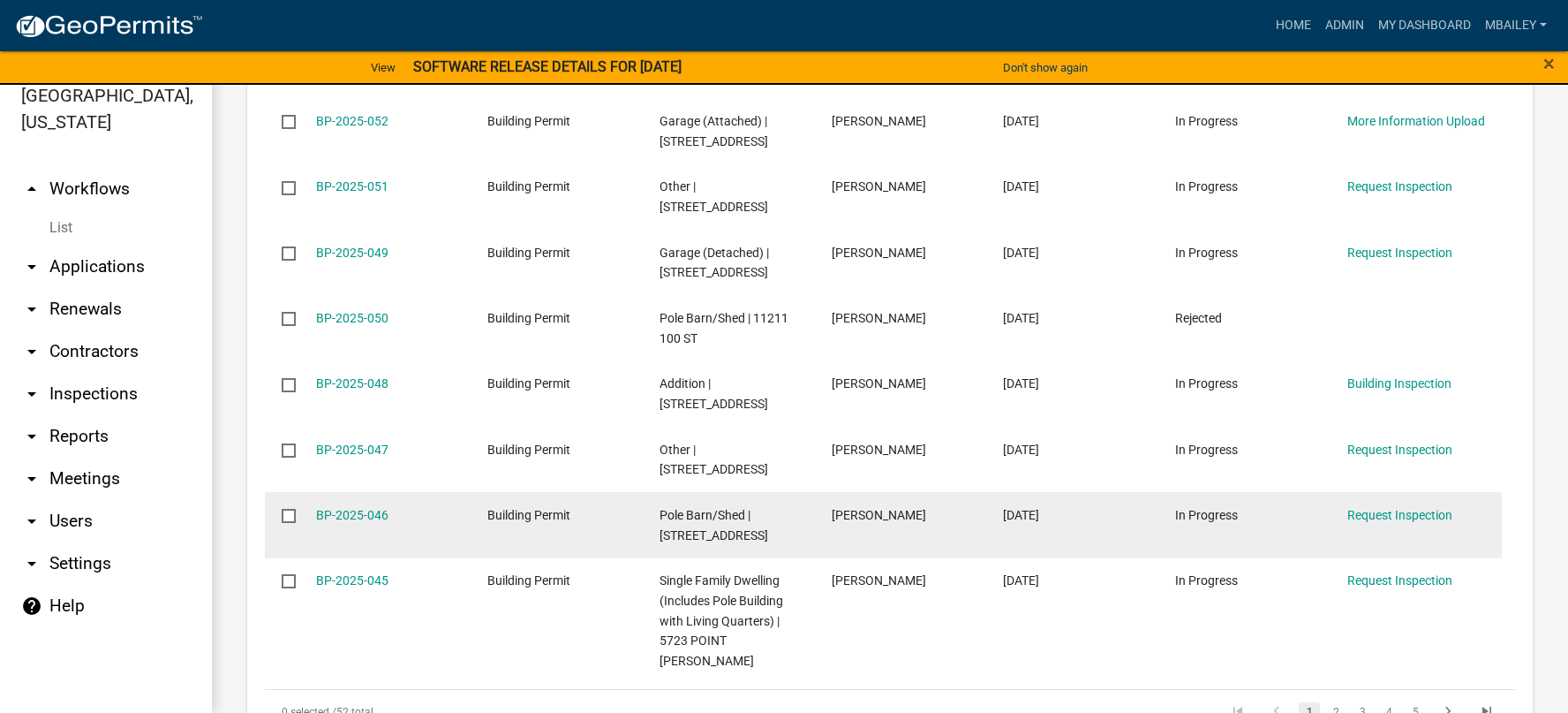
scroll to position [1148, 0]
click at [373, 512] on link "BP-2025-046" at bounding box center [352, 513] width 72 height 14
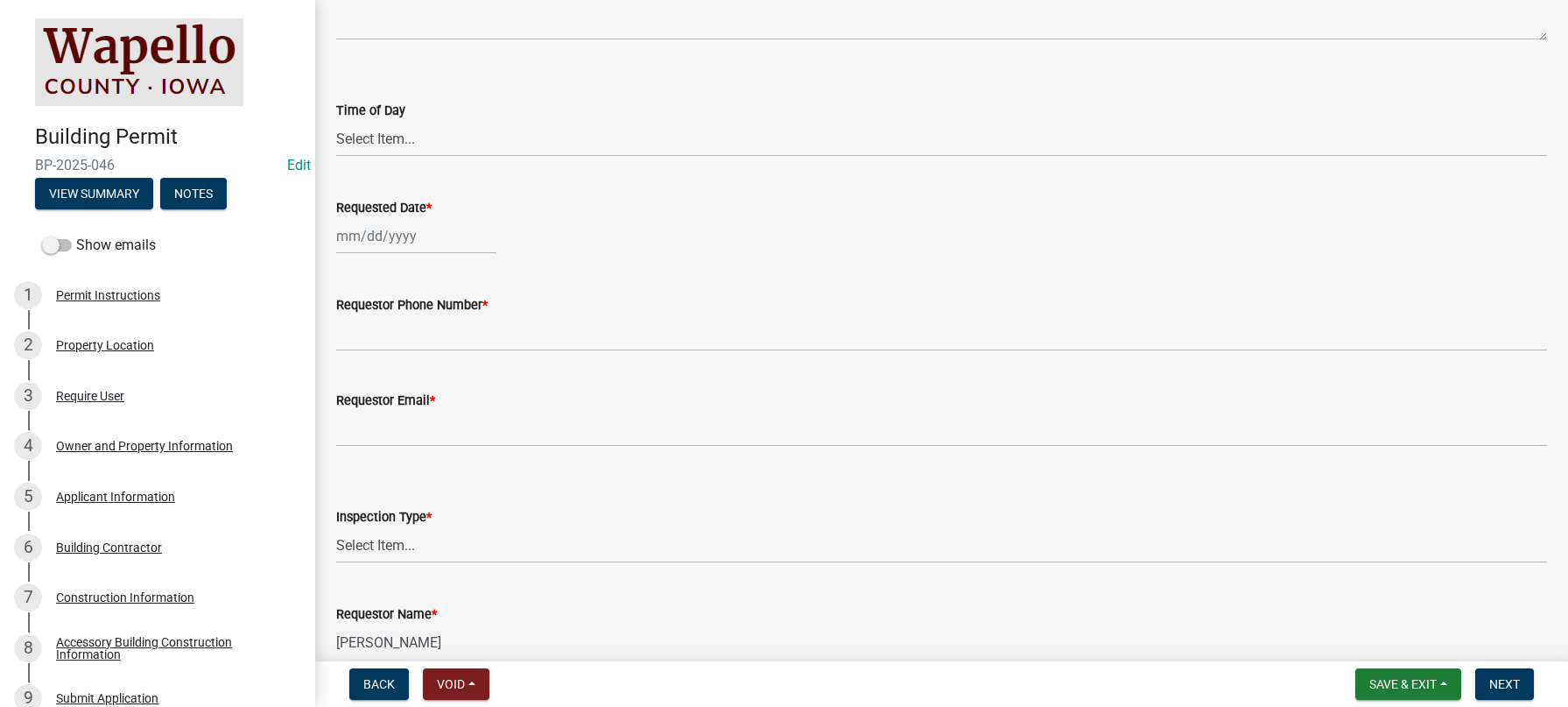
scroll to position [262, 0]
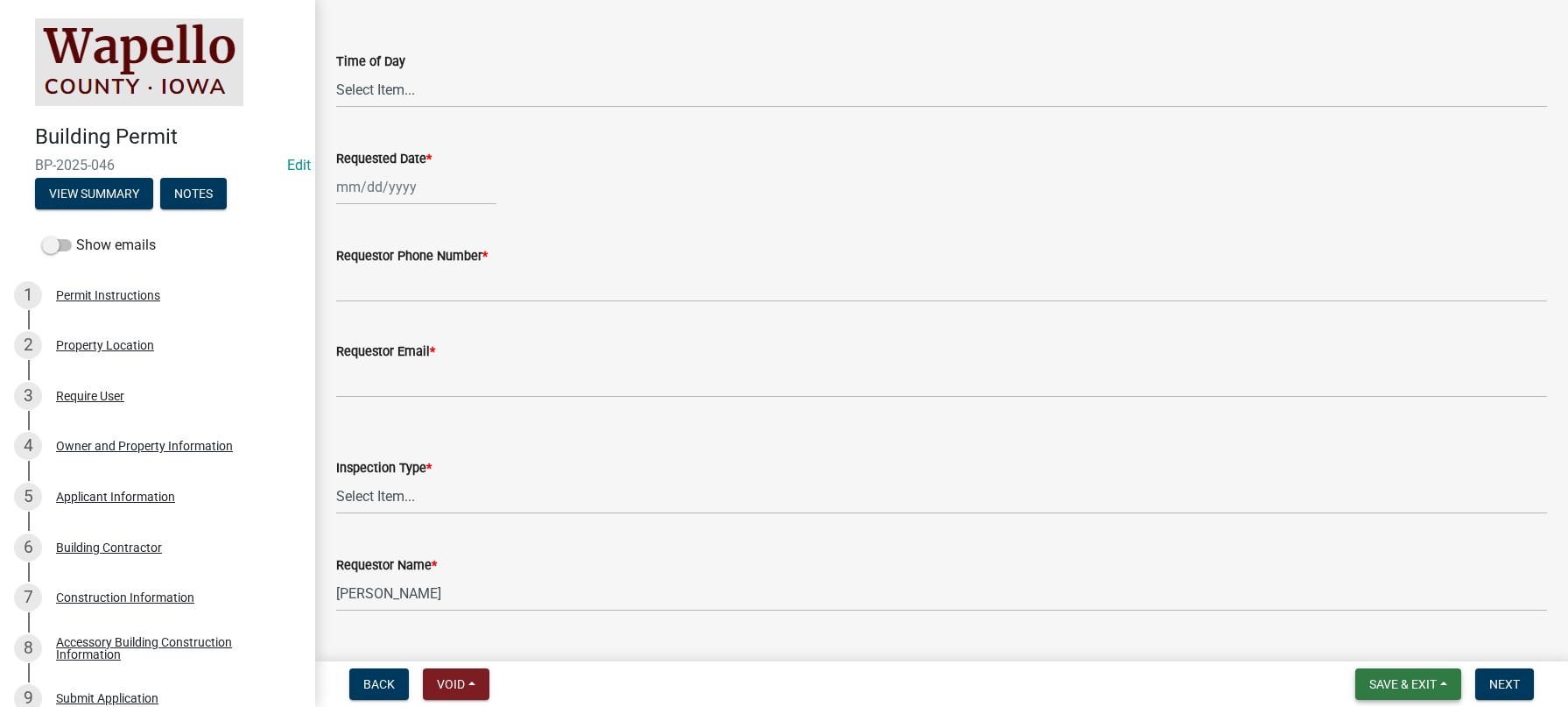
click at [1416, 679] on span "Save & Exit" at bounding box center [1402, 683] width 67 height 14
click at [1408, 639] on button "Save & Exit" at bounding box center [1391, 638] width 140 height 42
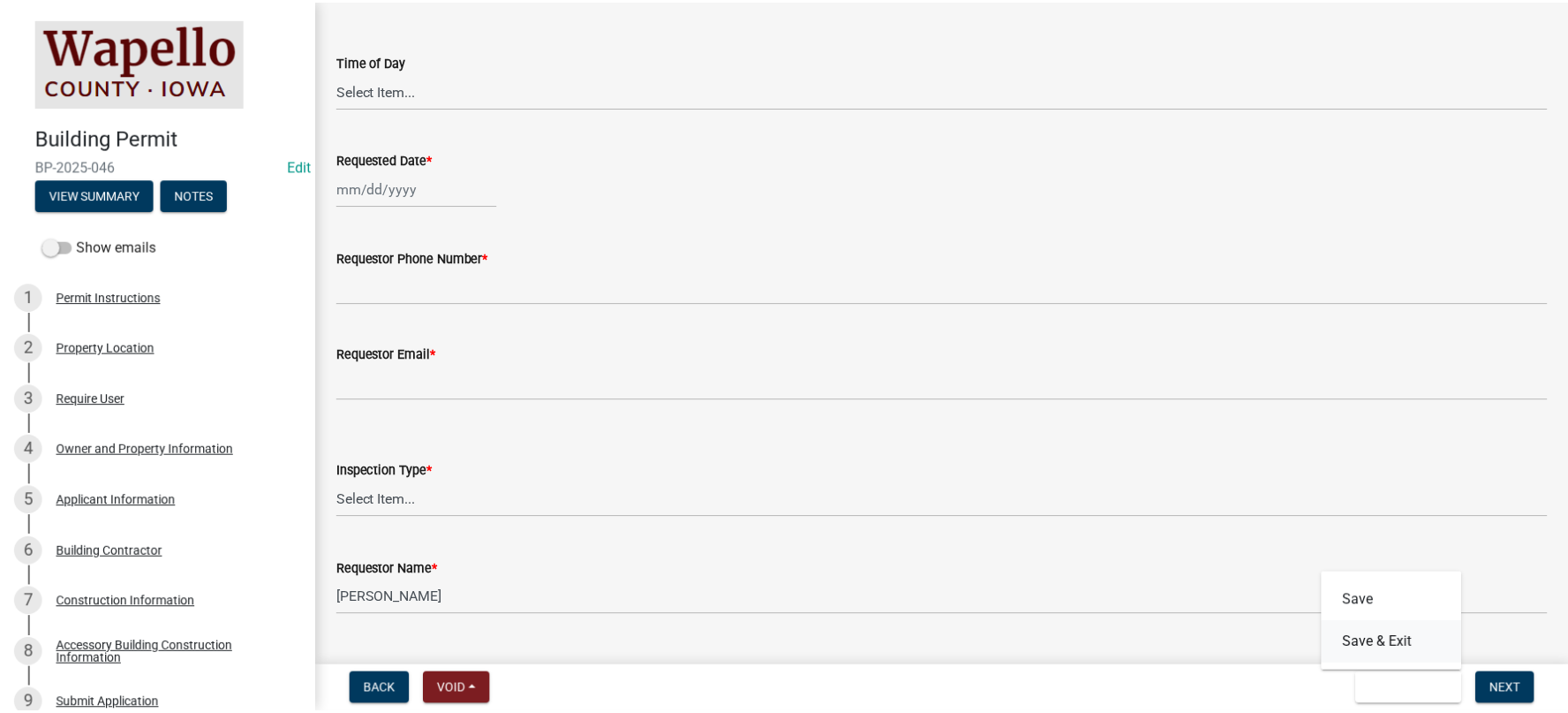
scroll to position [0, 0]
